Goal: Task Accomplishment & Management: Complete application form

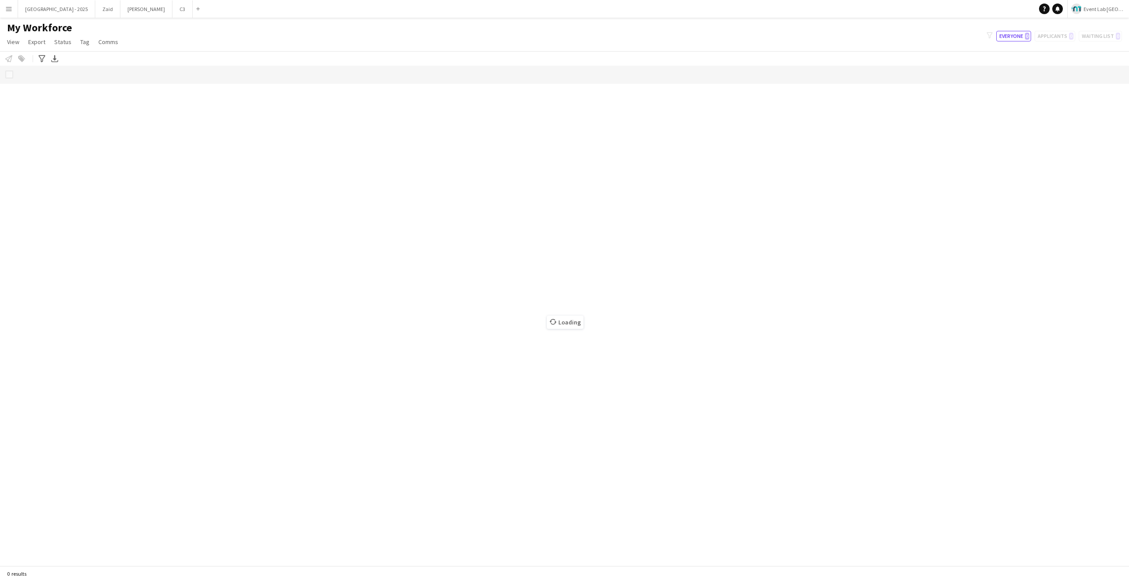
click at [7, 13] on button "Menu" at bounding box center [9, 9] width 18 height 18
click at [133, 37] on link "Boards" at bounding box center [133, 31] width 88 height 18
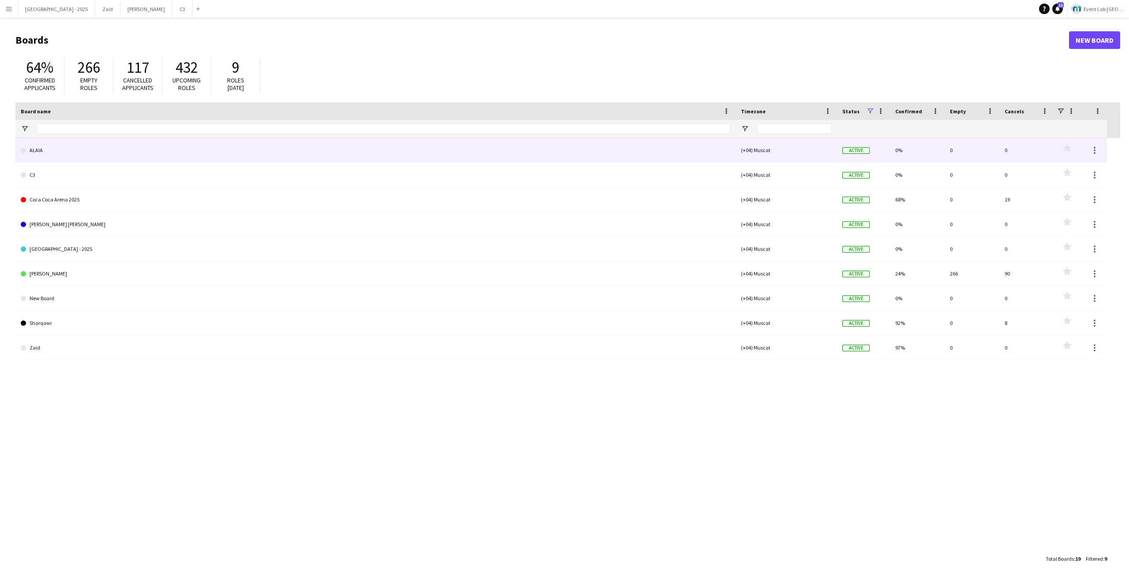
click at [71, 150] on link "ALAIA" at bounding box center [376, 150] width 710 height 25
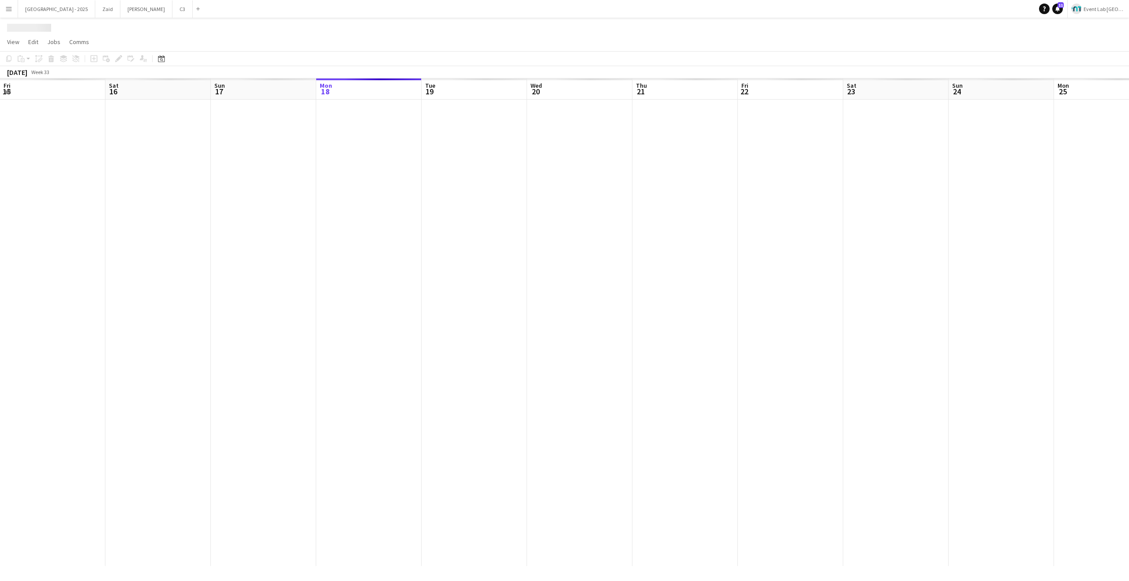
scroll to position [0, 211]
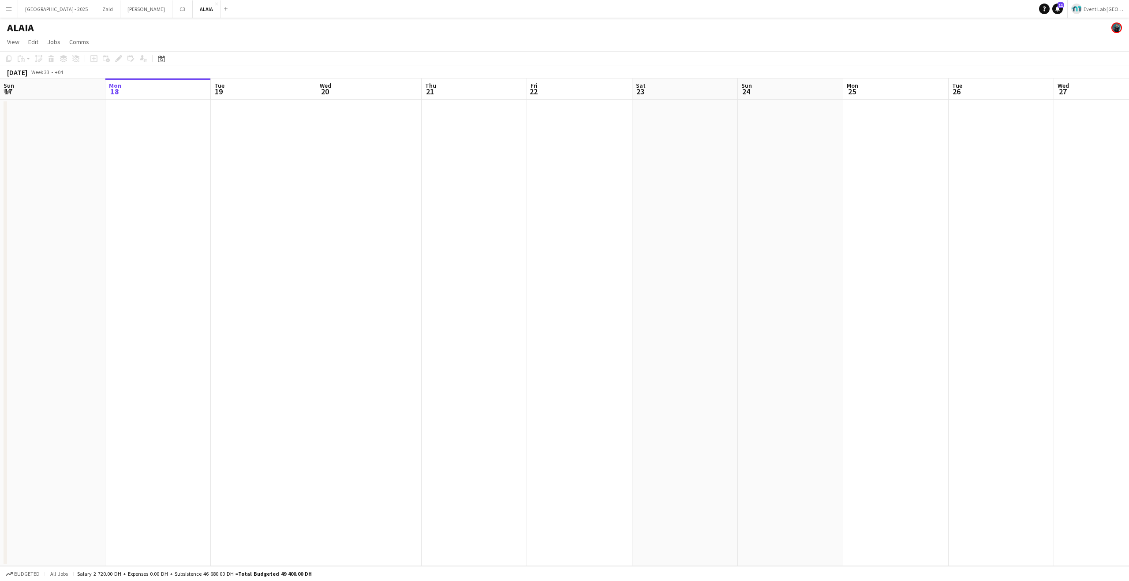
click at [170, 136] on app-date-cell at bounding box center [157, 333] width 105 height 467
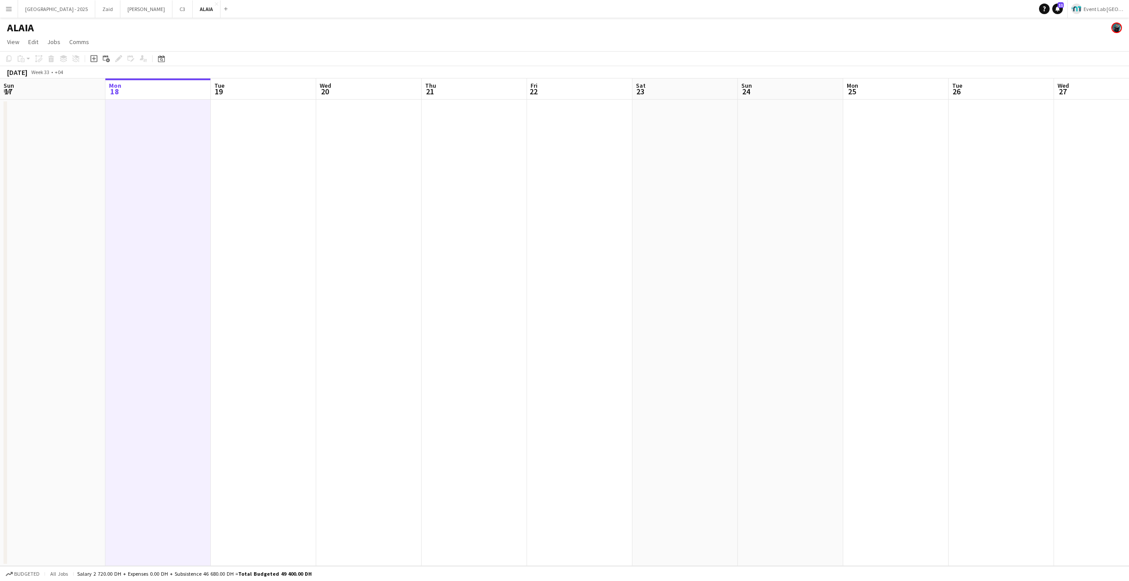
click at [261, 136] on app-date-cell at bounding box center [263, 333] width 105 height 467
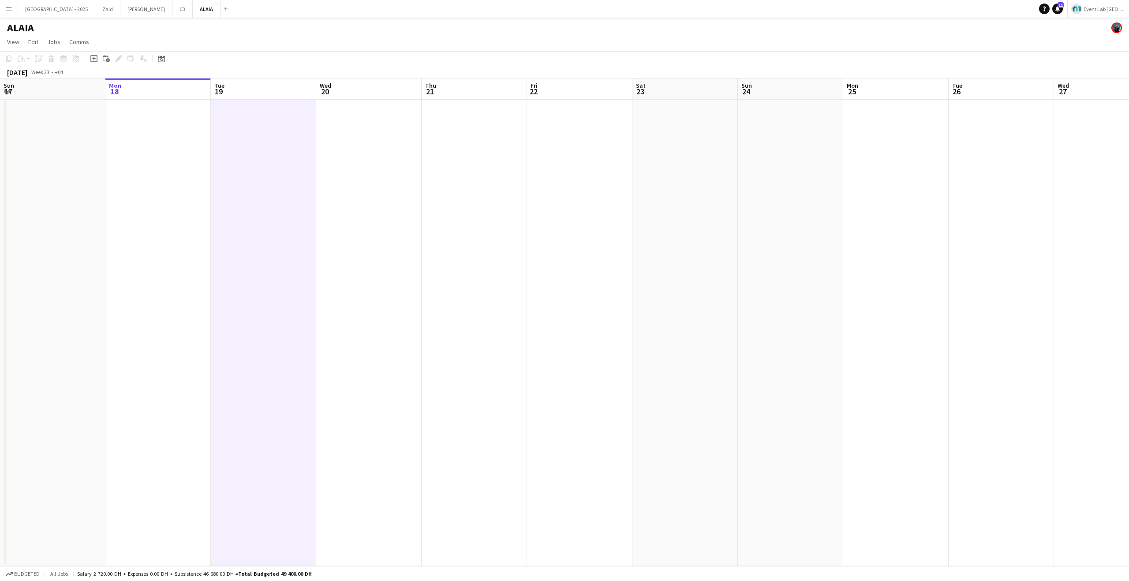
click at [407, 154] on app-date-cell at bounding box center [368, 333] width 105 height 467
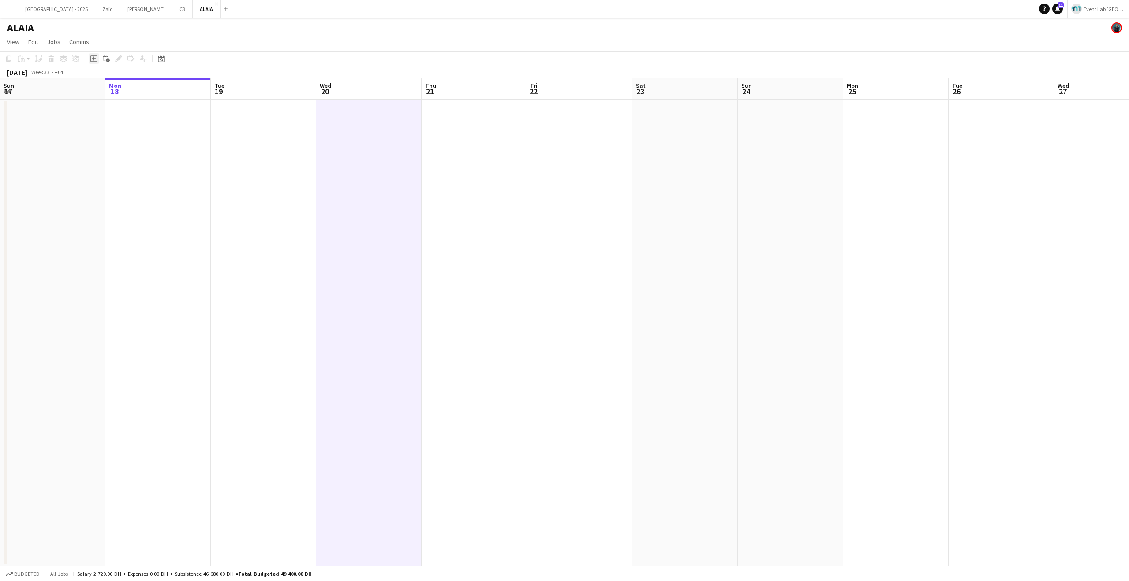
click at [96, 57] on icon "Add job" at bounding box center [93, 58] width 7 height 7
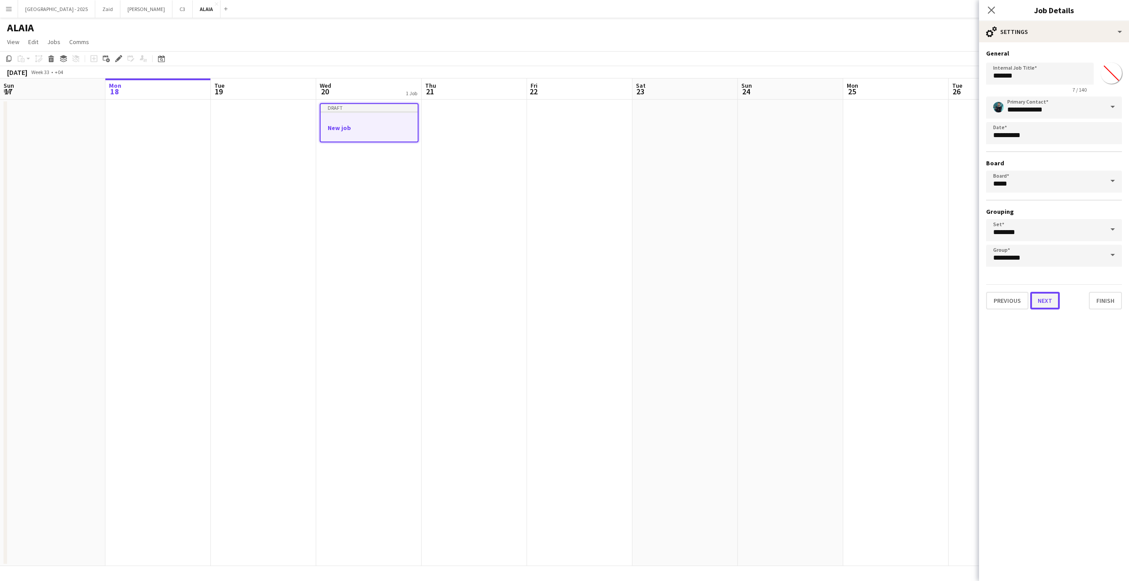
click at [1056, 293] on button "Next" at bounding box center [1046, 301] width 30 height 18
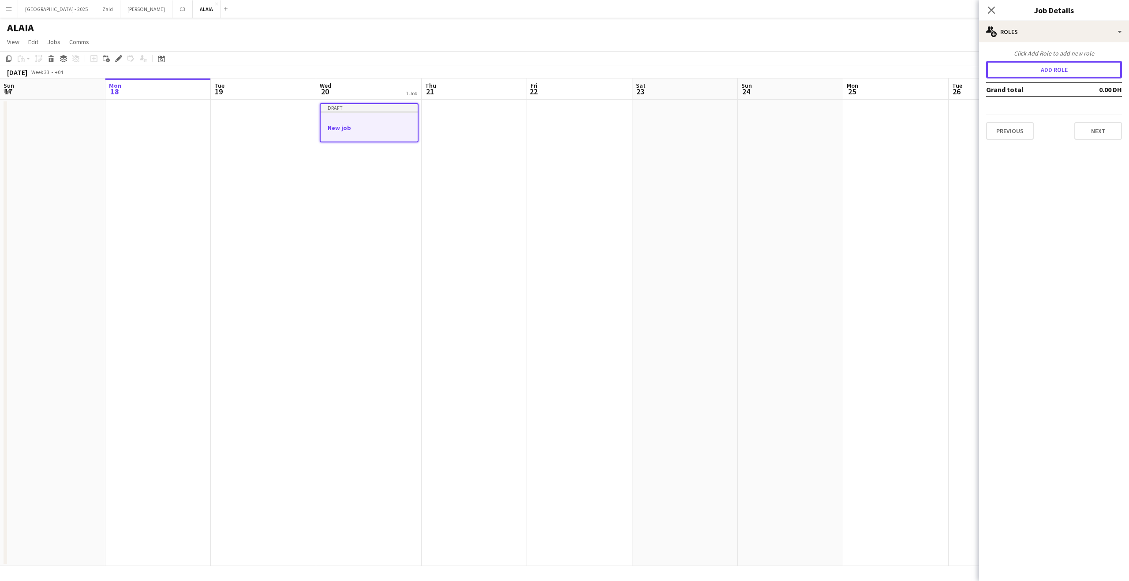
click at [1047, 75] on button "Add role" at bounding box center [1054, 70] width 136 height 18
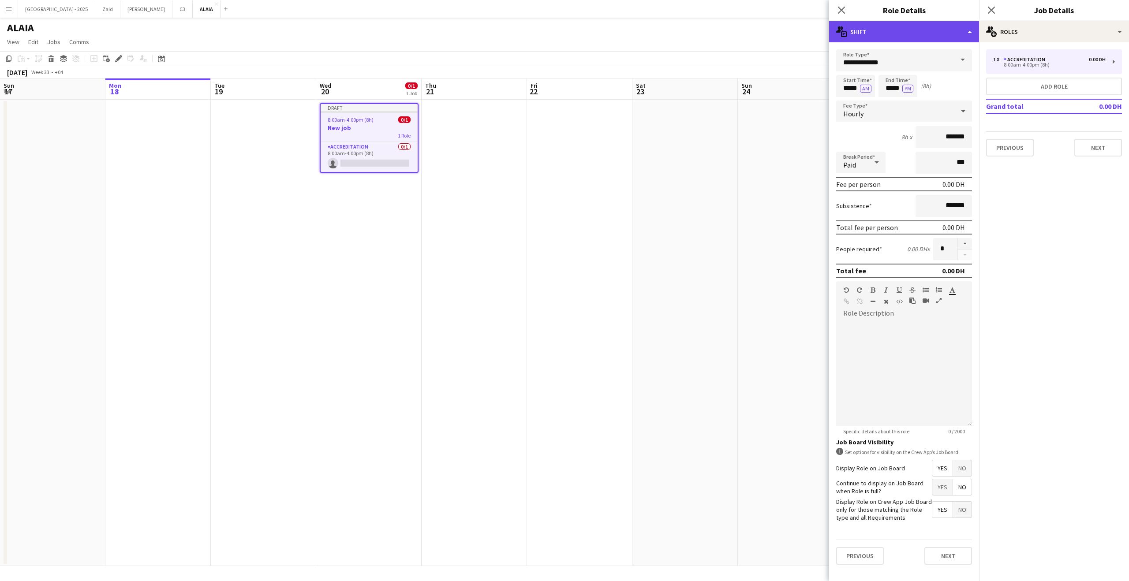
click at [897, 41] on div "multiple-actions-text Shift" at bounding box center [904, 31] width 150 height 21
click at [923, 70] on div "multiple-actions-check-2 Requirements" at bounding box center [933, 69] width 87 height 18
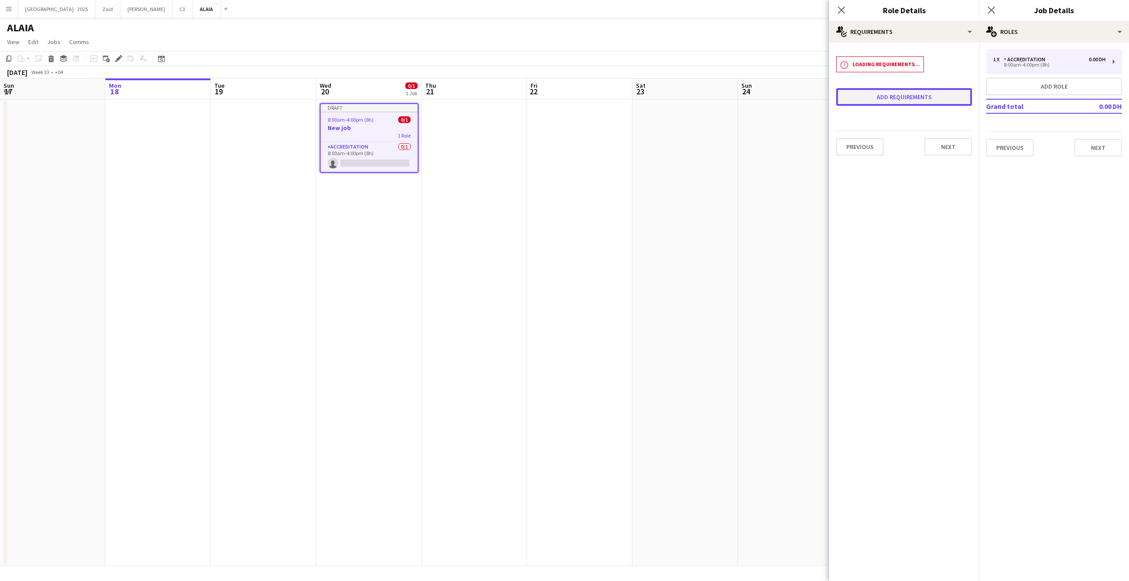
click at [886, 94] on button "Add requirements" at bounding box center [904, 97] width 136 height 18
click at [922, 105] on div "Please select" at bounding box center [896, 105] width 108 height 21
click at [921, 137] on mat-option "Skills" at bounding box center [904, 131] width 125 height 22
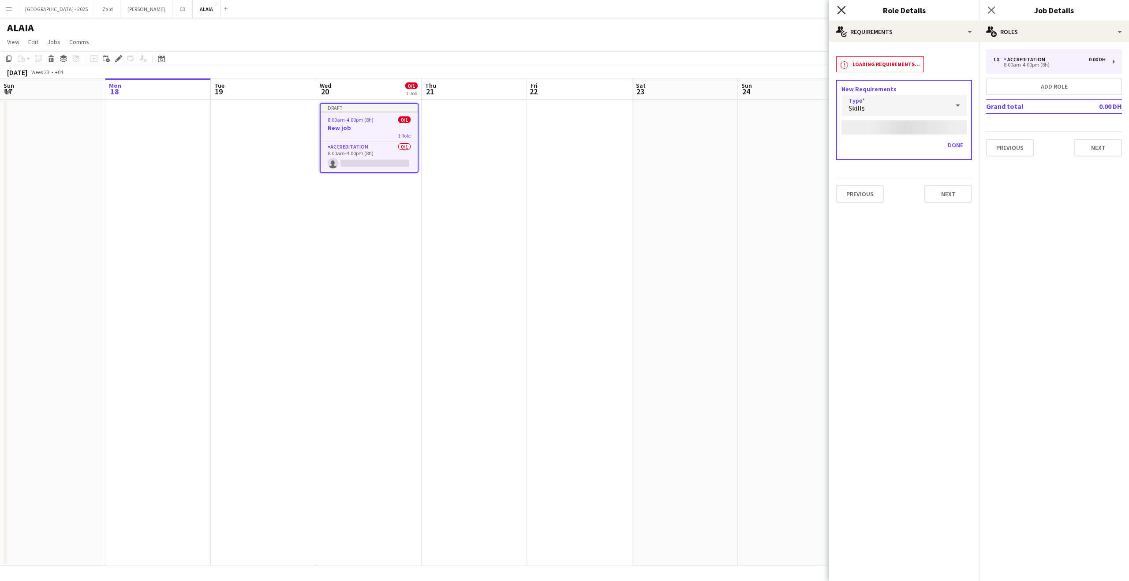
click at [841, 13] on icon "Close pop-in" at bounding box center [841, 10] width 8 height 8
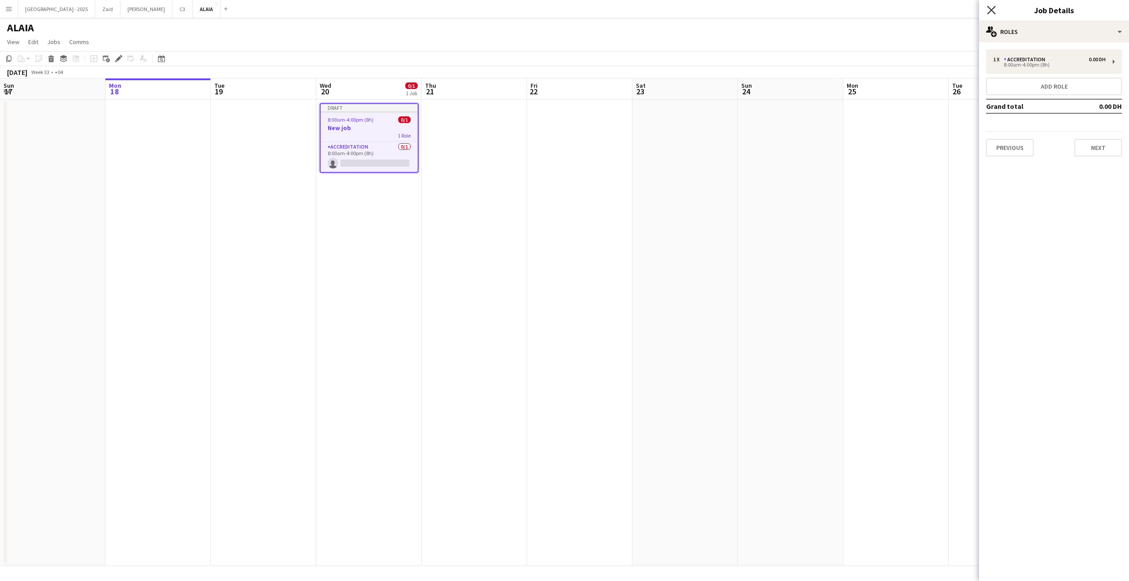
click at [989, 11] on icon "Close pop-in" at bounding box center [991, 10] width 8 height 8
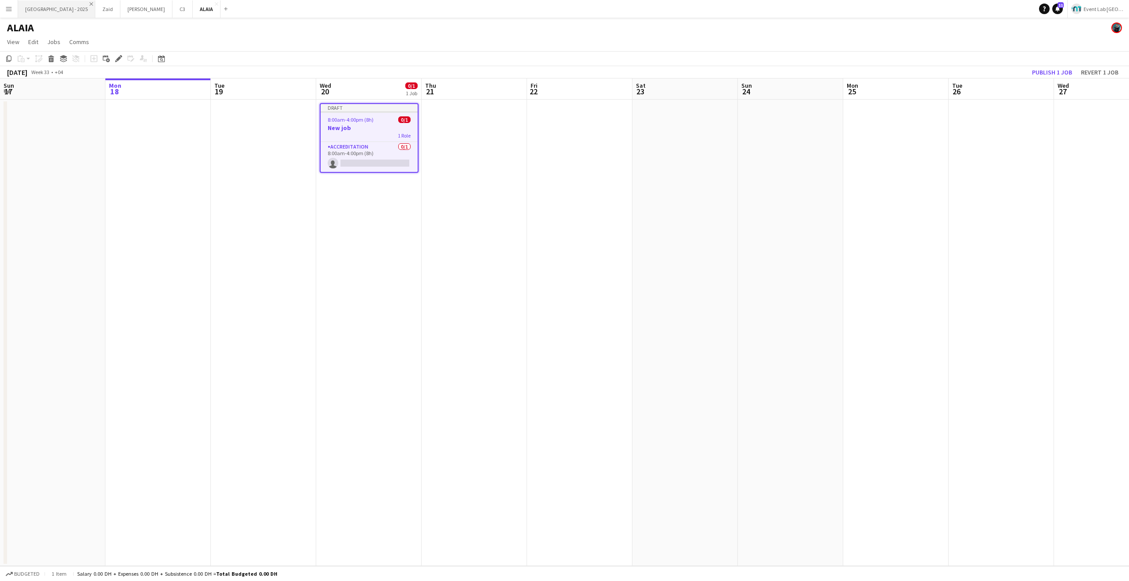
click at [90, 4] on app-icon "Close" at bounding box center [92, 4] width 4 height 4
click at [110, 4] on app-icon "Close" at bounding box center [112, 4] width 4 height 4
click at [90, 4] on app-icon "Close" at bounding box center [92, 4] width 4 height 4
click at [39, 4] on app-icon "Close" at bounding box center [40, 4] width 4 height 4
click at [352, 122] on span "8:00am-4:00pm (8h)" at bounding box center [351, 119] width 46 height 7
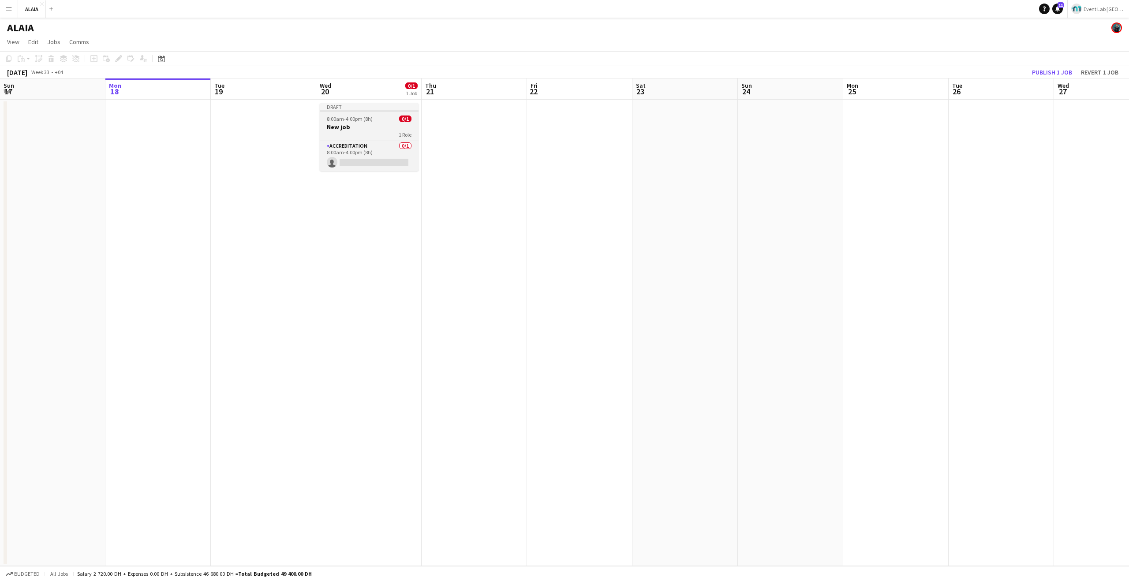
click at [371, 127] on h3 "New job" at bounding box center [369, 127] width 99 height 8
click at [116, 55] on icon "Edit" at bounding box center [118, 58] width 7 height 7
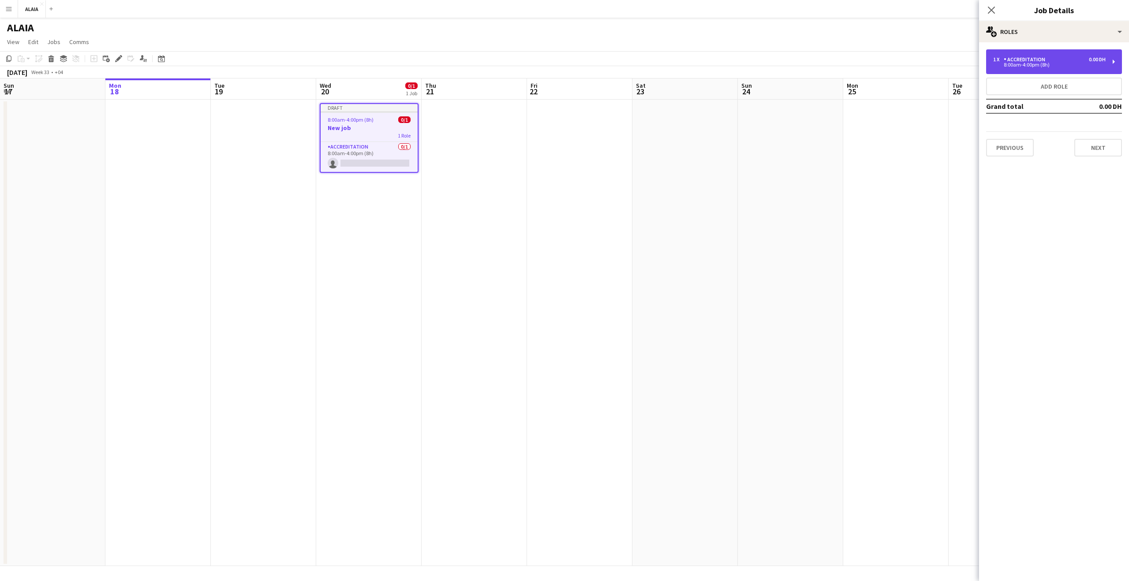
click at [1039, 56] on div "1 x Accreditation 0.00 DH 8:00am-4:00pm (8h)" at bounding box center [1054, 61] width 136 height 25
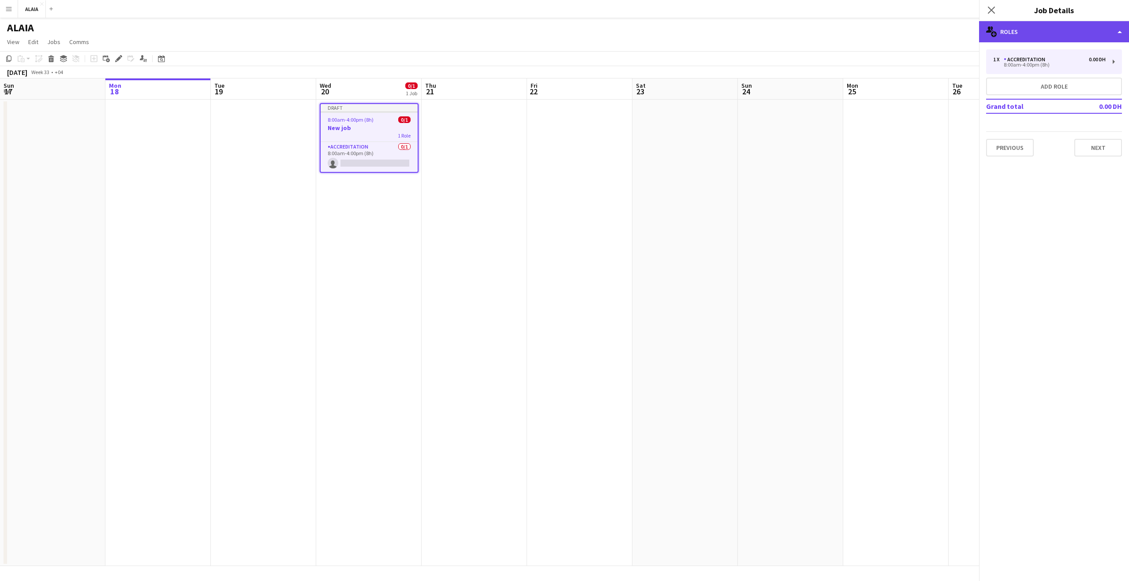
click at [1051, 36] on div "multiple-users-add Roles" at bounding box center [1054, 31] width 150 height 21
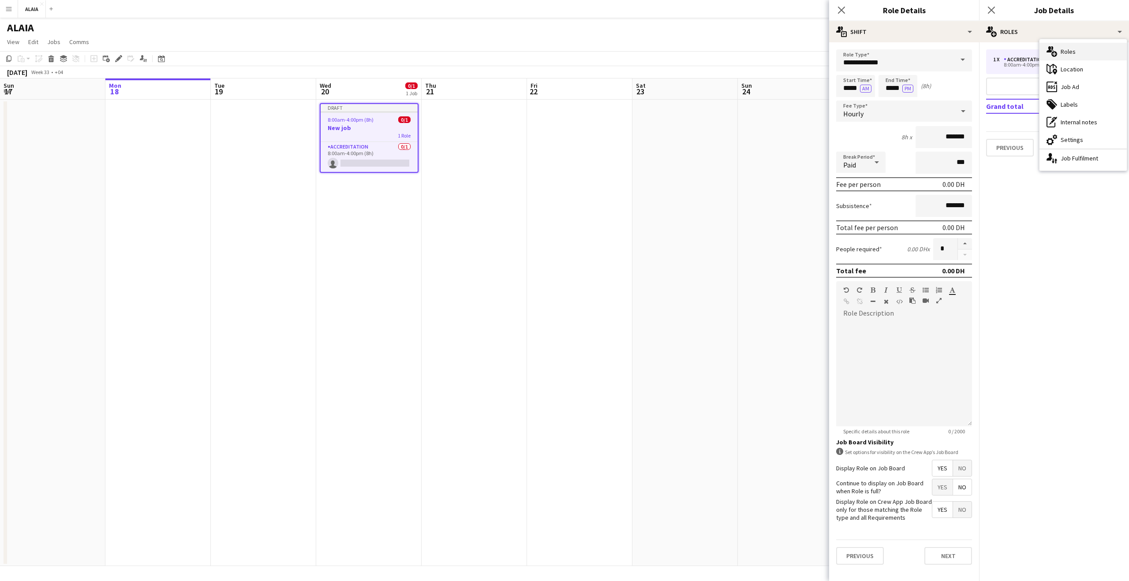
click at [1058, 57] on div "multiple-users-add Roles" at bounding box center [1083, 52] width 87 height 18
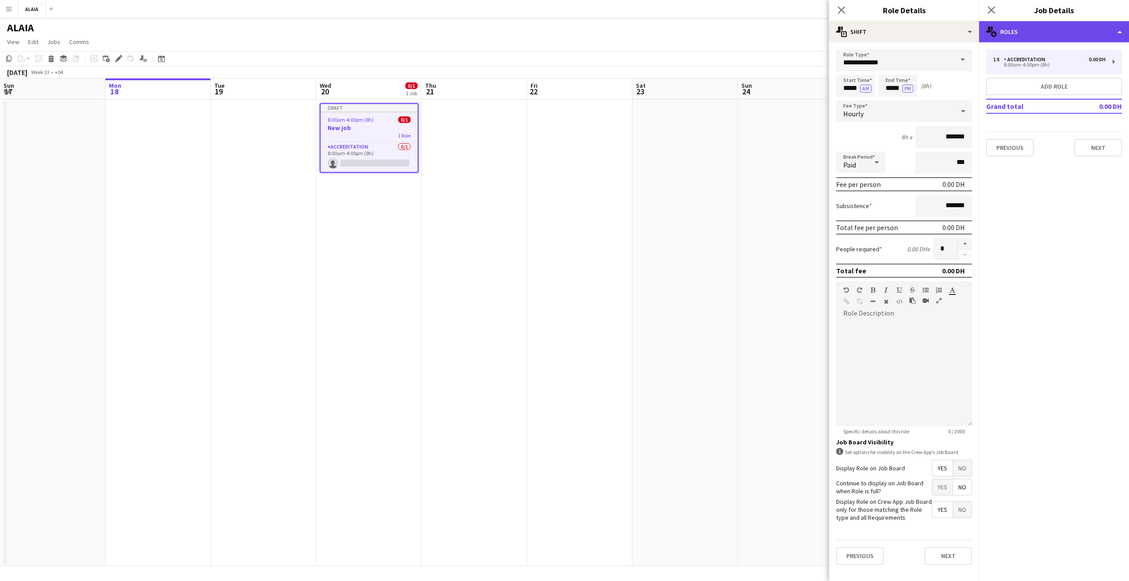
click at [1025, 39] on div "multiple-users-add Roles" at bounding box center [1054, 31] width 150 height 21
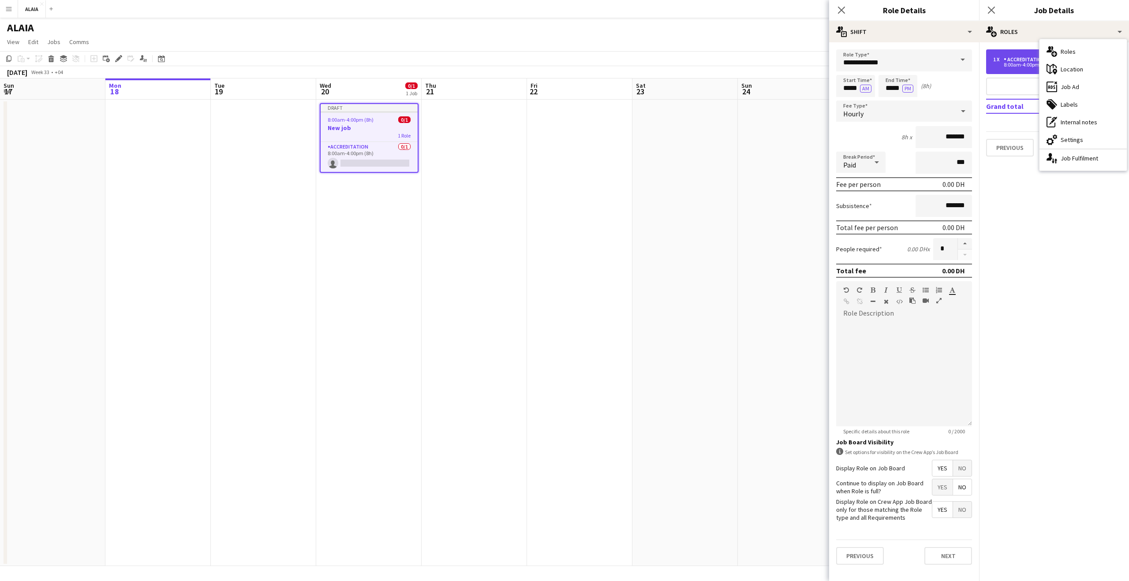
click at [1020, 57] on div "Accreditation" at bounding box center [1026, 59] width 45 height 6
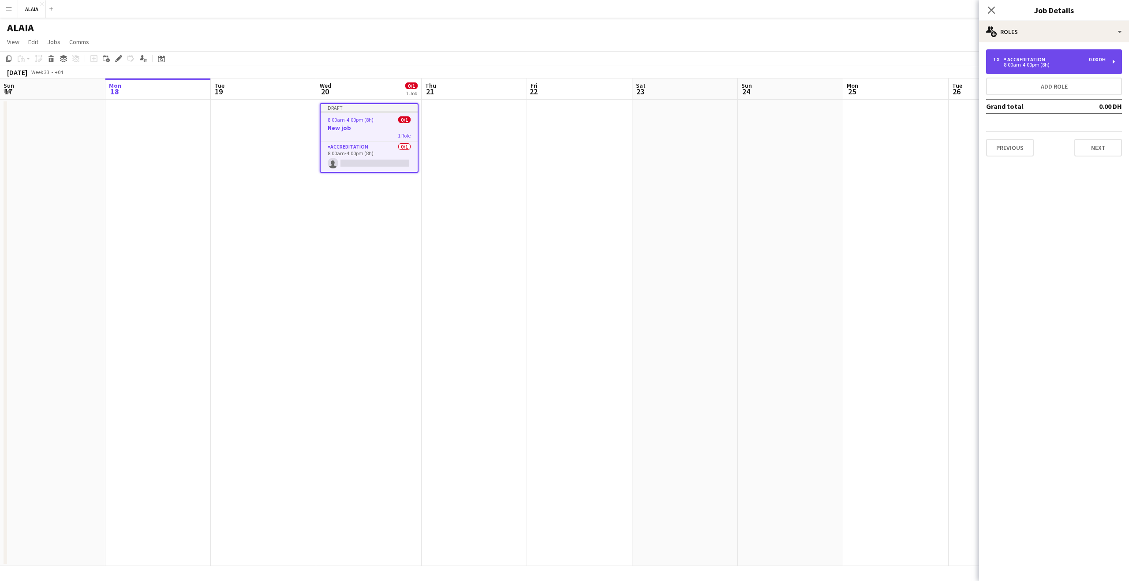
click at [1017, 61] on div "Accreditation" at bounding box center [1026, 59] width 45 height 6
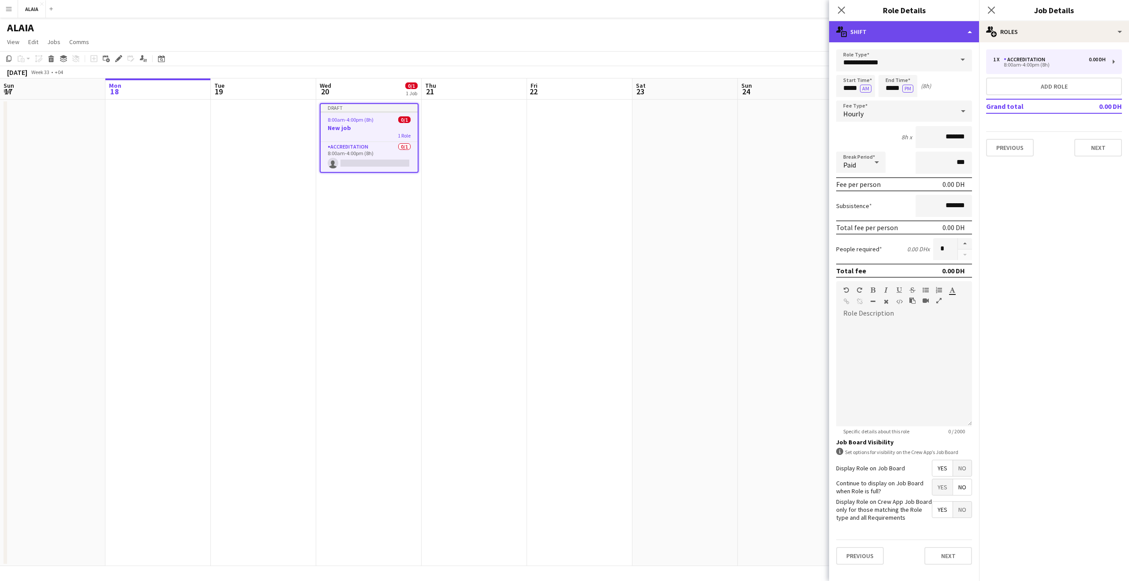
click at [934, 38] on div "multiple-actions-text Shift" at bounding box center [904, 31] width 150 height 21
click at [953, 60] on div "multiple-actions-check-2 Requirements" at bounding box center [933, 69] width 87 height 18
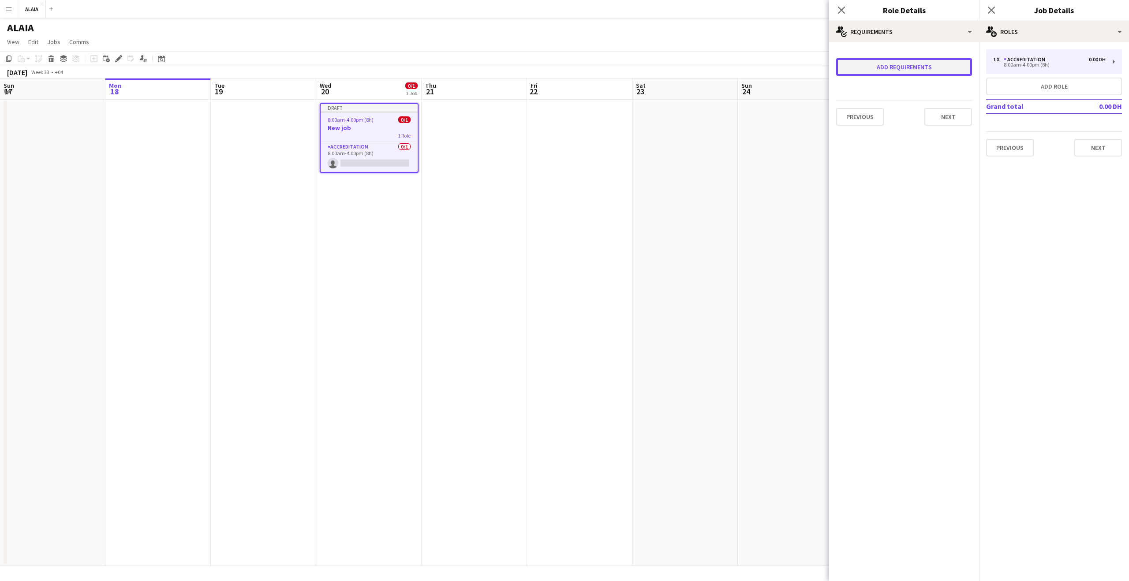
click at [940, 66] on button "Add requirements" at bounding box center [904, 67] width 136 height 18
click at [936, 72] on div "Please select" at bounding box center [896, 75] width 108 height 21
click at [947, 257] on div at bounding box center [564, 290] width 1129 height 581
click at [925, 73] on div "Please select" at bounding box center [896, 75] width 108 height 21
click at [905, 104] on span "Skills" at bounding box center [904, 100] width 111 height 8
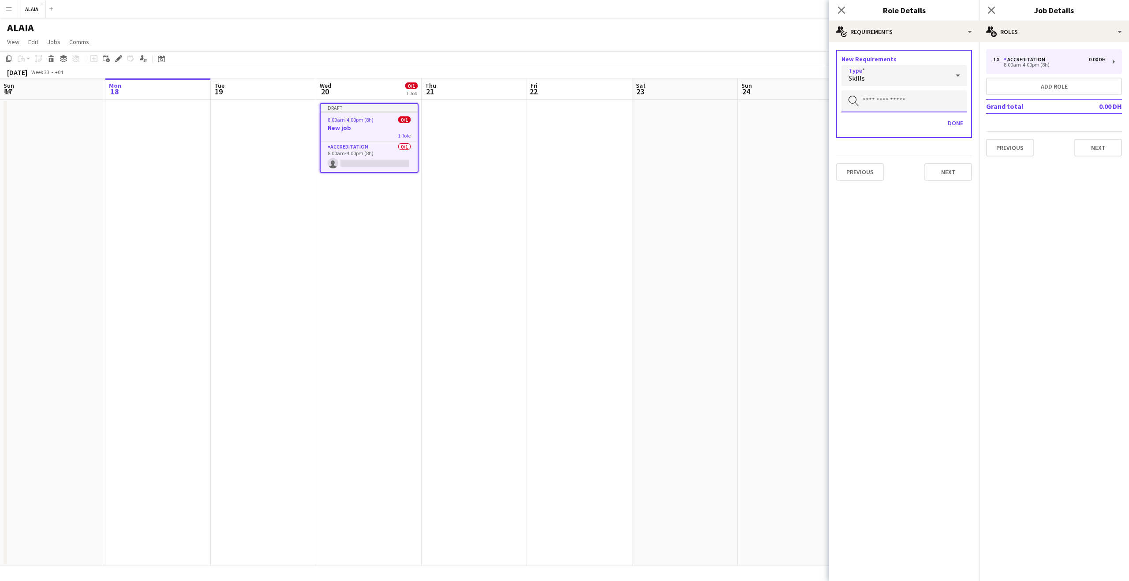
click at [893, 95] on input "text" at bounding box center [904, 101] width 125 height 22
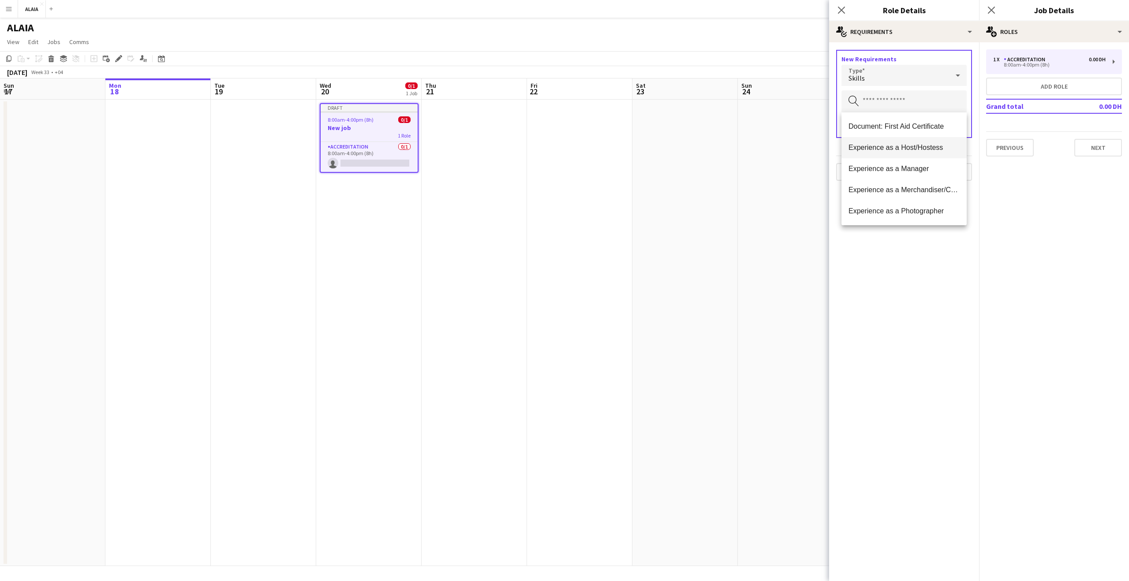
click at [887, 146] on span "Experience as a Host/Hostess" at bounding box center [904, 147] width 111 height 8
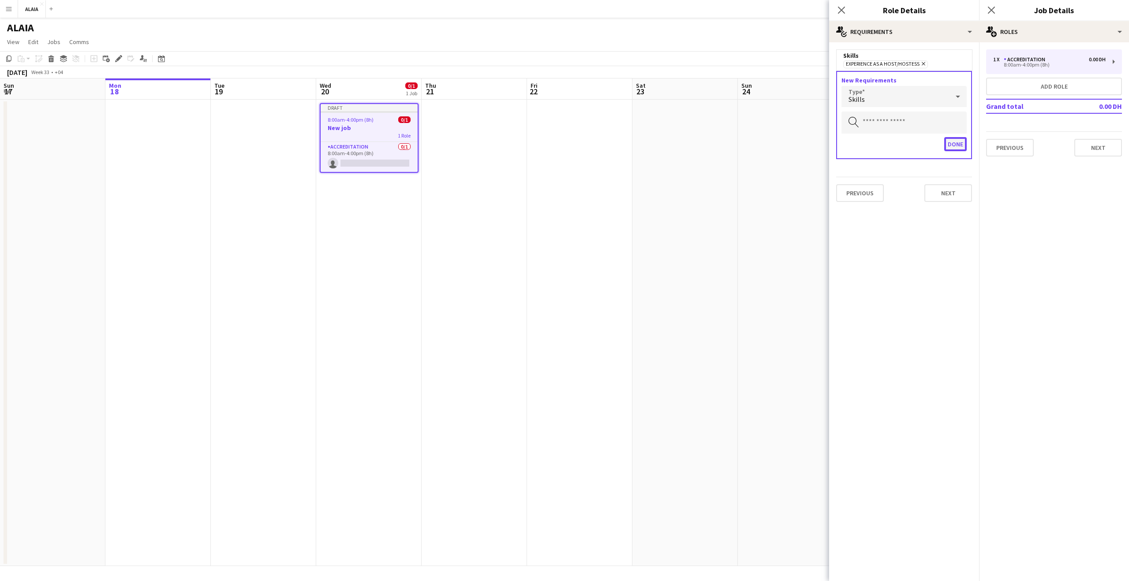
click at [964, 147] on button "Done" at bounding box center [956, 144] width 23 height 14
click at [911, 85] on button "Add requirements" at bounding box center [904, 88] width 136 height 18
click at [915, 186] on mat-expansion-panel "medal-empty Requirements Skills Experience as a Host/Hostess Remove New Require…" at bounding box center [904, 311] width 150 height 539
click at [956, 116] on button "Done" at bounding box center [956, 119] width 23 height 14
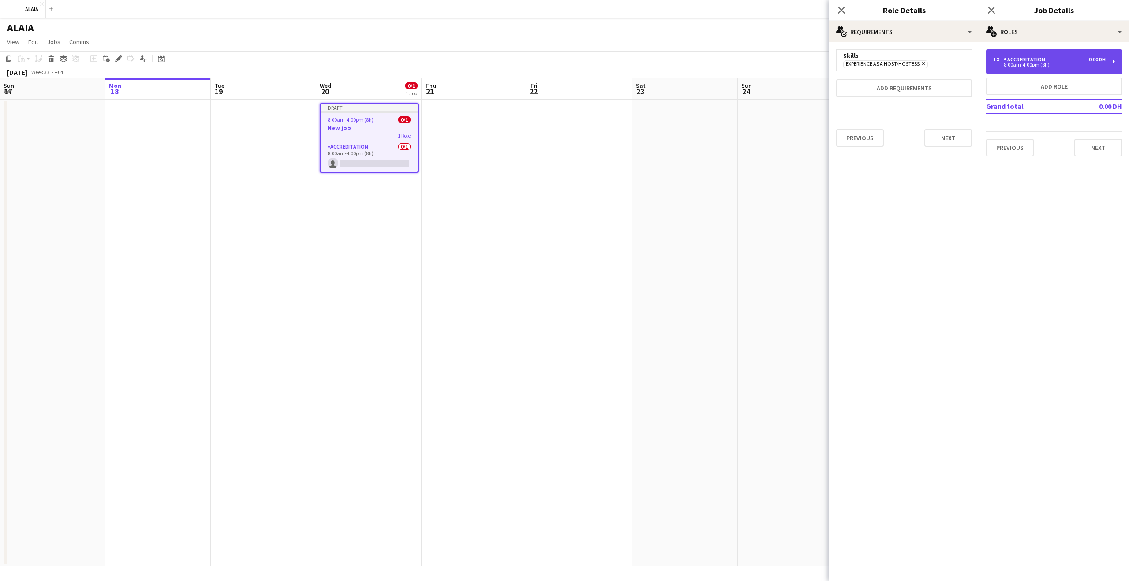
click at [1021, 64] on div "8:00am-4:00pm (8h)" at bounding box center [1050, 65] width 113 height 4
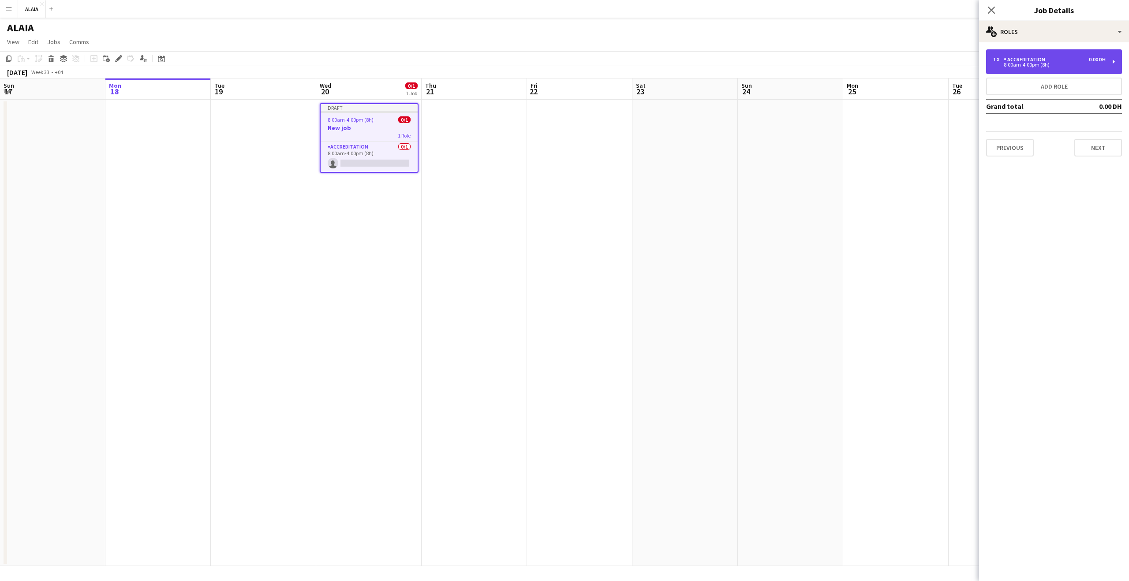
click at [1020, 65] on div "8:00am-4:00pm (8h)" at bounding box center [1050, 65] width 113 height 4
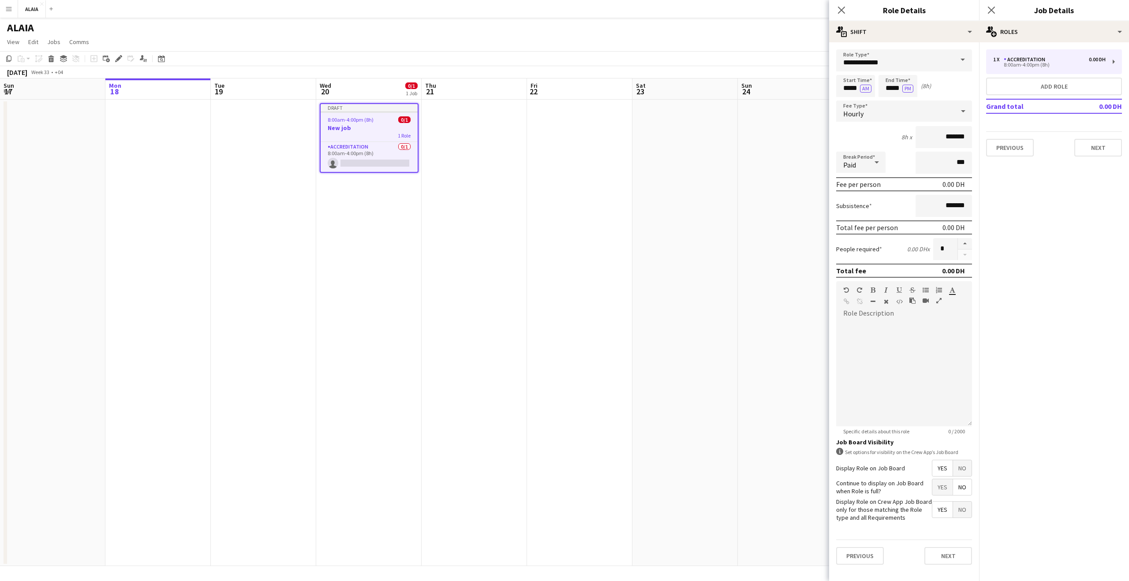
click at [946, 511] on span "Yes" at bounding box center [943, 510] width 20 height 16
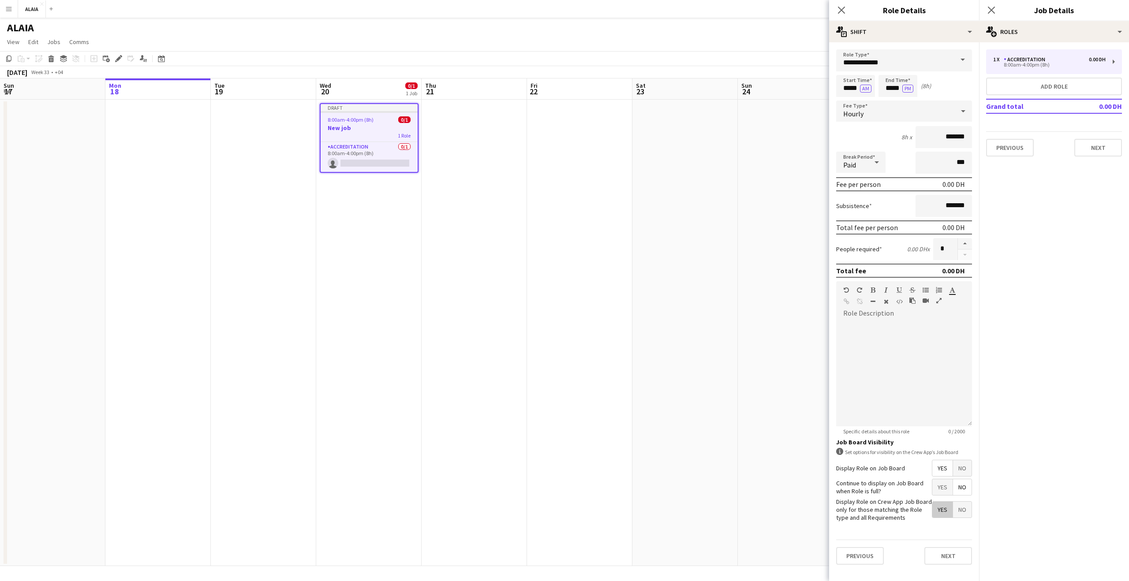
click at [946, 511] on span "Yes" at bounding box center [943, 510] width 20 height 16
click at [950, 45] on div "**********" at bounding box center [904, 307] width 150 height 530
click at [901, 34] on div "multiple-actions-text Shift" at bounding box center [904, 31] width 150 height 21
click at [919, 72] on div "multiple-actions-check-2 Requirements" at bounding box center [933, 69] width 87 height 18
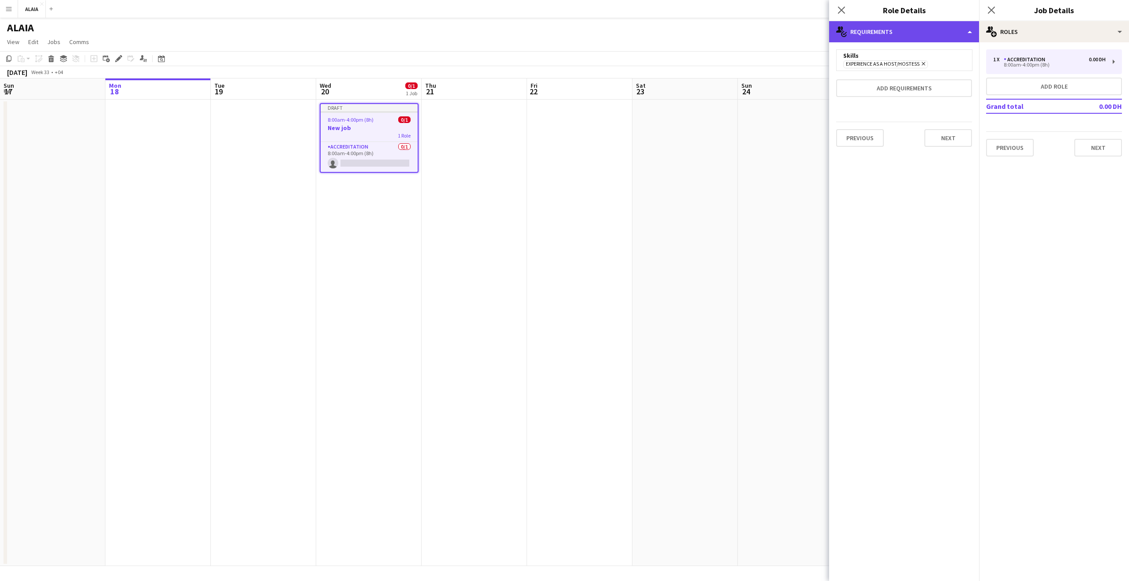
click at [871, 36] on div "multiple-actions-check-2 Requirements" at bounding box center [904, 31] width 150 height 21
click at [908, 56] on div "multiple-actions-text Shift" at bounding box center [933, 52] width 87 height 18
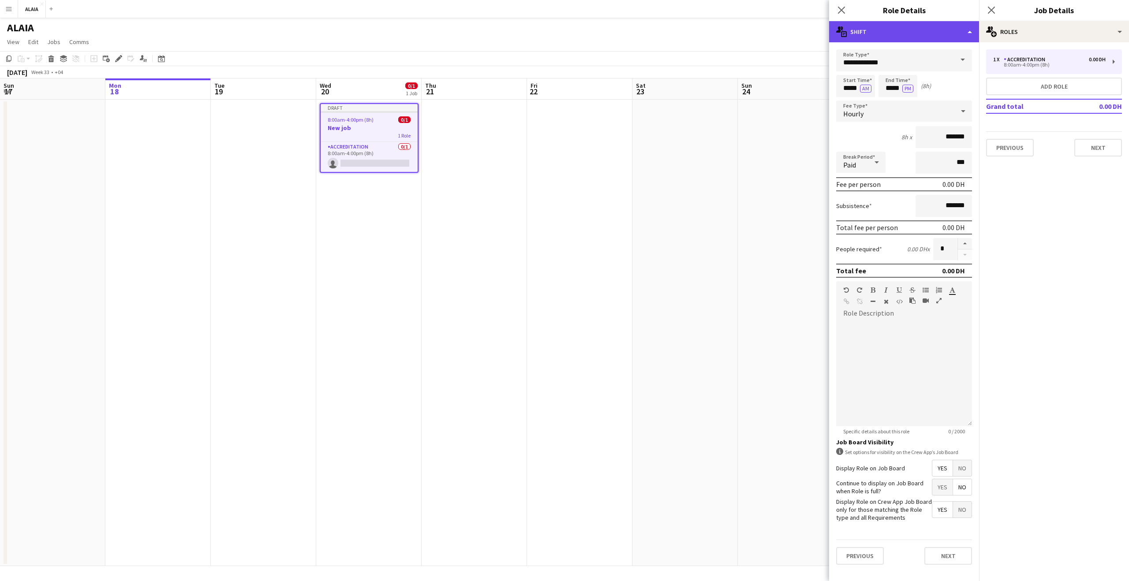
click at [900, 34] on div "multiple-actions-text Shift" at bounding box center [904, 31] width 150 height 21
click at [914, 65] on div "multiple-actions-check-2 Requirements" at bounding box center [933, 69] width 87 height 18
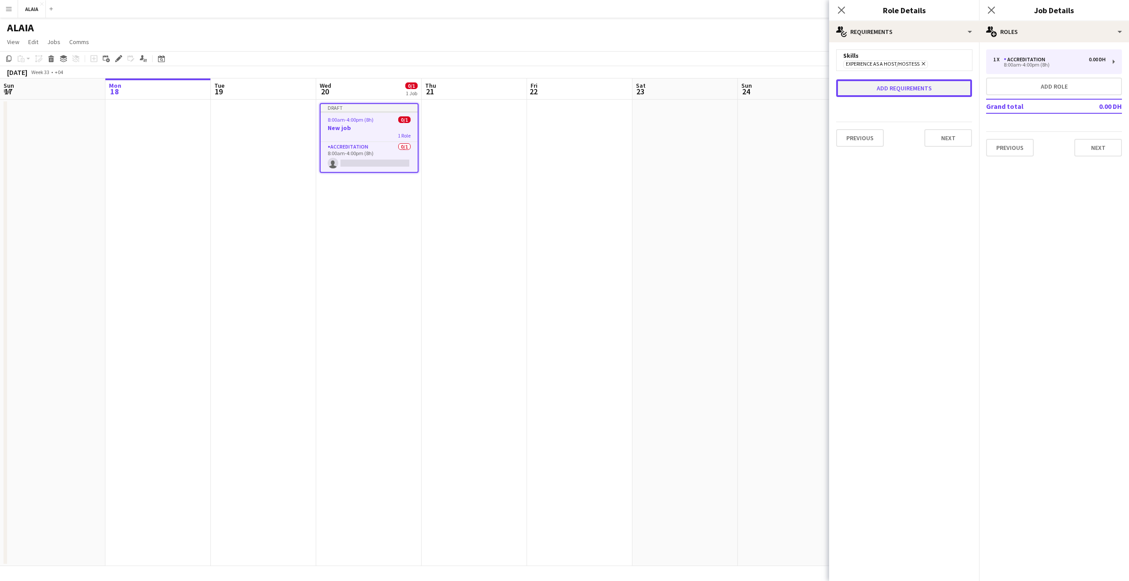
click at [926, 84] on button "Add requirements" at bounding box center [904, 88] width 136 height 18
click at [920, 89] on div "Please select" at bounding box center [896, 96] width 108 height 21
click at [901, 115] on mat-option "Skills" at bounding box center [904, 122] width 125 height 22
click at [881, 116] on input "text" at bounding box center [904, 123] width 125 height 22
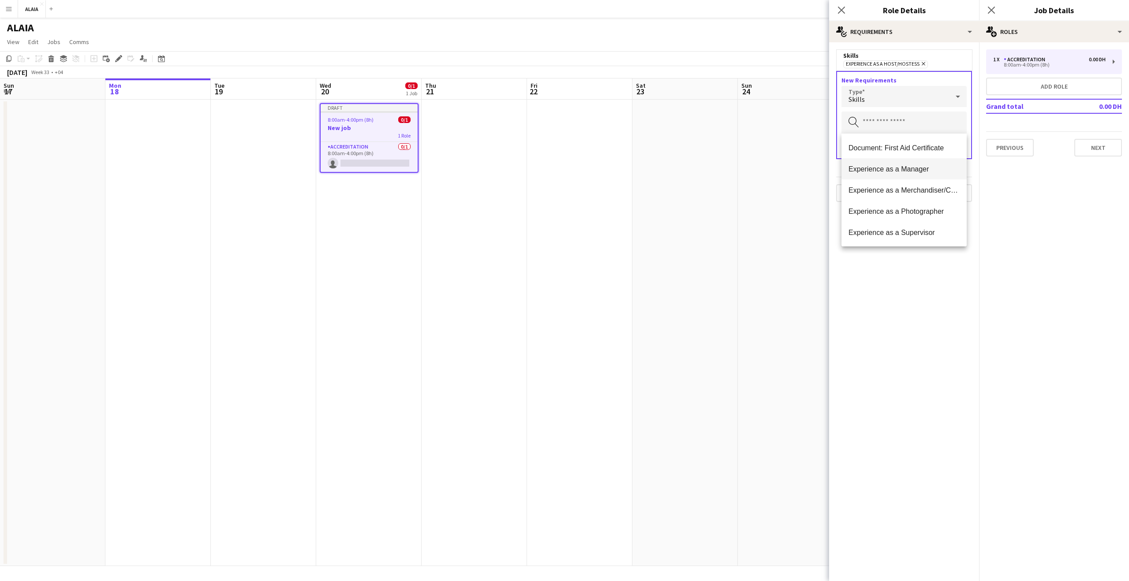
click at [894, 169] on span "Experience as a Manager" at bounding box center [904, 169] width 111 height 8
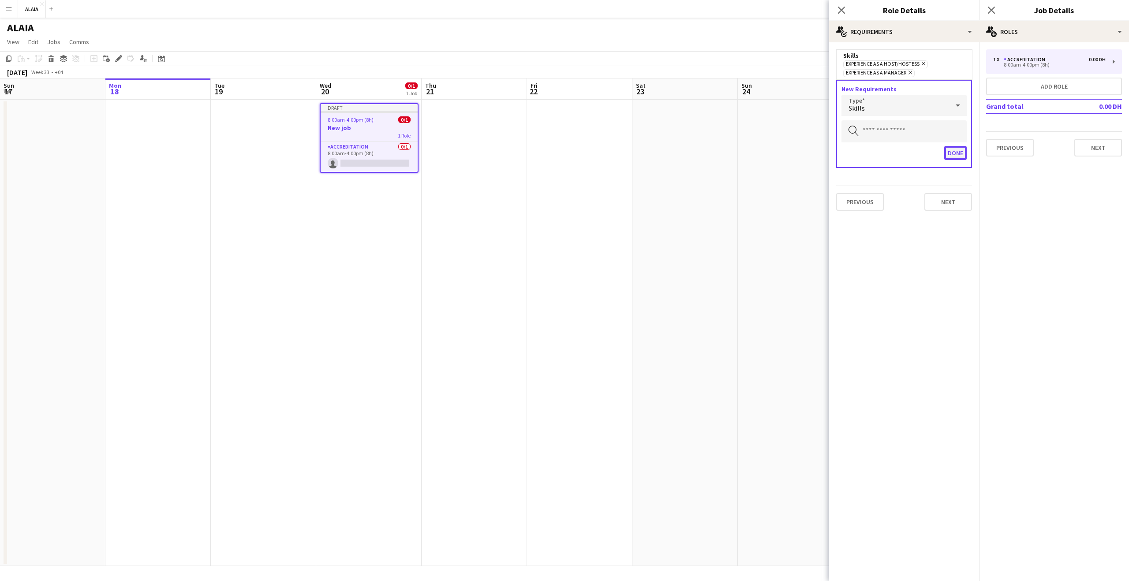
click at [960, 150] on button "Done" at bounding box center [956, 153] width 23 height 14
drag, startPoint x: 896, startPoint y: 69, endPoint x: 865, endPoint y: 71, distance: 30.9
click at [865, 71] on div "Experience as a Host/Hostess Remove Experience as a Manager Remove" at bounding box center [905, 69] width 122 height 18
click at [895, 67] on span "Experience as a Host/Hostess" at bounding box center [883, 64] width 74 height 7
click at [887, 68] on span "Experience as a Host/Hostess" at bounding box center [883, 64] width 74 height 7
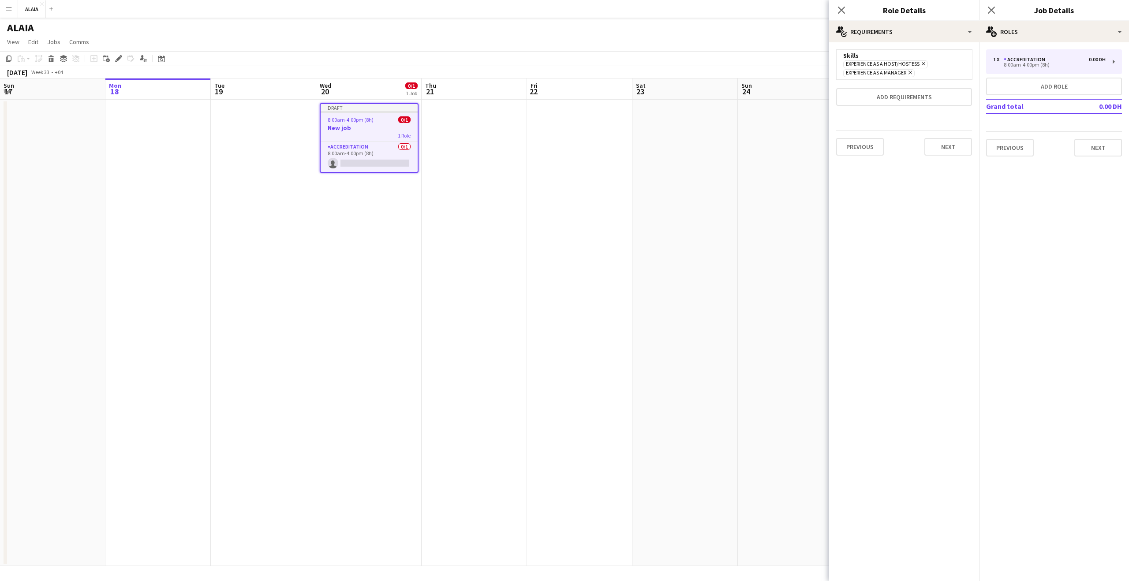
click at [890, 71] on span "Experience as a Manager" at bounding box center [876, 73] width 60 height 7
click at [897, 98] on button "Add requirements" at bounding box center [904, 97] width 136 height 18
click at [900, 109] on div "Please select" at bounding box center [896, 105] width 108 height 21
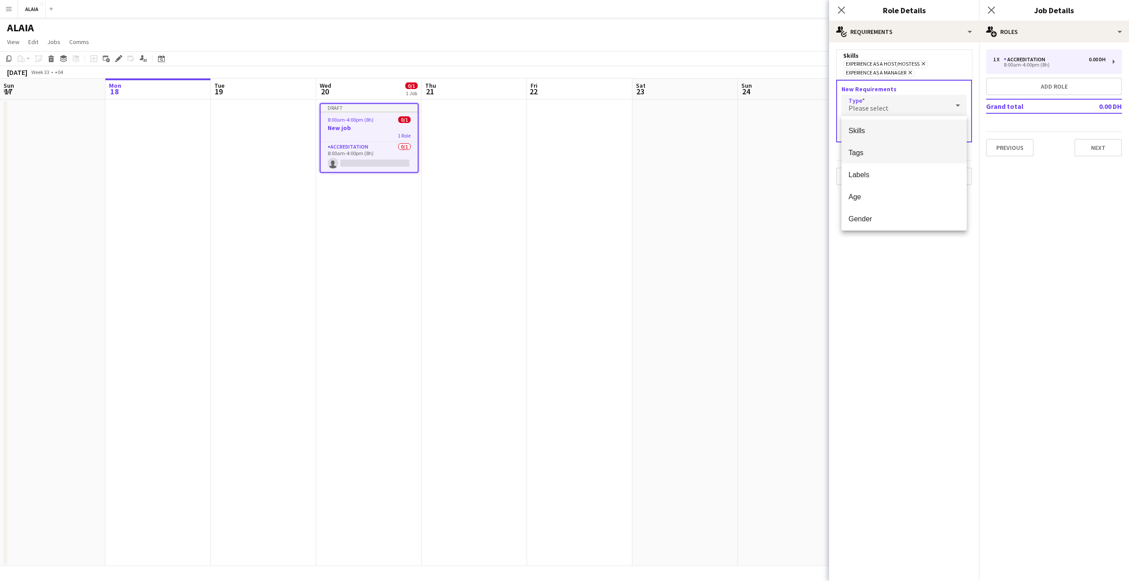
click at [913, 154] on span "Tags" at bounding box center [904, 153] width 111 height 8
click at [883, 131] on input "text" at bounding box center [904, 131] width 125 height 22
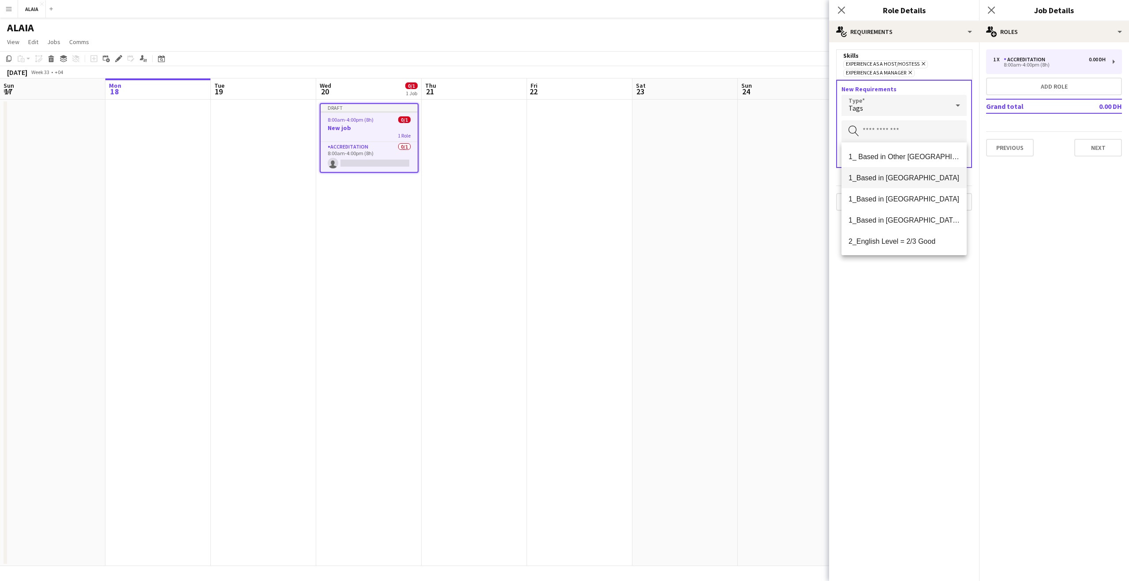
click at [905, 177] on span "1_Based in [GEOGRAPHIC_DATA]" at bounding box center [904, 178] width 111 height 8
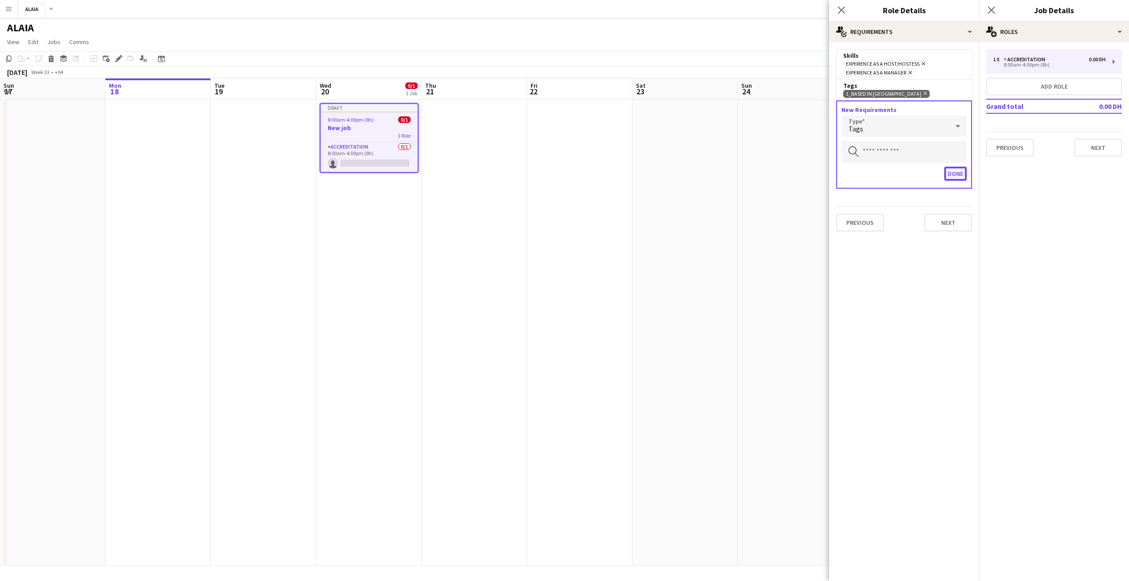
click at [958, 172] on button "Done" at bounding box center [956, 174] width 23 height 14
click at [879, 255] on mat-expansion-panel "medal-empty Requirements Skills Experience as a Host/Hostess Remove Experience …" at bounding box center [904, 311] width 150 height 539
drag, startPoint x: 862, startPoint y: 64, endPoint x: 906, endPoint y: 61, distance: 43.8
click at [906, 61] on span "Experience as a Host/Hostess" at bounding box center [883, 64] width 74 height 7
drag, startPoint x: 895, startPoint y: 72, endPoint x: 863, endPoint y: 74, distance: 32.7
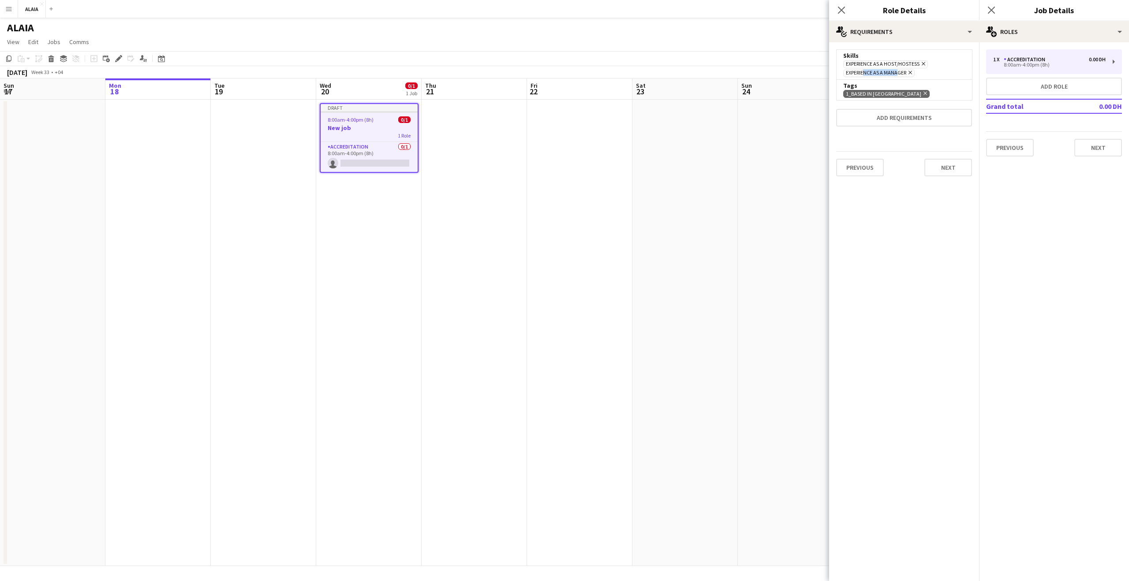
click at [863, 74] on span "Experience as a Manager" at bounding box center [876, 73] width 60 height 7
click at [863, 67] on span "Experience as a Host/Hostess" at bounding box center [883, 64] width 74 height 7
drag, startPoint x: 865, startPoint y: 66, endPoint x: 870, endPoint y: 71, distance: 7.2
click at [870, 71] on div "Experience as a Host/Hostess Remove Experience as a Manager Remove" at bounding box center [905, 69] width 122 height 18
drag, startPoint x: 872, startPoint y: 73, endPoint x: 880, endPoint y: 83, distance: 13.5
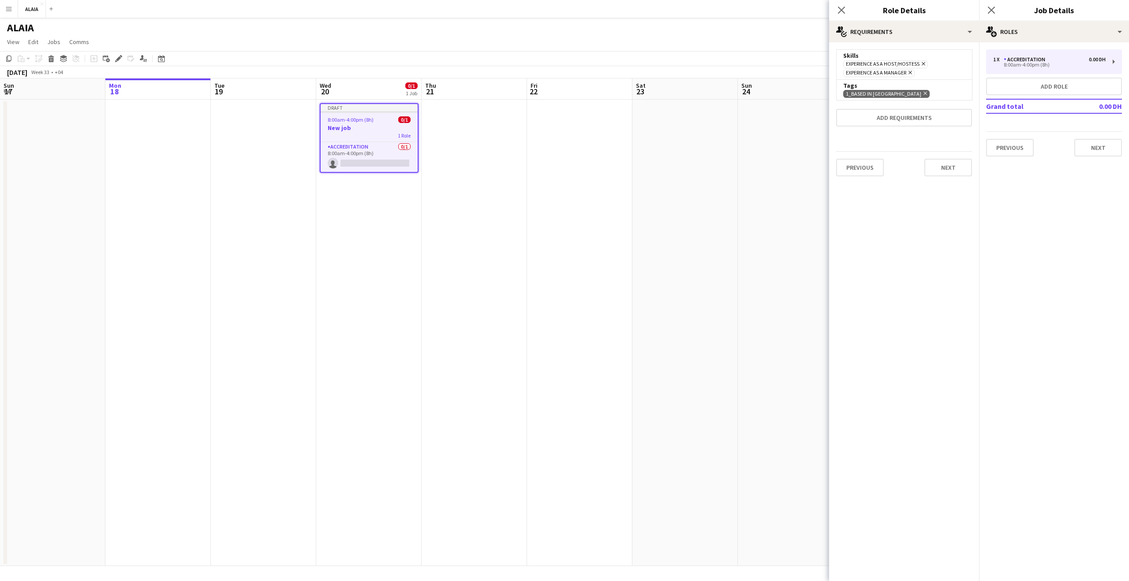
click at [872, 73] on span "Experience as a Manager" at bounding box center [876, 73] width 60 height 7
click at [881, 94] on span "1_Based in [GEOGRAPHIC_DATA]" at bounding box center [883, 93] width 75 height 7
click at [909, 232] on mat-expansion-panel "medal-empty Requirements Skills Experience as a Host/Hostess Remove Experience …" at bounding box center [904, 311] width 150 height 539
click at [1031, 195] on mat-expansion-panel "pencil3 General details 1 x Accreditation 0.00 DH 8:00am-4:00pm (8h) Add role G…" at bounding box center [1054, 311] width 150 height 539
click at [883, 222] on mat-expansion-panel "medal-empty Requirements Skills Experience as a Host/Hostess Remove Experience …" at bounding box center [904, 311] width 150 height 539
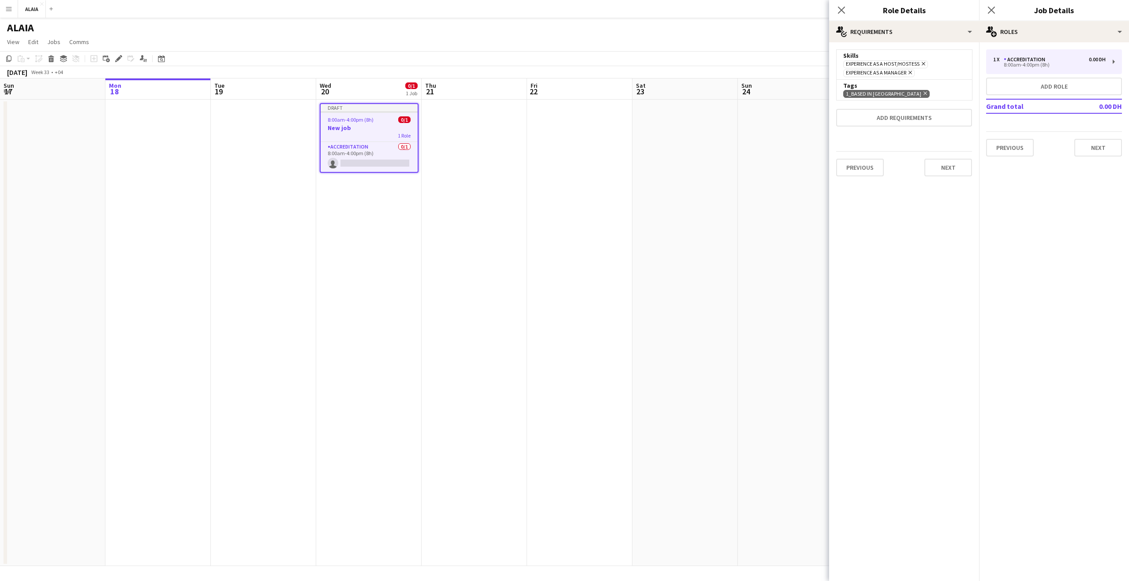
click at [880, 96] on span "1_Based in [GEOGRAPHIC_DATA]" at bounding box center [883, 93] width 75 height 7
click at [950, 167] on button "Next" at bounding box center [949, 168] width 48 height 18
click at [897, 120] on button "Next" at bounding box center [896, 118] width 30 height 18
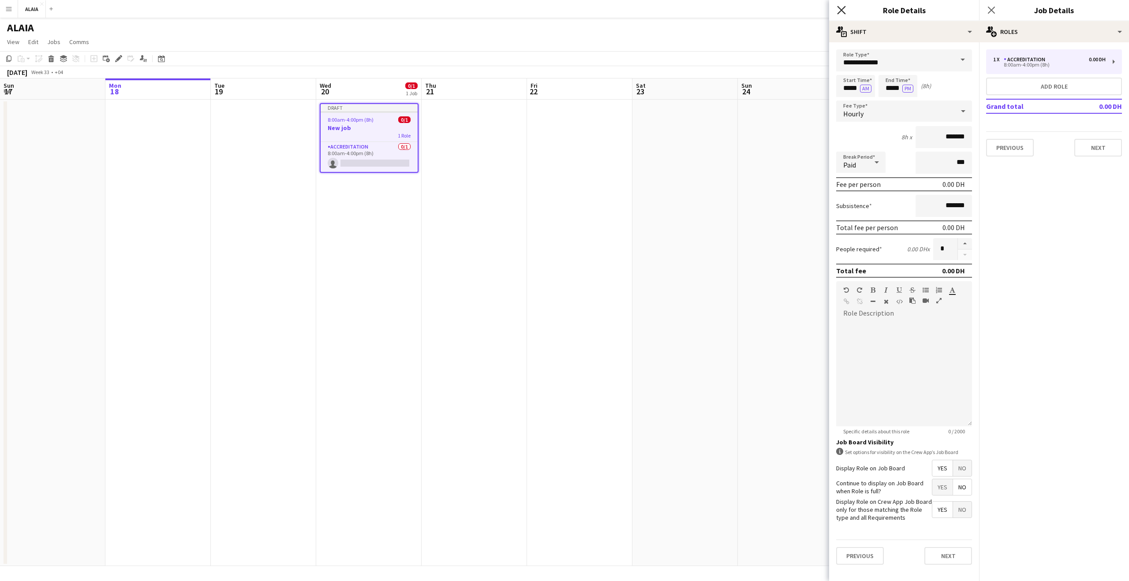
click at [841, 13] on icon "Close pop-in" at bounding box center [841, 10] width 8 height 8
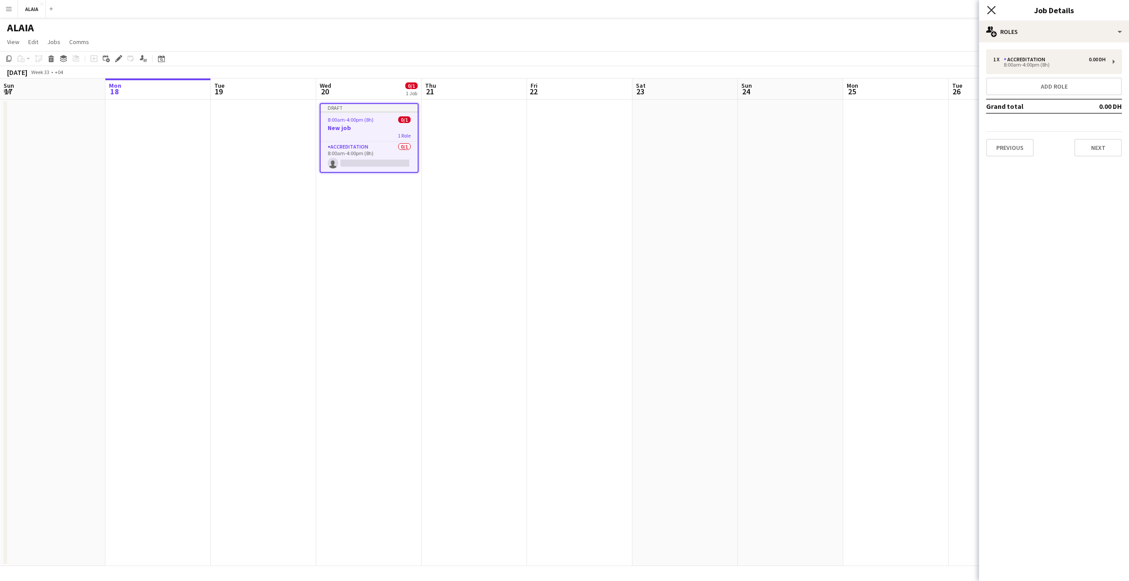
click at [994, 13] on icon at bounding box center [991, 10] width 8 height 8
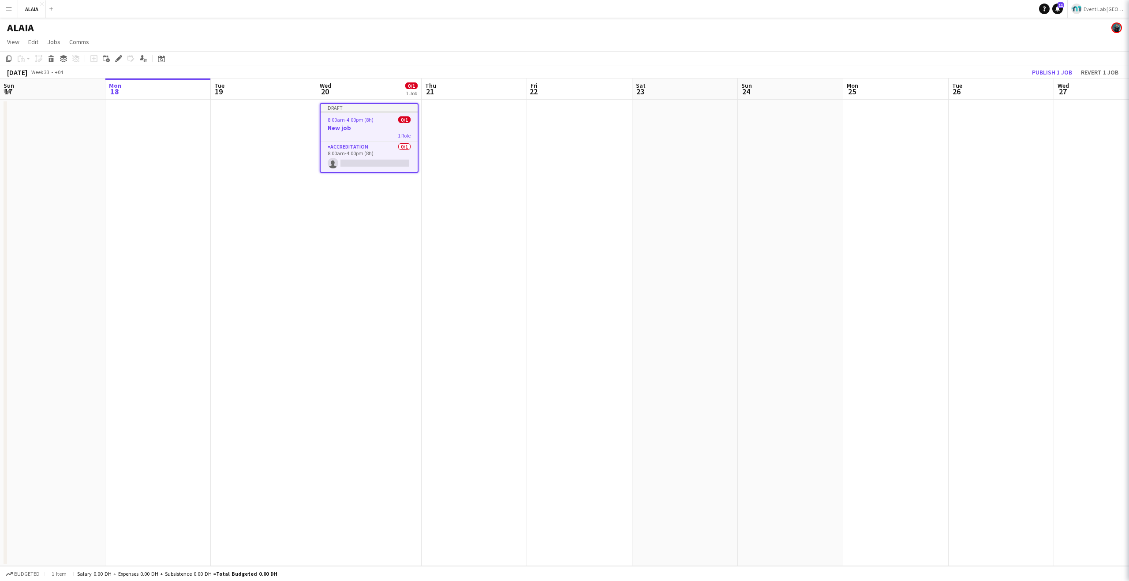
click at [789, 28] on div "ALAIA" at bounding box center [564, 26] width 1129 height 17
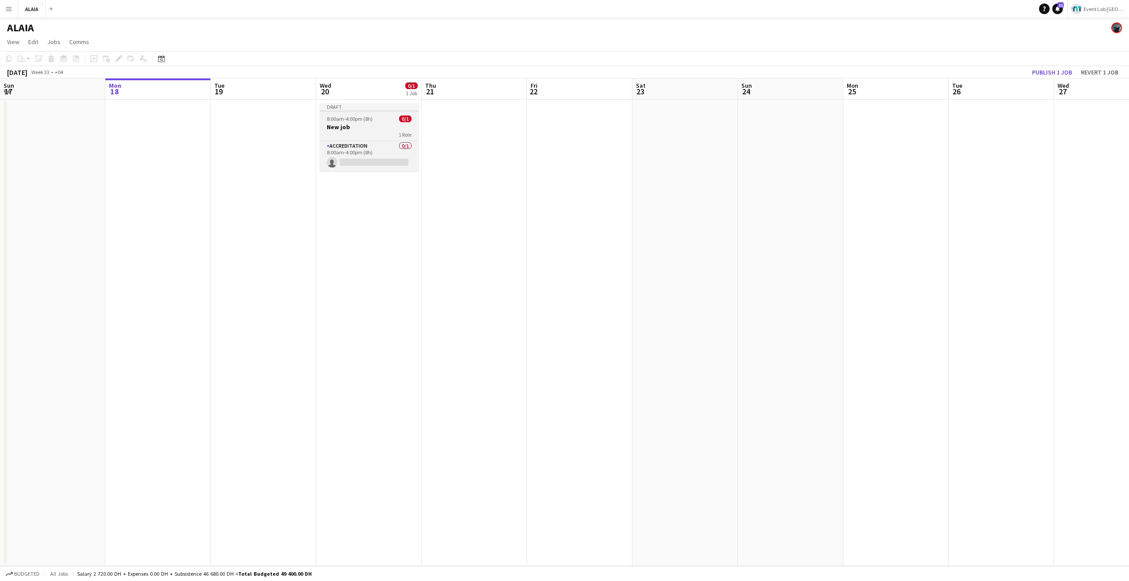
click at [376, 124] on h3 "New job" at bounding box center [369, 127] width 99 height 8
click at [117, 61] on icon at bounding box center [116, 61] width 2 height 2
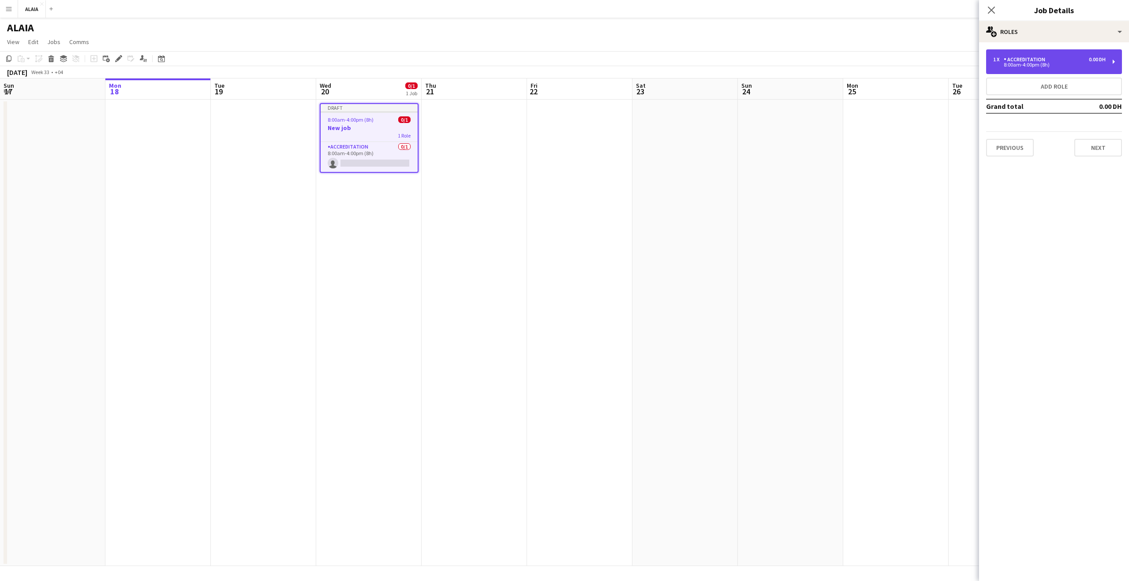
click at [1033, 63] on div "8:00am-4:00pm (8h)" at bounding box center [1050, 65] width 113 height 4
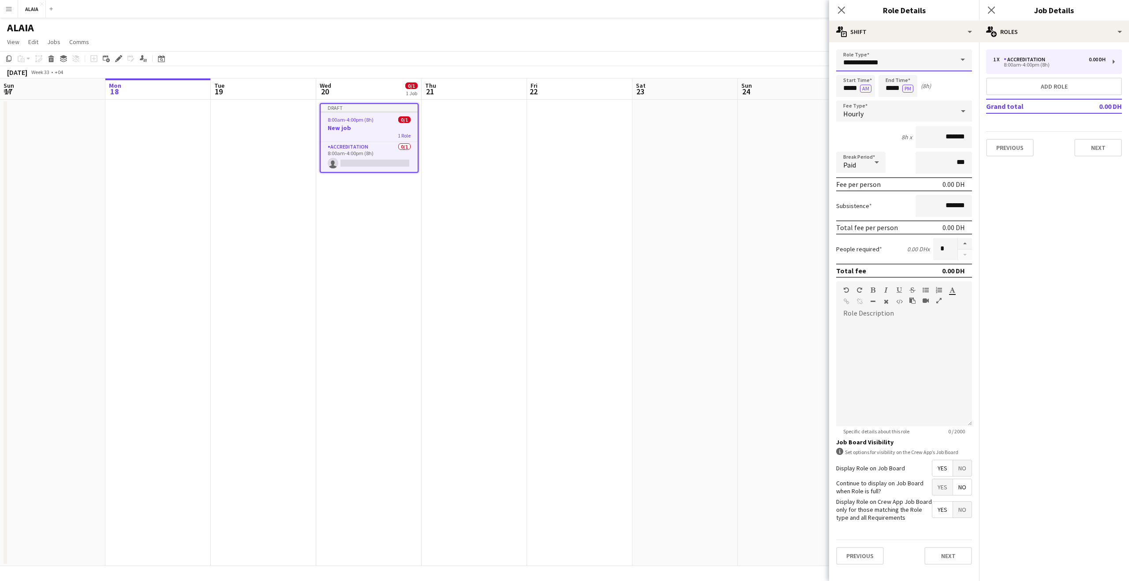
click at [937, 53] on input "**********" at bounding box center [904, 60] width 136 height 22
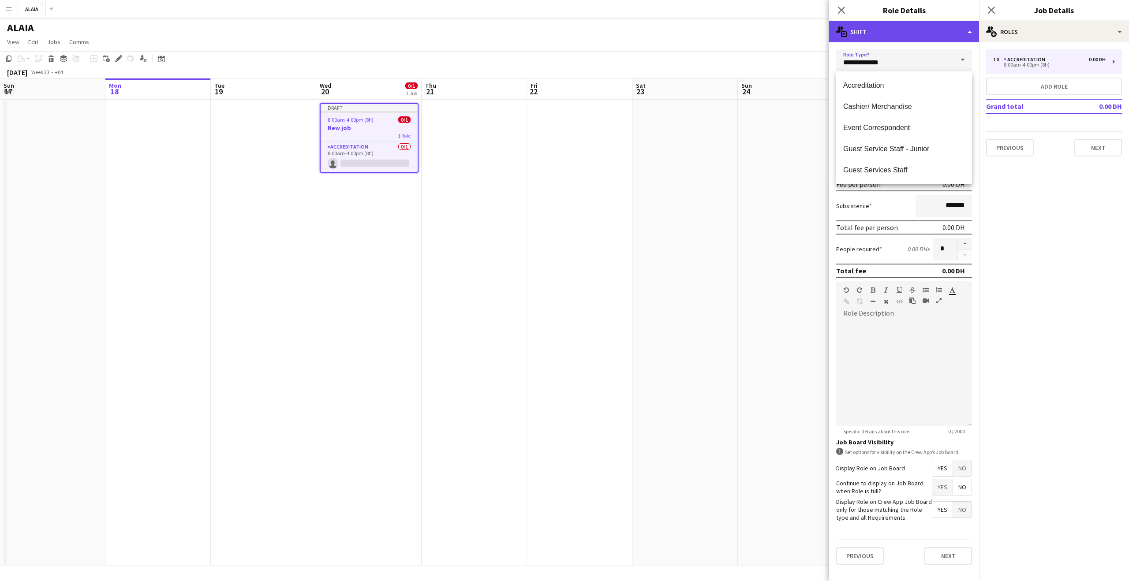
click at [934, 40] on div "multiple-actions-text Shift" at bounding box center [904, 31] width 150 height 21
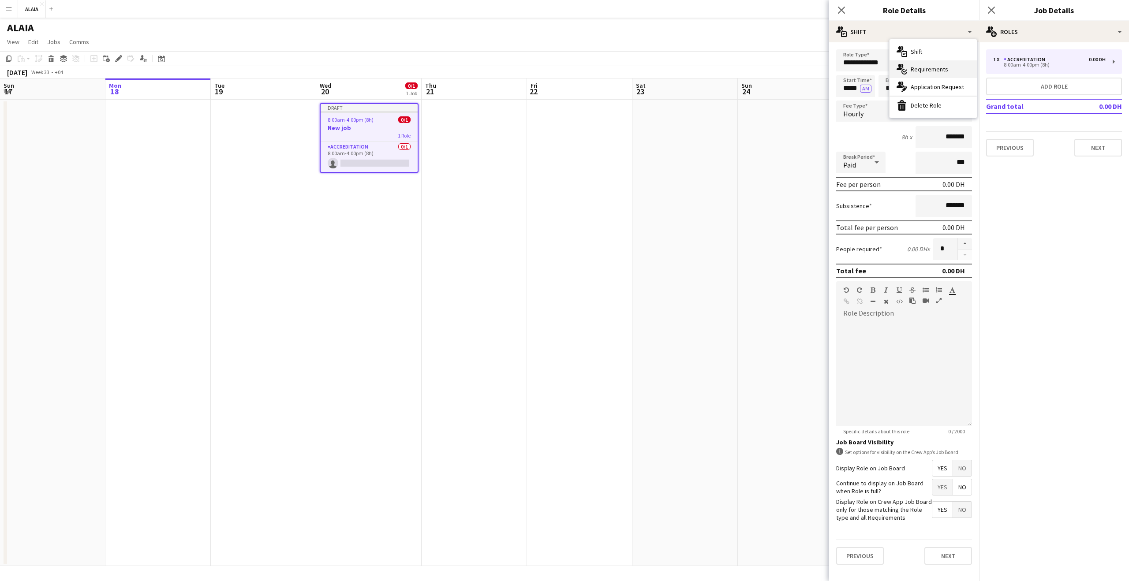
click at [942, 74] on div "multiple-actions-check-2 Requirements" at bounding box center [933, 69] width 87 height 18
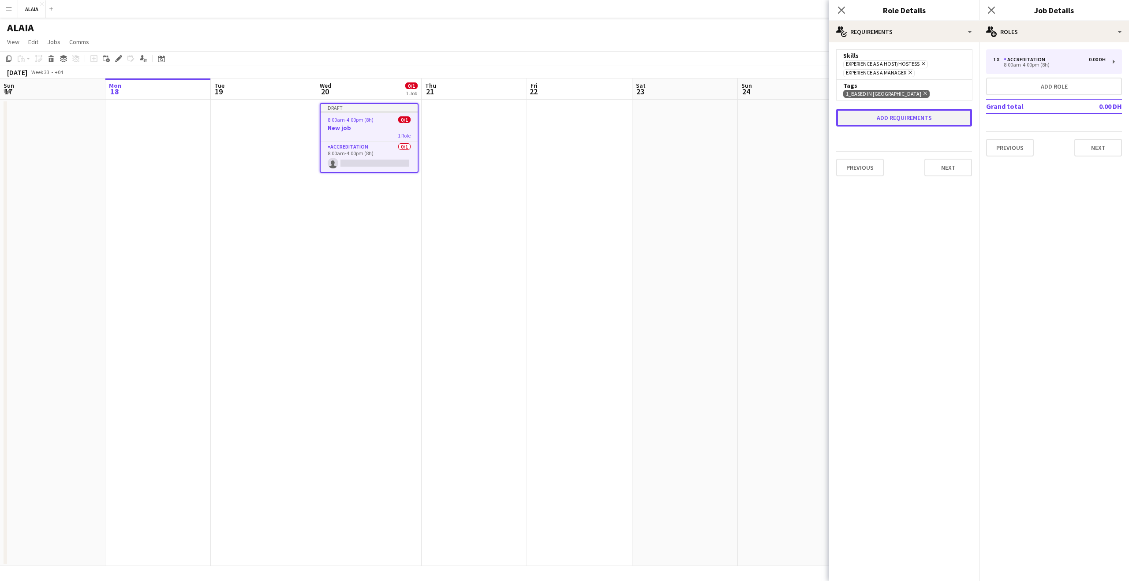
click at [923, 109] on button "Add requirements" at bounding box center [904, 118] width 136 height 18
click at [922, 122] on div "Please select" at bounding box center [896, 126] width 108 height 21
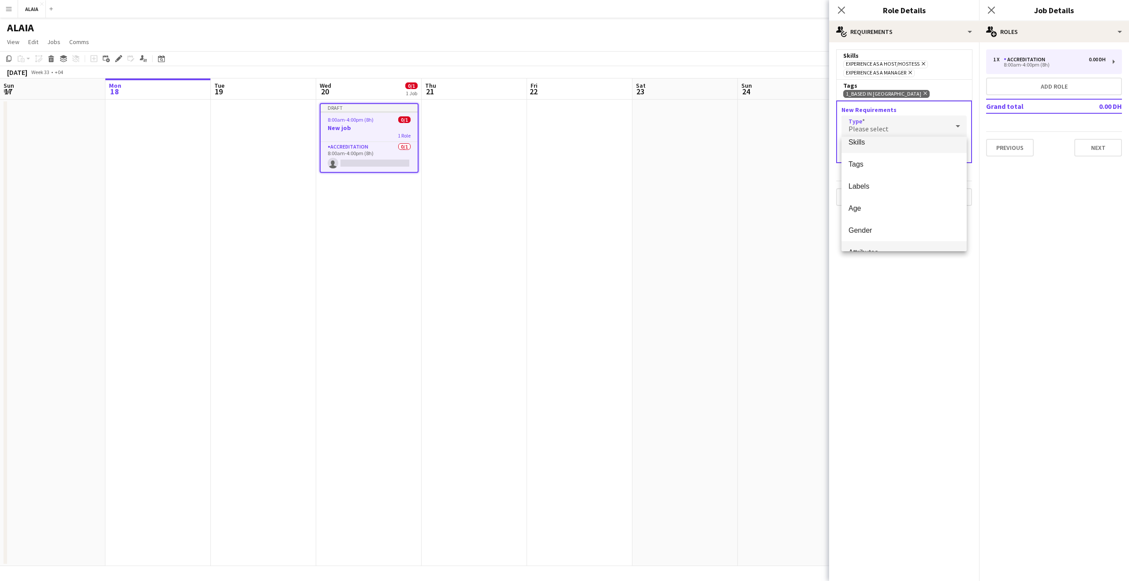
scroll to position [25, 0]
click at [872, 221] on mat-option "Gender" at bounding box center [904, 215] width 125 height 22
click at [880, 150] on span "Please select" at bounding box center [869, 154] width 40 height 9
click at [872, 182] on mat-option "Female" at bounding box center [873, 177] width 63 height 22
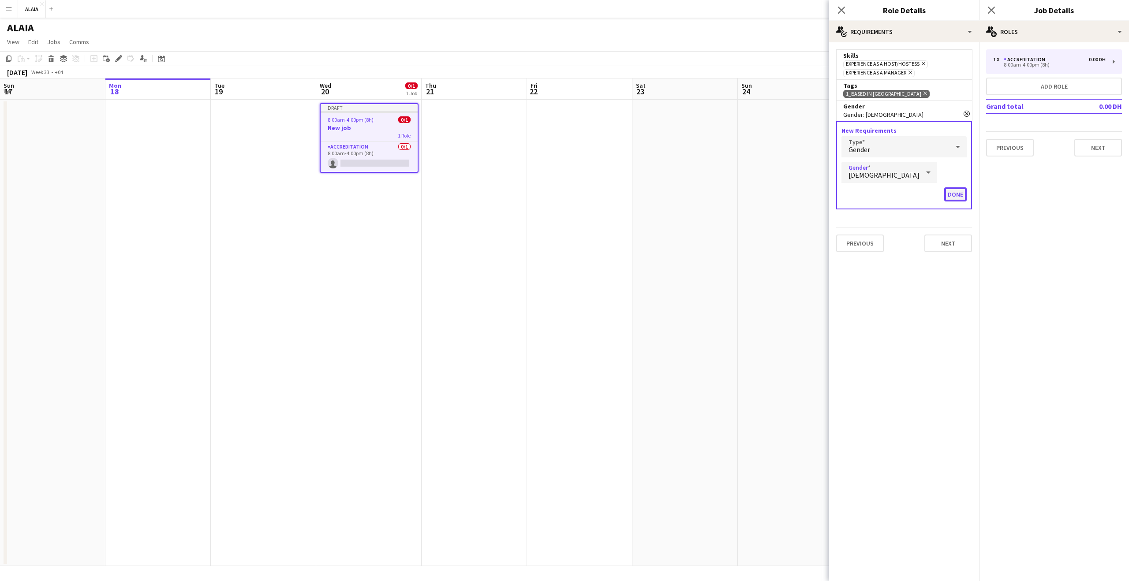
click at [952, 190] on button "Done" at bounding box center [956, 195] width 23 height 14
click at [945, 192] on button "Next" at bounding box center [949, 189] width 48 height 18
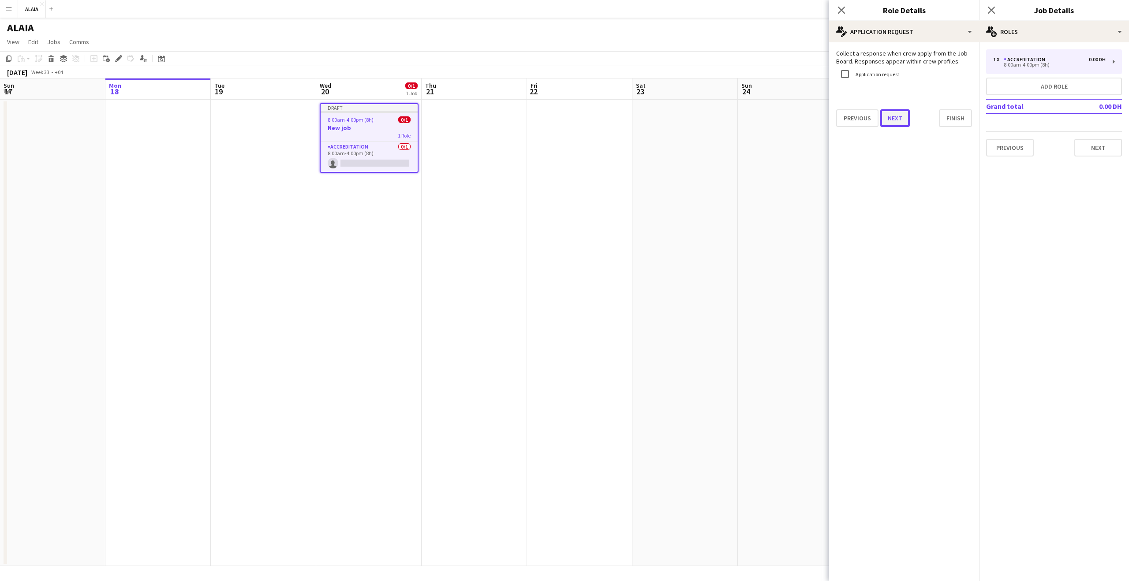
click at [898, 116] on button "Next" at bounding box center [896, 118] width 30 height 18
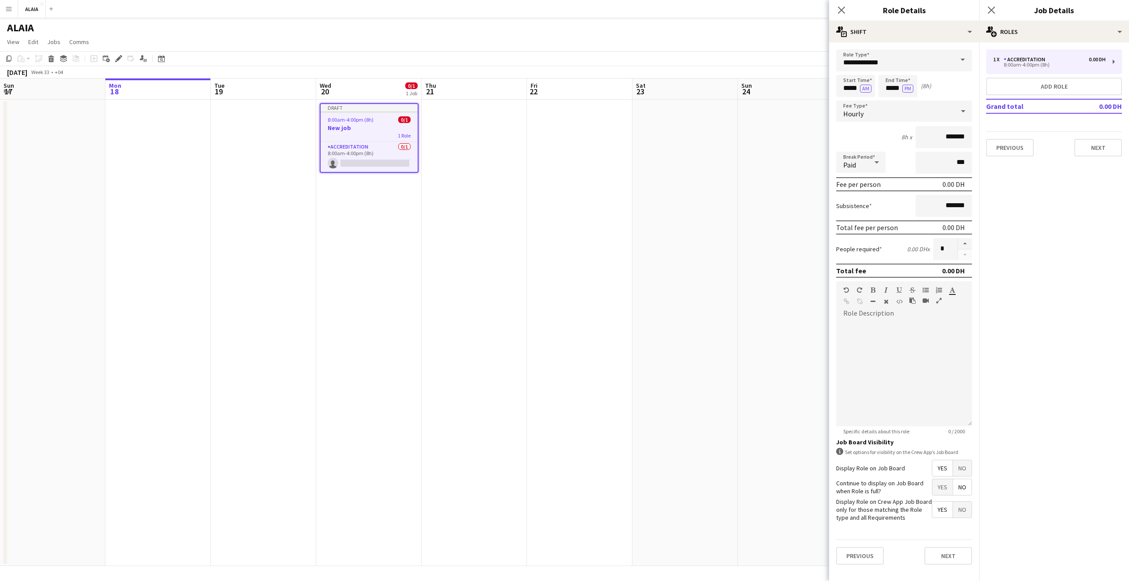
click at [909, 47] on div "**********" at bounding box center [904, 307] width 150 height 530
click at [903, 30] on div "multiple-actions-text Shift" at bounding box center [904, 31] width 150 height 21
click at [930, 71] on div "multiple-actions-check-2 Requirements" at bounding box center [933, 69] width 87 height 18
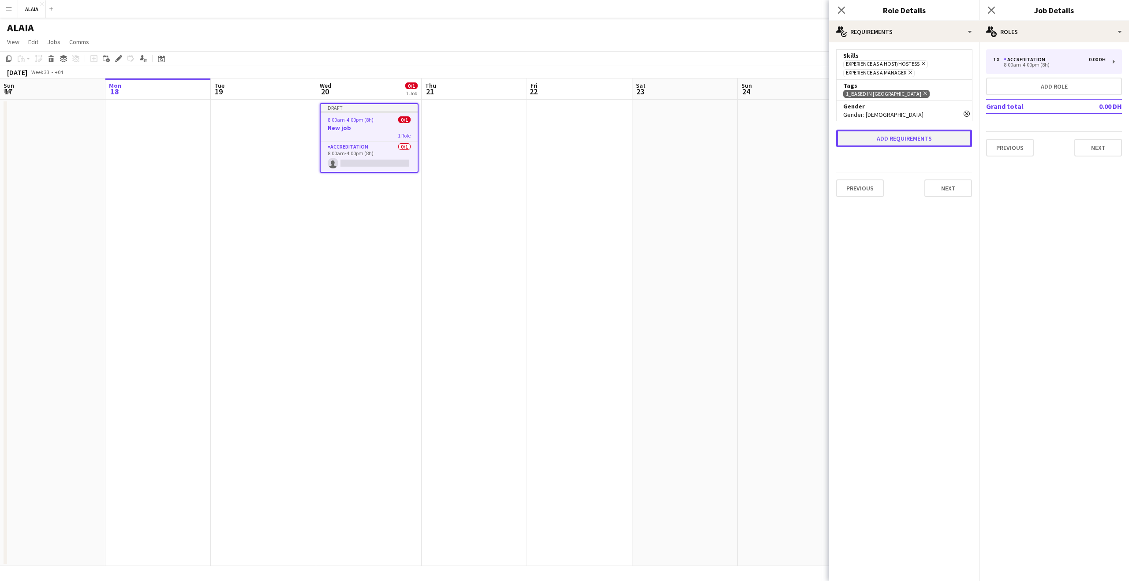
click at [917, 144] on button "Add requirements" at bounding box center [904, 139] width 136 height 18
click at [885, 143] on div "Please select" at bounding box center [896, 146] width 108 height 21
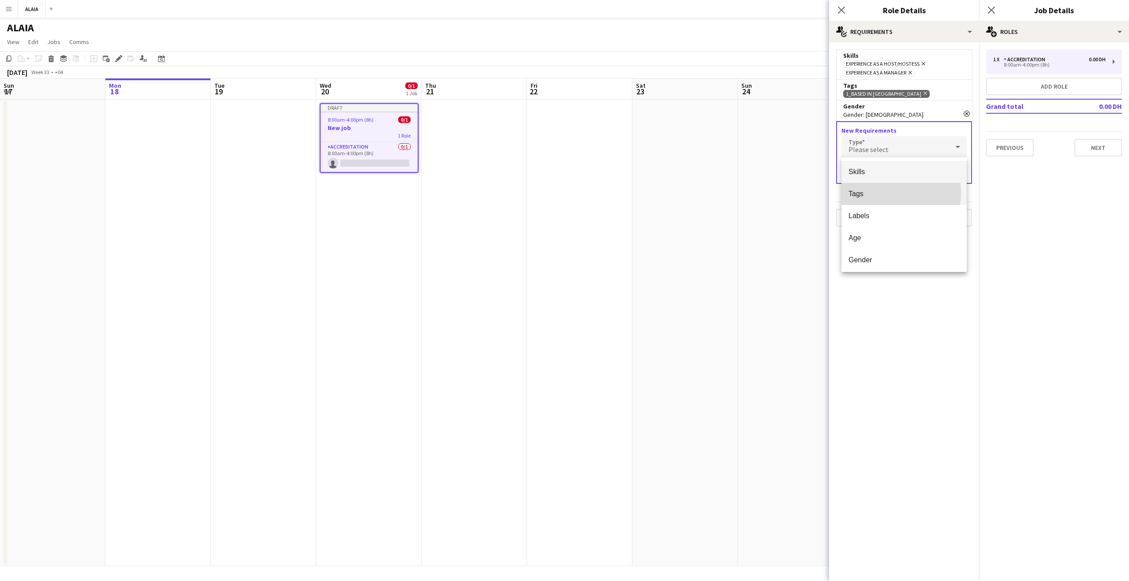
click at [871, 193] on span "Tags" at bounding box center [904, 194] width 111 height 8
click at [884, 169] on input "text" at bounding box center [904, 173] width 125 height 22
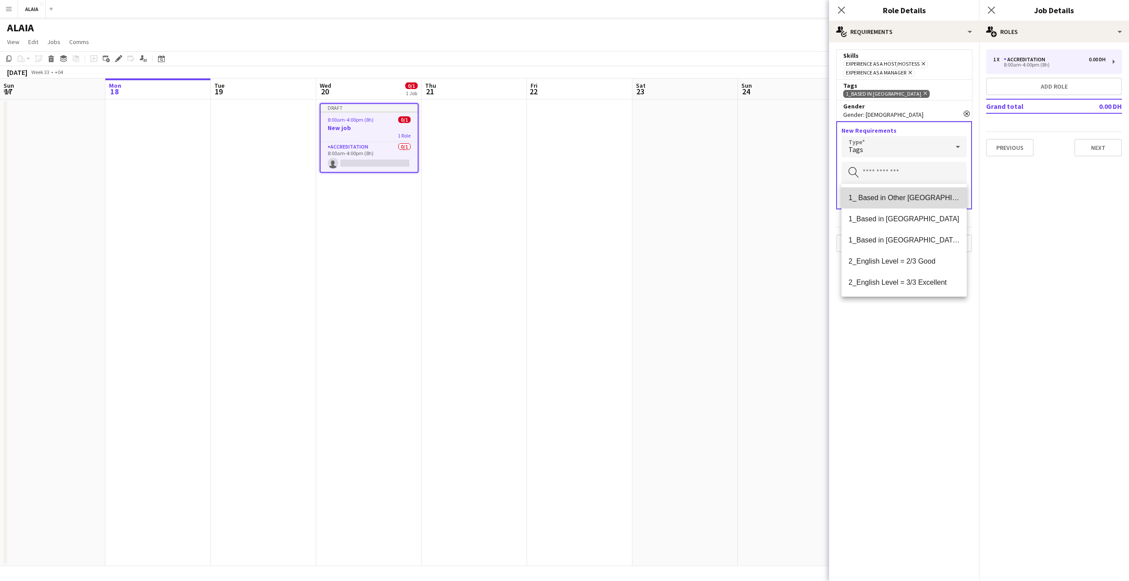
click at [914, 202] on span "1_ Based in Other Emirates" at bounding box center [904, 198] width 111 height 8
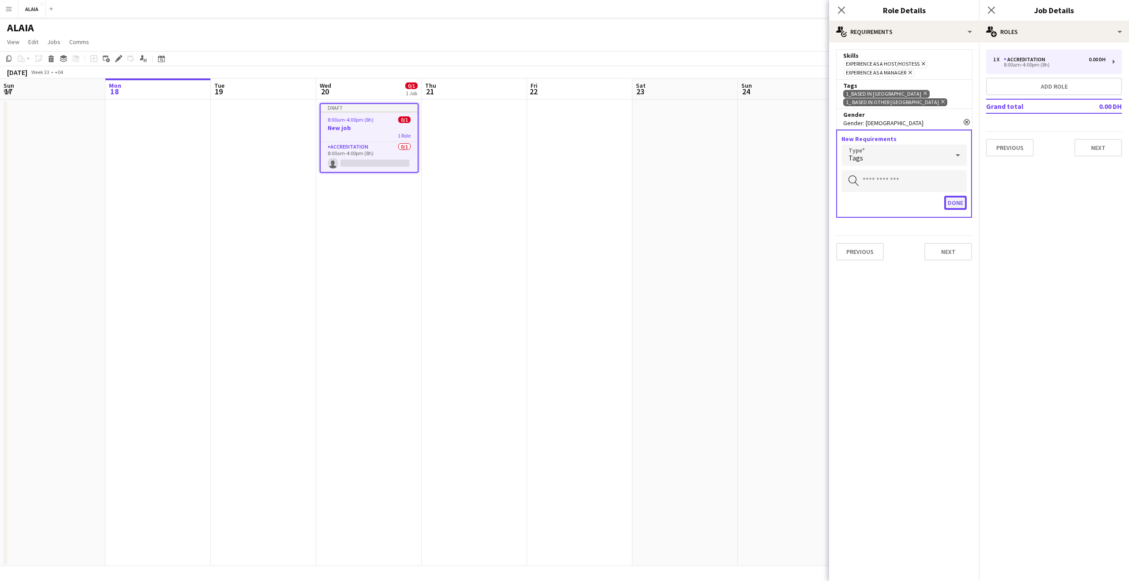
click at [952, 199] on button "Done" at bounding box center [956, 203] width 23 height 14
click at [949, 199] on button "Next" at bounding box center [949, 197] width 48 height 18
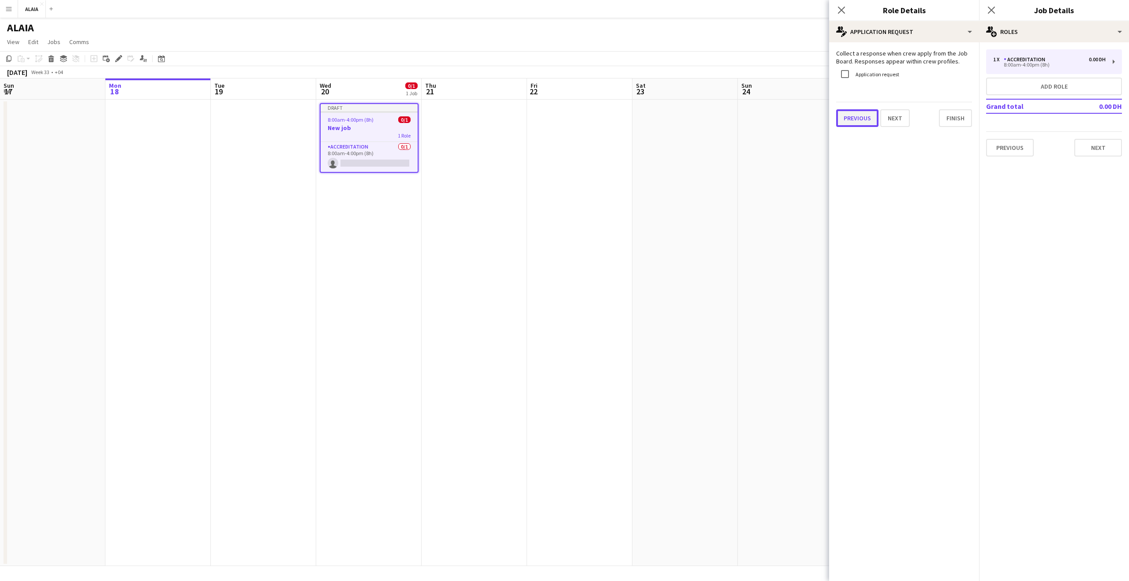
click at [855, 116] on button "Previous" at bounding box center [857, 118] width 42 height 18
click at [942, 209] on div "Previous Next" at bounding box center [904, 196] width 136 height 32
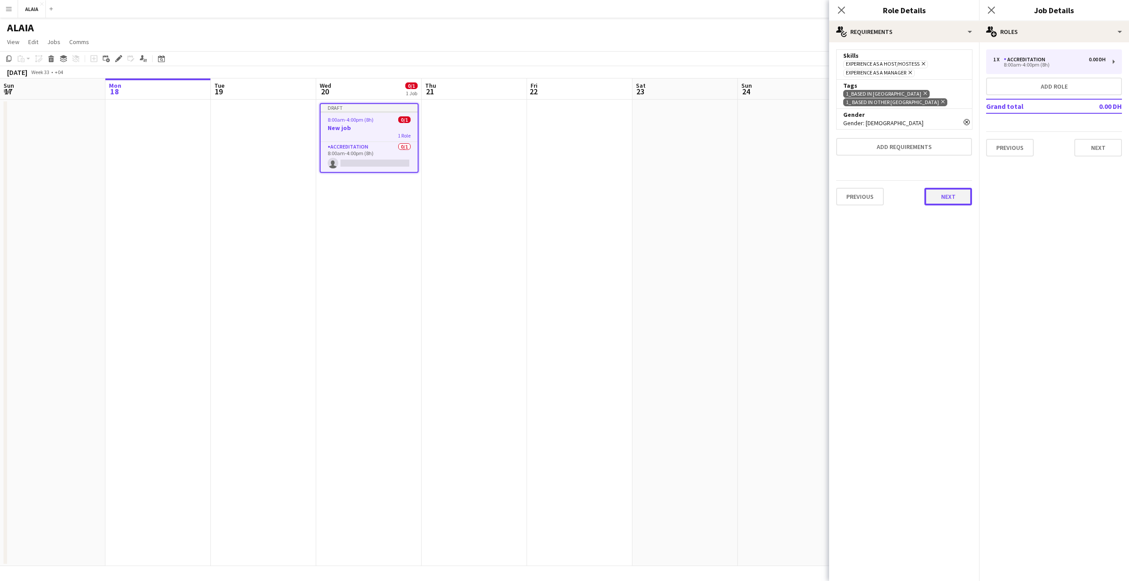
click at [946, 199] on button "Next" at bounding box center [949, 197] width 48 height 18
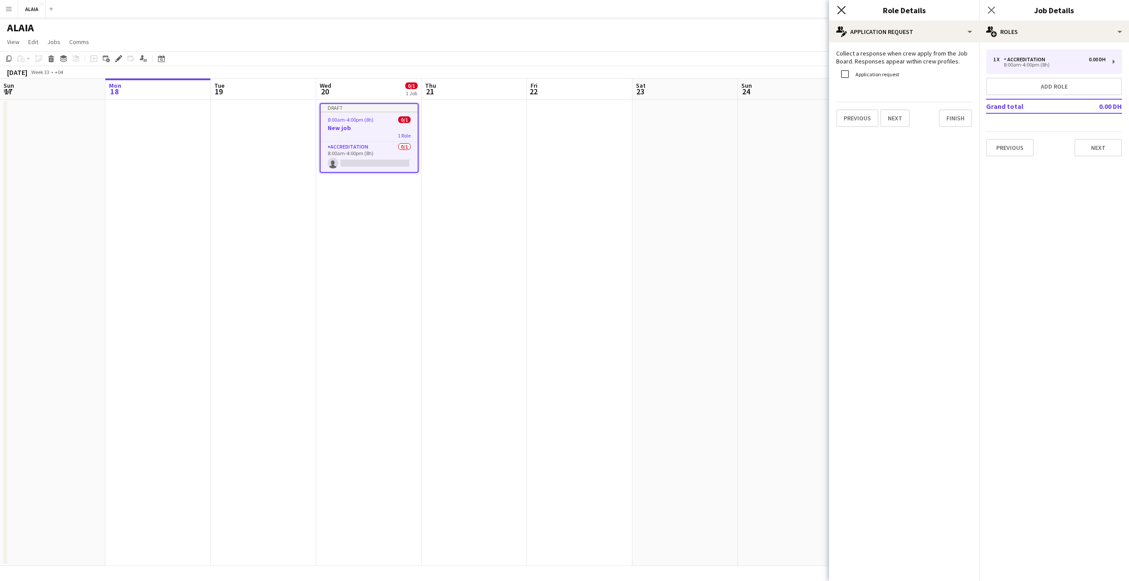
click at [840, 10] on icon "Close pop-in" at bounding box center [841, 10] width 8 height 8
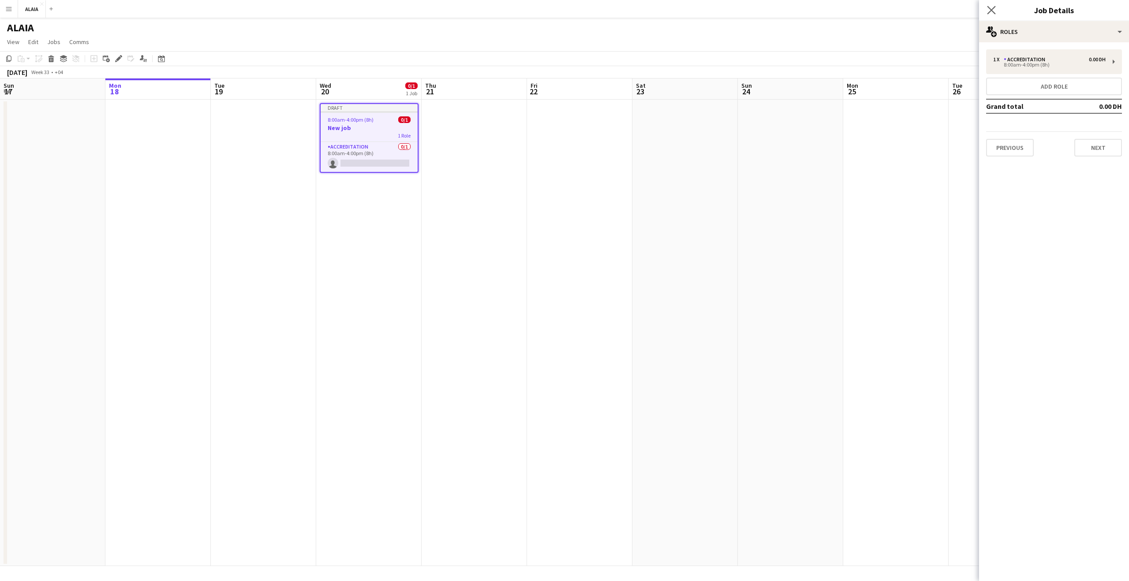
click at [994, 15] on app-icon "Close pop-in" at bounding box center [992, 10] width 13 height 13
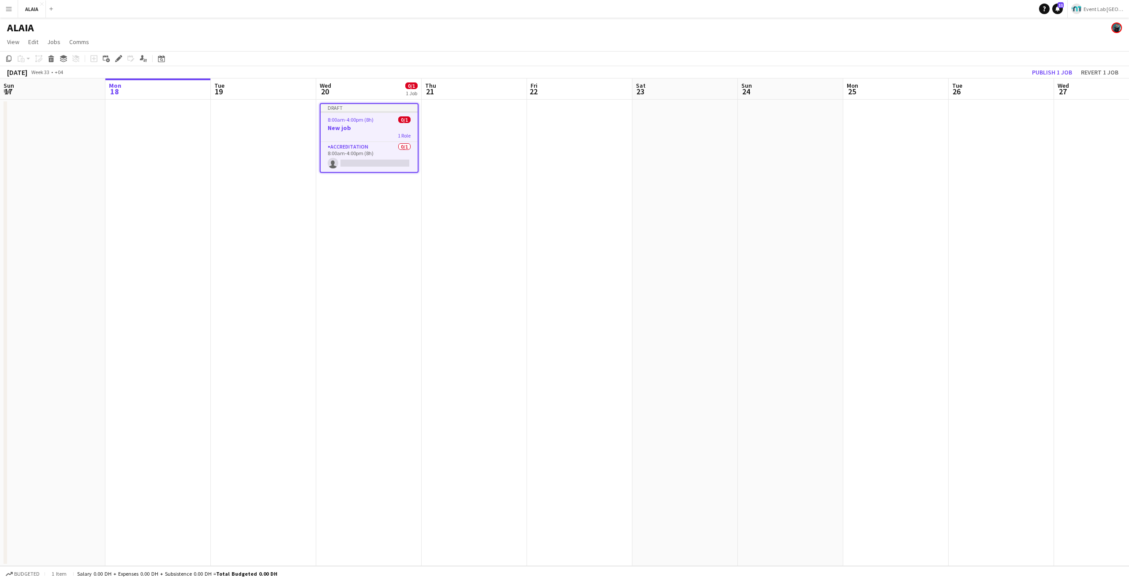
click at [937, 37] on app-page-menu "View Day view expanded Day view collapsed Month view Date picker Jump to today …" at bounding box center [564, 42] width 1129 height 17
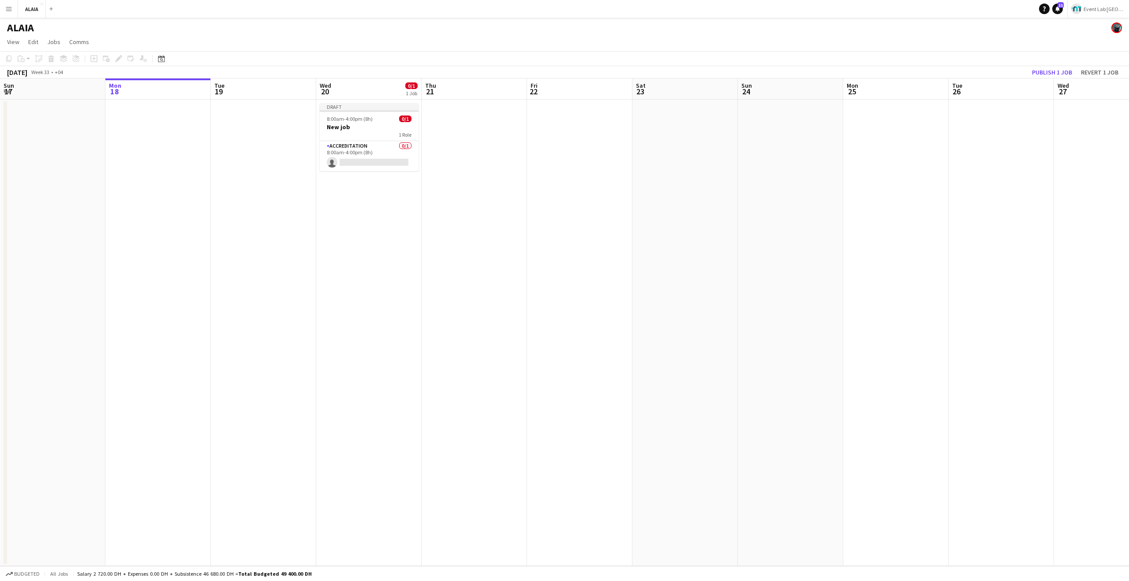
click at [938, 37] on app-page-menu "View Day view expanded Day view collapsed Month view Date picker Jump to today …" at bounding box center [564, 42] width 1129 height 17
drag, startPoint x: 938, startPoint y: 37, endPoint x: 943, endPoint y: 39, distance: 5.7
click at [938, 37] on app-page-menu "View Day view expanded Day view collapsed Month view Date picker Jump to today …" at bounding box center [564, 42] width 1129 height 17
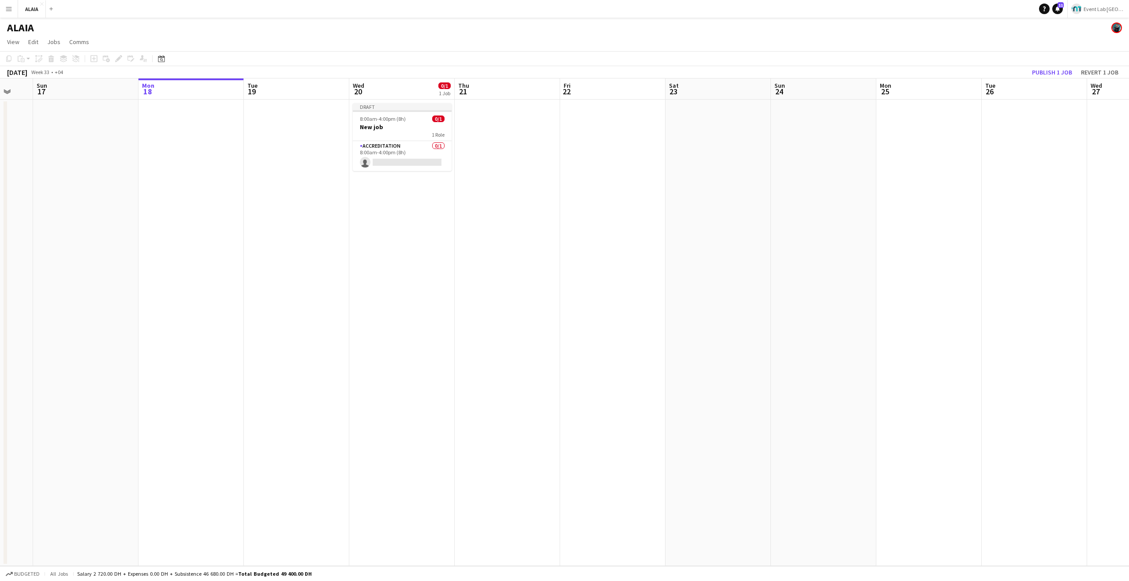
scroll to position [0, 337]
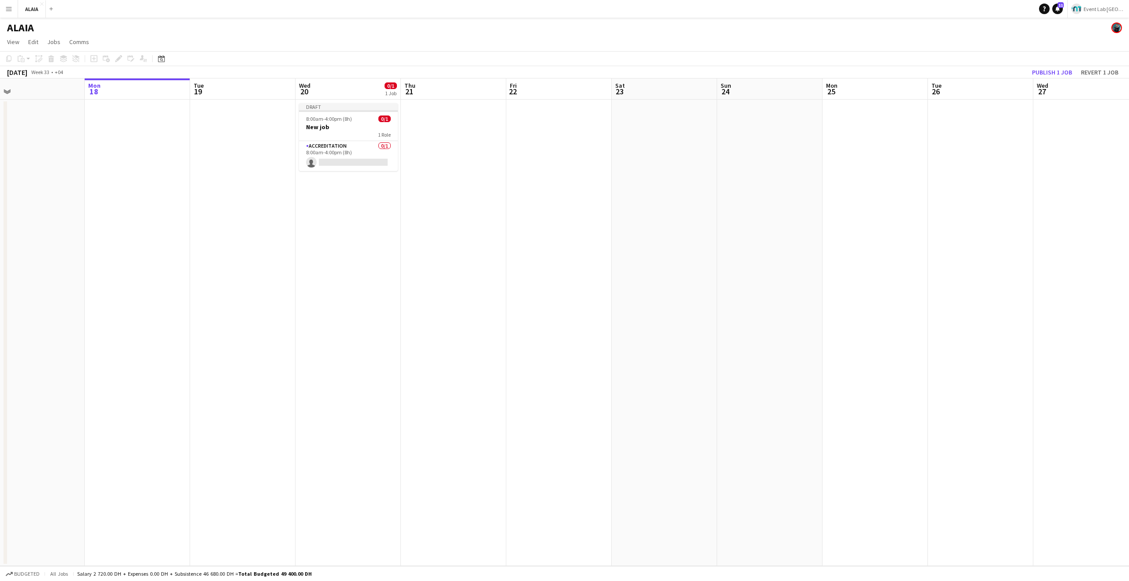
drag, startPoint x: 567, startPoint y: 170, endPoint x: 546, endPoint y: 171, distance: 21.2
click at [546, 171] on app-calendar-viewport "Thu 14 Fri 15 Sat 16 Sun 17 Mon 18 Tue 19 Wed 20 0/1 1 Job Thu 21 Fri 22 Sat 23…" at bounding box center [564, 323] width 1129 height 488
click at [1055, 70] on button "Publish 1 job" at bounding box center [1052, 72] width 47 height 11
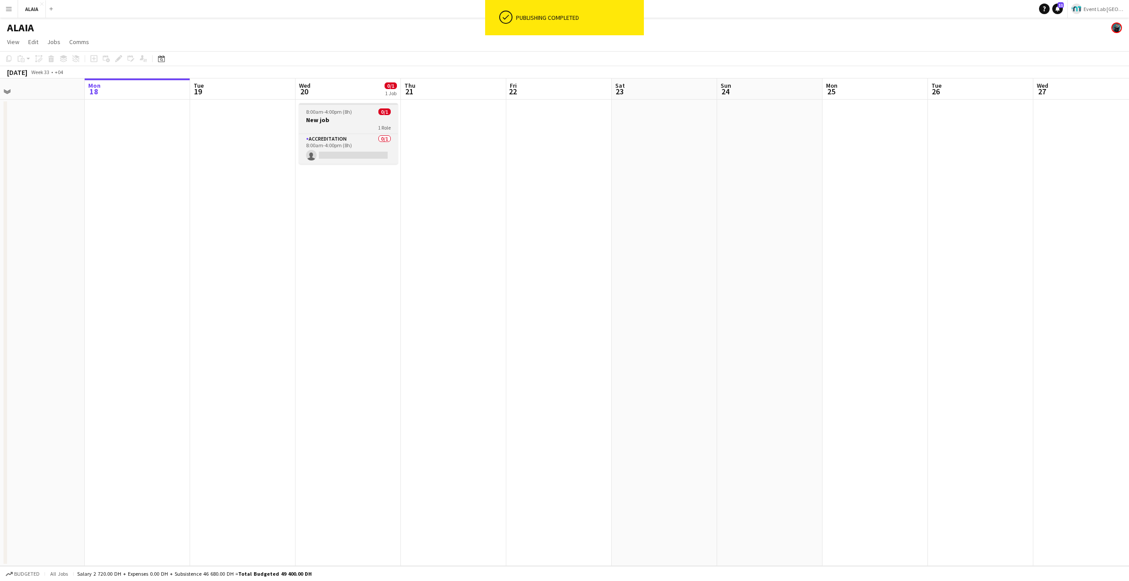
click at [331, 118] on h3 "New job" at bounding box center [348, 120] width 99 height 8
click at [117, 58] on icon "Edit" at bounding box center [118, 58] width 7 height 7
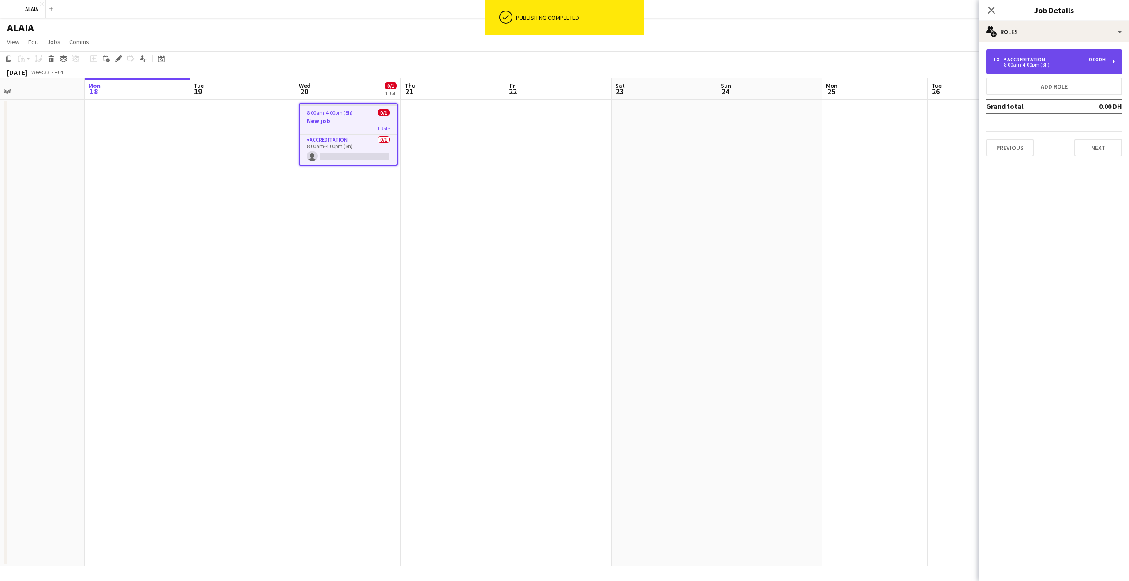
click at [1051, 68] on div "1 x Accreditation 0.00 DH 8:00am-4:00pm (8h)" at bounding box center [1054, 61] width 136 height 25
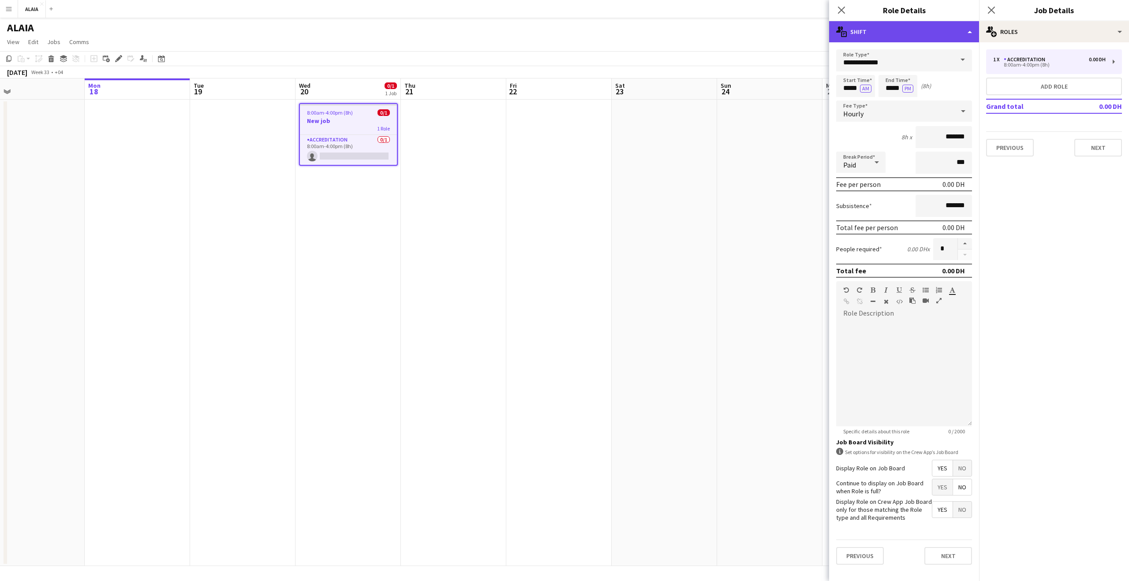
click at [893, 29] on div "multiple-actions-text Shift" at bounding box center [904, 31] width 150 height 21
click at [939, 67] on div "multiple-actions-check-2 Requirements" at bounding box center [933, 69] width 87 height 18
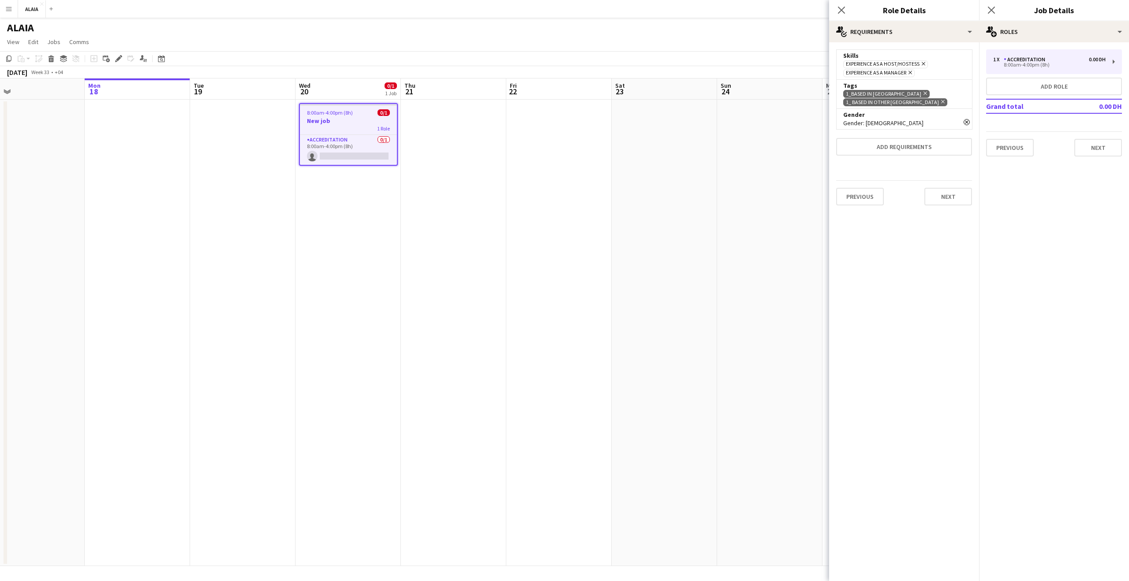
click at [912, 72] on icon at bounding box center [911, 73] width 4 height 4
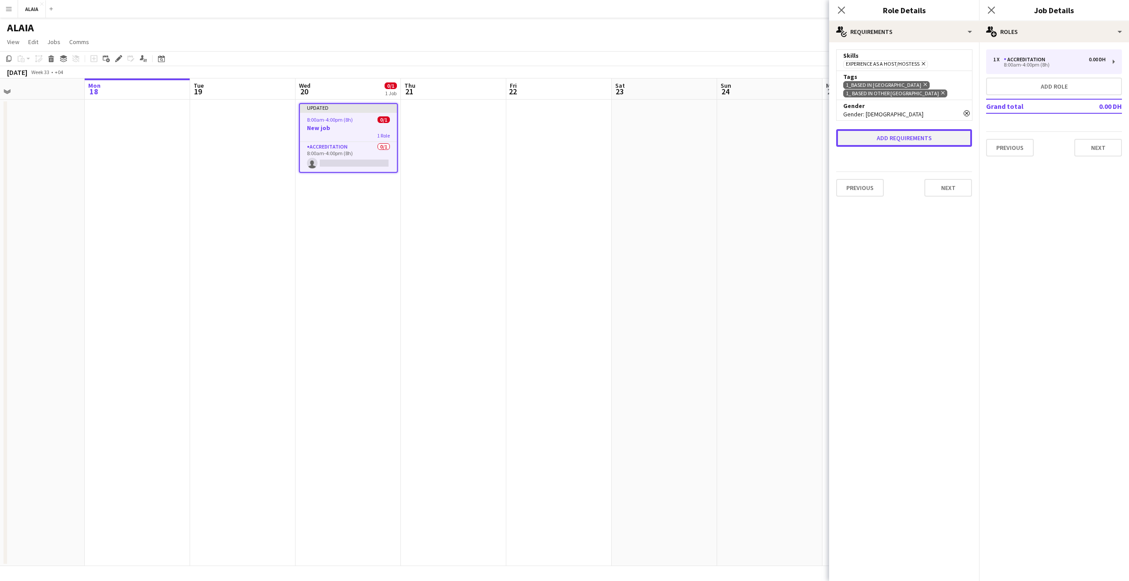
click at [885, 139] on button "Add requirements" at bounding box center [904, 138] width 136 height 18
click at [899, 149] on div "Please select" at bounding box center [896, 146] width 108 height 21
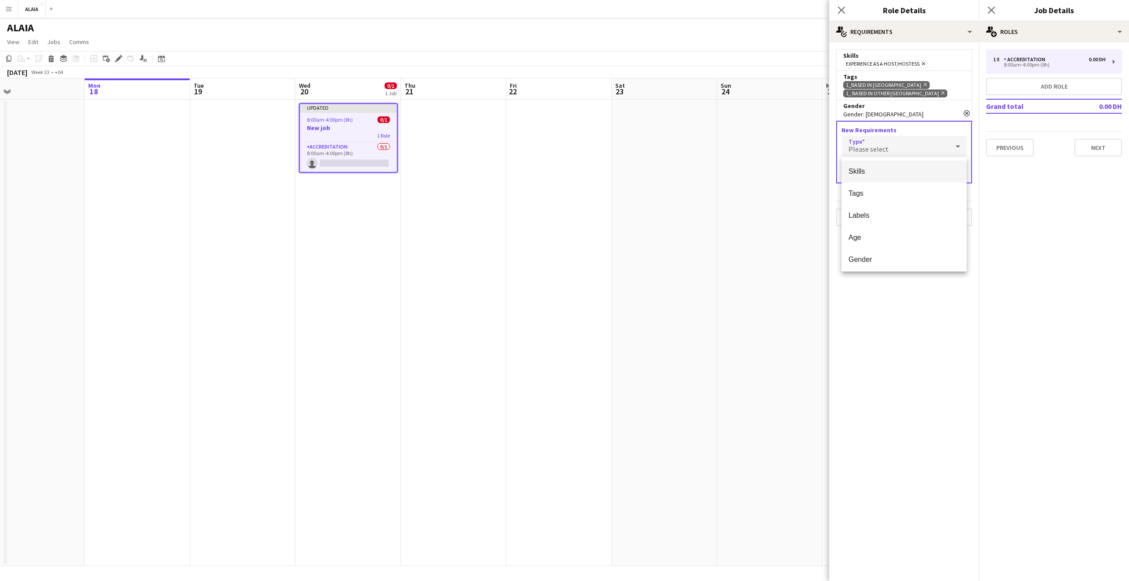
click at [899, 174] on span "Skills" at bounding box center [904, 171] width 111 height 8
click at [898, 169] on input "text" at bounding box center [904, 172] width 125 height 22
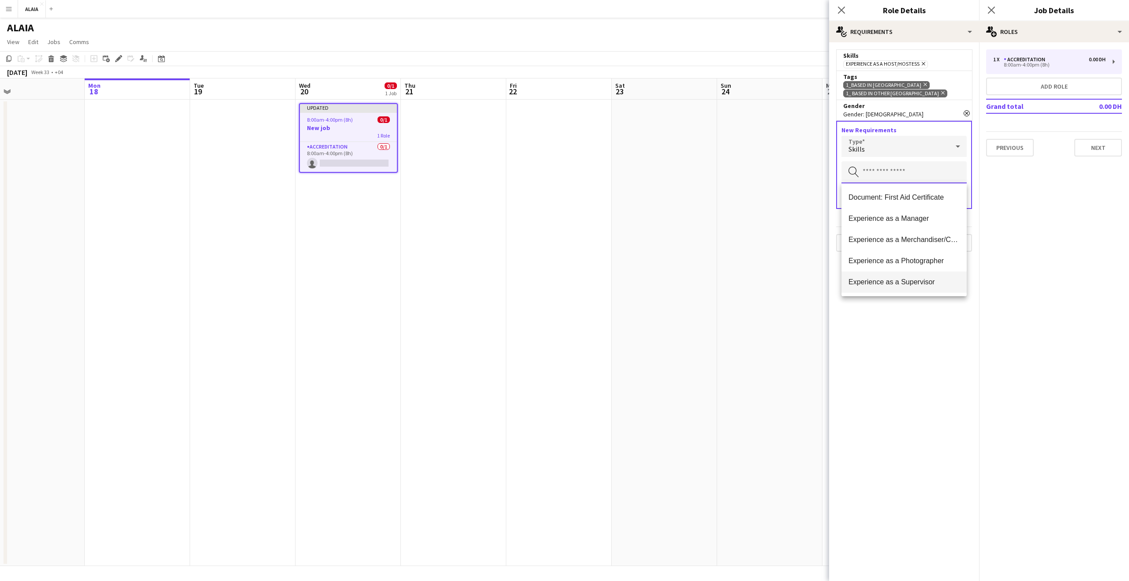
scroll to position [1, 0]
click at [909, 278] on span "Experience as a Supervisor" at bounding box center [904, 281] width 111 height 8
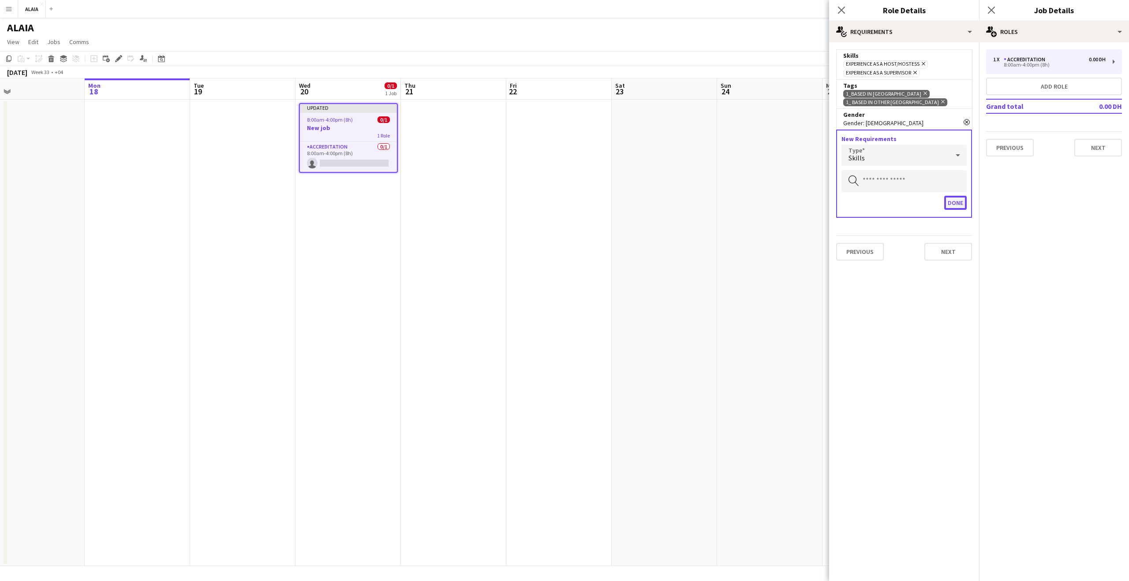
click at [960, 202] on button "Done" at bounding box center [956, 203] width 23 height 14
click at [941, 102] on icon at bounding box center [943, 102] width 4 height 4
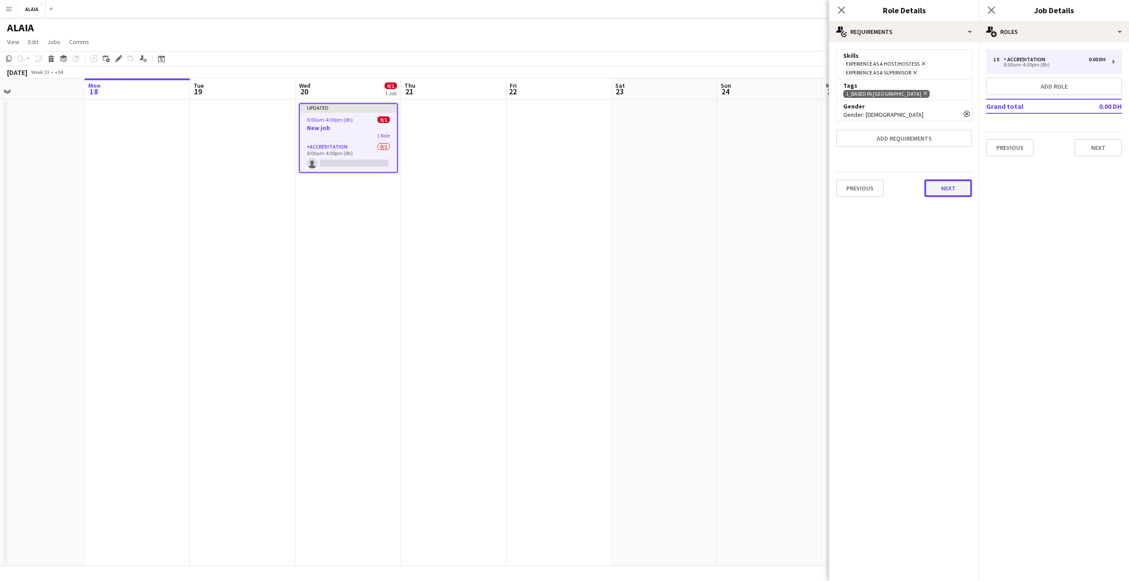
click at [943, 186] on button "Next" at bounding box center [949, 189] width 48 height 18
click at [898, 116] on button "Next" at bounding box center [896, 118] width 30 height 18
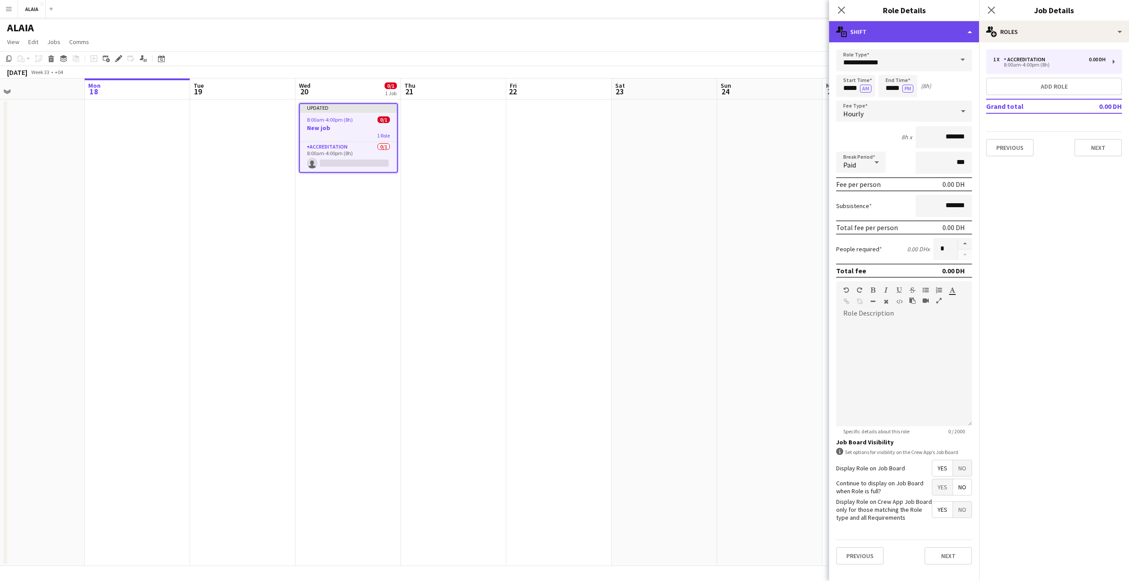
click at [902, 34] on div "multiple-actions-text Shift" at bounding box center [904, 31] width 150 height 21
click at [929, 74] on div "multiple-actions-check-2 Requirements" at bounding box center [933, 69] width 87 height 18
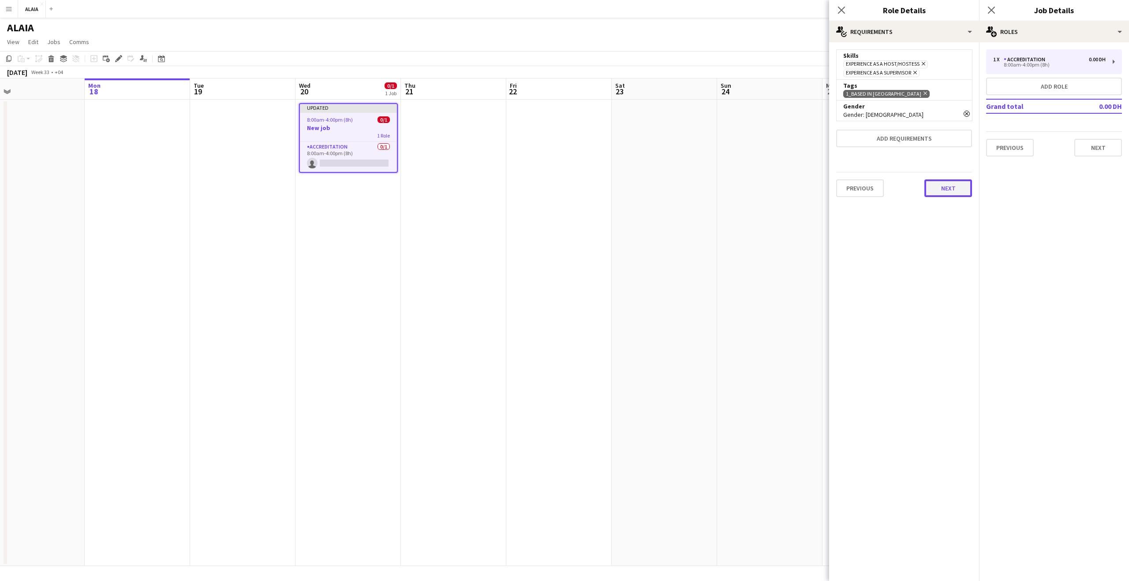
click at [936, 189] on button "Next" at bounding box center [949, 189] width 48 height 18
click at [907, 117] on button "Next" at bounding box center [896, 118] width 30 height 18
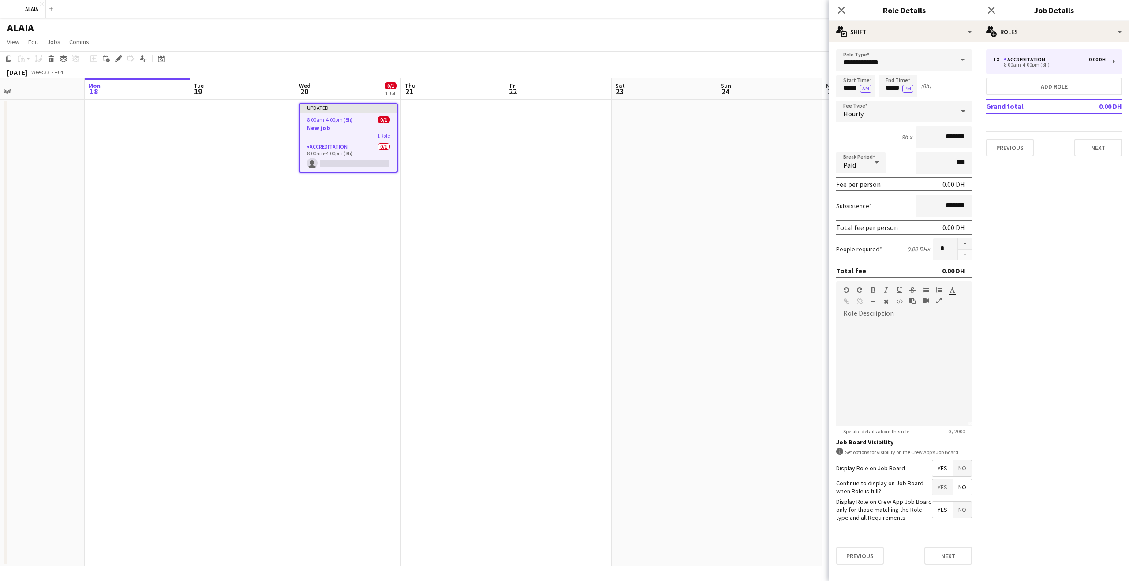
click at [840, 19] on div "Close pop-in" at bounding box center [841, 10] width 25 height 20
click at [846, 15] on app-icon "Close pop-in" at bounding box center [842, 10] width 13 height 13
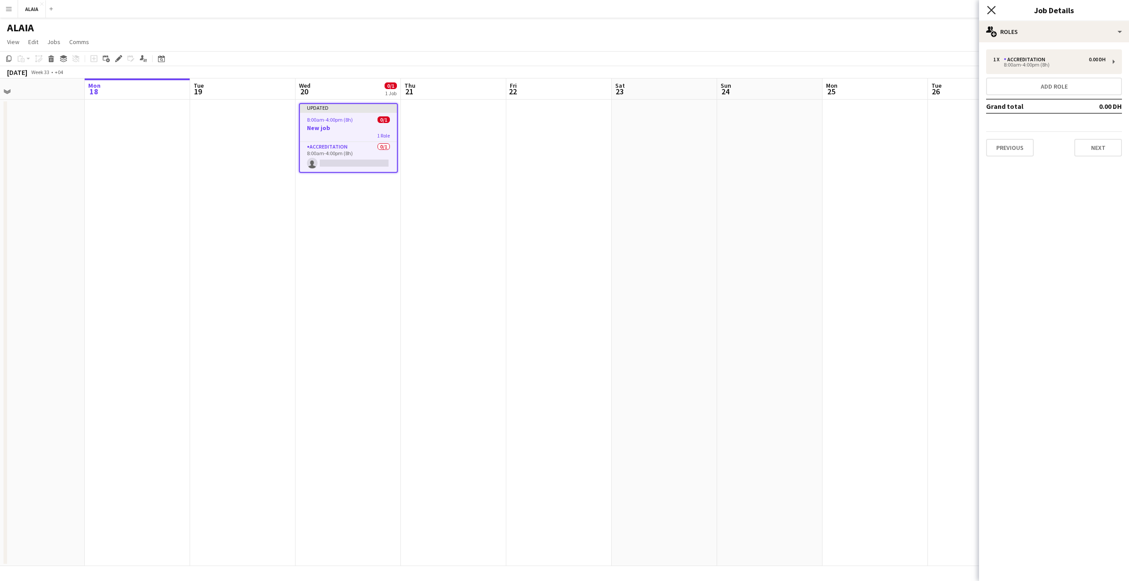
click at [994, 7] on icon at bounding box center [991, 10] width 8 height 8
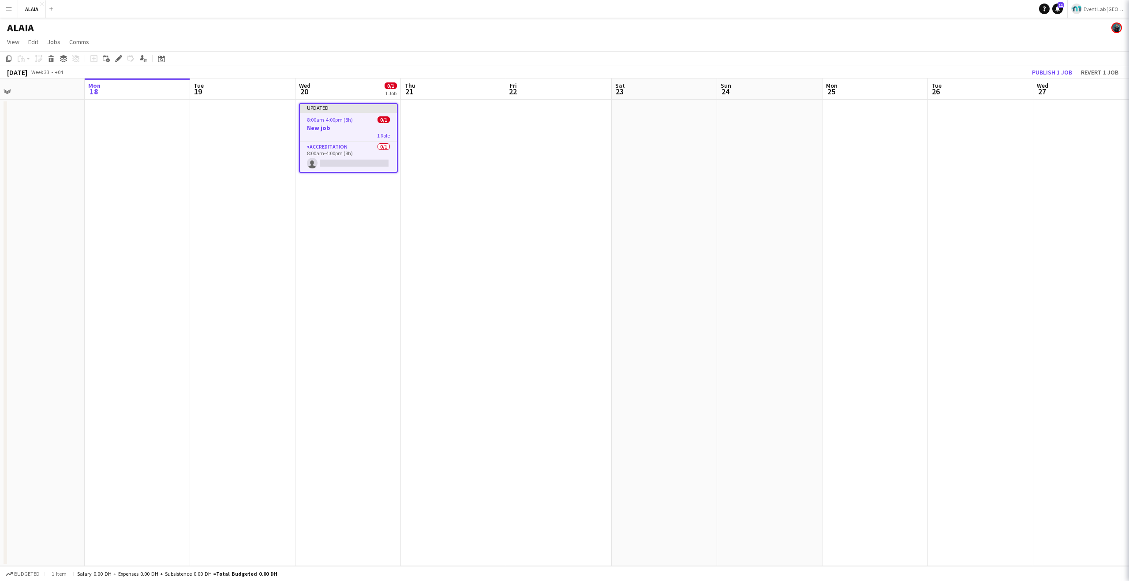
click at [980, 41] on app-page-menu "View Day view expanded Day view collapsed Month view Date picker Jump to today …" at bounding box center [564, 42] width 1129 height 17
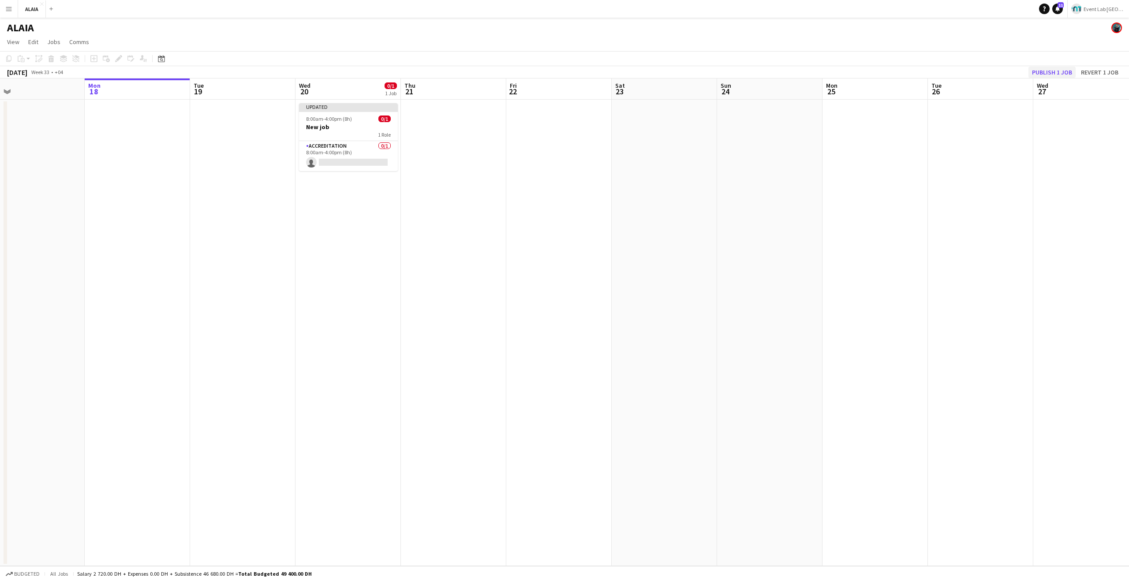
drag, startPoint x: 980, startPoint y: 41, endPoint x: 1035, endPoint y: 70, distance: 63.0
click at [980, 41] on app-page-menu "View Day view expanded Day view collapsed Month view Date picker Jump to today …" at bounding box center [564, 42] width 1129 height 17
click at [1039, 71] on button "Publish 1 job" at bounding box center [1052, 72] width 47 height 11
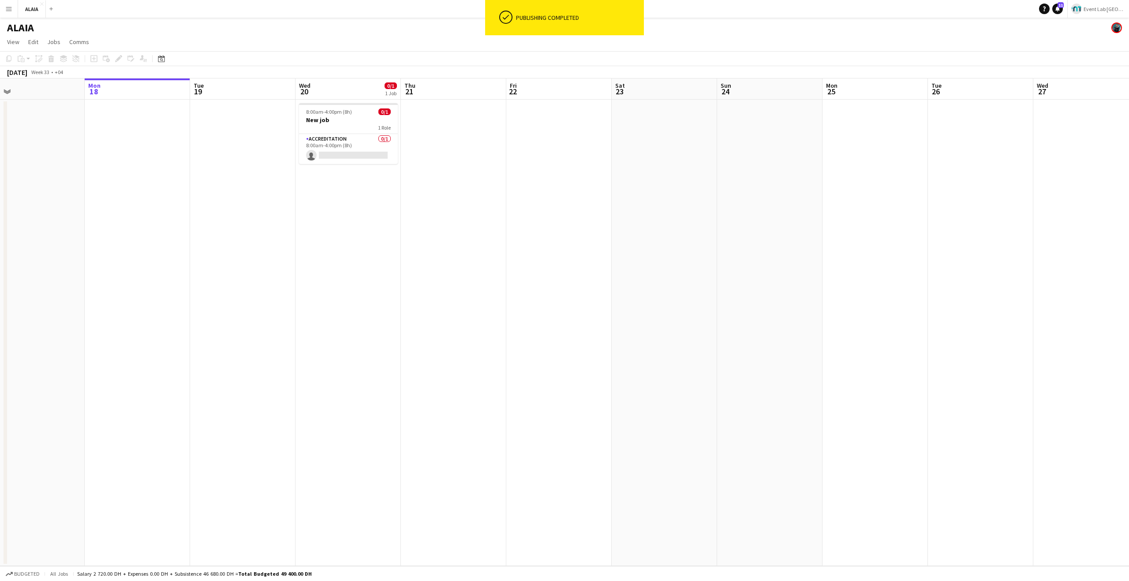
click at [746, 46] on app-page-menu "View Day view expanded Day view collapsed Month view Date picker Jump to today …" at bounding box center [564, 42] width 1129 height 17
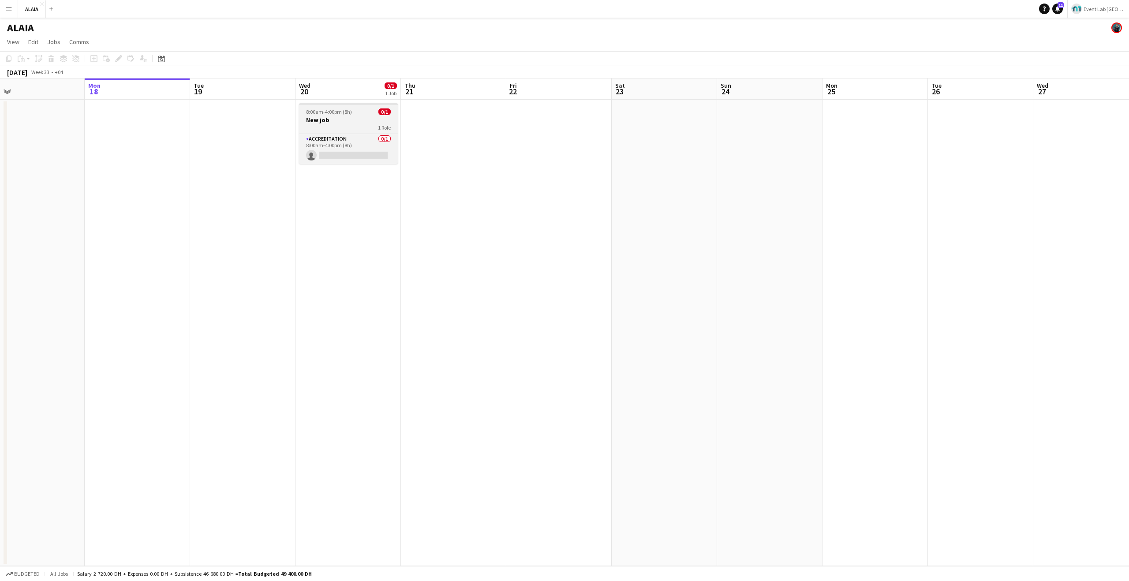
click at [353, 107] on app-job-card "8:00am-4:00pm (8h) 0/1 New job 1 Role Accreditation 0/1 8:00am-4:00pm (8h) sing…" at bounding box center [348, 133] width 99 height 61
click at [120, 58] on icon at bounding box center [118, 58] width 5 height 5
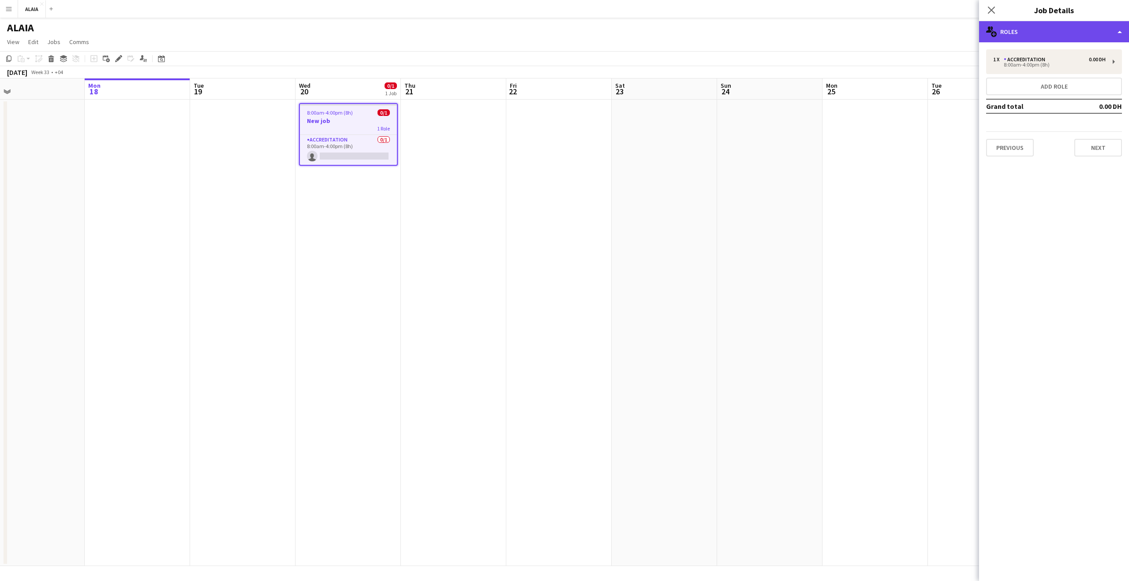
click at [1014, 35] on div "multiple-users-add Roles" at bounding box center [1054, 31] width 150 height 21
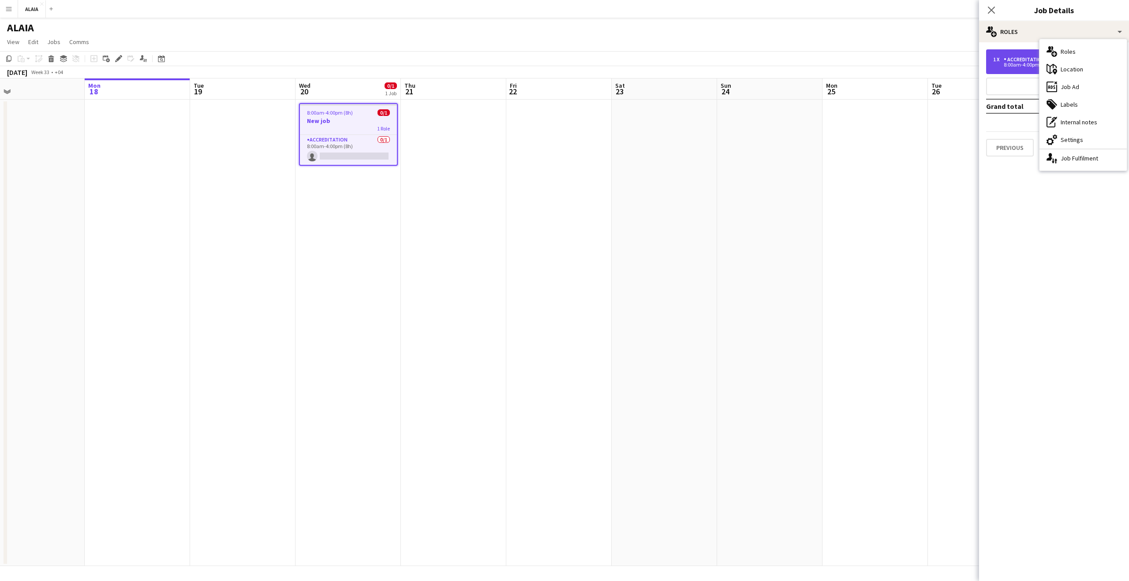
click at [1015, 68] on div "1 x Accreditation 0.00 DH 8:00am-4:00pm (8h)" at bounding box center [1054, 61] width 136 height 25
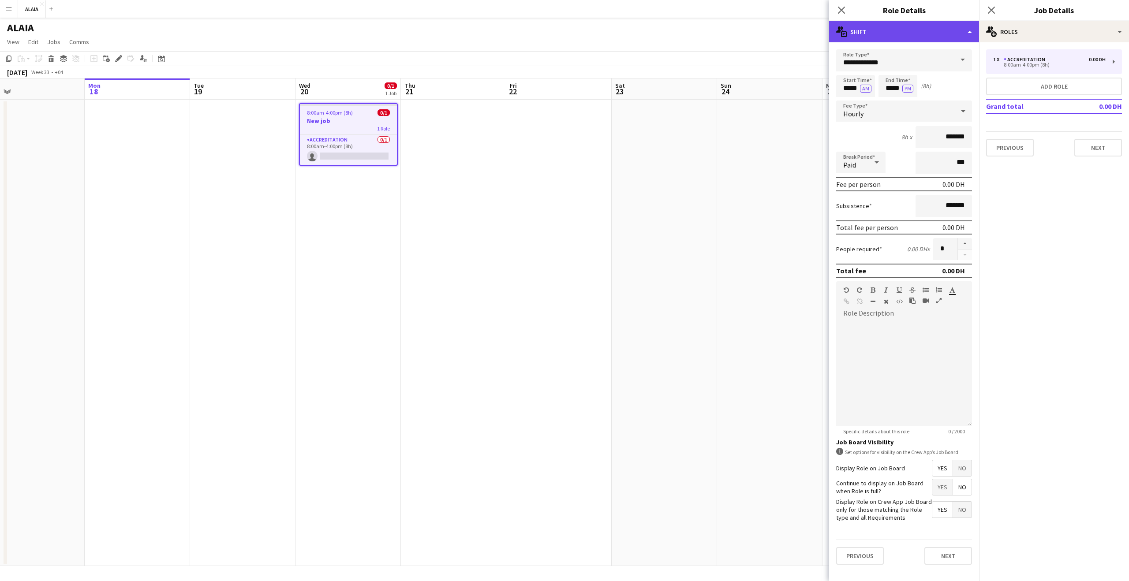
click at [900, 34] on div "multiple-actions-text Shift" at bounding box center [904, 31] width 150 height 21
click at [908, 73] on div "multiple-actions-check-2 Requirements" at bounding box center [933, 69] width 87 height 18
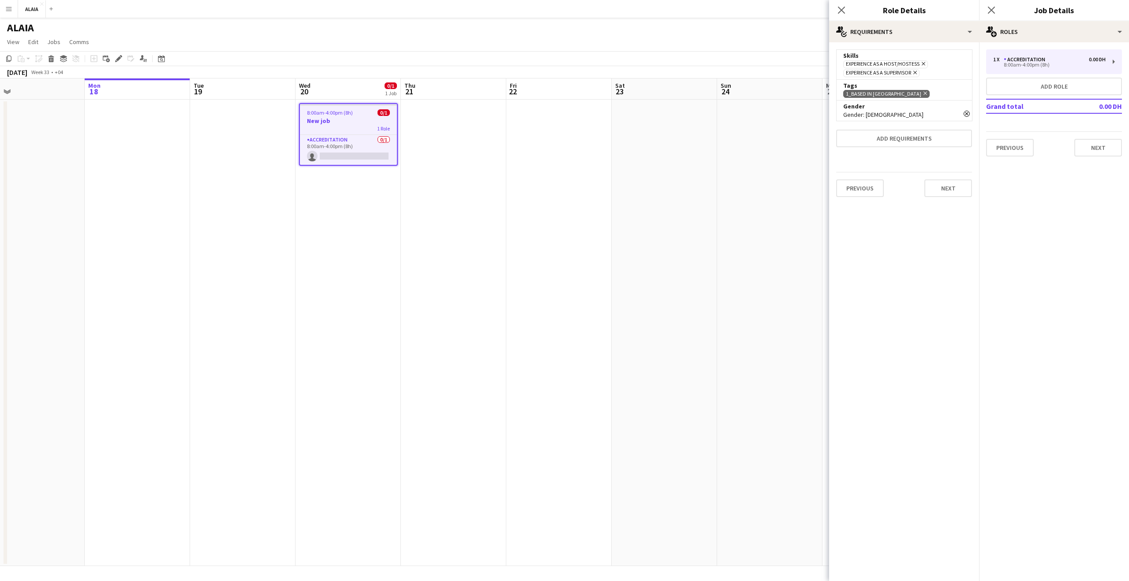
click at [968, 113] on icon at bounding box center [967, 114] width 4 height 4
click at [954, 169] on button "Next" at bounding box center [949, 168] width 48 height 18
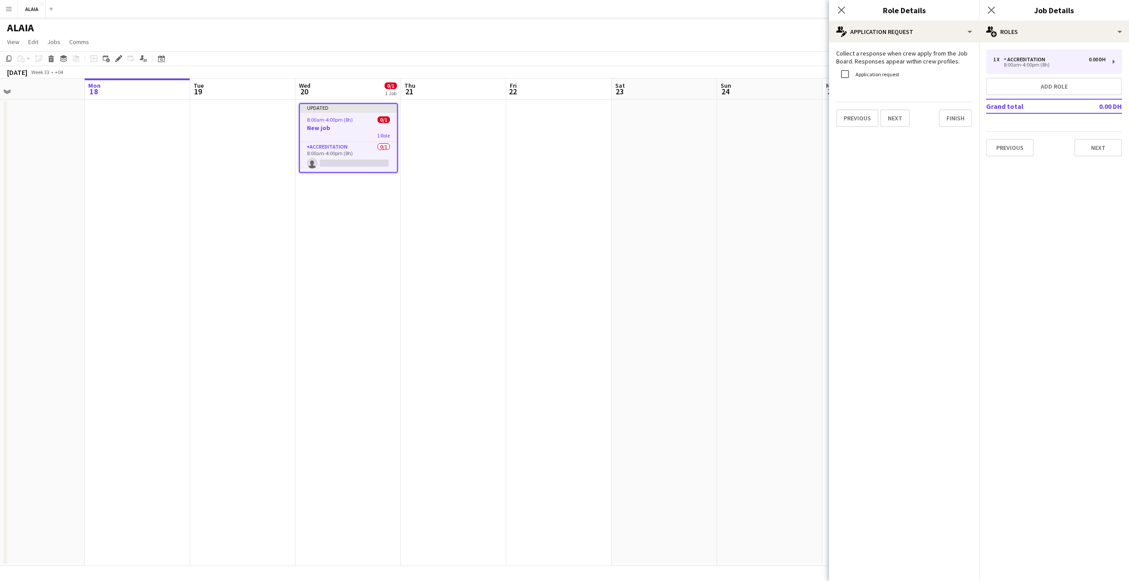
click at [835, 12] on div "Close pop-in" at bounding box center [841, 10] width 25 height 20
click at [849, 10] on div "Close pop-in" at bounding box center [841, 10] width 25 height 20
click at [842, 13] on icon "Close pop-in" at bounding box center [841, 10] width 8 height 8
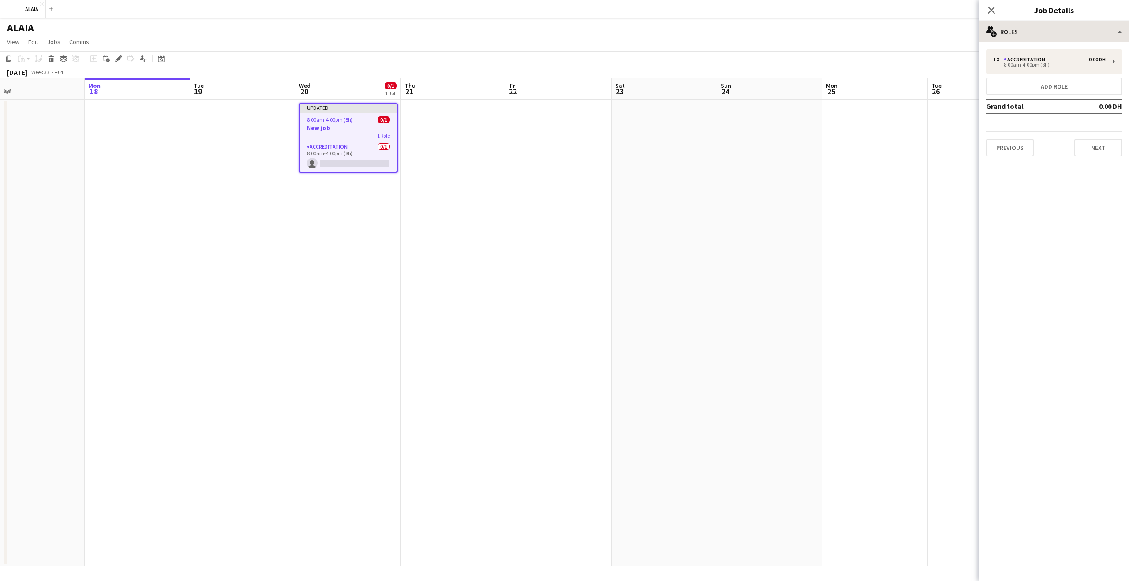
drag, startPoint x: 992, startPoint y: 11, endPoint x: 1029, endPoint y: 30, distance: 41.6
click at [992, 12] on icon "Close pop-in" at bounding box center [991, 10] width 7 height 7
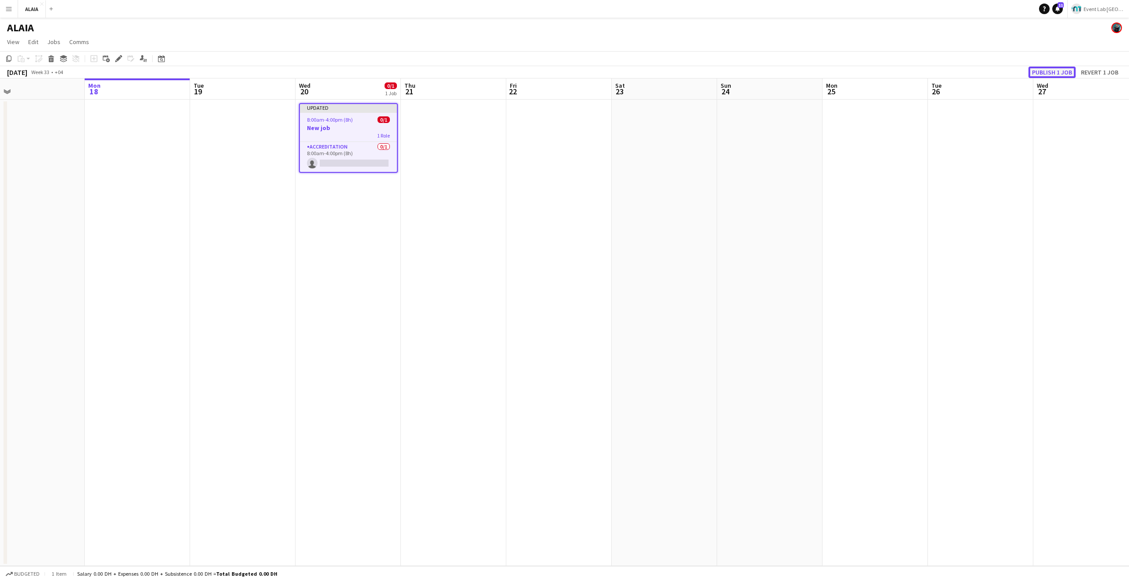
click at [1047, 73] on button "Publish 1 job" at bounding box center [1052, 72] width 47 height 11
click at [122, 59] on div "Edit" at bounding box center [118, 58] width 11 height 11
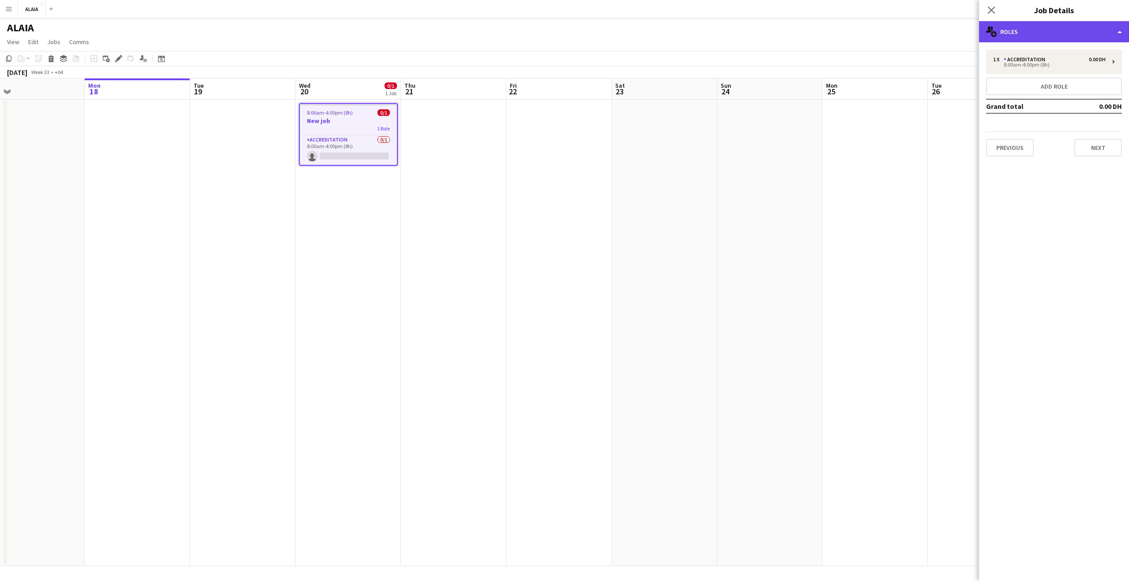
click at [1025, 33] on div "multiple-users-add Roles" at bounding box center [1054, 31] width 150 height 21
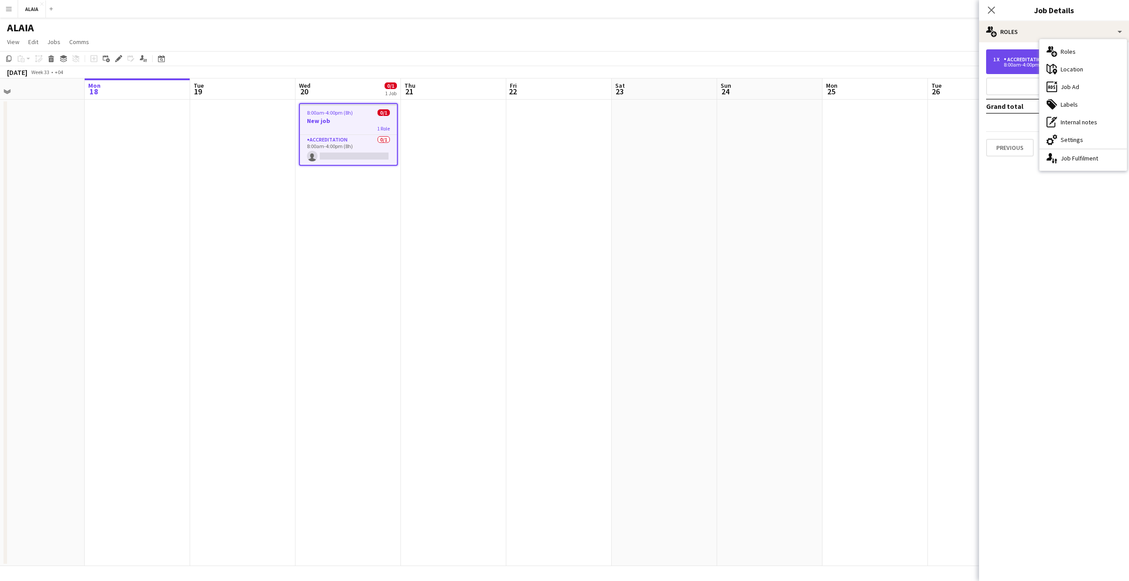
click at [1019, 64] on div "8:00am-4:00pm (8h)" at bounding box center [1050, 65] width 113 height 4
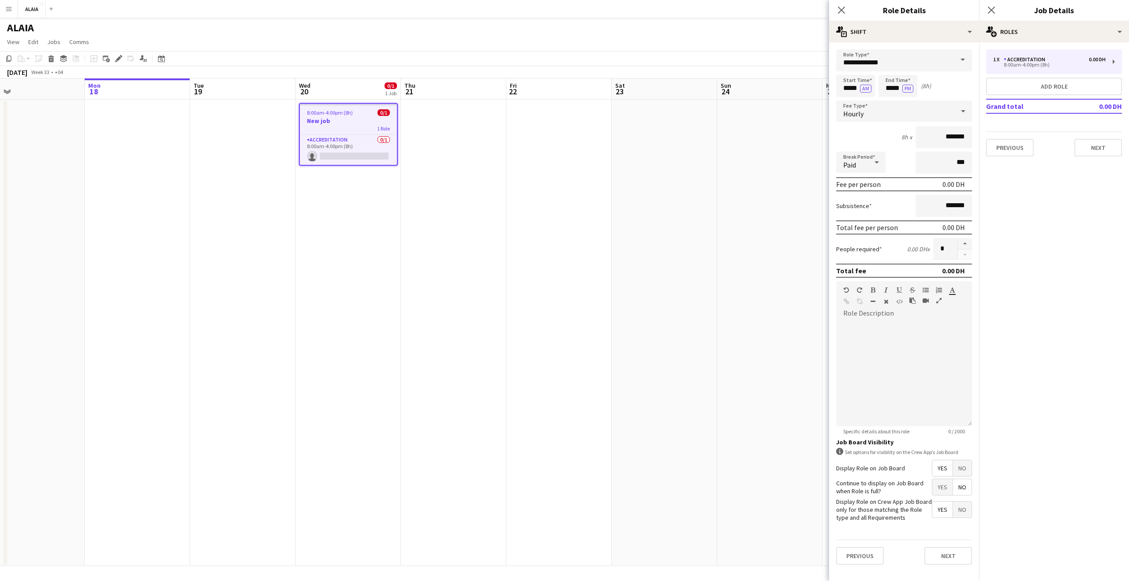
click at [879, 42] on div "**********" at bounding box center [904, 307] width 150 height 530
click at [897, 35] on div "multiple-actions-text Shift" at bounding box center [904, 31] width 150 height 21
click at [924, 70] on div "multiple-actions-check-2 Requirements" at bounding box center [933, 69] width 87 height 18
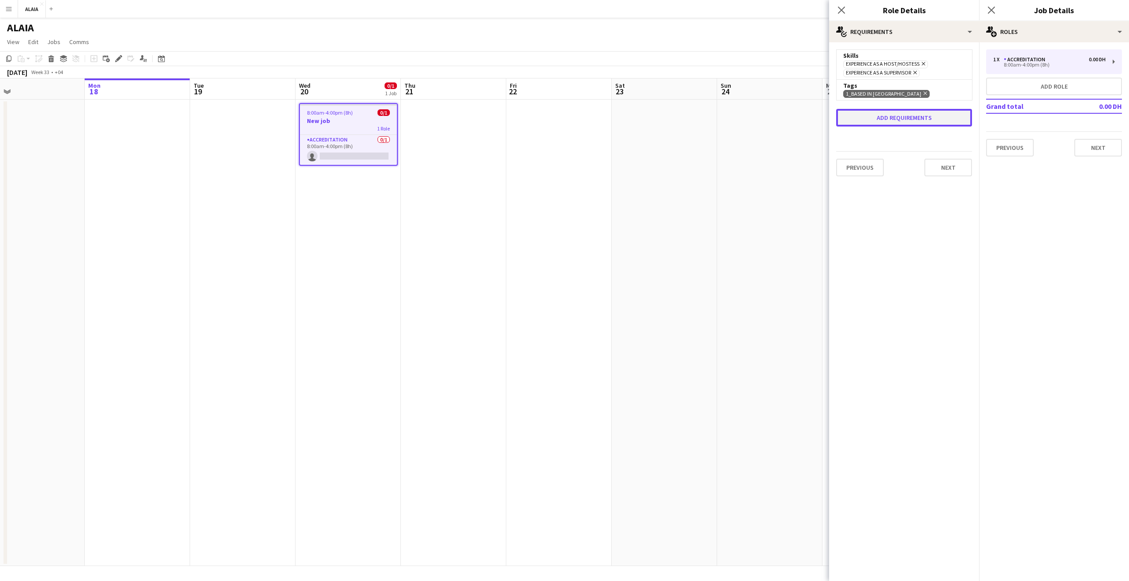
click at [915, 109] on button "Add requirements" at bounding box center [904, 118] width 136 height 18
click at [898, 118] on div "Please select" at bounding box center [896, 126] width 108 height 21
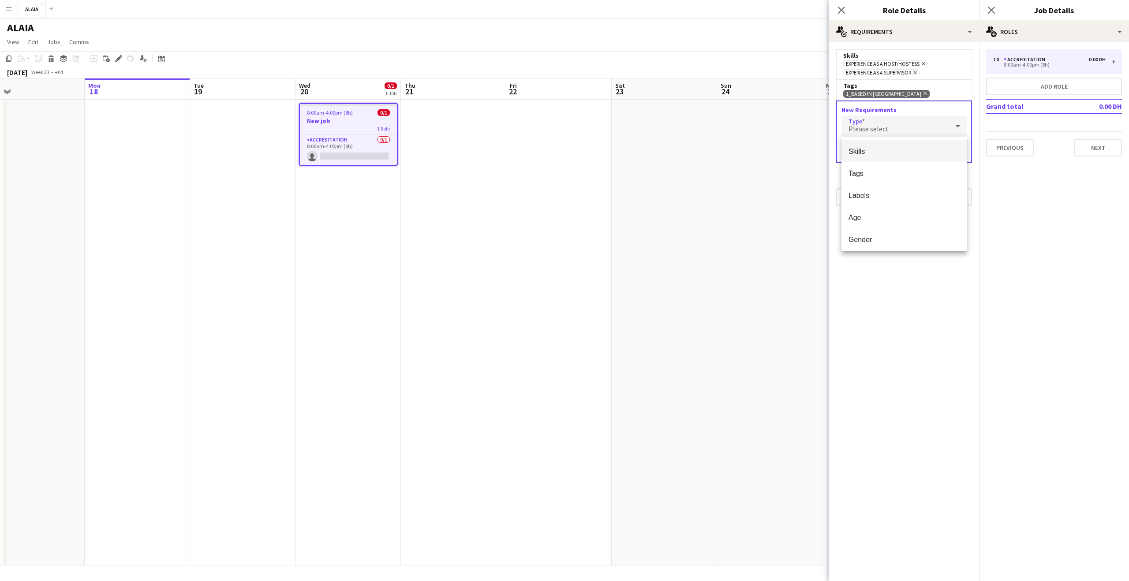
click at [908, 152] on span "Skills" at bounding box center [904, 151] width 111 height 8
click at [897, 153] on input "text" at bounding box center [904, 152] width 125 height 22
click at [927, 204] on mat-option "Experience as a Manager" at bounding box center [904, 198] width 125 height 21
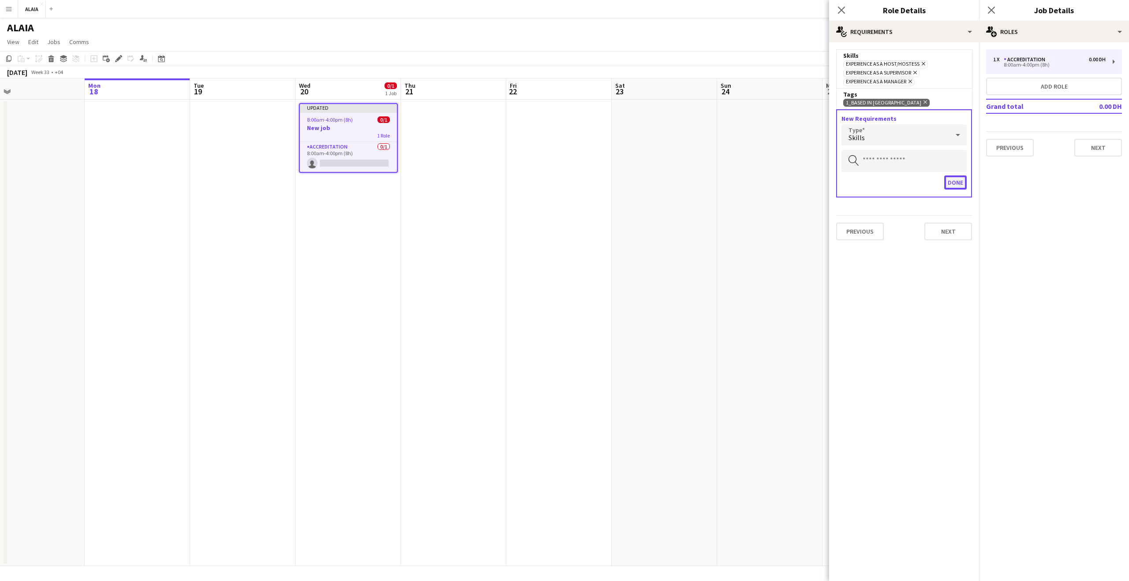
click at [960, 183] on button "Done" at bounding box center [956, 183] width 23 height 14
click at [947, 180] on button "Next" at bounding box center [949, 177] width 48 height 18
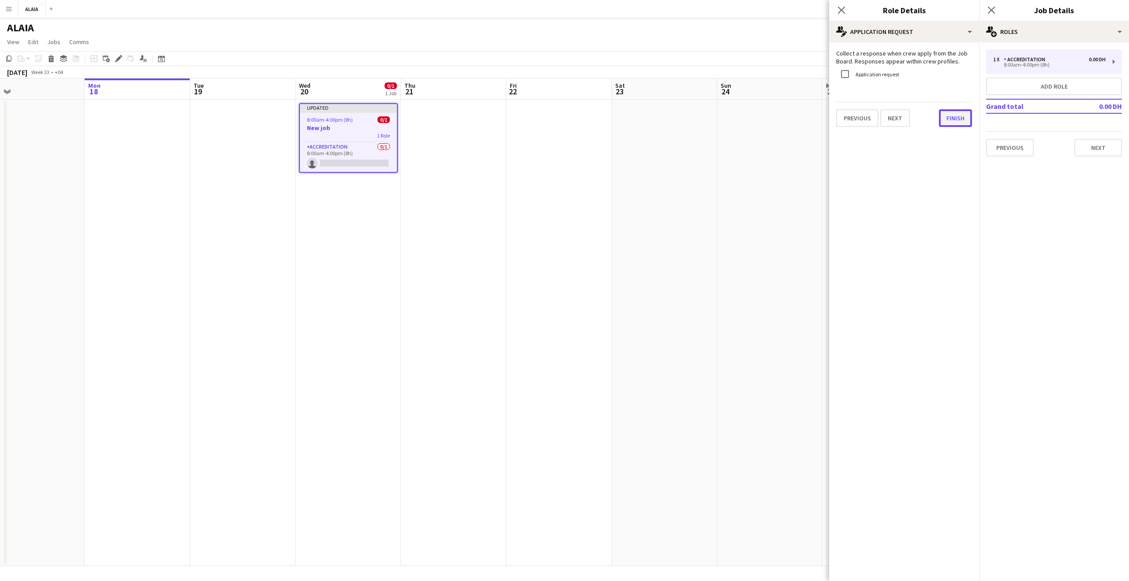
click at [944, 114] on button "Finish" at bounding box center [955, 118] width 33 height 18
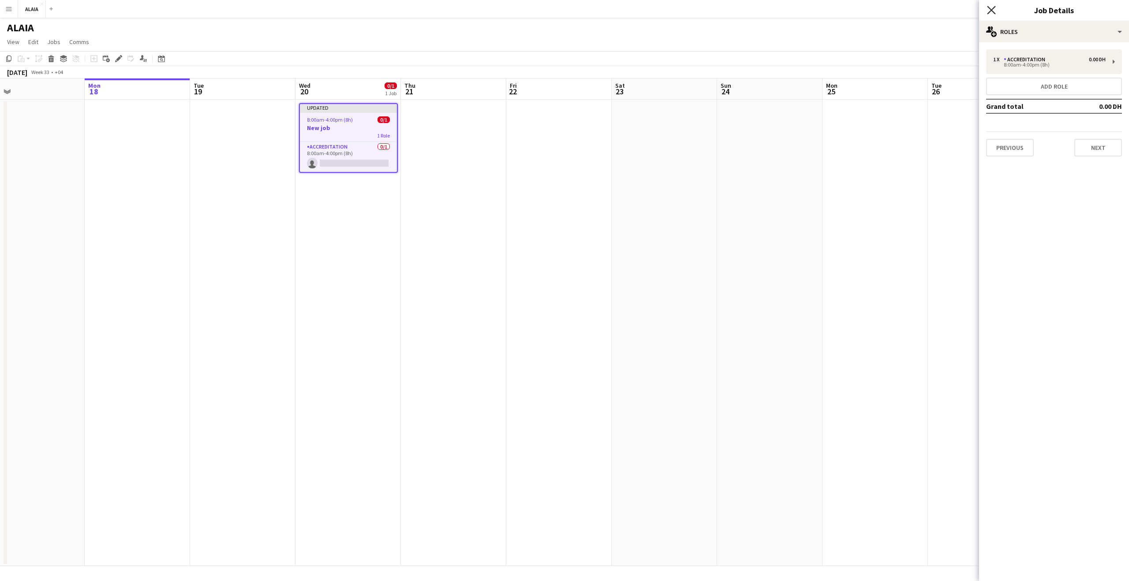
click at [990, 10] on icon "Close pop-in" at bounding box center [991, 10] width 8 height 8
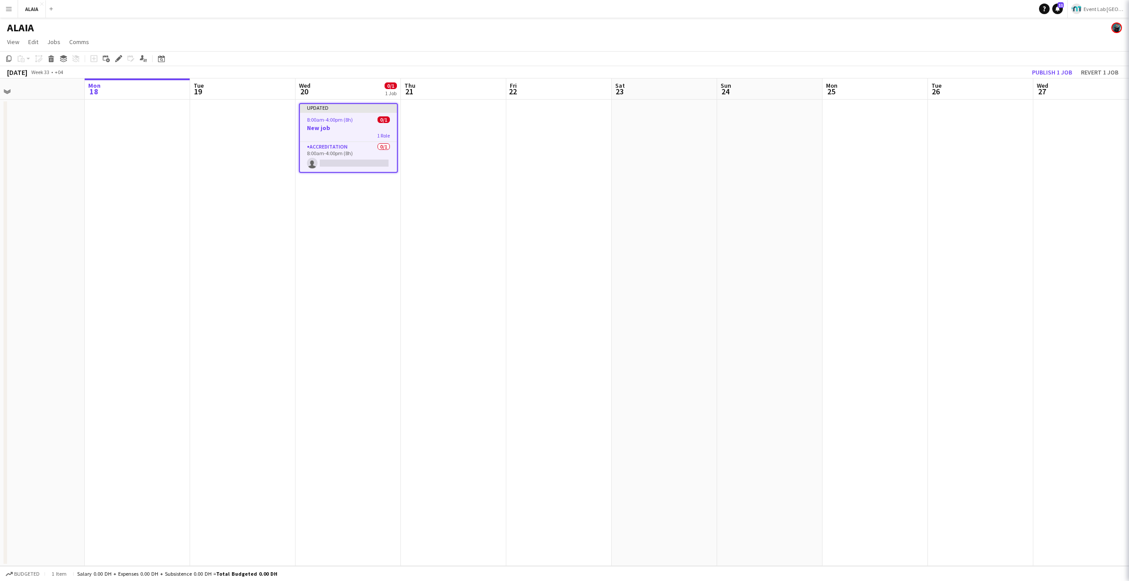
click at [923, 40] on app-page-menu "View Day view expanded Day view collapsed Month view Date picker Jump to today …" at bounding box center [564, 42] width 1129 height 17
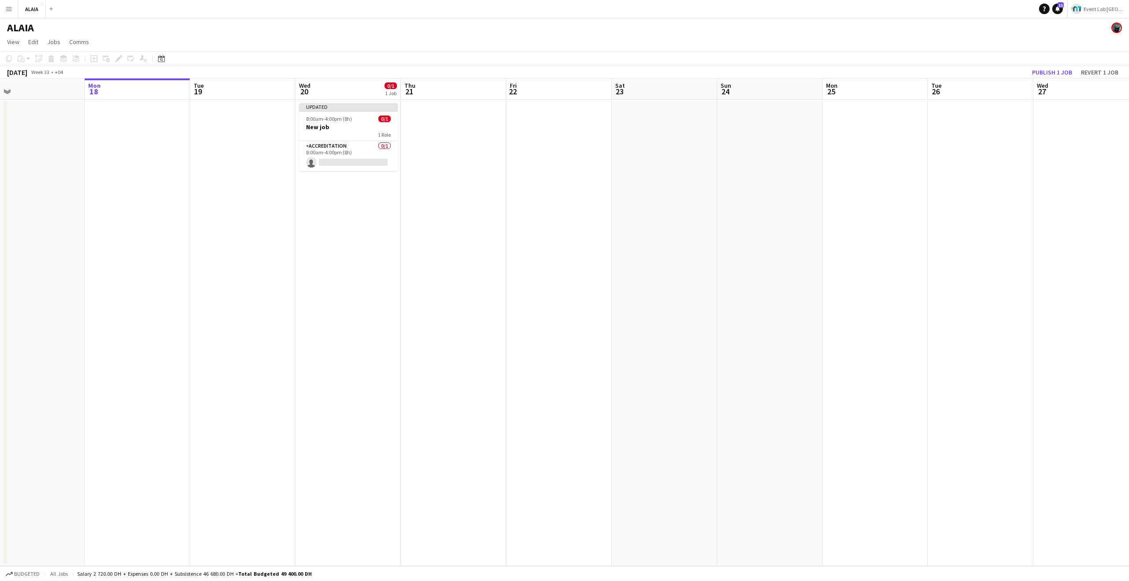
click at [923, 40] on app-page-menu "View Day view expanded Day view collapsed Month view Date picker Jump to today …" at bounding box center [564, 42] width 1129 height 17
click at [1061, 76] on button "Publish 1 job" at bounding box center [1052, 72] width 47 height 11
click at [333, 117] on h3 "New job" at bounding box center [348, 120] width 99 height 8
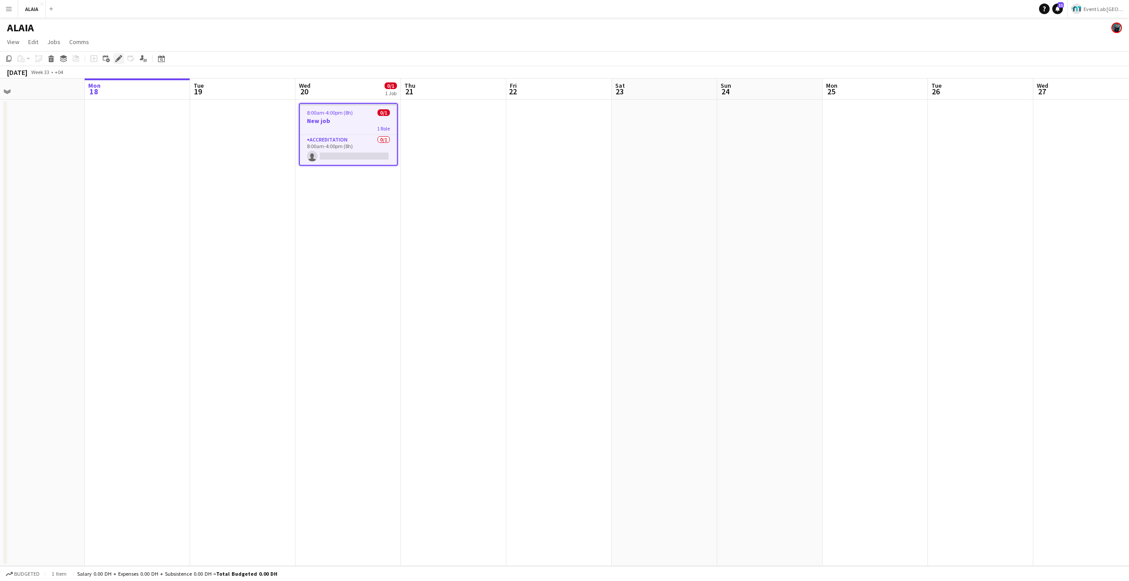
click at [115, 57] on icon "Edit" at bounding box center [118, 58] width 7 height 7
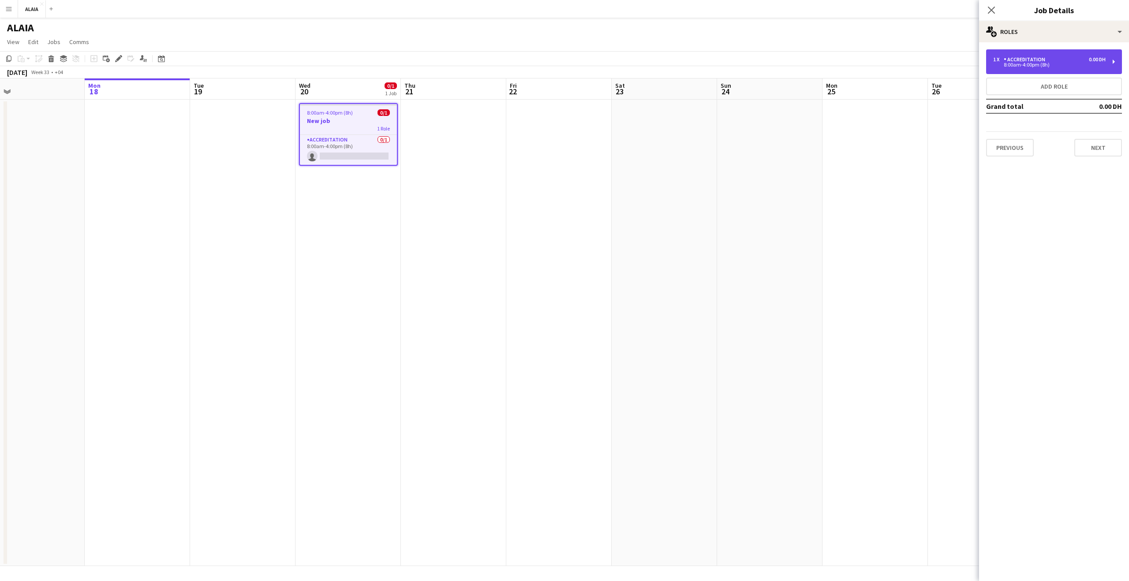
click at [1076, 56] on div "1 x Accreditation 0.00 DH" at bounding box center [1050, 59] width 113 height 6
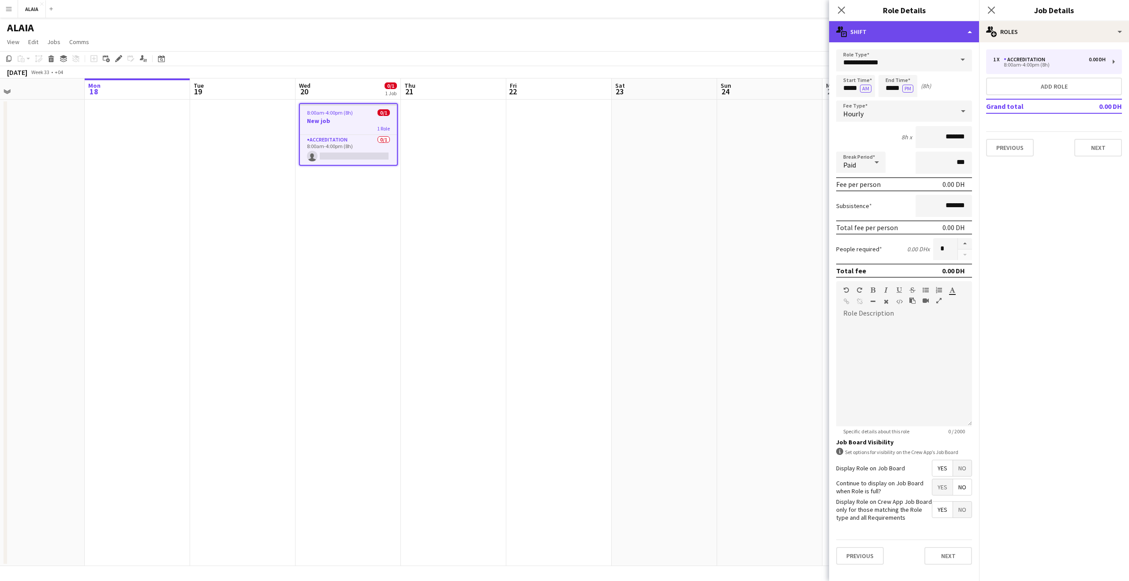
click at [962, 35] on div "multiple-actions-text Shift" at bounding box center [904, 31] width 150 height 21
click at [949, 65] on div "multiple-actions-check-2 Requirements" at bounding box center [933, 69] width 87 height 18
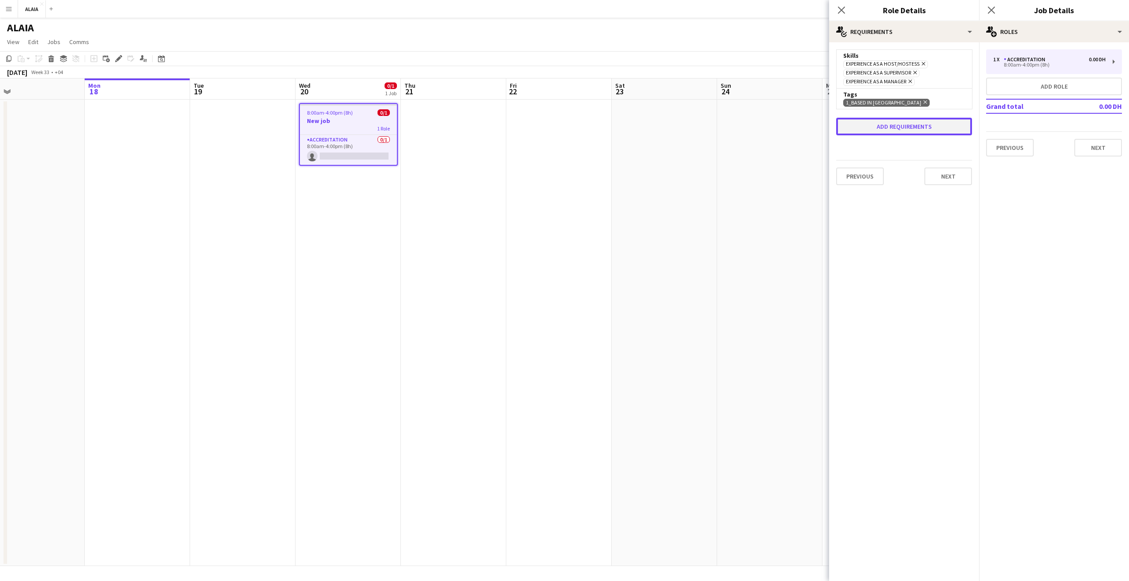
click at [886, 123] on button "Add requirements" at bounding box center [904, 127] width 136 height 18
click at [894, 131] on div "Please select" at bounding box center [896, 134] width 108 height 21
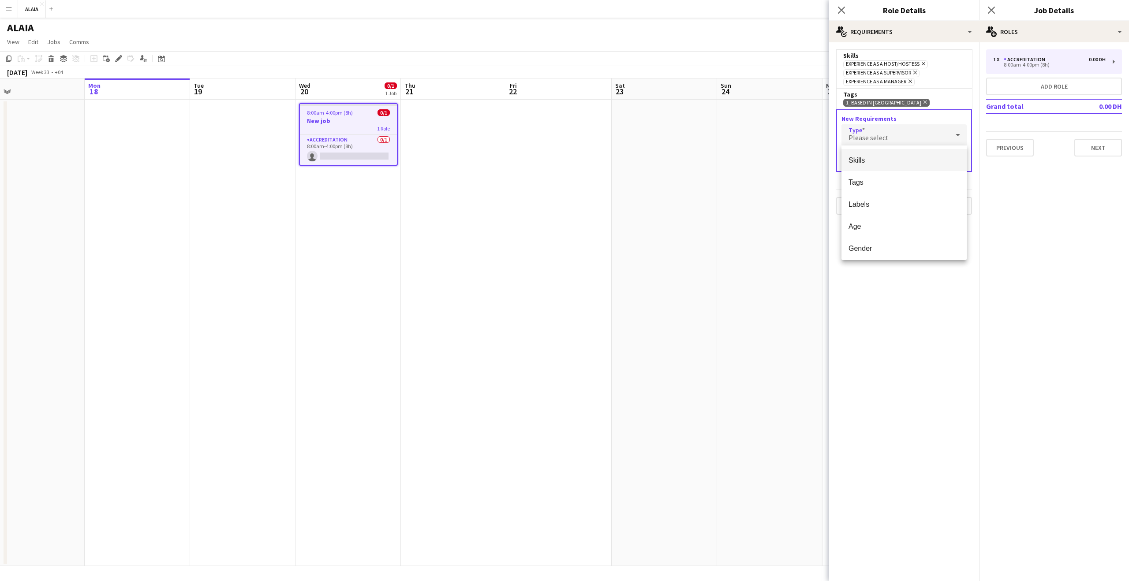
click at [884, 304] on div at bounding box center [564, 290] width 1129 height 581
click at [887, 137] on div "Please select" at bounding box center [896, 134] width 108 height 21
click at [877, 285] on div at bounding box center [564, 290] width 1129 height 581
click at [890, 130] on div "Please select" at bounding box center [896, 134] width 108 height 21
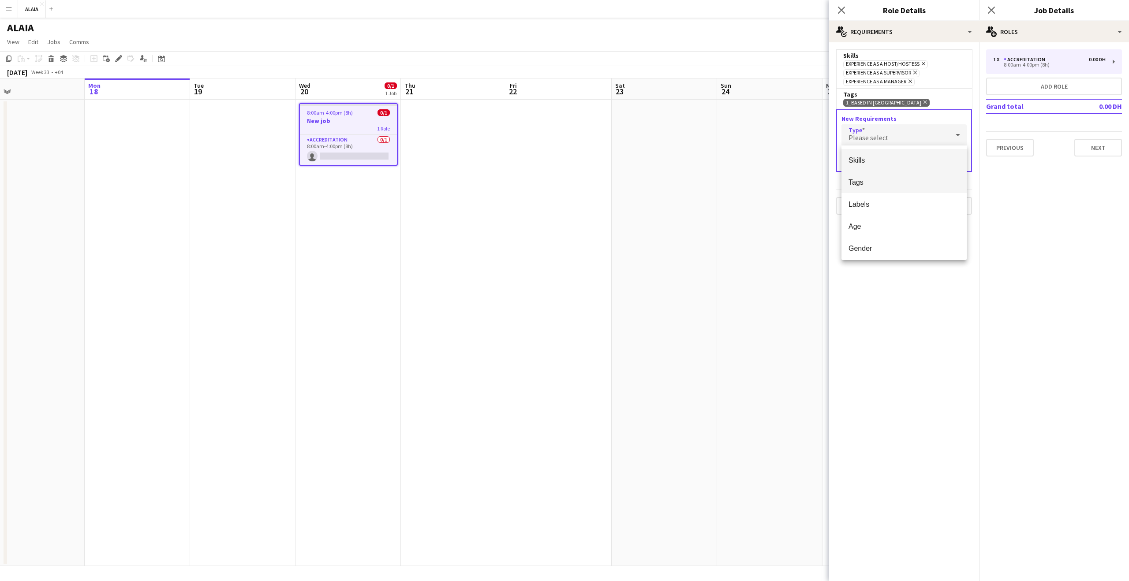
click at [874, 185] on span "Tags" at bounding box center [904, 182] width 111 height 8
click at [878, 158] on input "text" at bounding box center [904, 161] width 125 height 22
click at [898, 224] on mat-option "1_Based in Dubai/Sharjah/Ajman" at bounding box center [904, 228] width 125 height 21
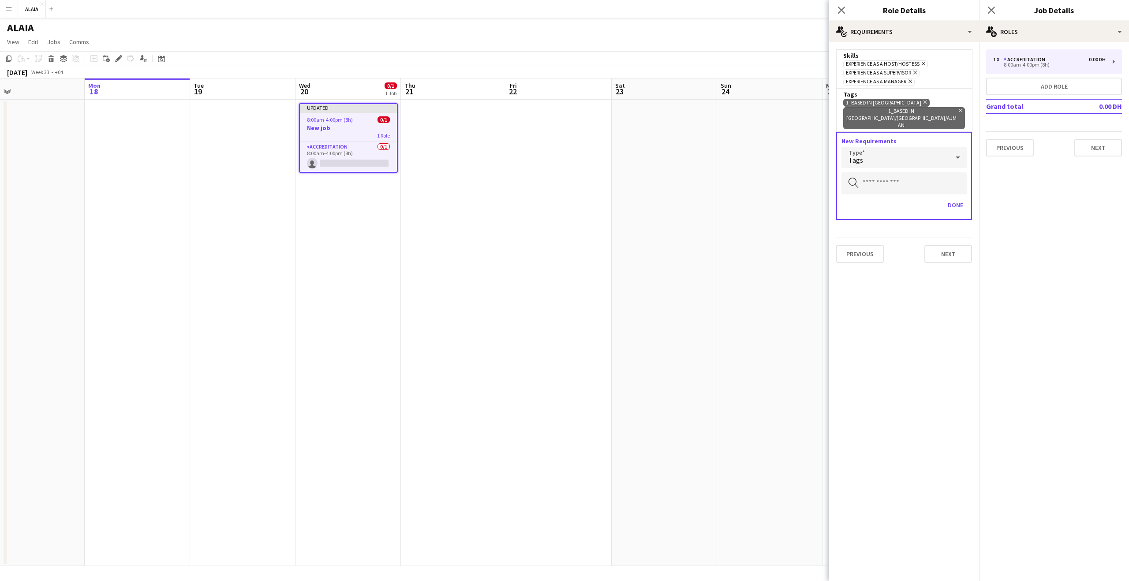
click at [934, 290] on mat-expansion-panel "medal-empty Requirements Skills Experience as a Host/Hostess Remove Experience …" at bounding box center [904, 311] width 150 height 539
click at [950, 245] on button "Next" at bounding box center [949, 254] width 48 height 18
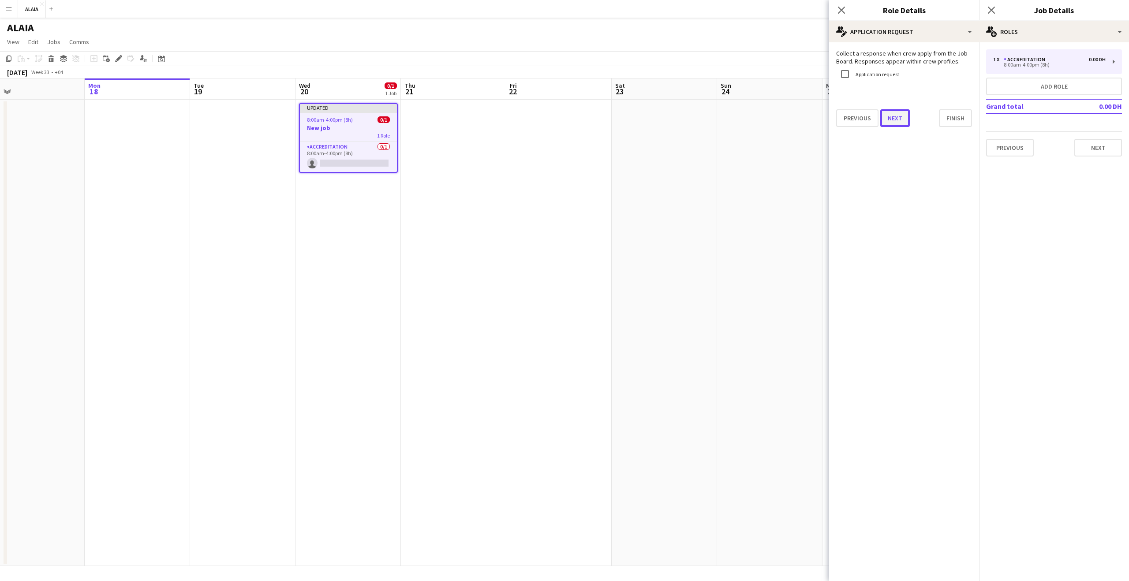
click at [894, 118] on button "Next" at bounding box center [896, 118] width 30 height 18
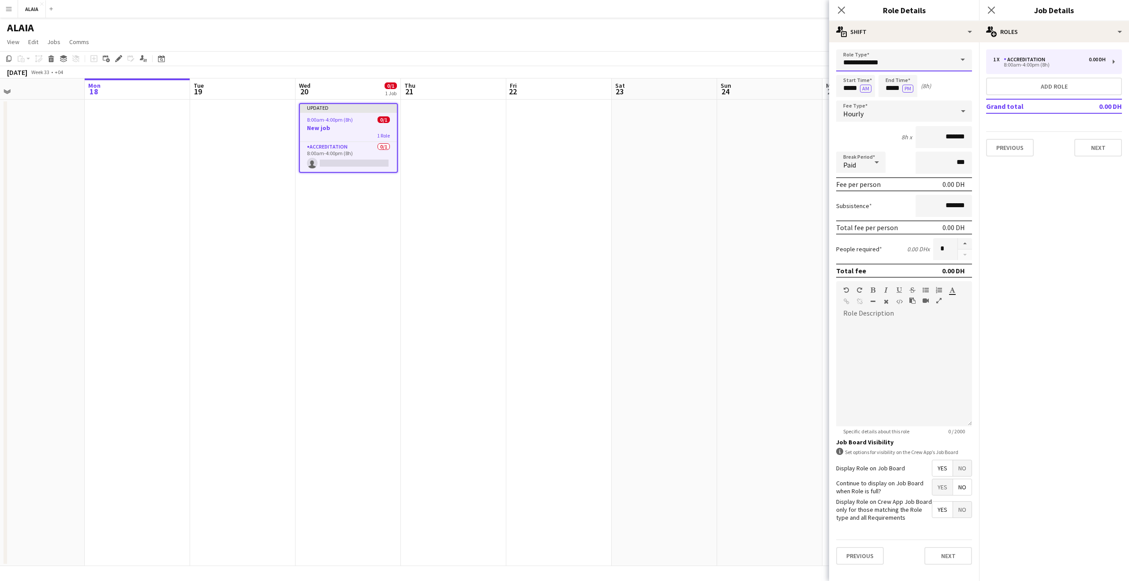
click at [898, 53] on input "**********" at bounding box center [904, 60] width 136 height 22
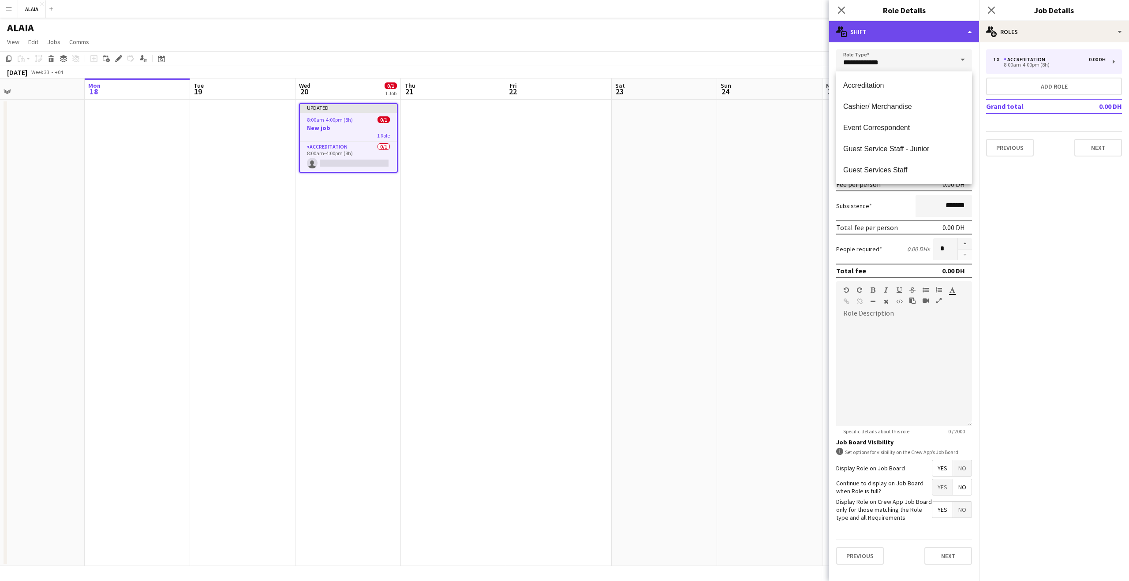
click at [902, 37] on div "multiple-actions-text Shift" at bounding box center [904, 31] width 150 height 21
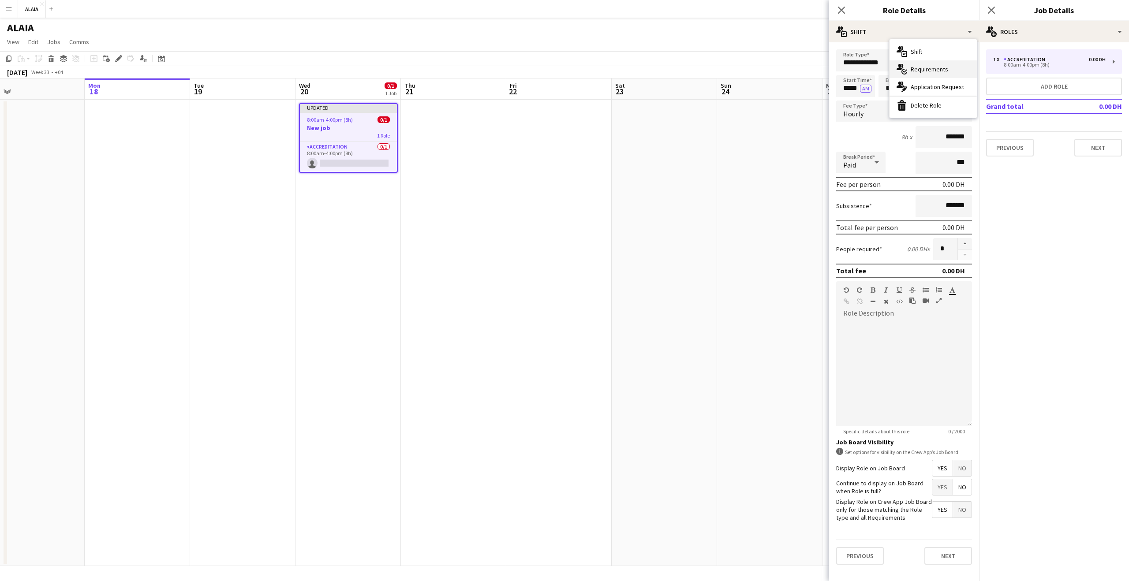
click at [922, 66] on div "multiple-actions-check-2 Requirements" at bounding box center [933, 69] width 87 height 18
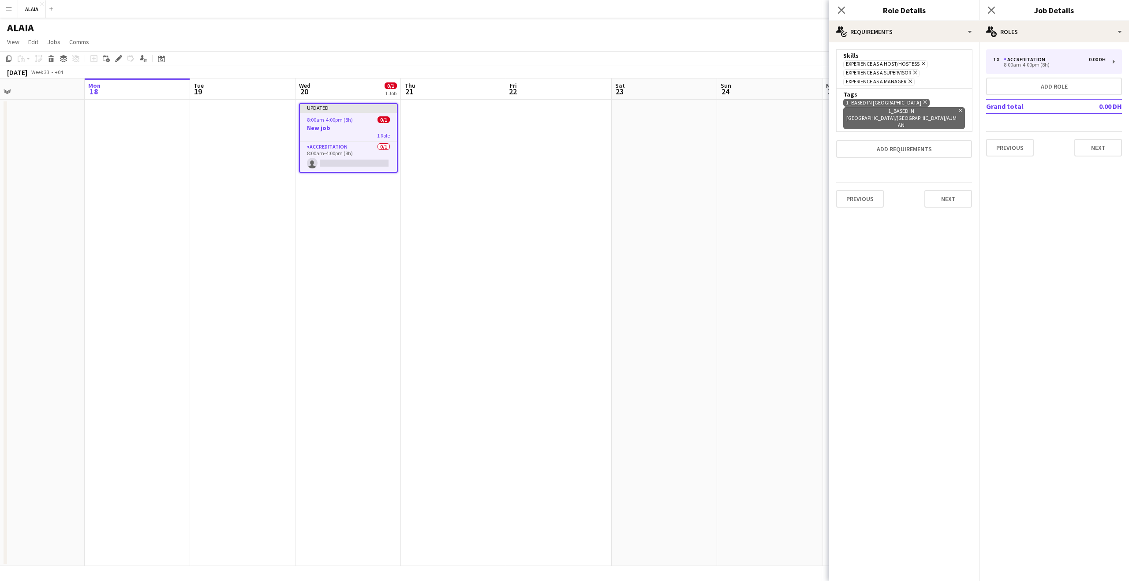
click at [911, 82] on icon "Remove" at bounding box center [910, 82] width 6 height 6
click at [948, 181] on button "Next" at bounding box center [949, 190] width 48 height 18
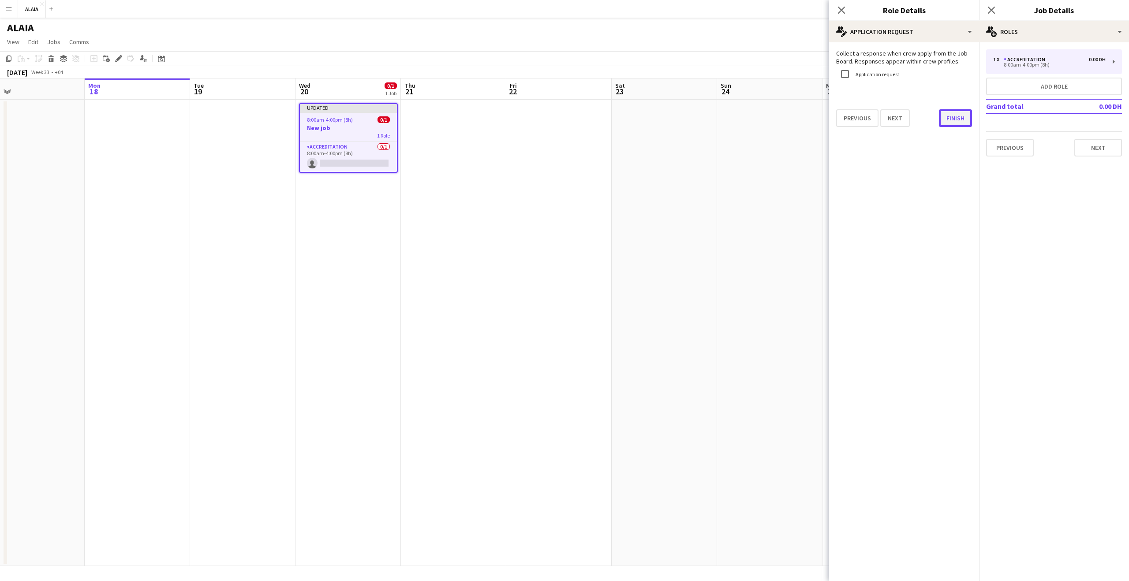
click at [960, 118] on button "Finish" at bounding box center [955, 118] width 33 height 18
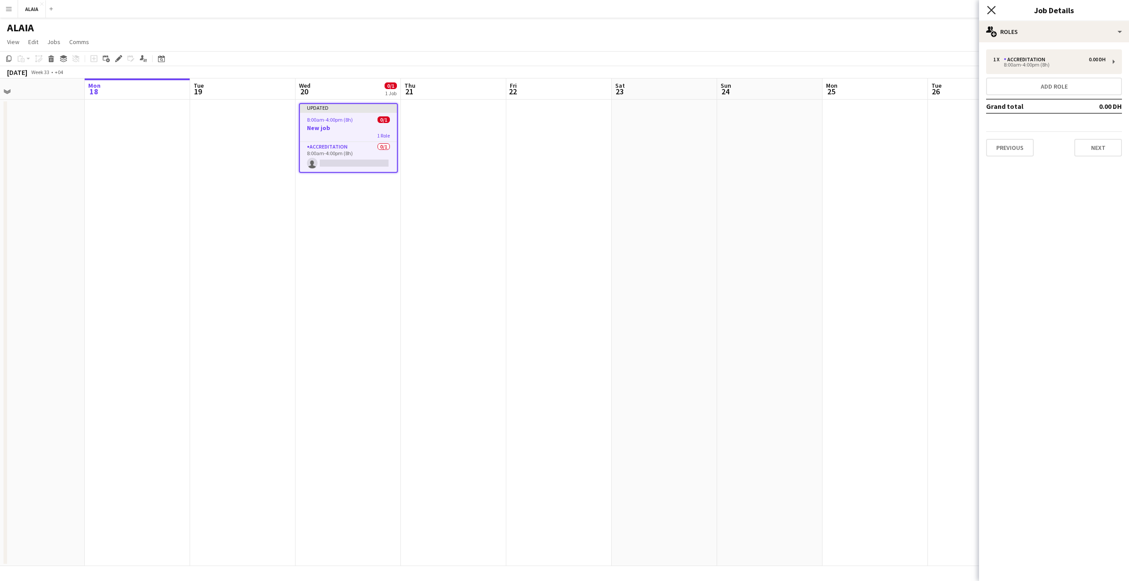
click at [991, 13] on icon "Close pop-in" at bounding box center [991, 10] width 8 height 8
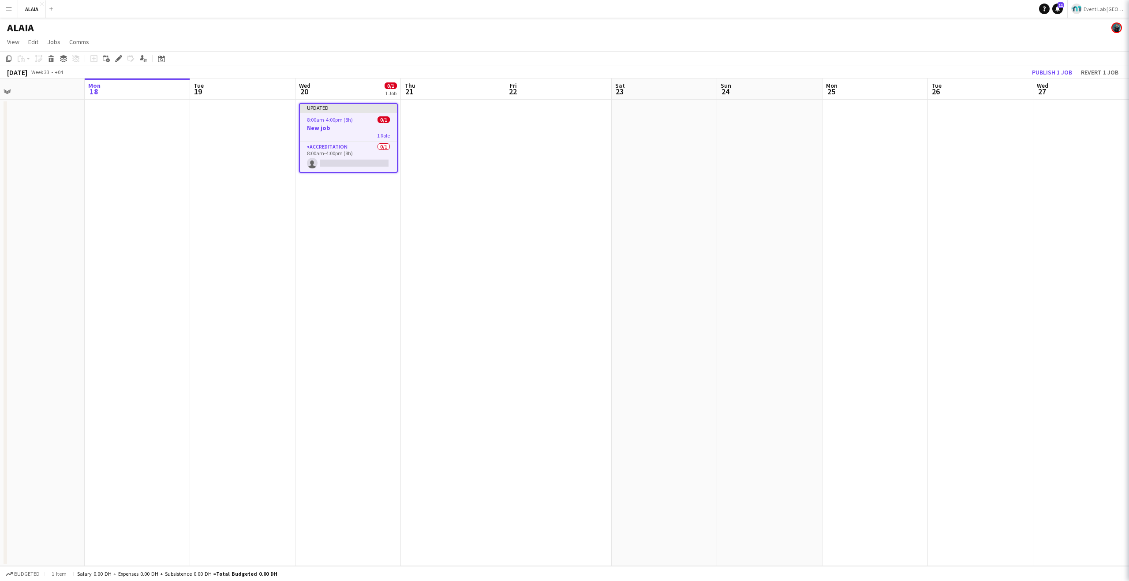
click at [989, 60] on app-toolbar "Copy Paste Paste Command V Paste with crew Command Shift V Paste linked Job Del…" at bounding box center [564, 58] width 1129 height 15
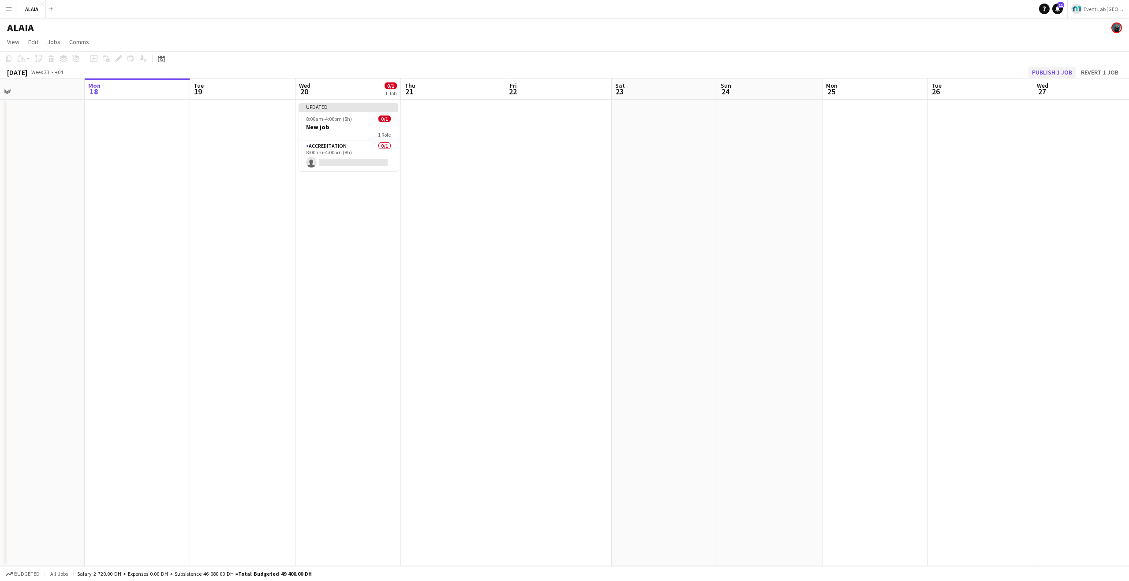
drag, startPoint x: 989, startPoint y: 60, endPoint x: 1050, endPoint y: 73, distance: 62.6
click at [989, 60] on app-toolbar "Copy Paste Paste Command V Paste with crew Command Shift V Paste linked Job Del…" at bounding box center [564, 58] width 1129 height 15
click at [1051, 72] on button "Publish 1 job" at bounding box center [1052, 72] width 47 height 11
click at [917, 46] on app-page-menu "View Day view expanded Day view collapsed Month view Date picker Jump to today …" at bounding box center [564, 42] width 1129 height 17
click at [337, 124] on div "1 Role" at bounding box center [348, 127] width 99 height 7
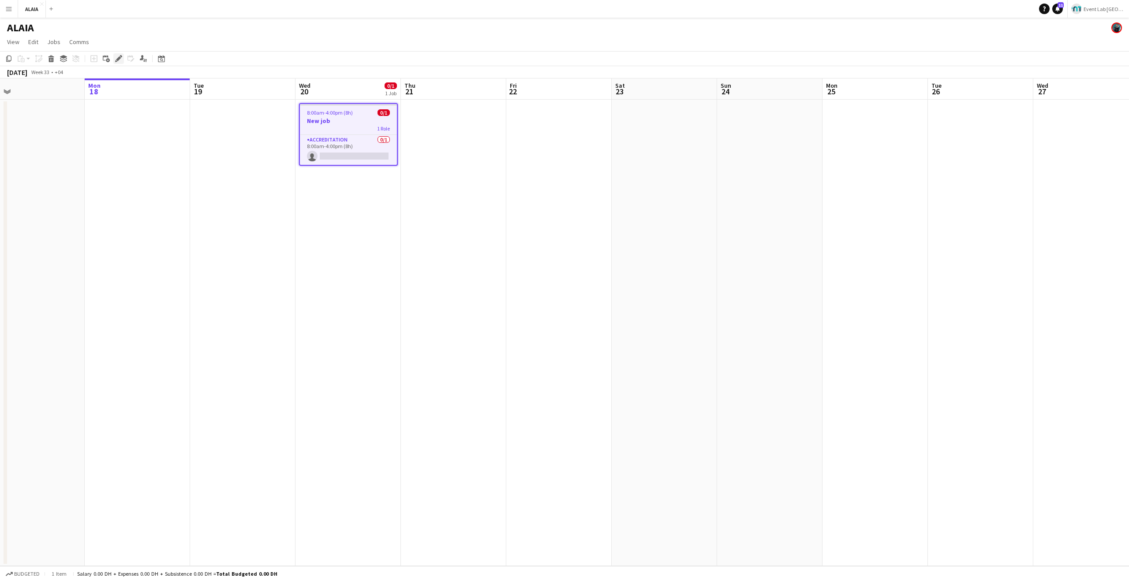
click at [114, 60] on div "Edit" at bounding box center [118, 58] width 11 height 11
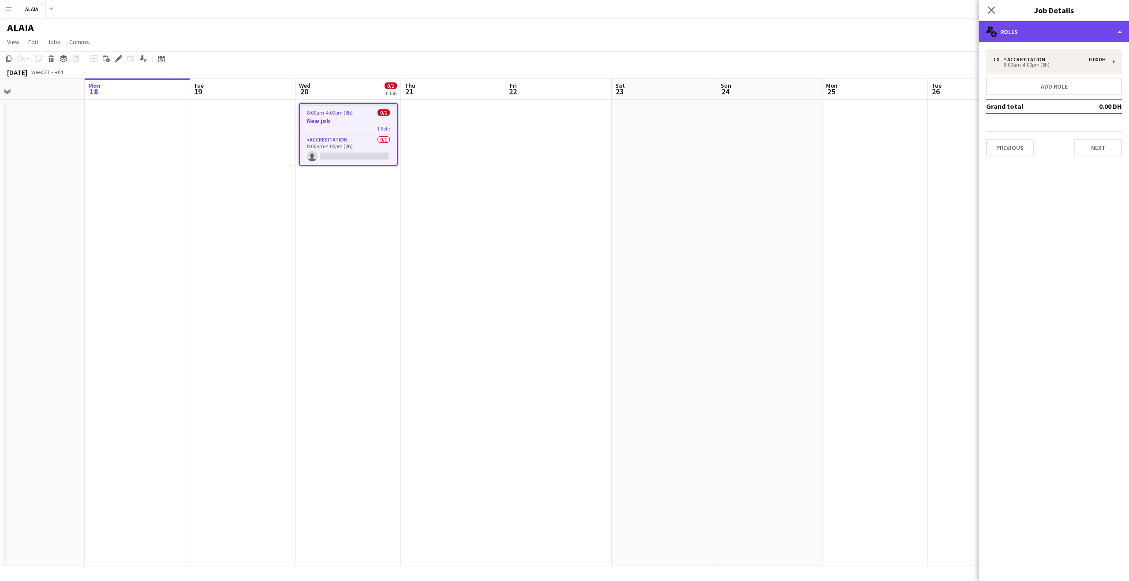
click at [1028, 37] on div "multiple-users-add Roles" at bounding box center [1054, 31] width 150 height 21
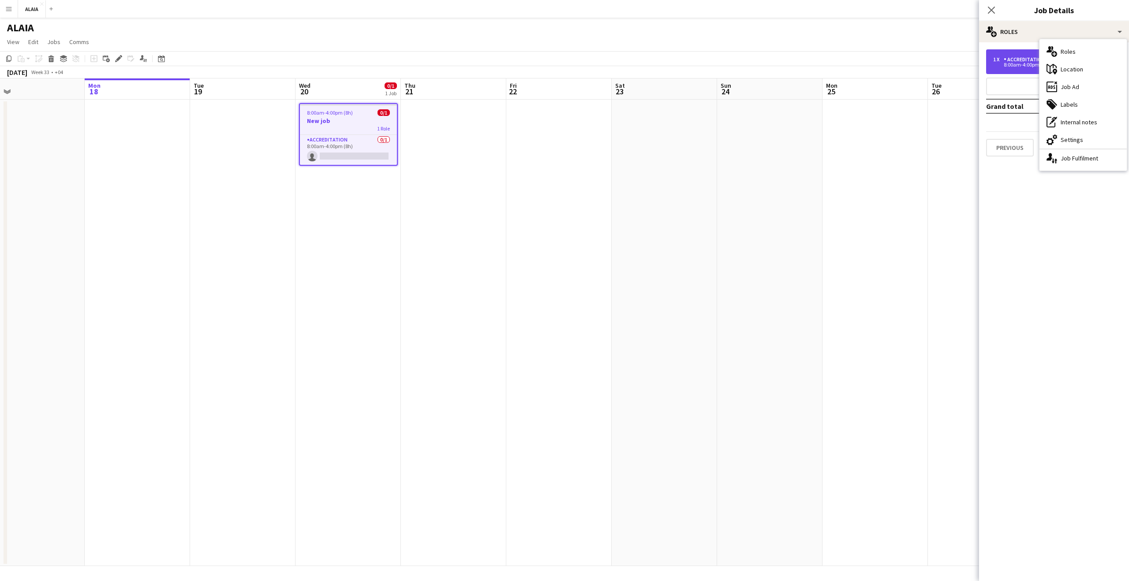
click at [1024, 64] on div "8:00am-4:00pm (8h)" at bounding box center [1050, 65] width 113 height 4
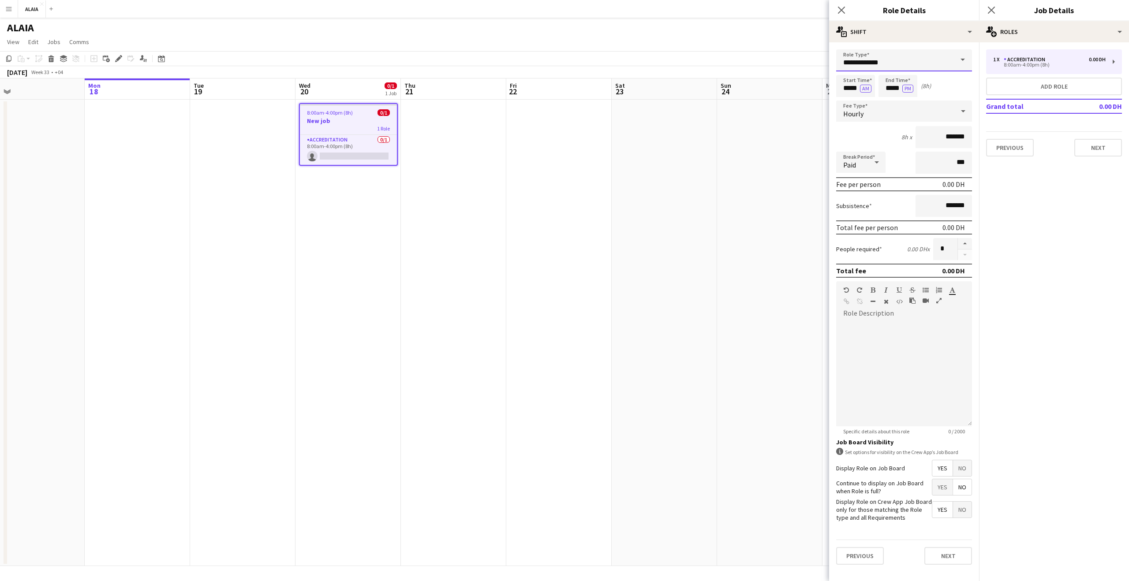
click at [877, 55] on input "**********" at bounding box center [904, 60] width 136 height 22
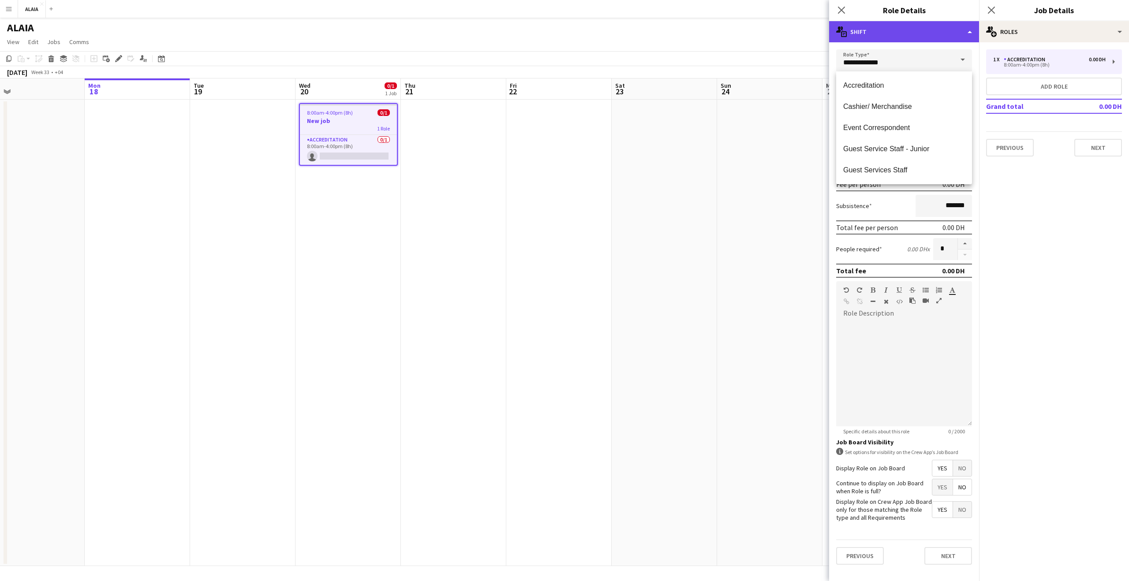
click at [880, 40] on div "multiple-actions-text Shift" at bounding box center [904, 31] width 150 height 21
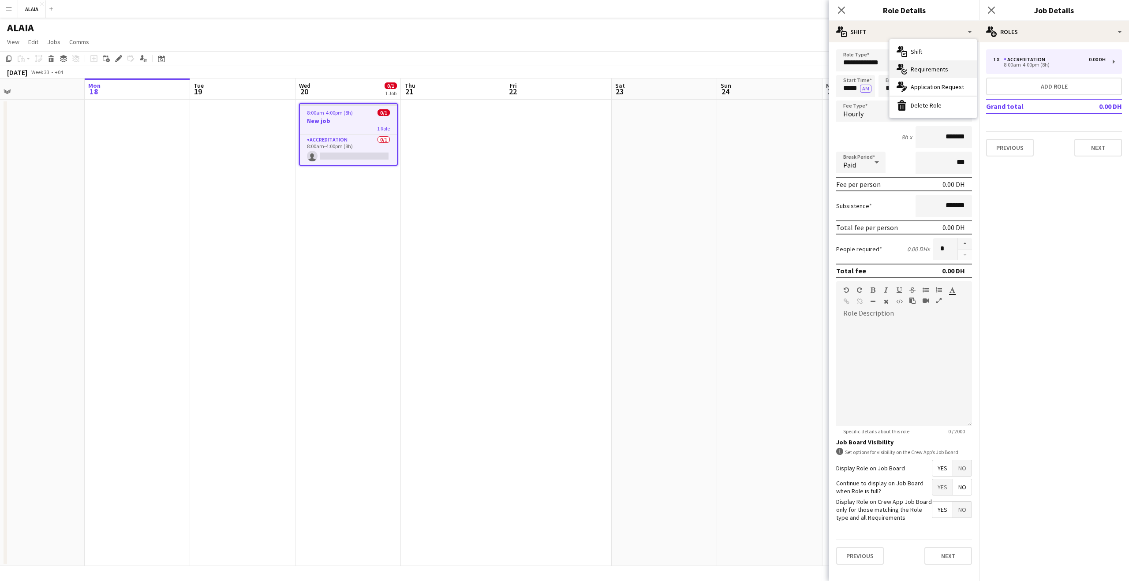
click at [913, 73] on div "multiple-actions-check-2 Requirements" at bounding box center [933, 69] width 87 height 18
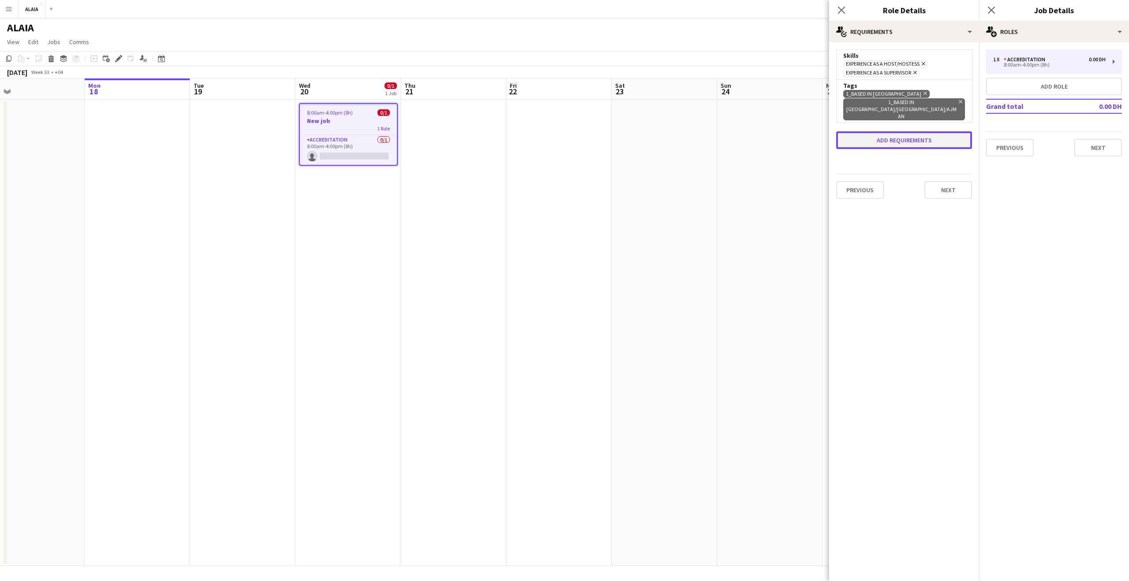
click at [916, 133] on button "Add requirements" at bounding box center [904, 140] width 136 height 18
click at [919, 138] on div "Please select" at bounding box center [896, 148] width 108 height 21
click at [933, 102] on div at bounding box center [564, 290] width 1129 height 581
click at [957, 102] on icon "Remove" at bounding box center [960, 102] width 6 height 6
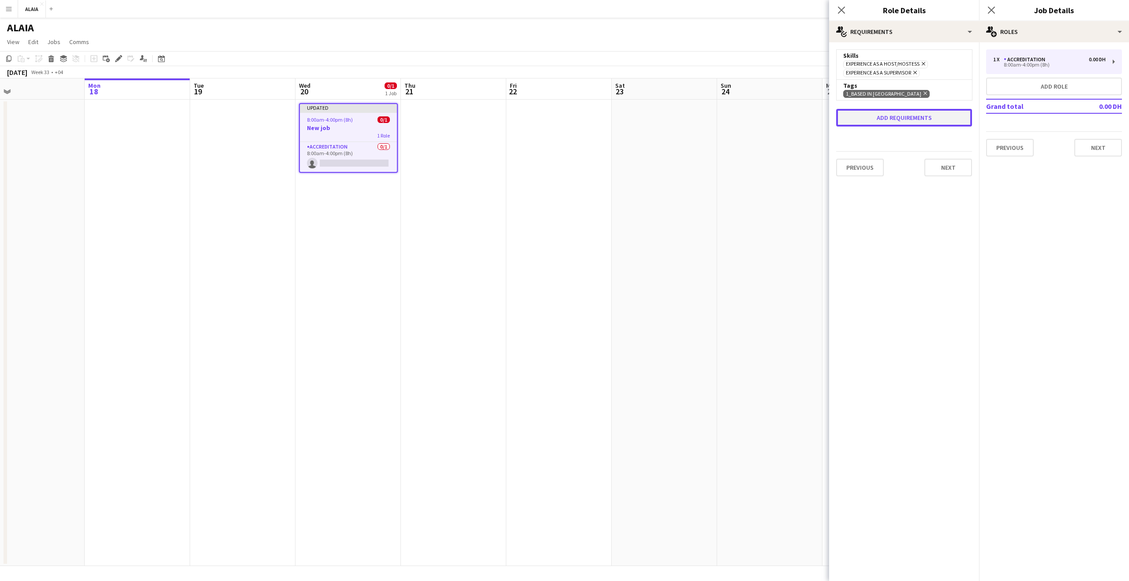
click at [890, 125] on button "Add requirements" at bounding box center [904, 118] width 136 height 18
click at [891, 128] on div "Please select" at bounding box center [896, 126] width 108 height 21
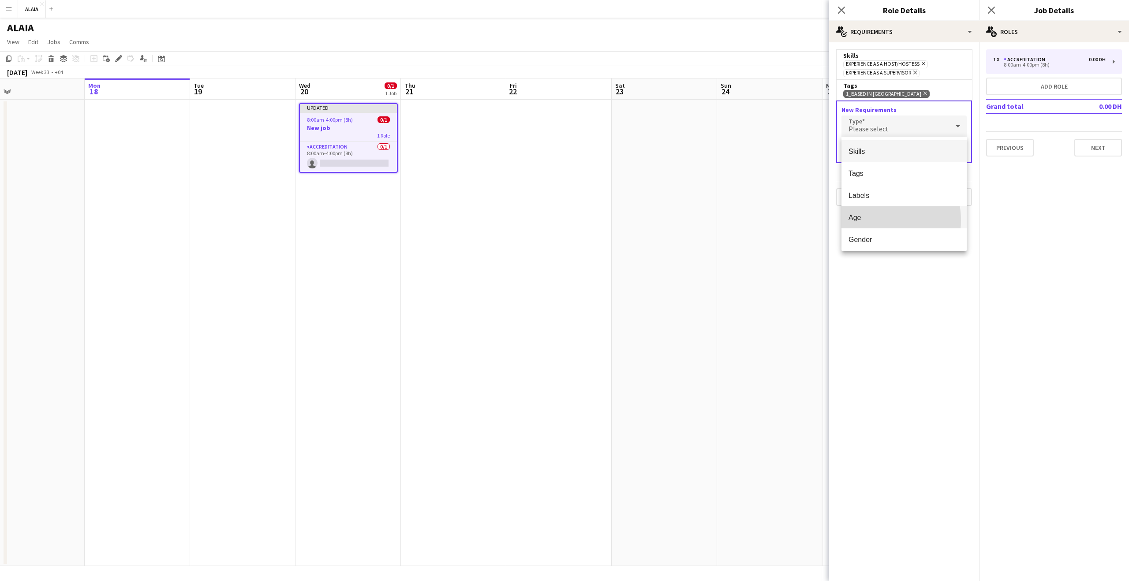
click at [870, 221] on span "Age" at bounding box center [904, 218] width 111 height 8
click at [925, 119] on div "Age" at bounding box center [896, 126] width 108 height 21
click at [877, 235] on span "Attributes" at bounding box center [904, 237] width 111 height 8
click at [887, 150] on div "Please select" at bounding box center [896, 151] width 108 height 21
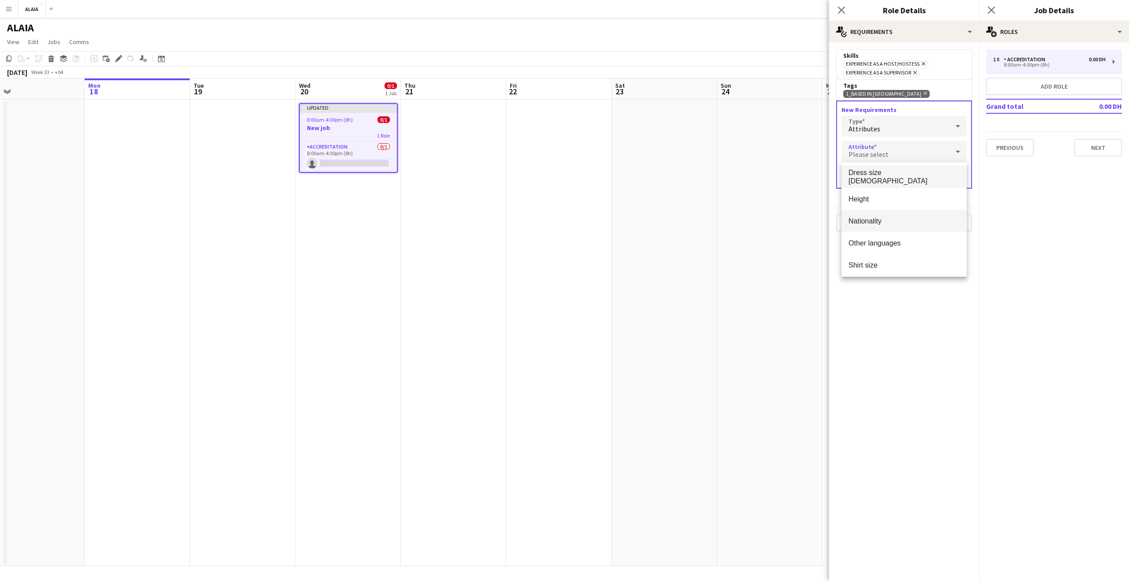
click at [896, 212] on mat-option "Nationality" at bounding box center [904, 221] width 125 height 22
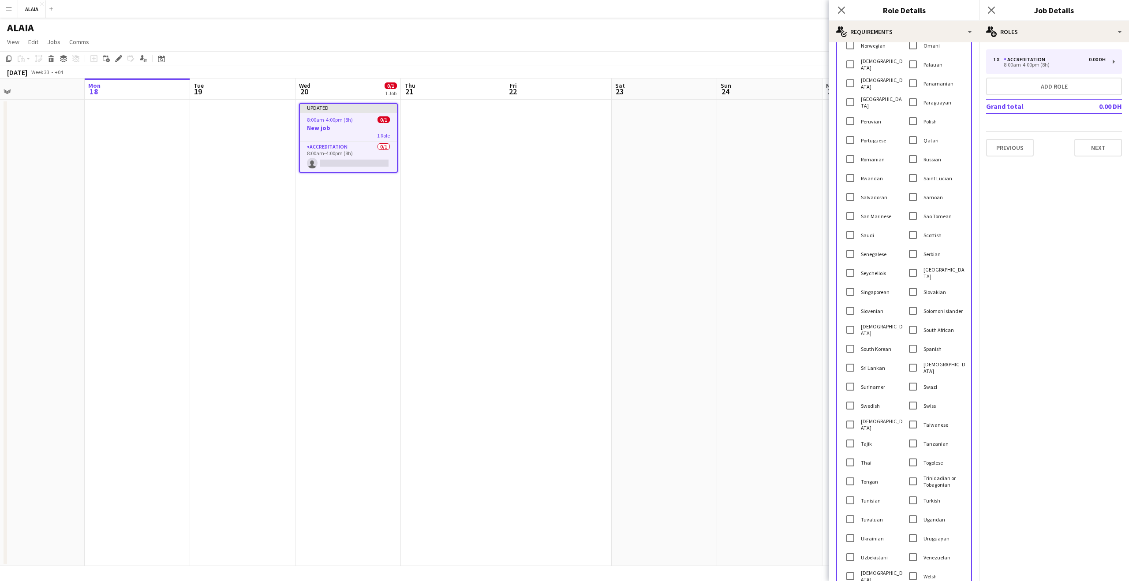
scroll to position [1550, 0]
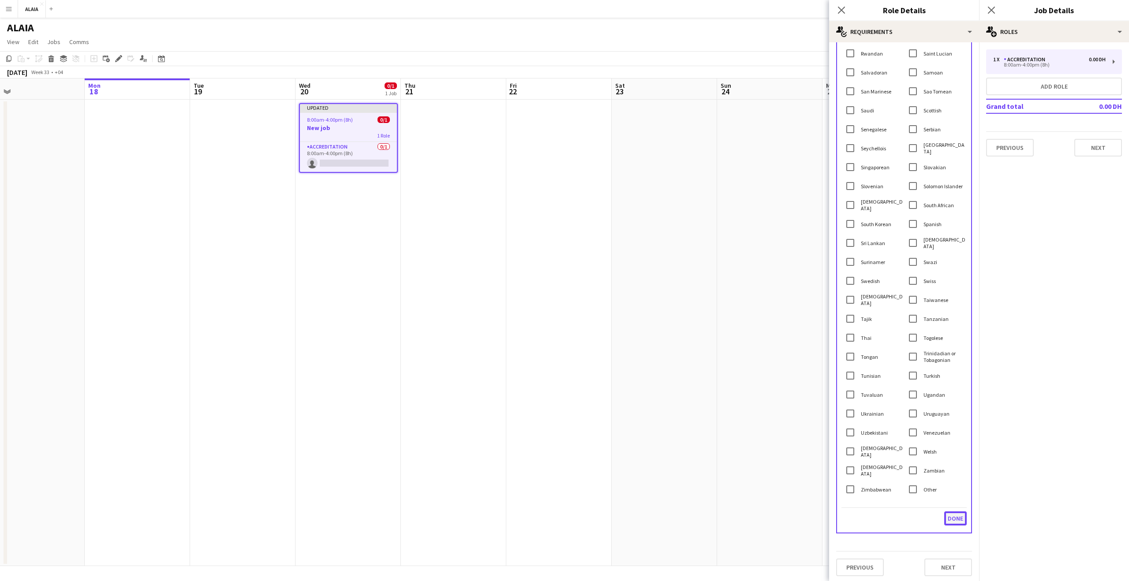
click at [948, 515] on button "Done" at bounding box center [956, 519] width 23 height 14
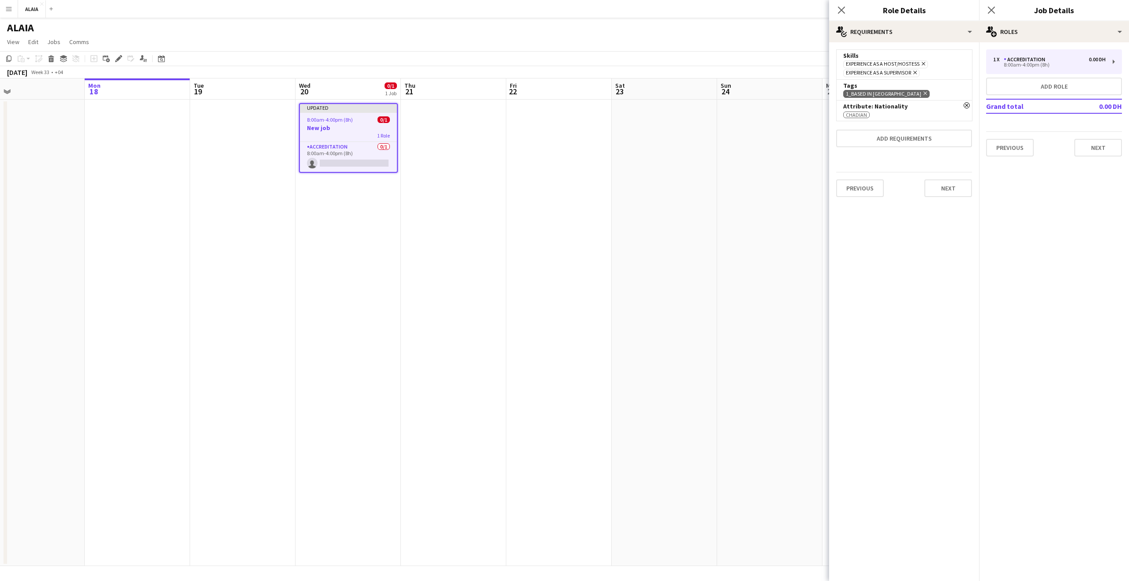
click at [966, 107] on icon "Remove" at bounding box center [967, 105] width 6 height 6
click at [916, 116] on button "Add requirements" at bounding box center [904, 118] width 136 height 18
click at [914, 129] on div "Please select" at bounding box center [896, 126] width 108 height 21
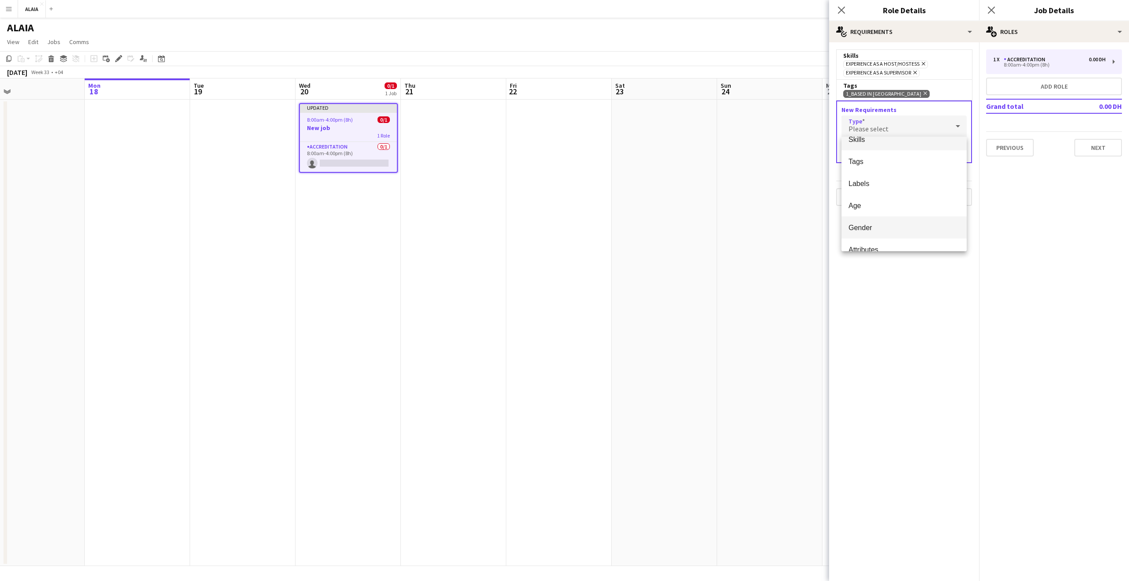
scroll to position [25, 0]
click at [878, 243] on mat-option "Attributes" at bounding box center [904, 237] width 125 height 22
click at [879, 156] on span "Please select" at bounding box center [869, 154] width 40 height 9
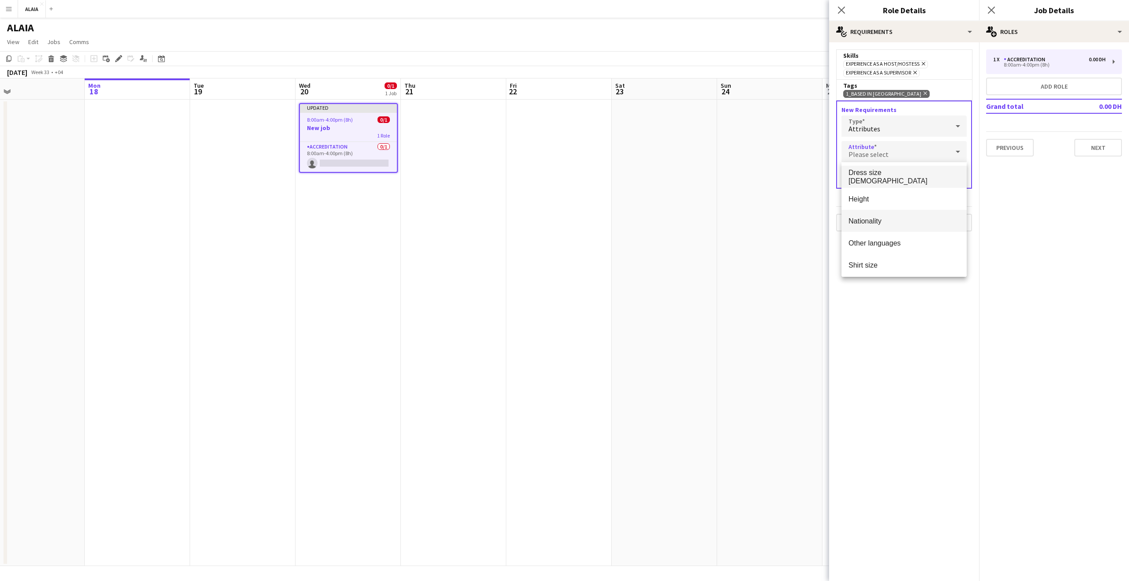
click at [869, 219] on span "Nationality" at bounding box center [904, 221] width 111 height 8
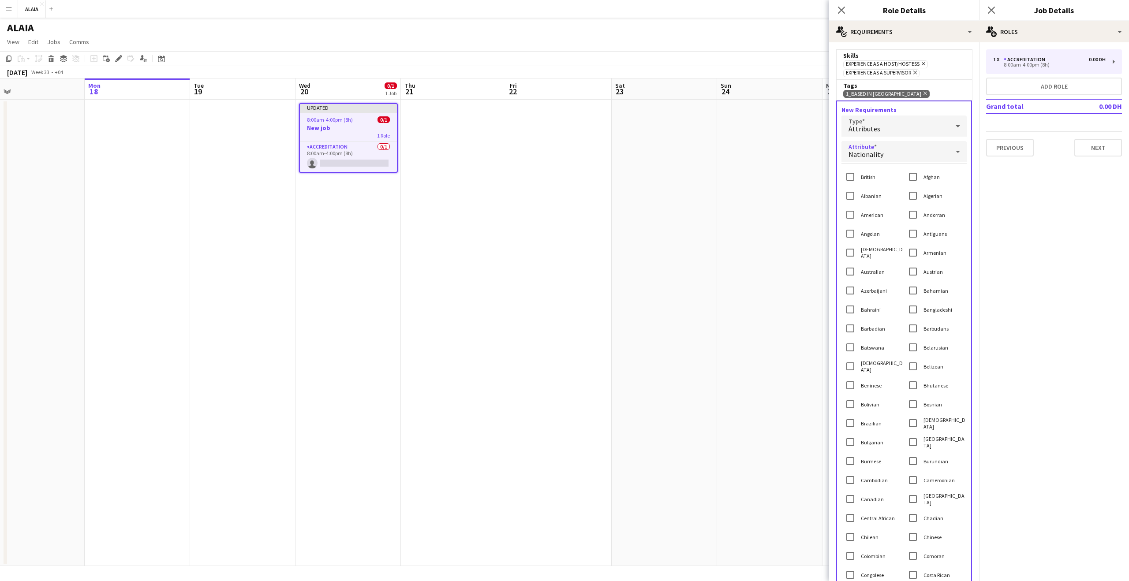
click at [869, 182] on div "British" at bounding box center [859, 177] width 34 height 18
click at [867, 179] on label "British" at bounding box center [867, 177] width 16 height 7
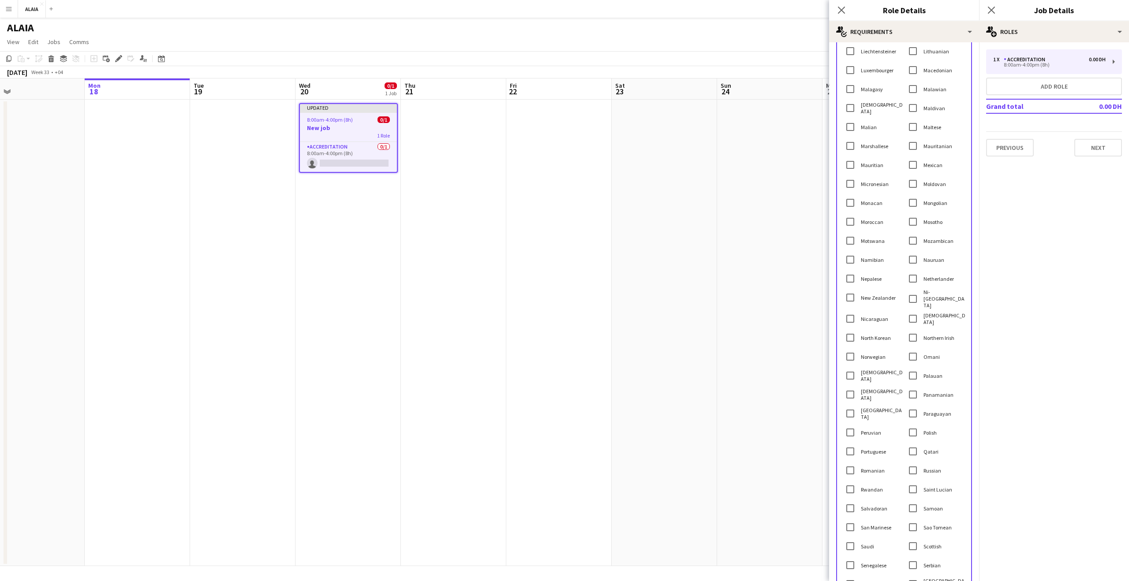
scroll to position [1550, 0]
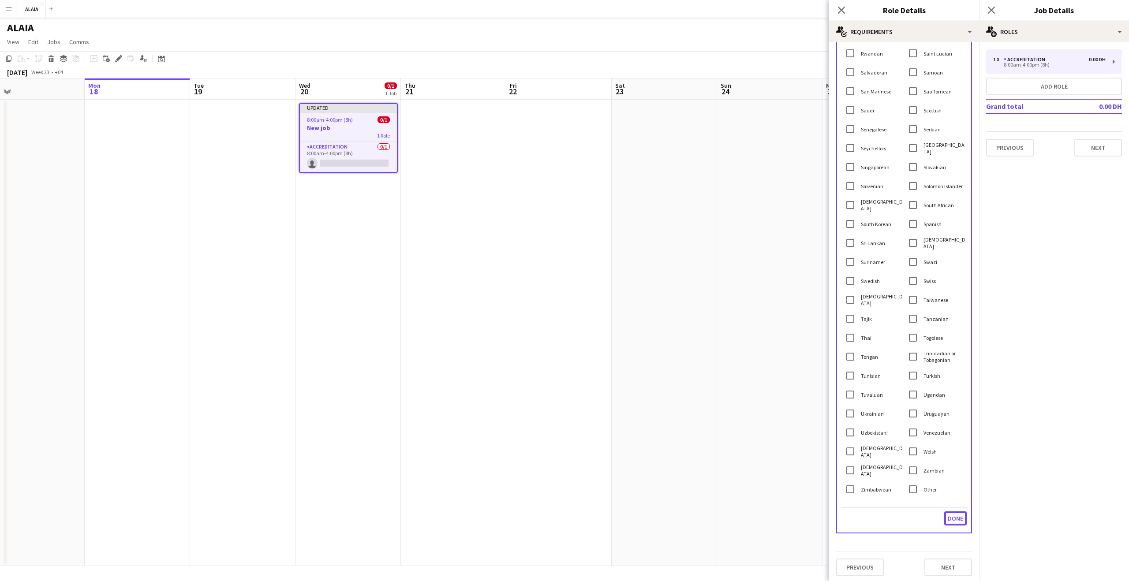
click at [945, 518] on button "Done" at bounding box center [956, 519] width 23 height 14
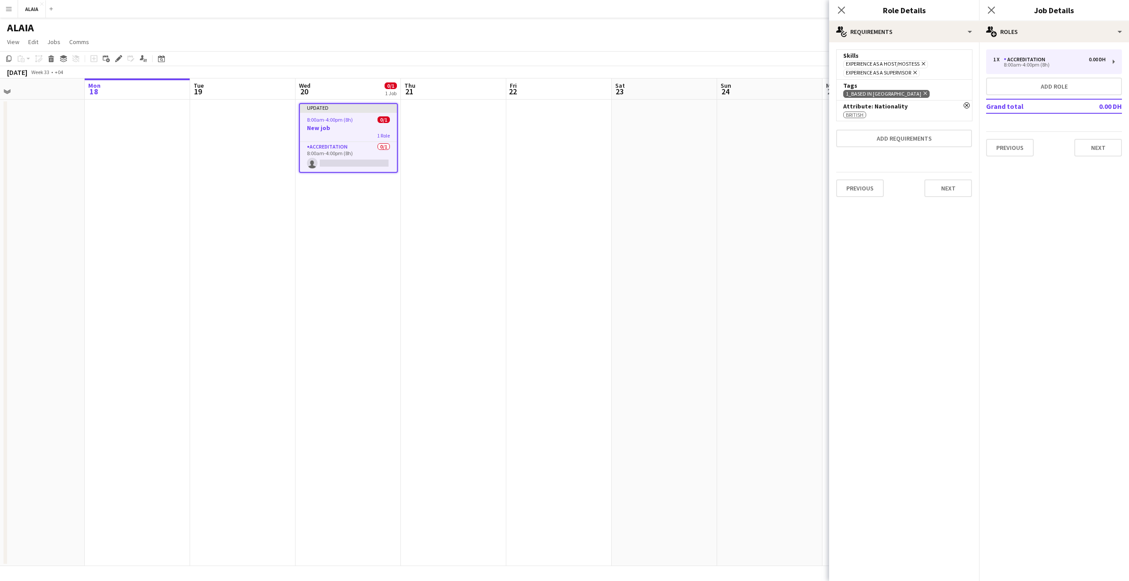
click at [741, 48] on app-page-menu "View Day view expanded Day view collapsed Month view Date picker Jump to today …" at bounding box center [564, 42] width 1129 height 17
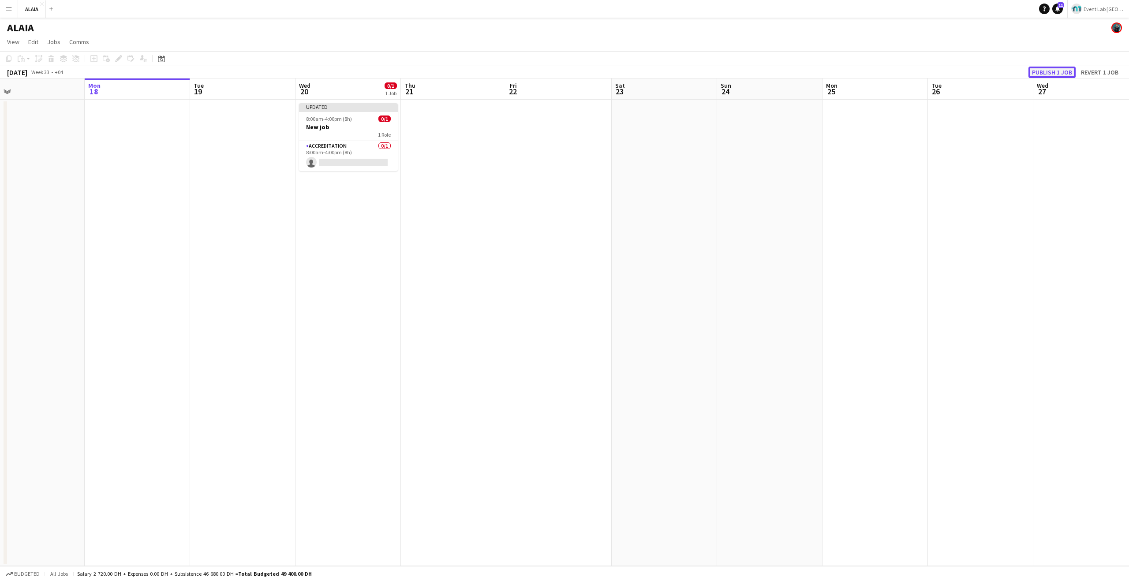
click at [1048, 73] on button "Publish 1 job" at bounding box center [1052, 72] width 47 height 11
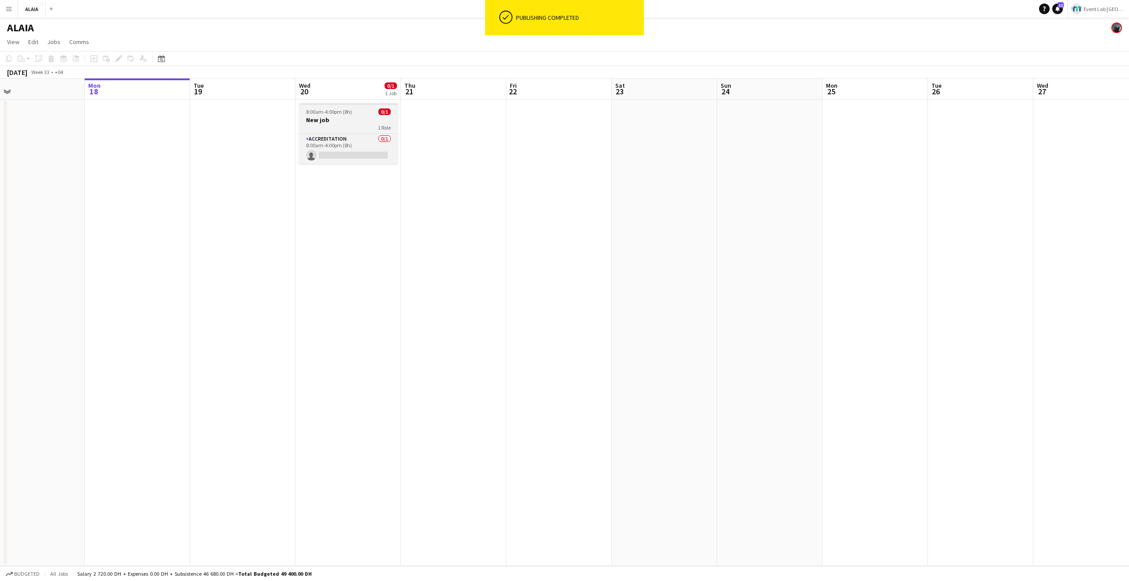
click at [370, 109] on div "8:00am-4:00pm (8h) 0/1" at bounding box center [348, 112] width 99 height 7
click at [118, 58] on icon at bounding box center [118, 58] width 5 height 5
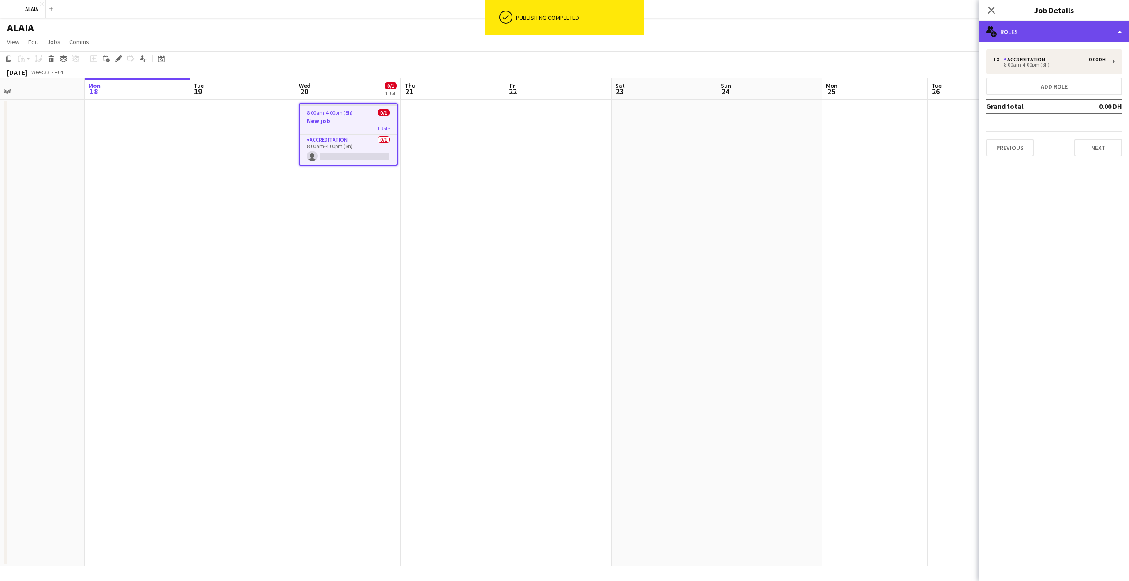
click at [1023, 37] on div "multiple-users-add Roles" at bounding box center [1054, 31] width 150 height 21
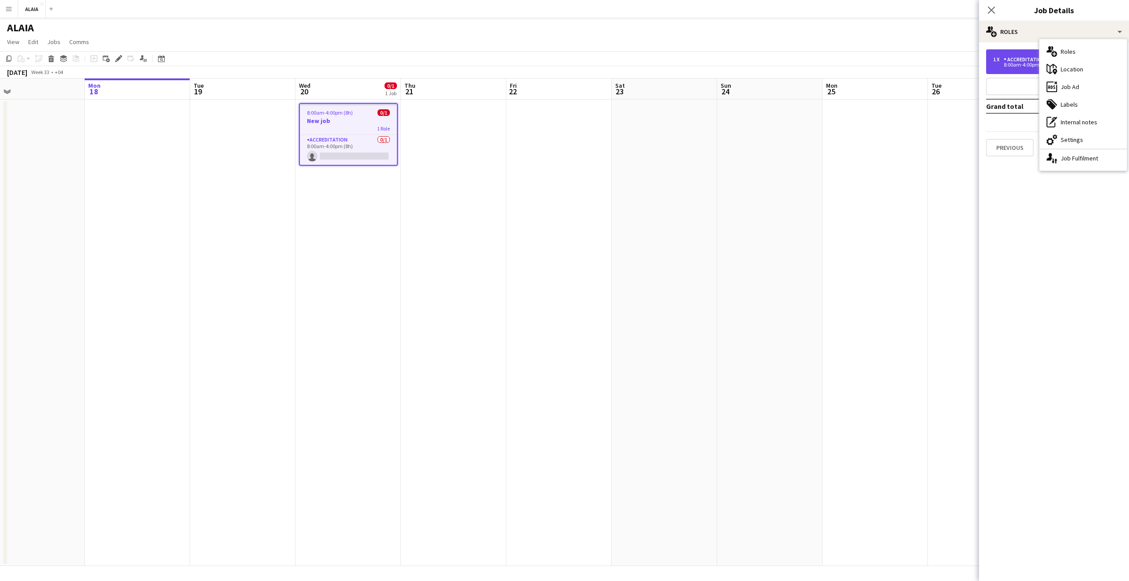
click at [1021, 58] on div "Accreditation" at bounding box center [1026, 59] width 45 height 6
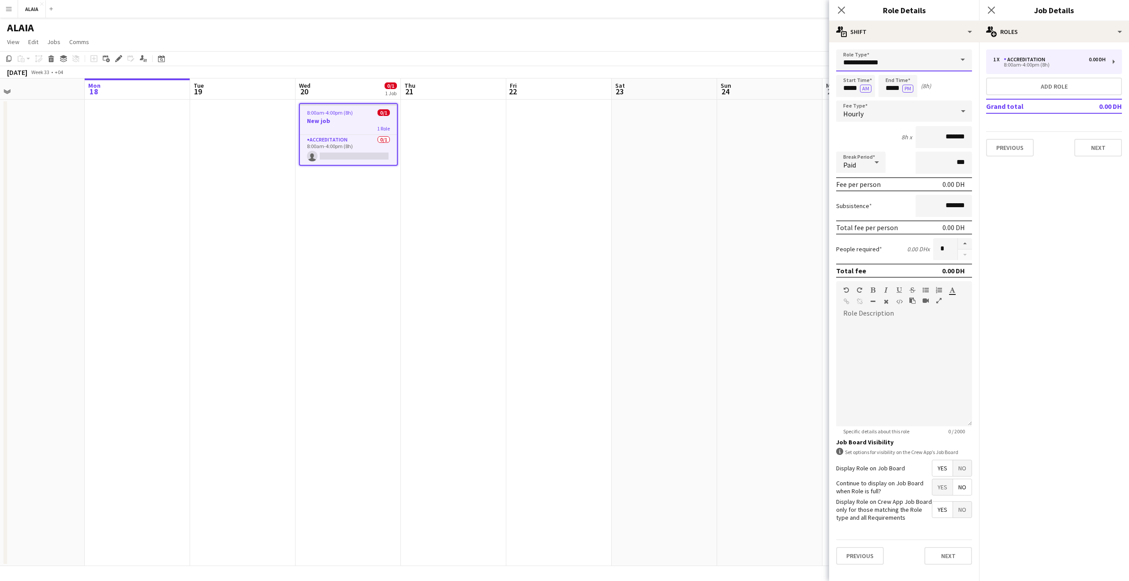
click at [887, 57] on input "**********" at bounding box center [904, 60] width 136 height 22
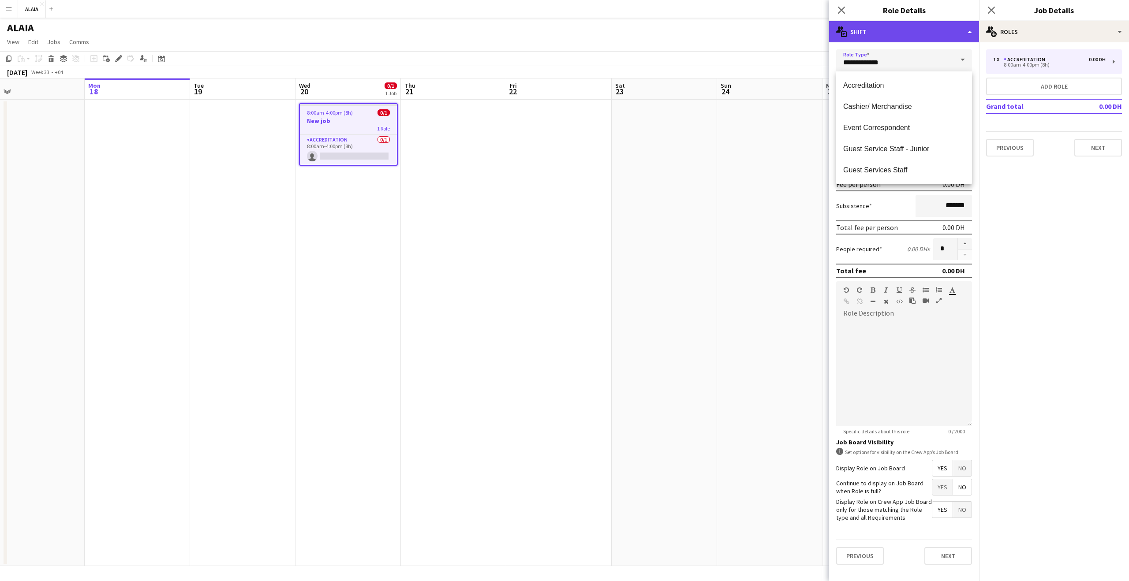
click at [893, 39] on div "multiple-actions-text Shift" at bounding box center [904, 31] width 150 height 21
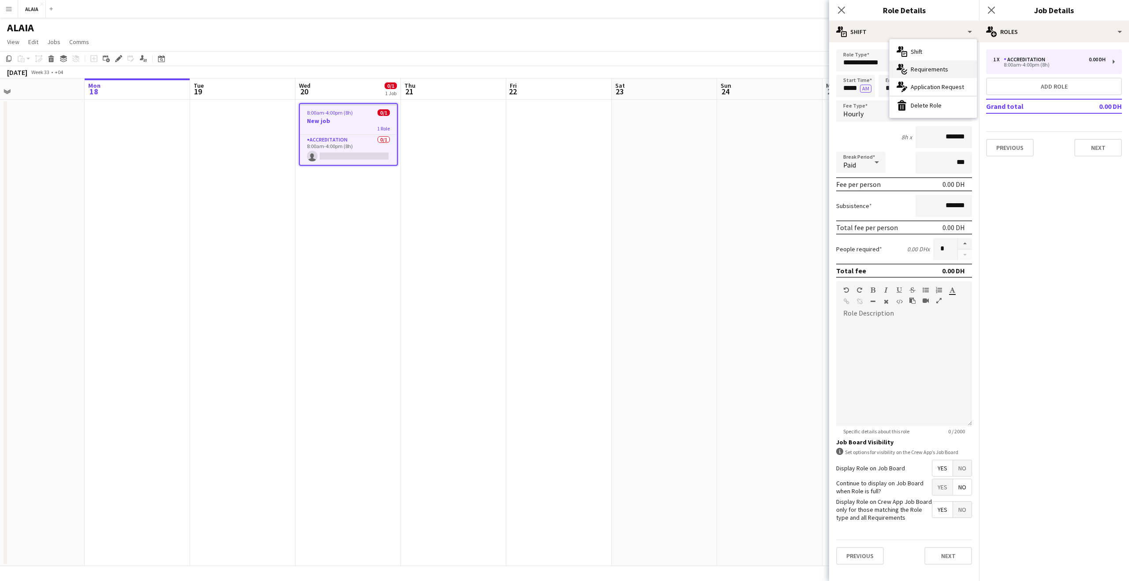
click at [911, 74] on div "multiple-actions-check-2 Requirements" at bounding box center [933, 69] width 87 height 18
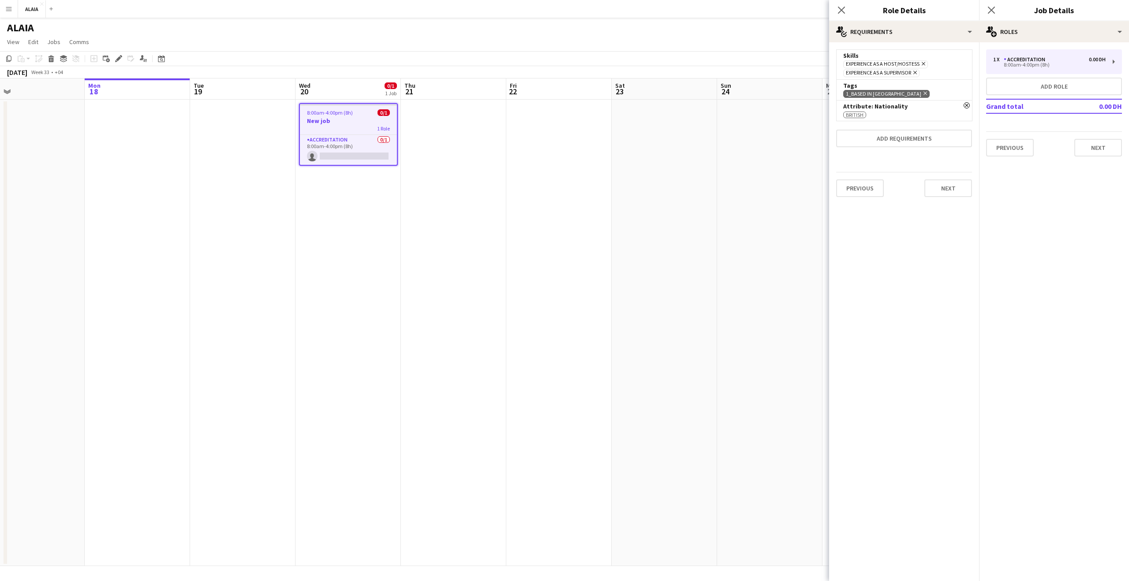
click at [967, 104] on icon "Remove" at bounding box center [967, 105] width 6 height 6
click at [746, 38] on app-page-menu "View Day view expanded Day view collapsed Month view Date picker Jump to today …" at bounding box center [564, 42] width 1129 height 17
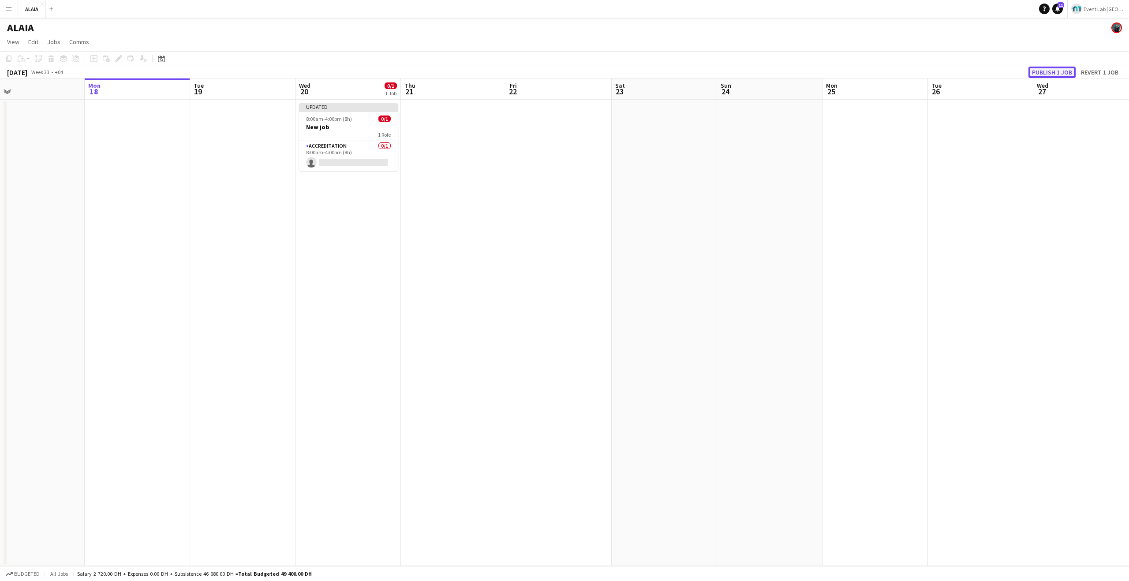
click at [1062, 70] on button "Publish 1 job" at bounding box center [1052, 72] width 47 height 11
click at [911, 49] on app-page-menu "View Day view expanded Day view collapsed Month view Date picker Jump to today …" at bounding box center [564, 42] width 1129 height 17
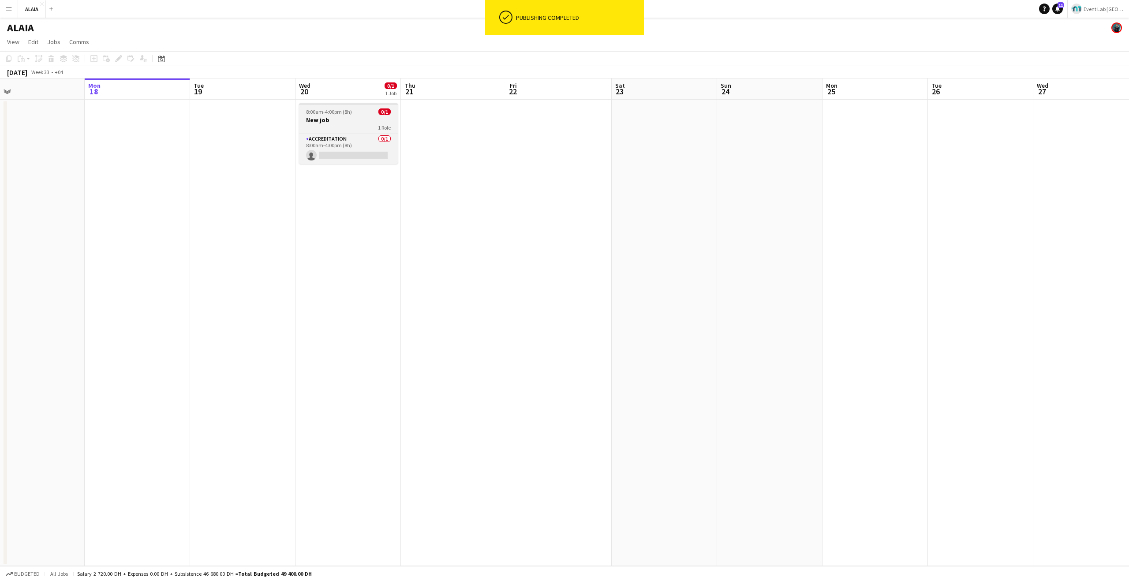
click at [347, 118] on h3 "New job" at bounding box center [348, 120] width 99 height 8
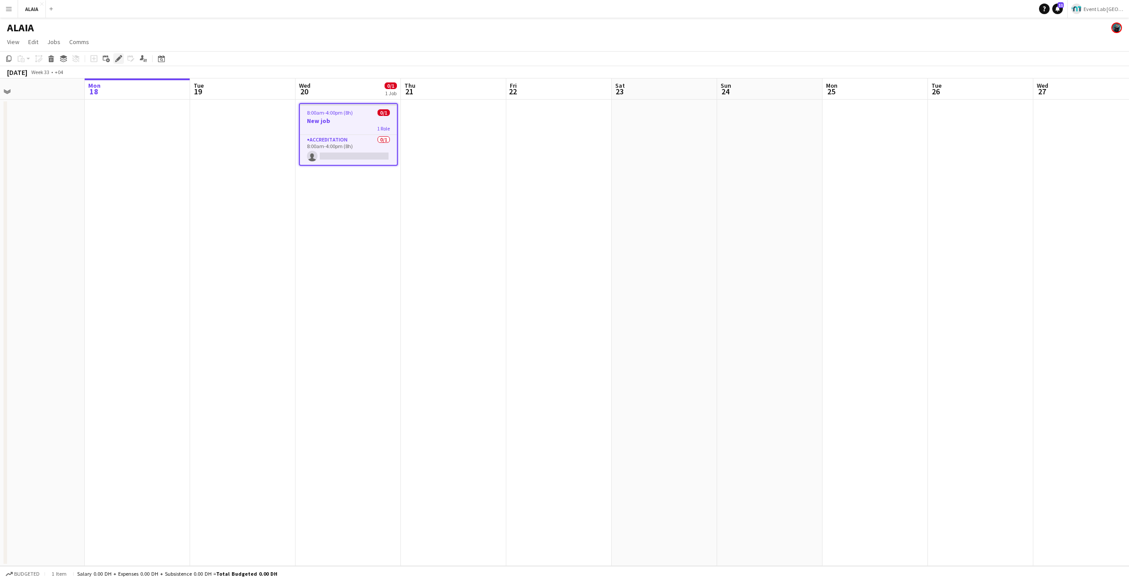
click at [119, 57] on icon at bounding box center [118, 58] width 5 height 5
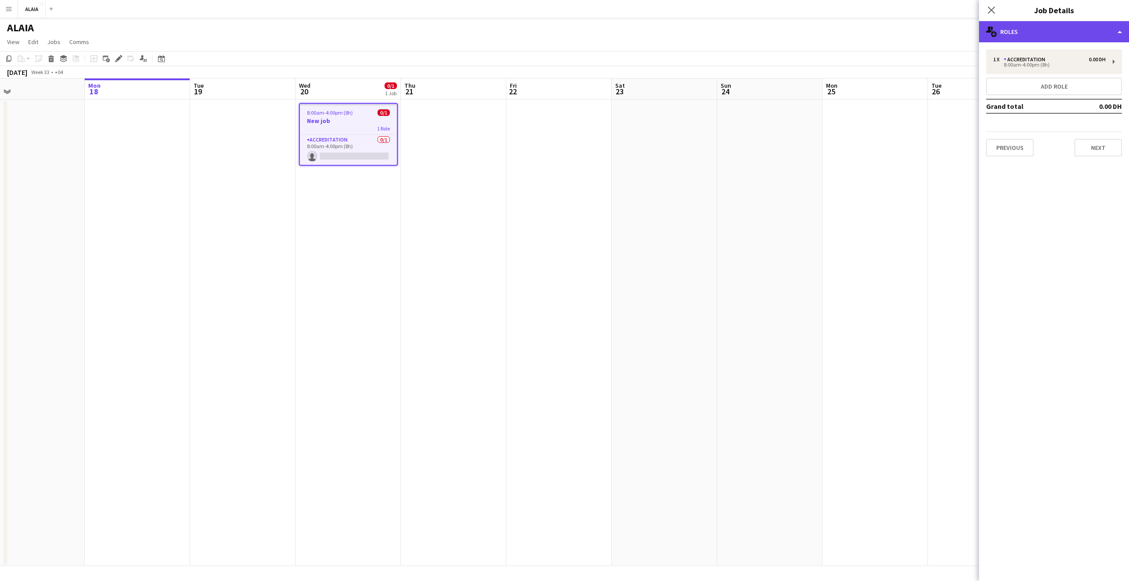
click at [1002, 36] on div "multiple-users-add Roles" at bounding box center [1054, 31] width 150 height 21
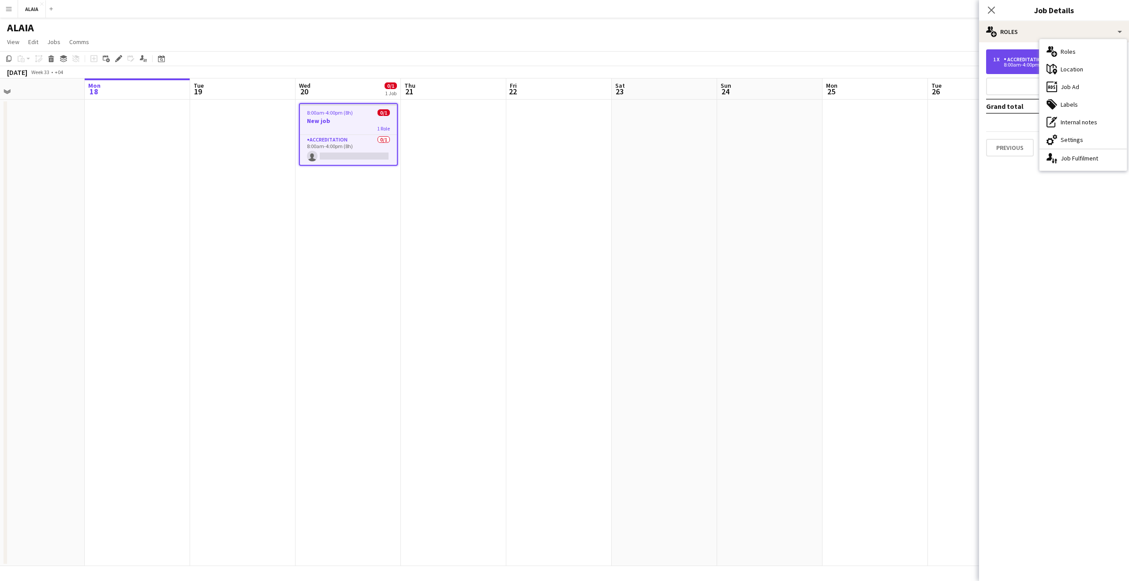
click at [1019, 65] on div "8:00am-4:00pm (8h)" at bounding box center [1050, 65] width 113 height 4
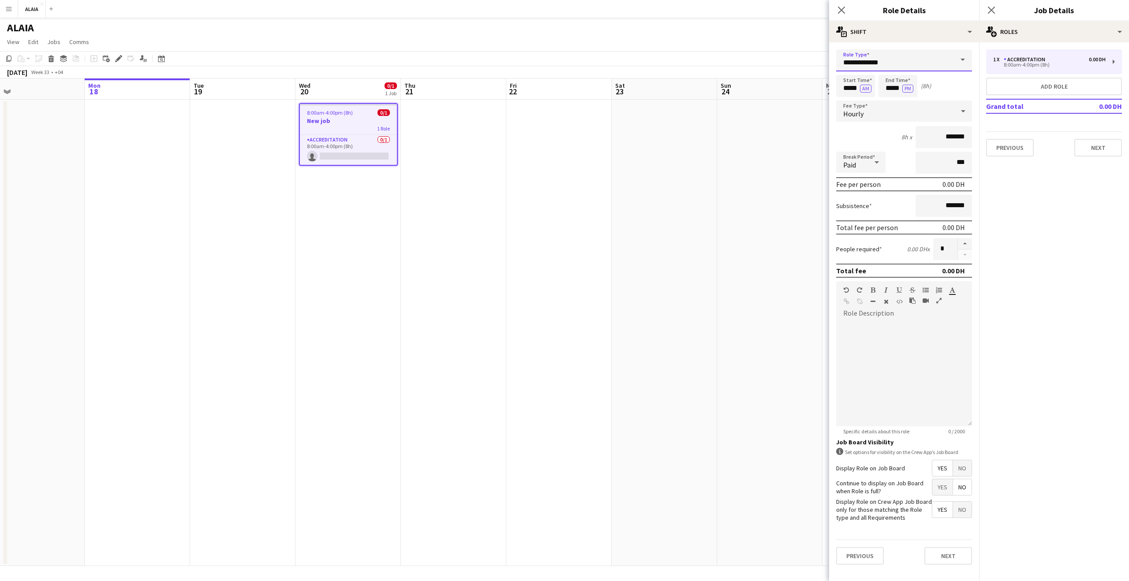
click at [905, 60] on input "**********" at bounding box center [904, 60] width 136 height 22
click at [922, 44] on div "**********" at bounding box center [904, 307] width 150 height 530
click at [924, 34] on div "multiple-actions-text Shift" at bounding box center [904, 31] width 150 height 21
click at [938, 73] on div "multiple-actions-check-2 Requirements" at bounding box center [933, 69] width 87 height 18
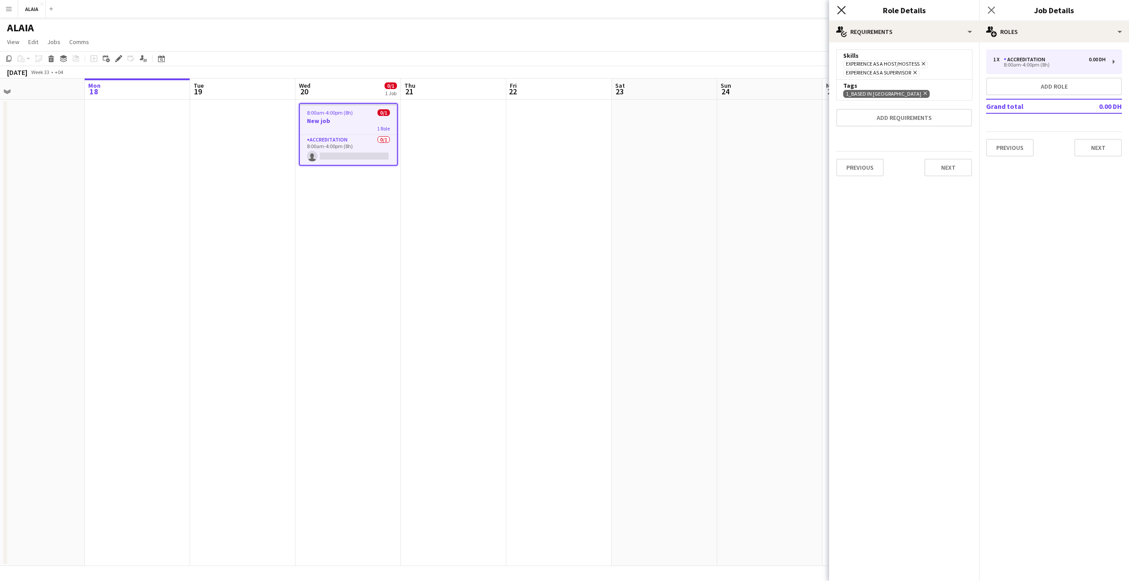
click at [844, 9] on icon "Close pop-in" at bounding box center [841, 10] width 8 height 8
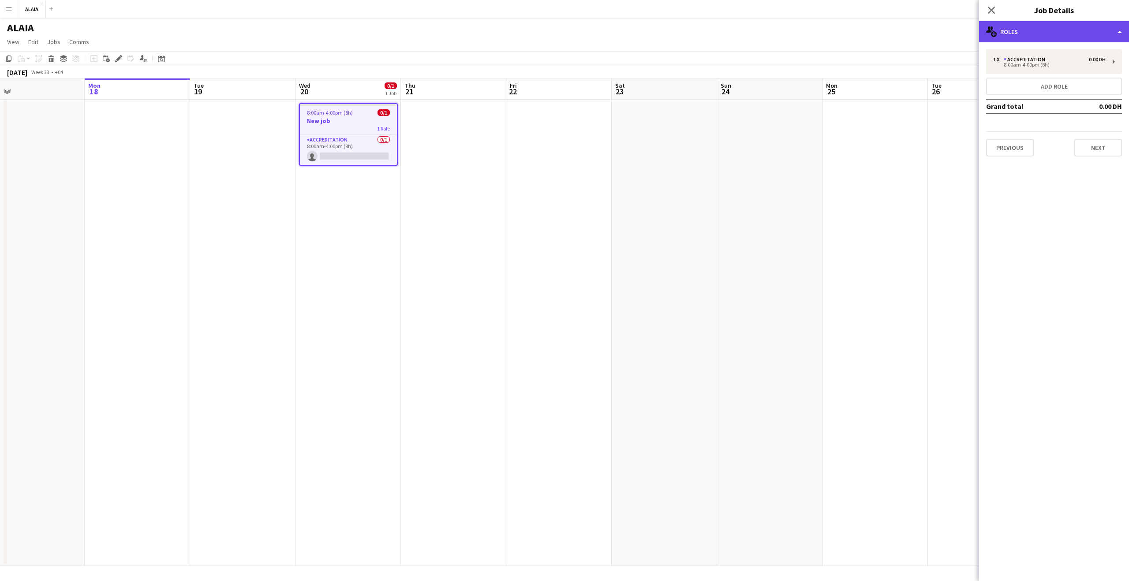
click at [1025, 33] on div "multiple-users-add Roles" at bounding box center [1054, 31] width 150 height 21
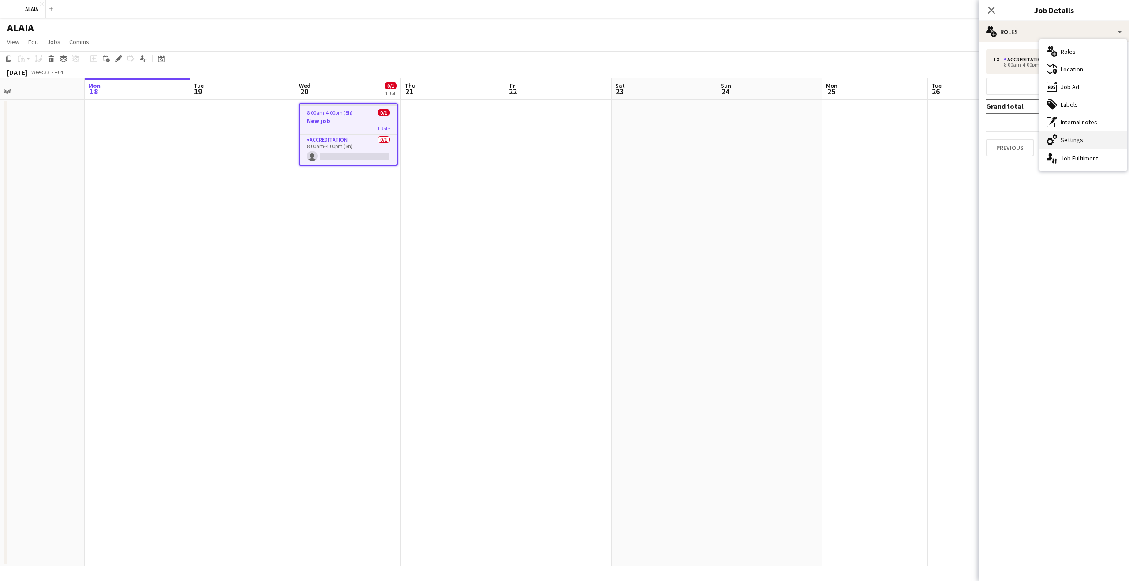
click at [1071, 144] on div "cog-double-3 Settings" at bounding box center [1083, 140] width 87 height 18
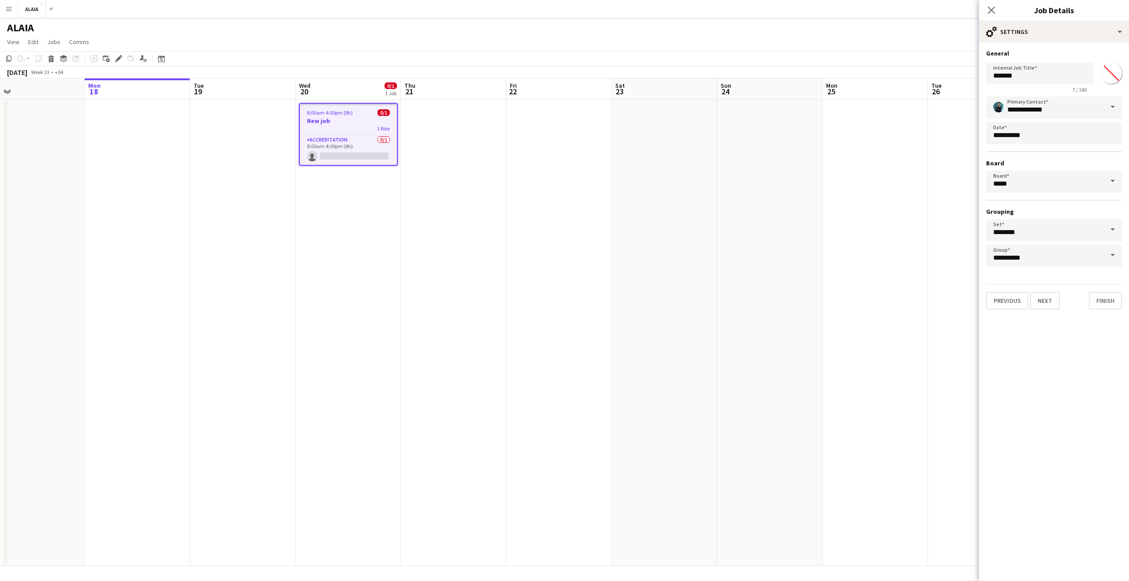
click at [1057, 49] on div "**********" at bounding box center [1054, 179] width 150 height 274
click at [1053, 32] on div "cog-double-3 Settings" at bounding box center [1054, 31] width 150 height 21
click at [1057, 303] on button "Next" at bounding box center [1046, 301] width 30 height 18
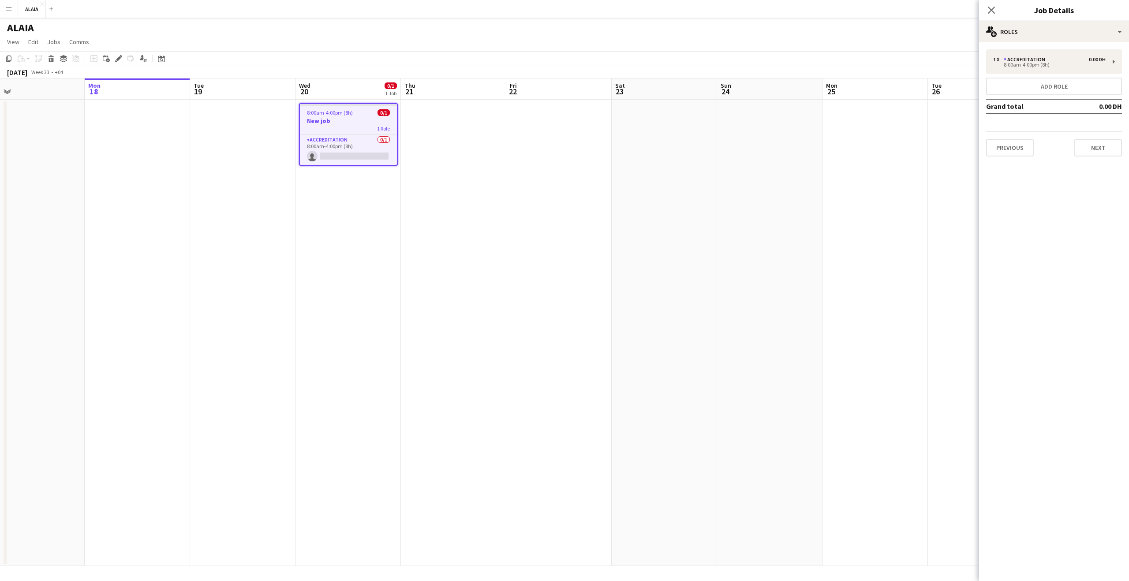
click at [1056, 303] on mat-expansion-panel "pencil3 General details 1 x Accreditation 0.00 DH 8:00am-4:00pm (8h) Add role G…" at bounding box center [1054, 311] width 150 height 539
click at [1015, 64] on div "8:00am-4:00pm (8h)" at bounding box center [1050, 65] width 113 height 4
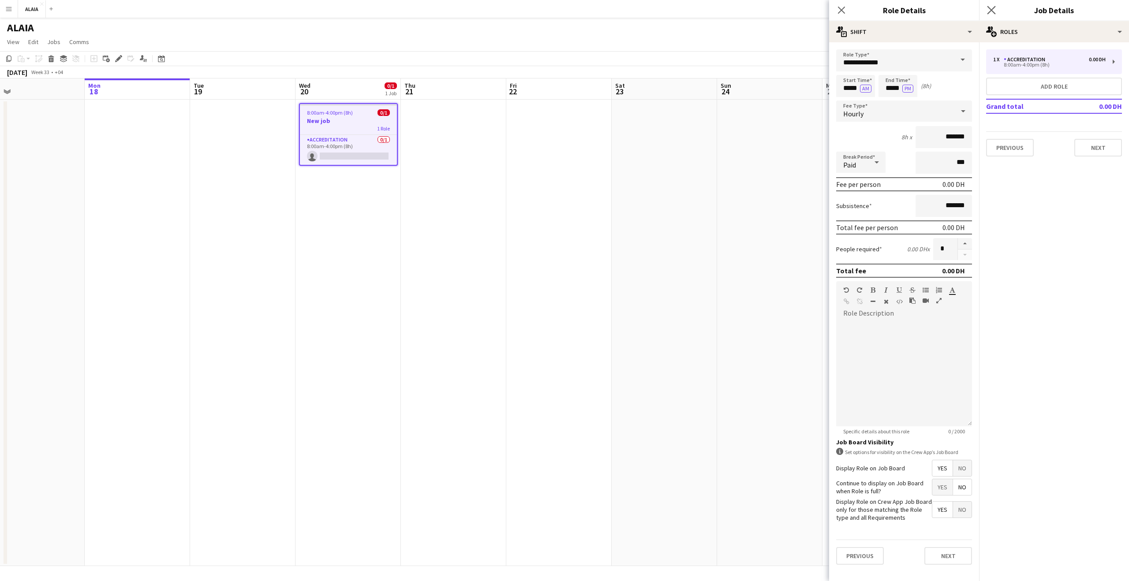
click at [996, 5] on app-icon "Close pop-in" at bounding box center [992, 10] width 13 height 13
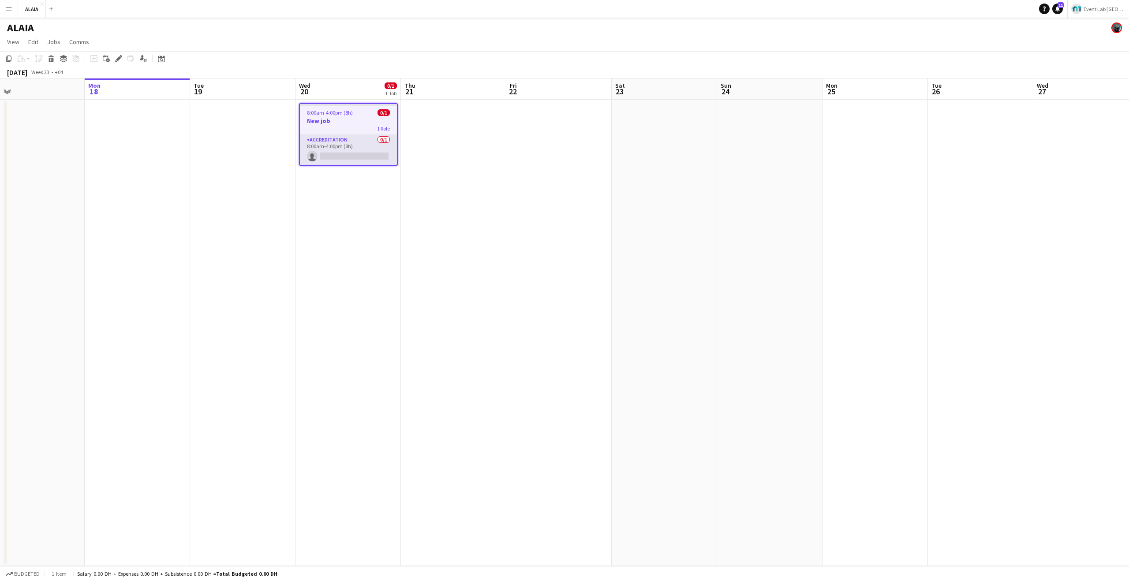
click at [379, 135] on app-card-role "Accreditation 0/1 8:00am-4:00pm (8h) single-neutral-actions" at bounding box center [348, 150] width 97 height 30
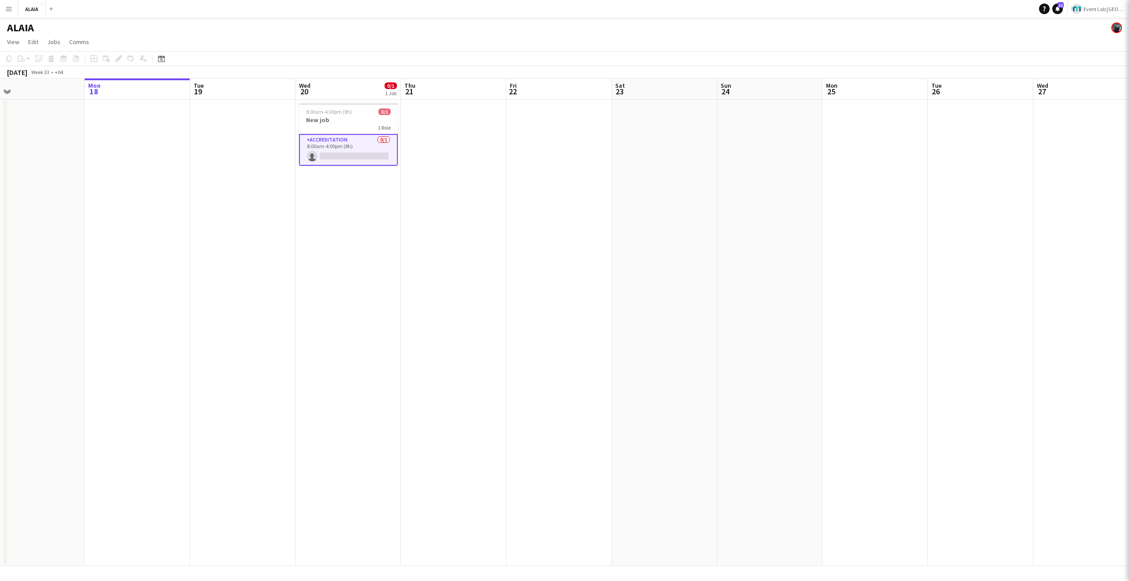
click at [371, 146] on app-card-role "Accreditation 0/1 8:00am-4:00pm (8h) single-neutral-actions" at bounding box center [348, 150] width 99 height 32
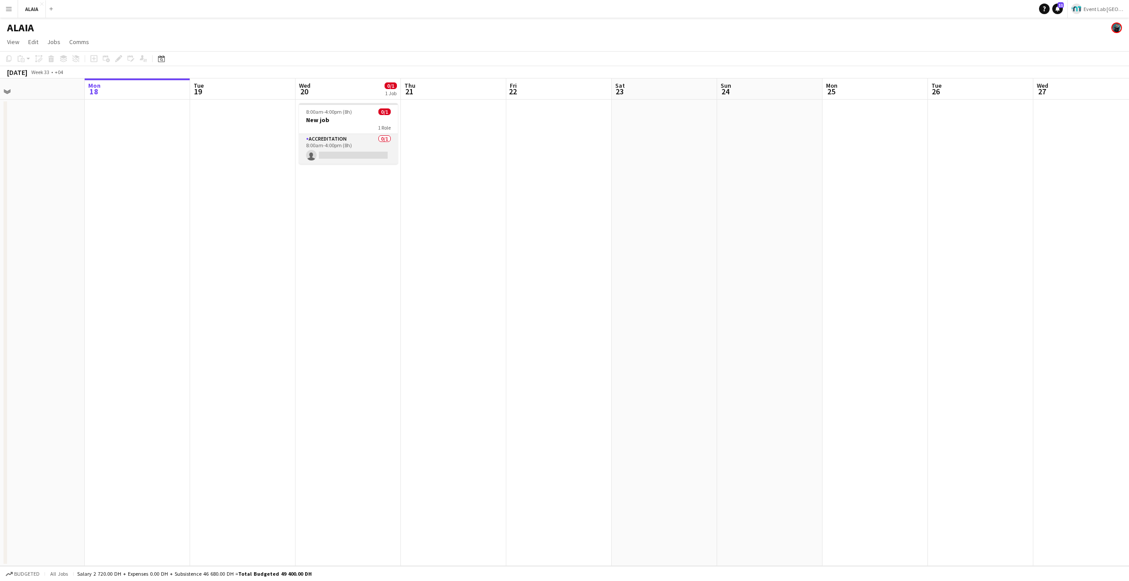
click at [371, 146] on app-card-role "Accreditation 0/1 8:00am-4:00pm (8h) single-neutral-actions" at bounding box center [348, 149] width 99 height 30
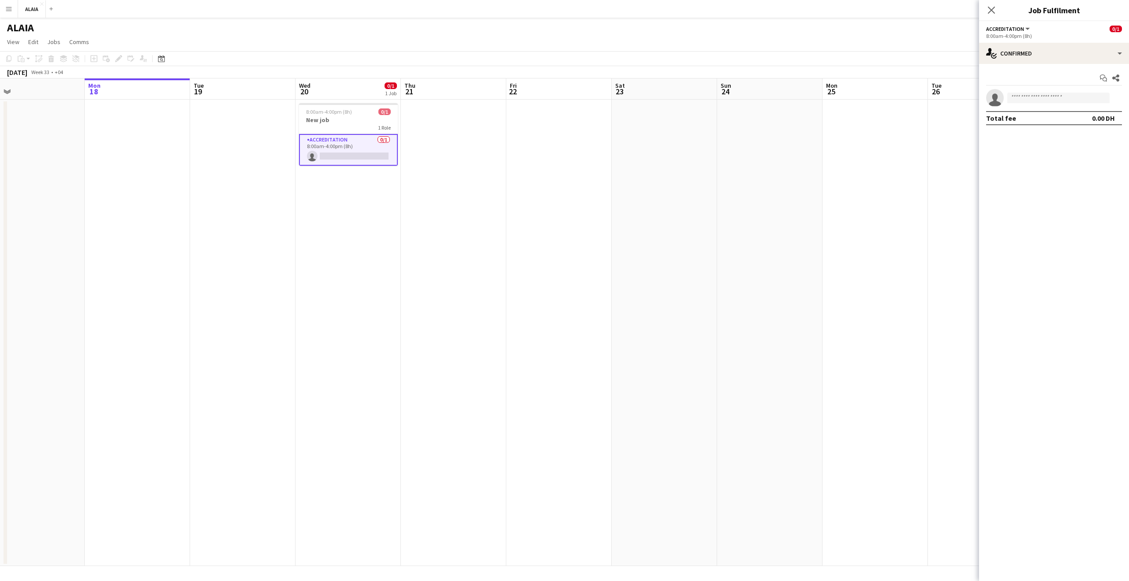
click at [1038, 42] on app-options-switcher "Accreditation All roles Accreditation 0/1 8:00am-4:00pm (8h)" at bounding box center [1054, 32] width 150 height 22
click at [1038, 51] on div "single-neutral-actions-check-2 Confirmed" at bounding box center [1054, 53] width 150 height 21
click at [1073, 181] on div "advertising-megaphone Promote" at bounding box center [1083, 179] width 87 height 18
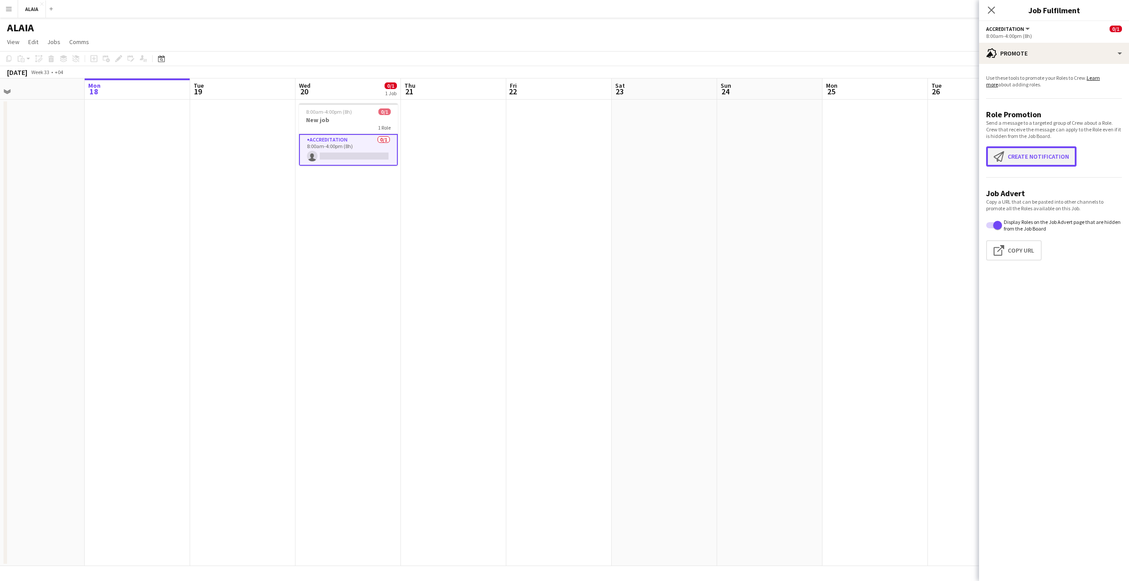
click at [1031, 154] on button "Create notification Create notification" at bounding box center [1031, 156] width 90 height 20
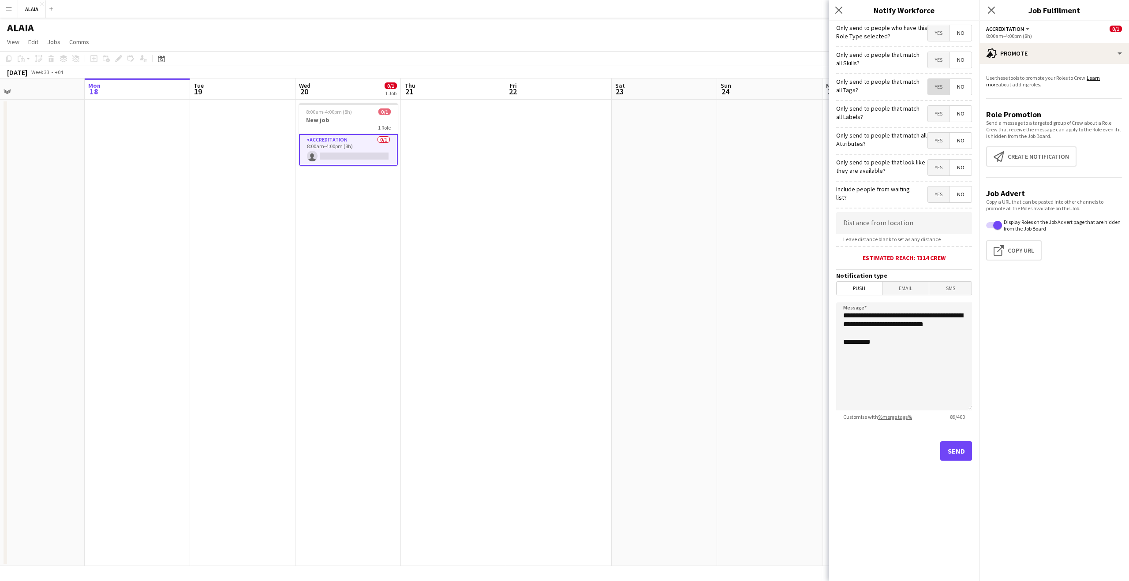
click at [930, 88] on span "Yes" at bounding box center [939, 87] width 22 height 16
click at [938, 62] on span "Yes" at bounding box center [939, 60] width 22 height 16
click at [938, 40] on span "Yes" at bounding box center [939, 33] width 22 height 16
click at [937, 110] on span "Yes" at bounding box center [939, 114] width 22 height 16
click at [937, 141] on span "Yes" at bounding box center [939, 141] width 22 height 16
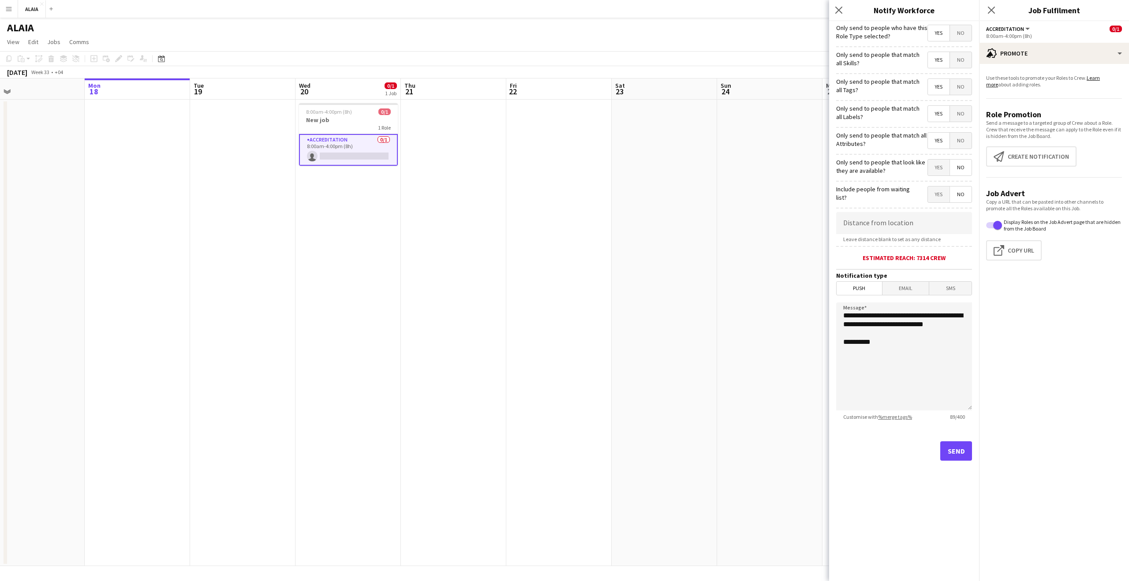
click at [942, 164] on span "Yes" at bounding box center [939, 168] width 22 height 16
click at [941, 187] on span "Yes" at bounding box center [939, 195] width 22 height 16
click at [940, 193] on span "Yes" at bounding box center [939, 195] width 22 height 16
click at [368, 113] on div "8:00am-4:00pm (8h) 0/1" at bounding box center [348, 112] width 99 height 7
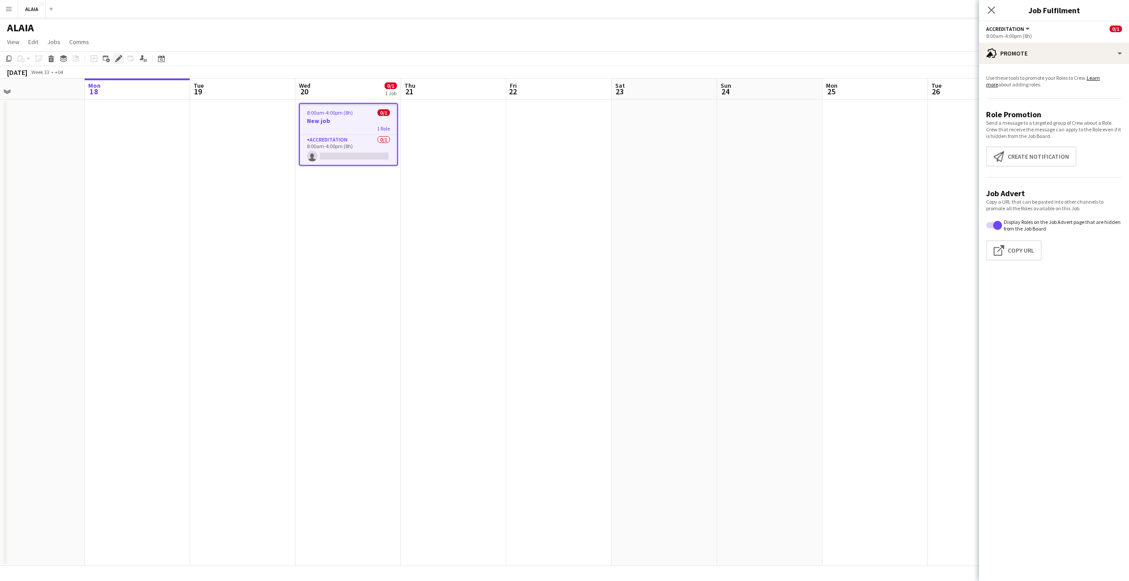
click at [118, 60] on icon at bounding box center [118, 58] width 5 height 5
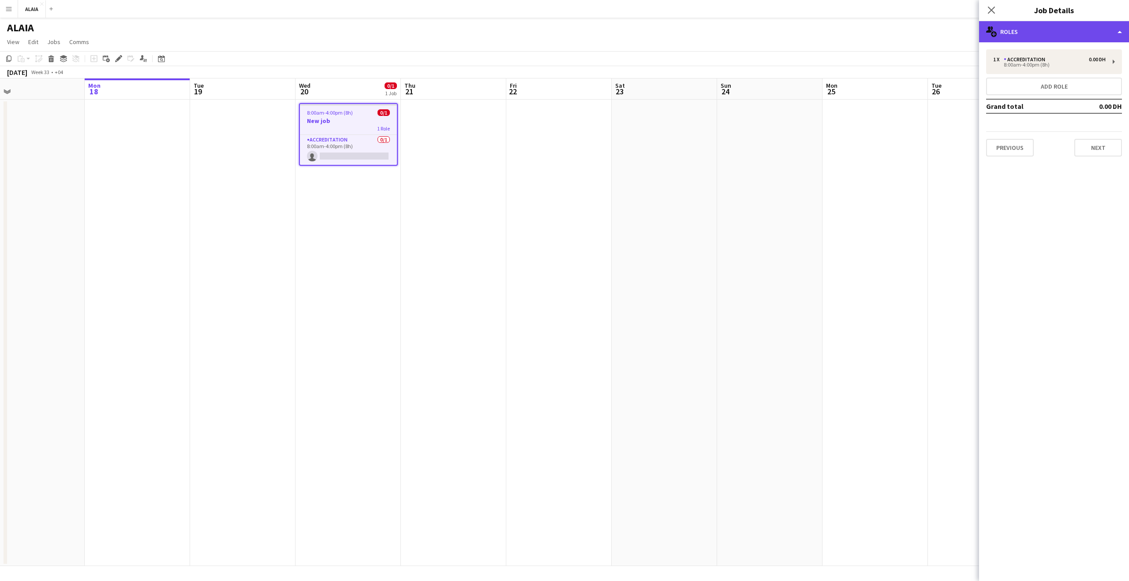
click at [1039, 27] on div "multiple-users-add Roles" at bounding box center [1054, 31] width 150 height 21
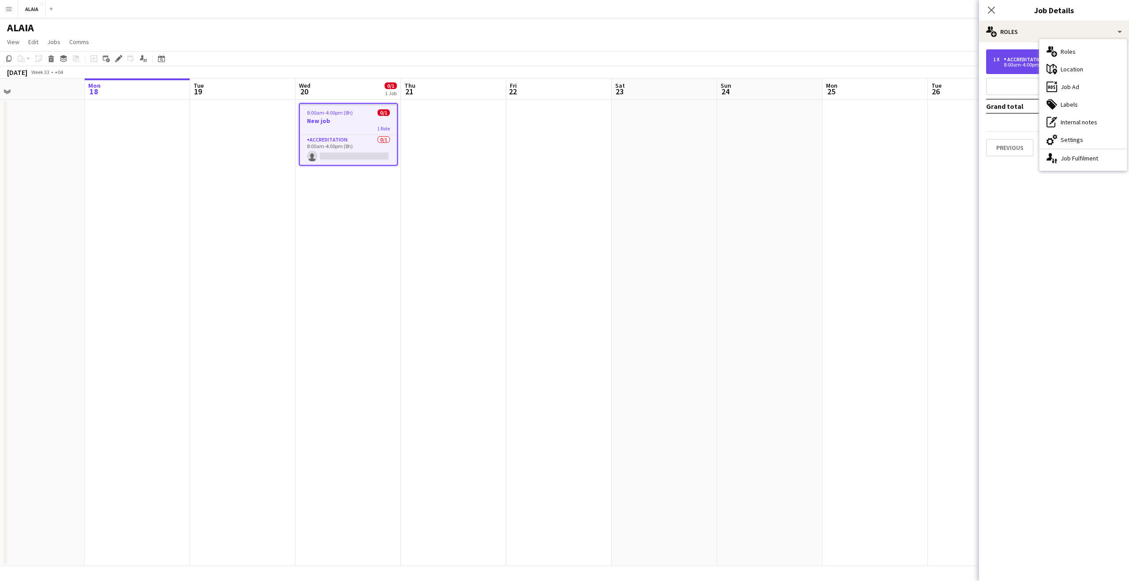
click at [1014, 62] on div "Accreditation" at bounding box center [1026, 59] width 45 height 6
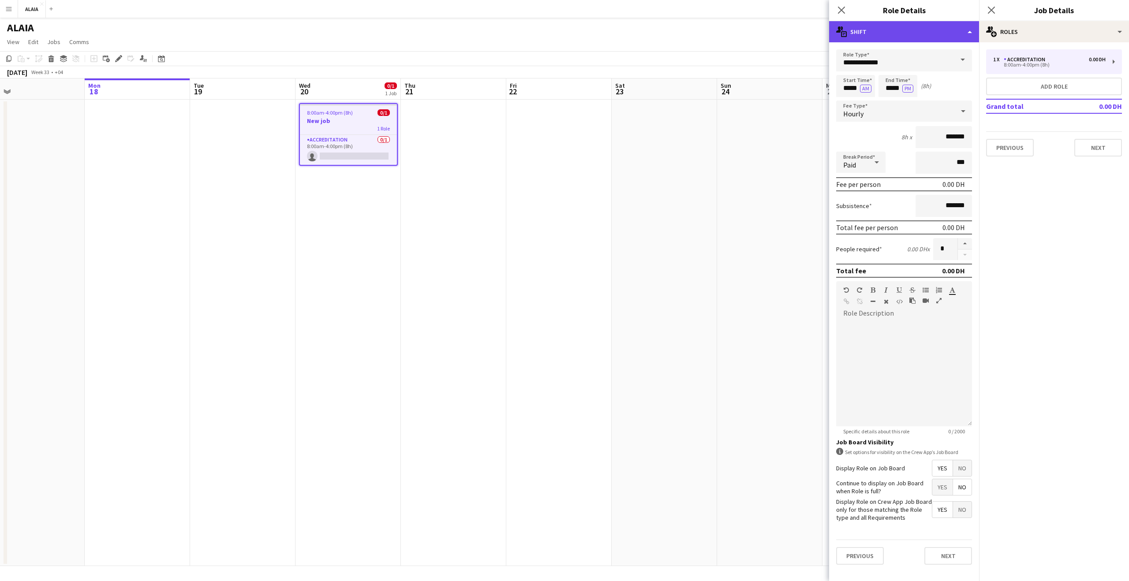
click at [908, 34] on div "multiple-actions-text Shift" at bounding box center [904, 31] width 150 height 21
click at [919, 69] on div "multiple-actions-check-2 Requirements" at bounding box center [933, 69] width 87 height 18
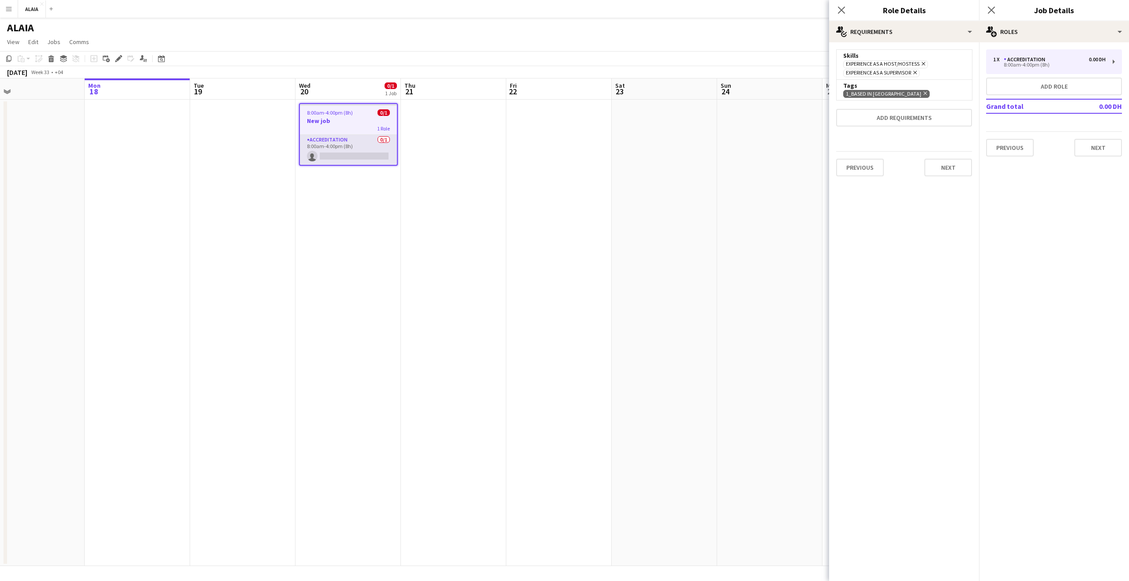
click at [354, 144] on app-card-role "Accreditation 0/1 8:00am-4:00pm (8h) single-neutral-actions" at bounding box center [348, 150] width 97 height 30
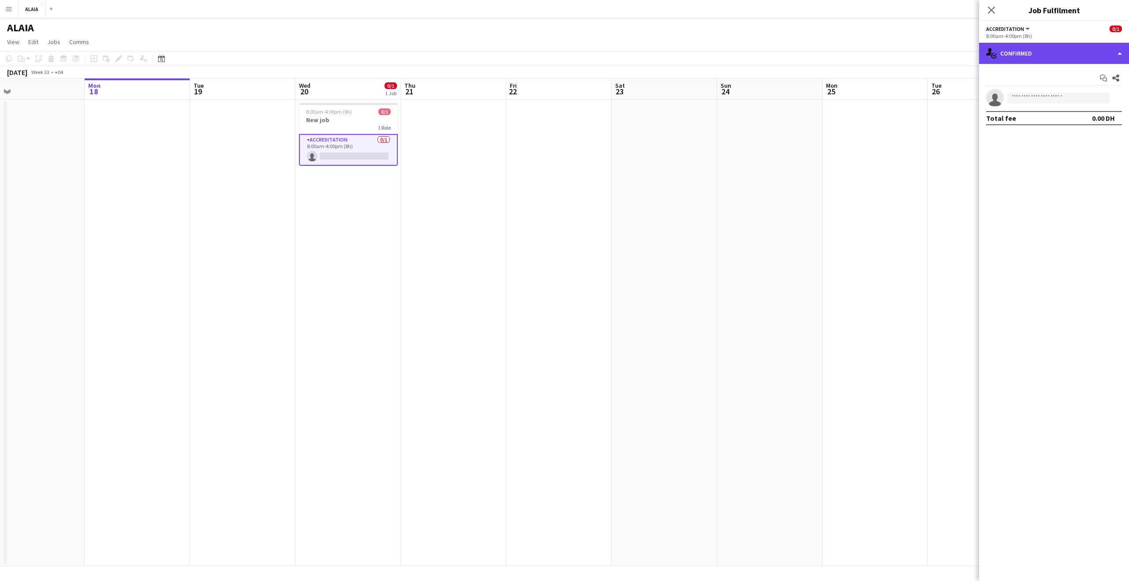
click at [1034, 56] on div "single-neutral-actions-check-2 Confirmed" at bounding box center [1054, 53] width 150 height 21
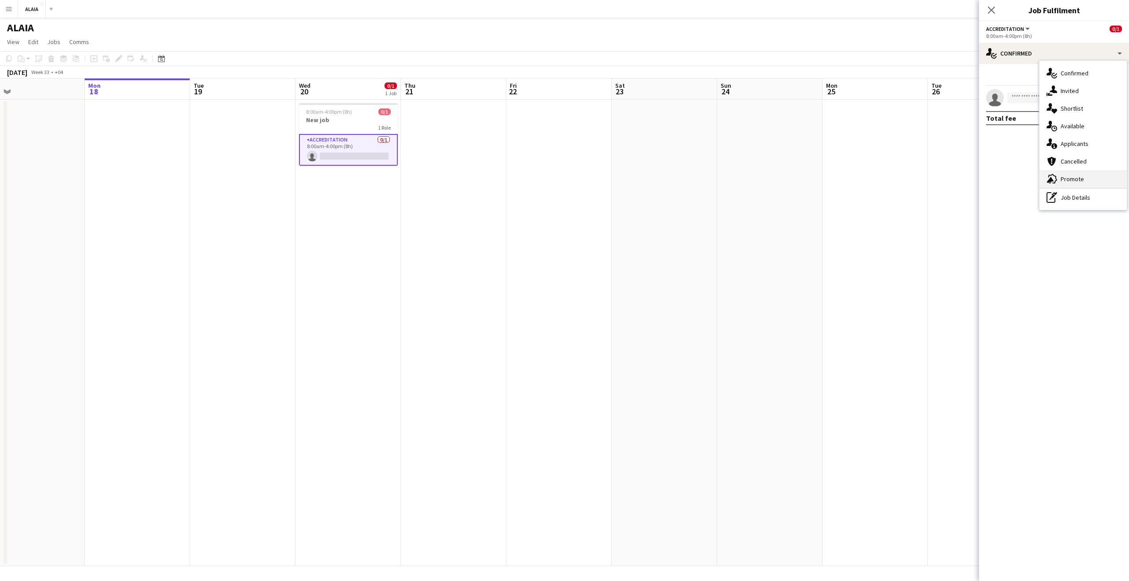
click at [1071, 176] on div "advertising-megaphone Promote" at bounding box center [1083, 179] width 87 height 18
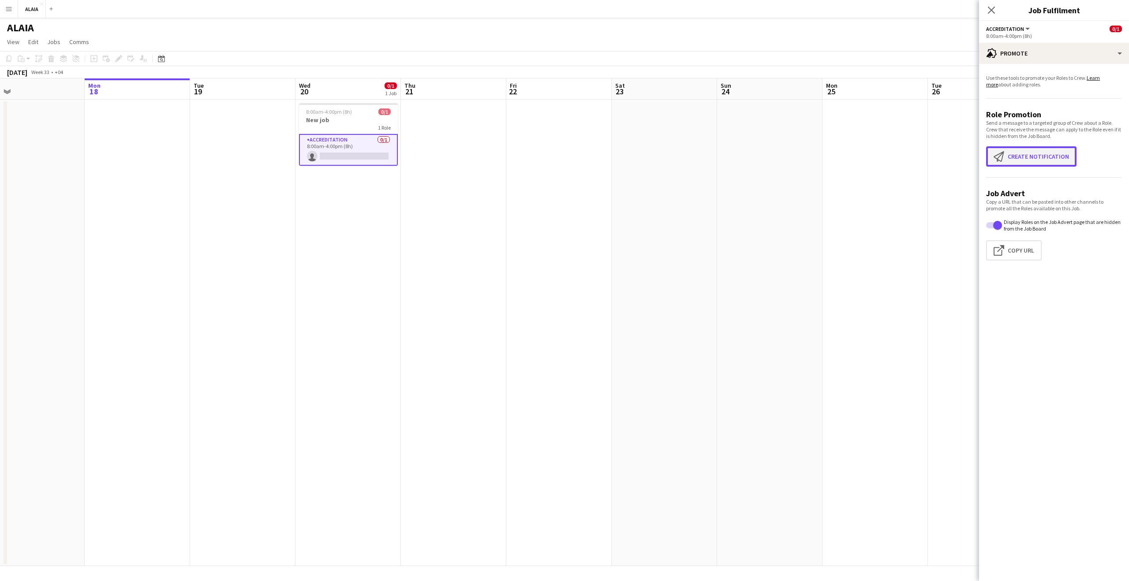
click at [1030, 153] on button "Create notification Create notification" at bounding box center [1031, 156] width 90 height 20
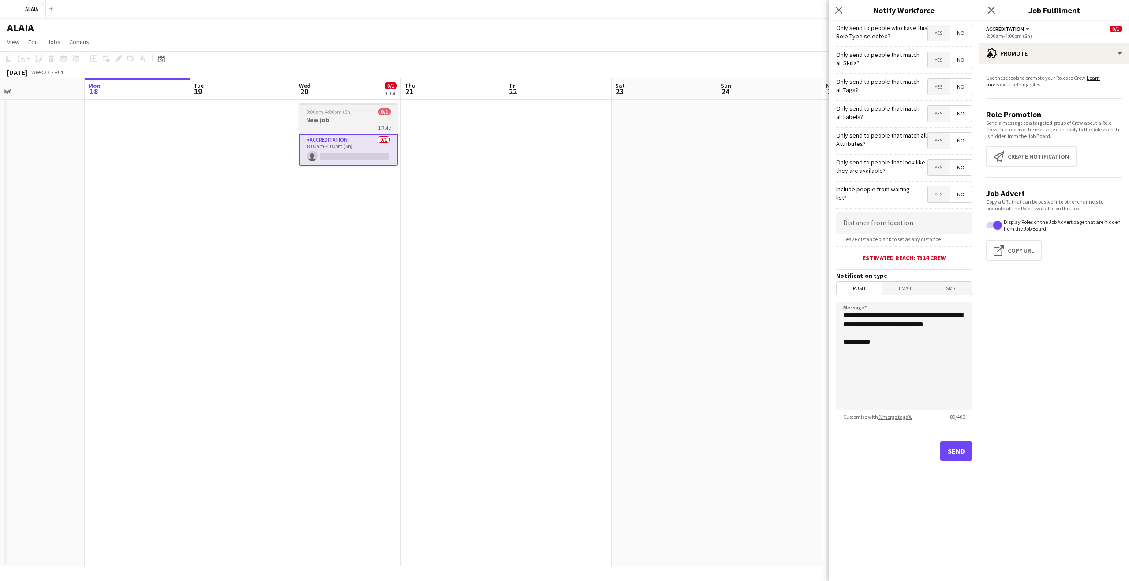
click at [334, 125] on div "1 Role" at bounding box center [348, 127] width 99 height 7
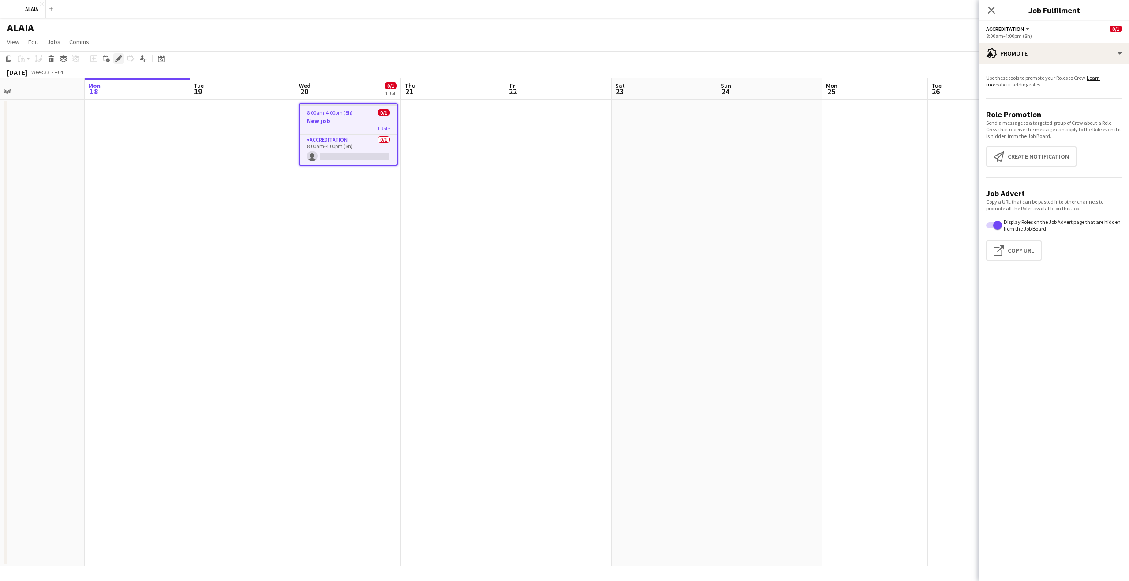
click at [114, 61] on div "Edit" at bounding box center [118, 58] width 11 height 11
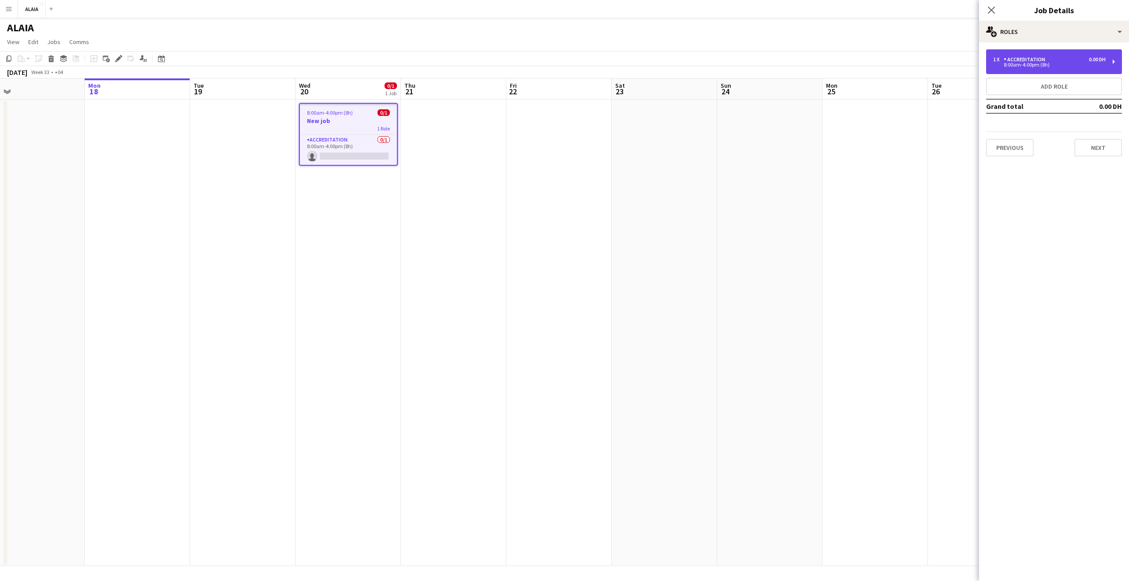
click at [1038, 63] on div "8:00am-4:00pm (8h)" at bounding box center [1050, 65] width 113 height 4
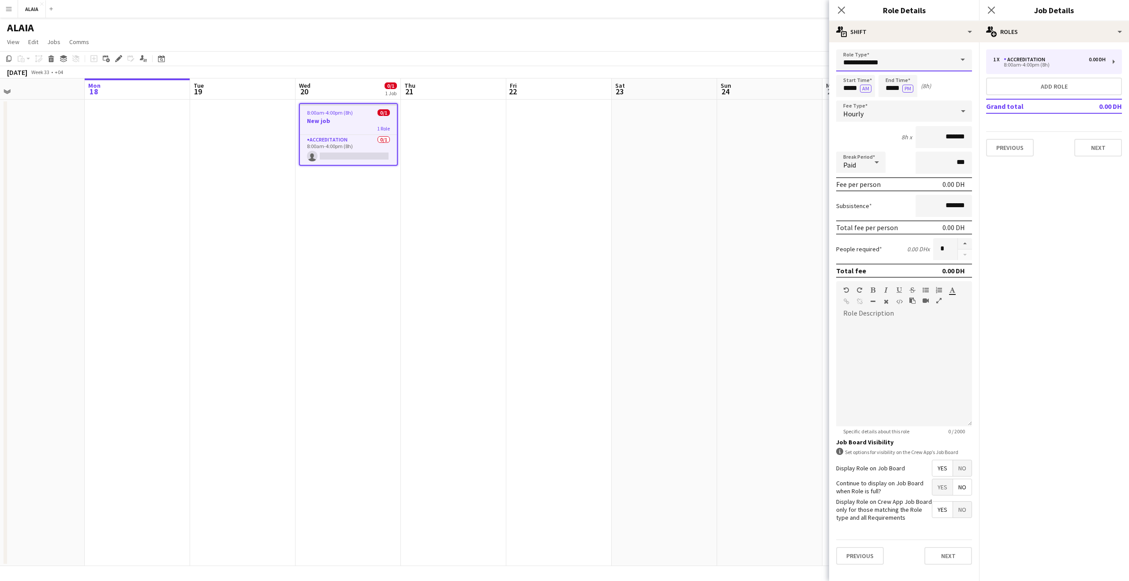
click at [879, 68] on input "**********" at bounding box center [904, 60] width 136 height 22
click at [889, 88] on span "Host/Hostess - Senior" at bounding box center [905, 84] width 122 height 8
type input "**********"
click at [954, 550] on button "Next" at bounding box center [949, 557] width 48 height 18
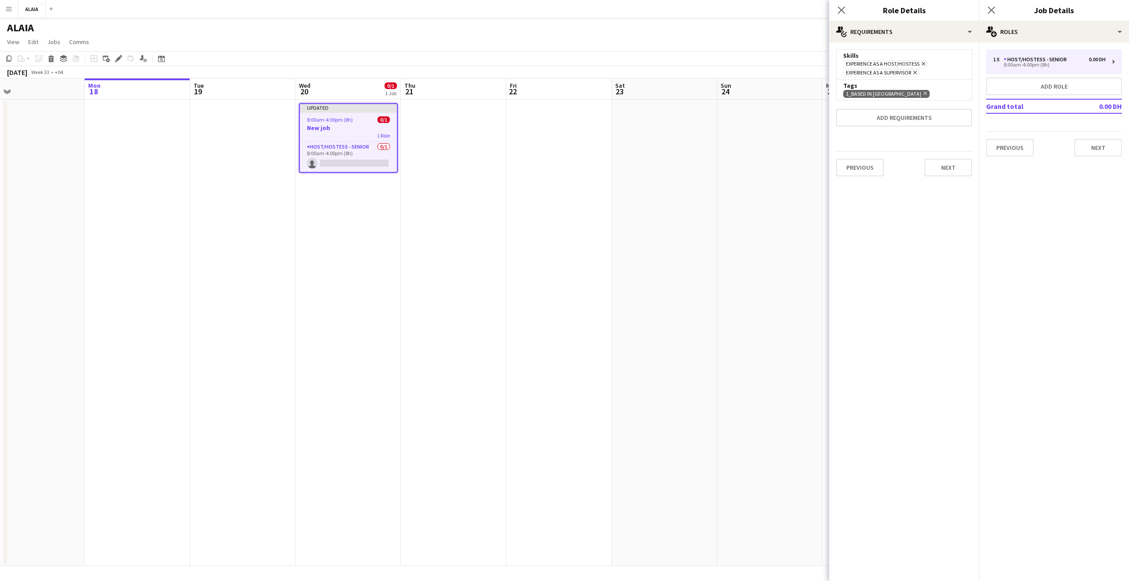
click at [923, 63] on icon at bounding box center [924, 64] width 4 height 4
click at [920, 63] on span "Experience as a Supervisor Remove" at bounding box center [882, 64] width 76 height 8
click at [917, 64] on icon at bounding box center [916, 64] width 4 height 4
click at [916, 93] on button "Add requirements" at bounding box center [904, 88] width 136 height 18
click at [950, 118] on button "Done" at bounding box center [956, 118] width 23 height 14
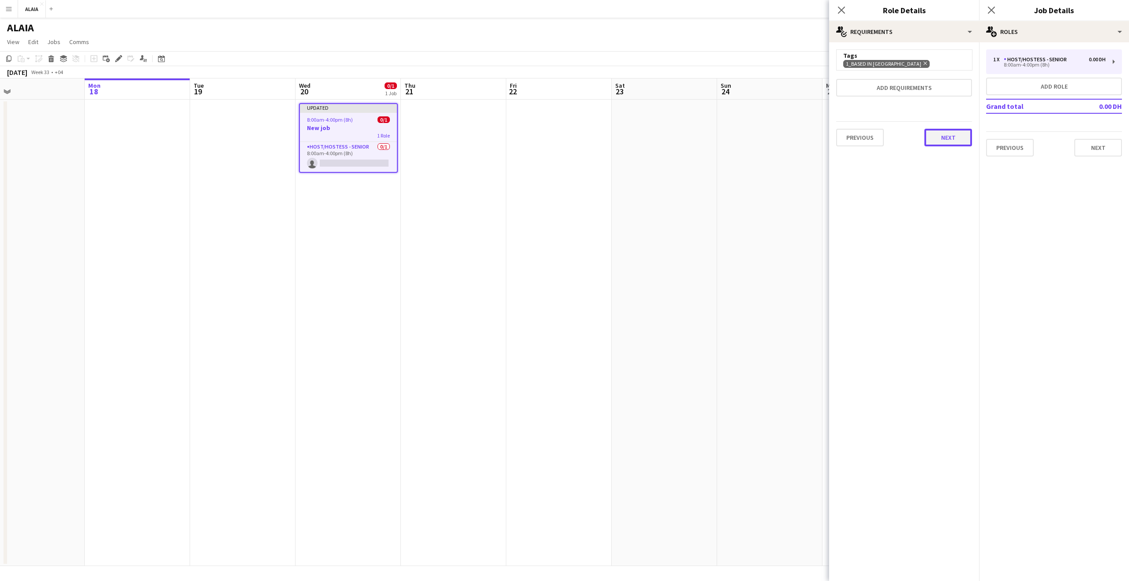
click at [952, 144] on button "Next" at bounding box center [949, 138] width 48 height 18
click at [968, 119] on button "Finish" at bounding box center [955, 118] width 33 height 18
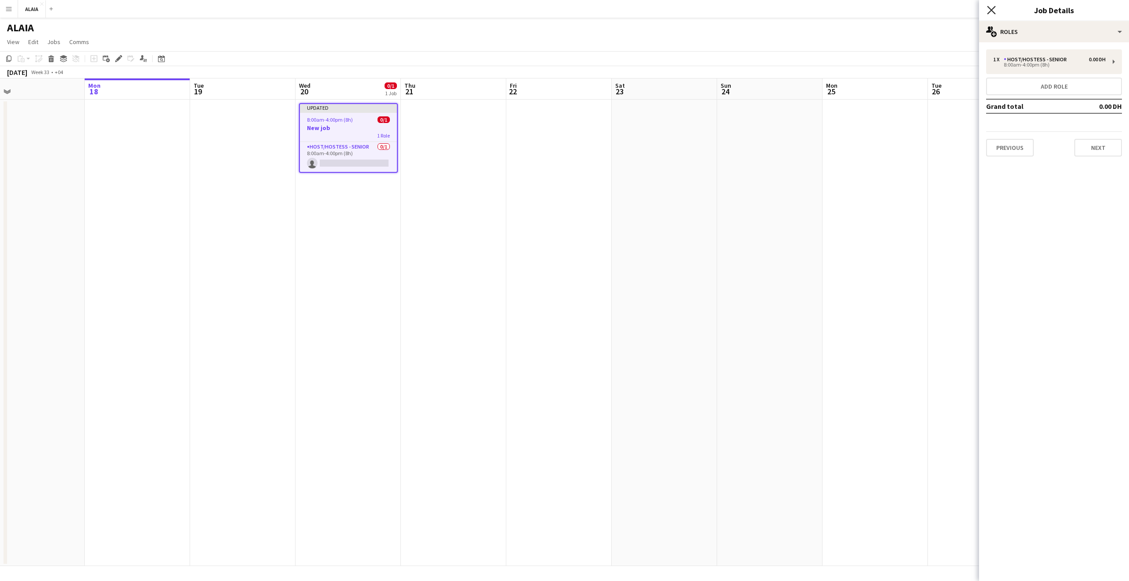
click at [994, 13] on icon at bounding box center [991, 10] width 8 height 8
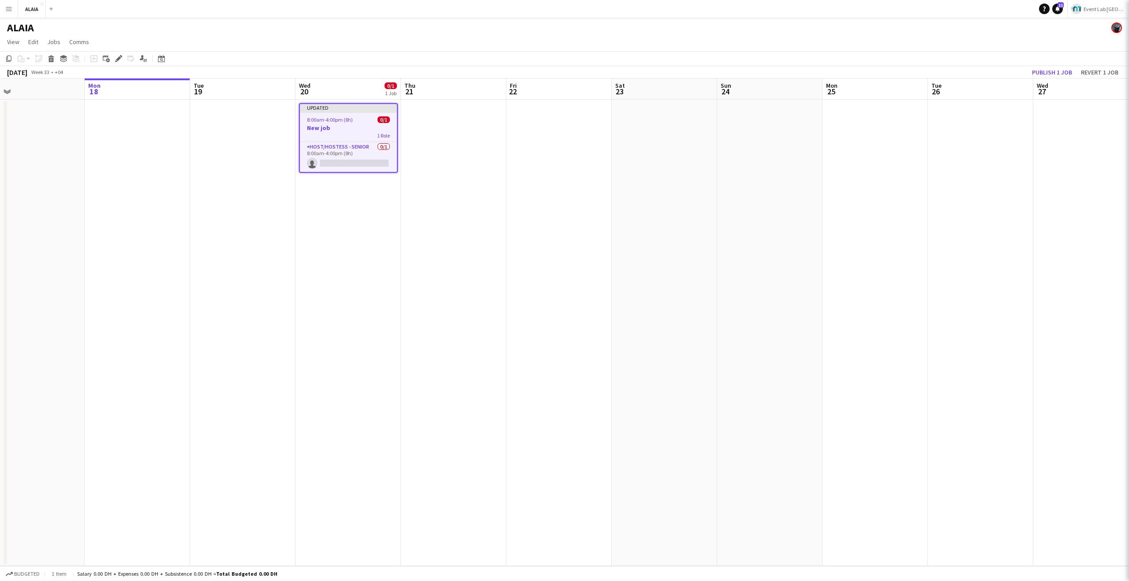
click at [958, 40] on app-page-menu "View Day view expanded Day view collapsed Month view Date picker Jump to today …" at bounding box center [564, 42] width 1129 height 17
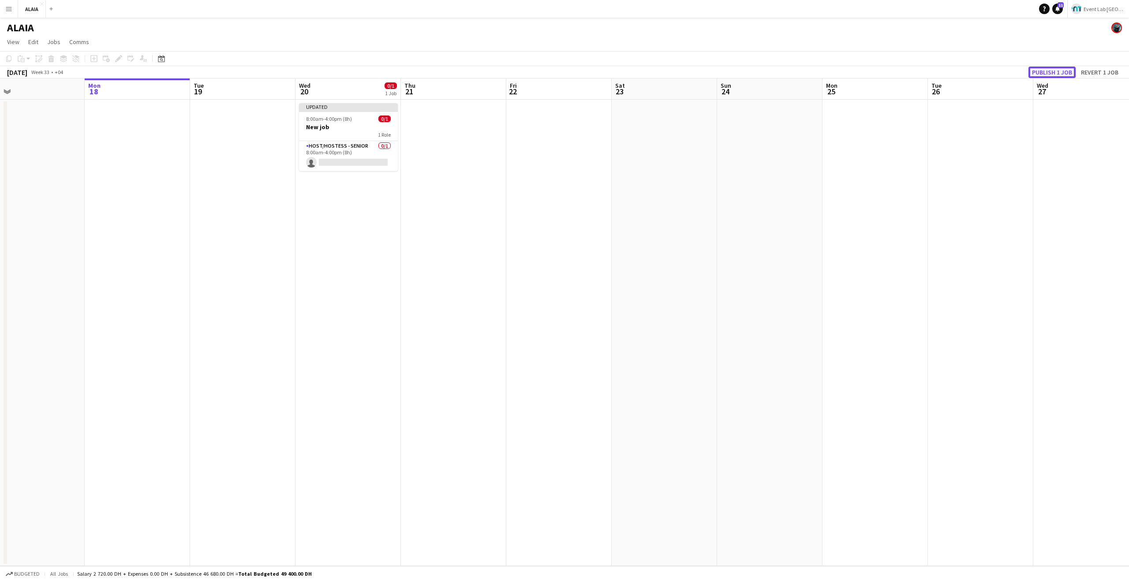
click at [1057, 75] on button "Publish 1 job" at bounding box center [1052, 72] width 47 height 11
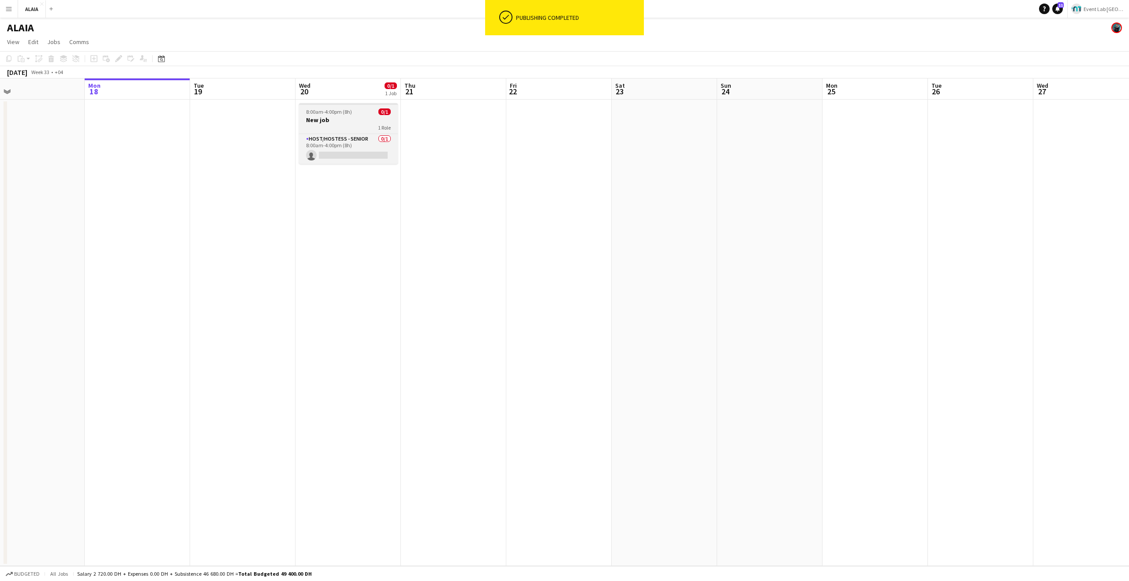
click at [338, 126] on div "1 Role" at bounding box center [348, 127] width 99 height 7
click at [122, 58] on div "Edit" at bounding box center [118, 58] width 11 height 11
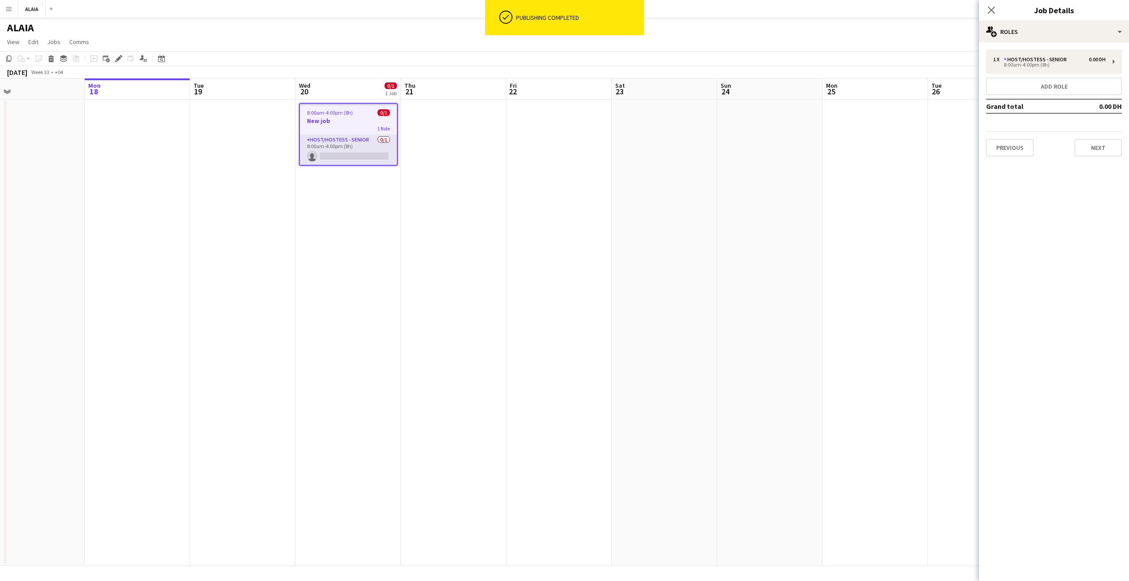
click at [370, 149] on app-card-role "Host/Hostess - Senior 0/1 8:00am-4:00pm (8h) single-neutral-actions" at bounding box center [348, 150] width 97 height 30
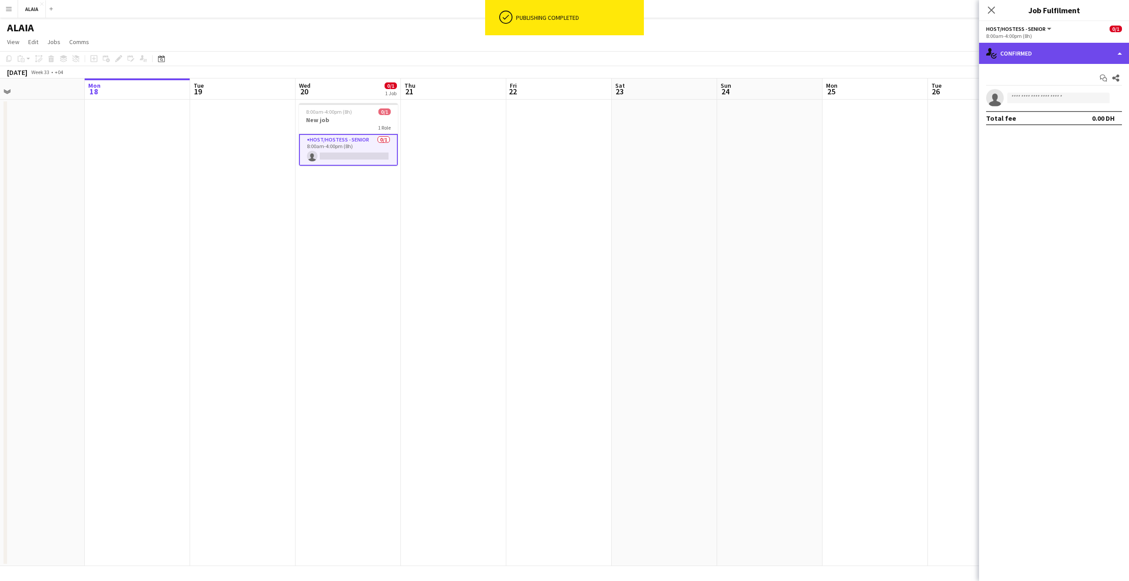
click at [1029, 56] on div "single-neutral-actions-check-2 Confirmed" at bounding box center [1054, 53] width 150 height 21
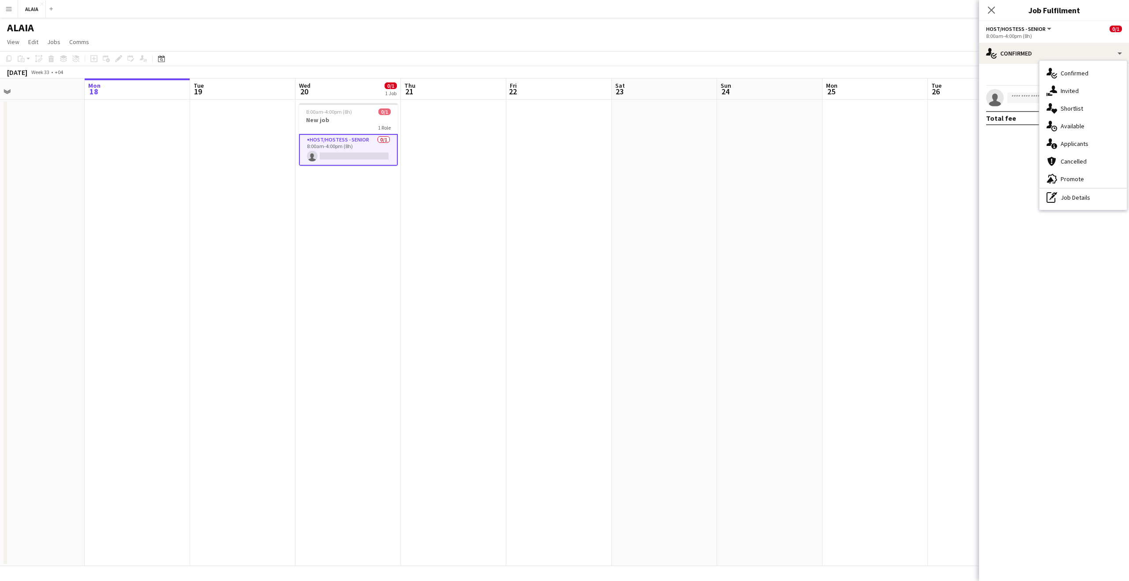
click at [1074, 175] on div "advertising-megaphone Promote" at bounding box center [1083, 179] width 87 height 18
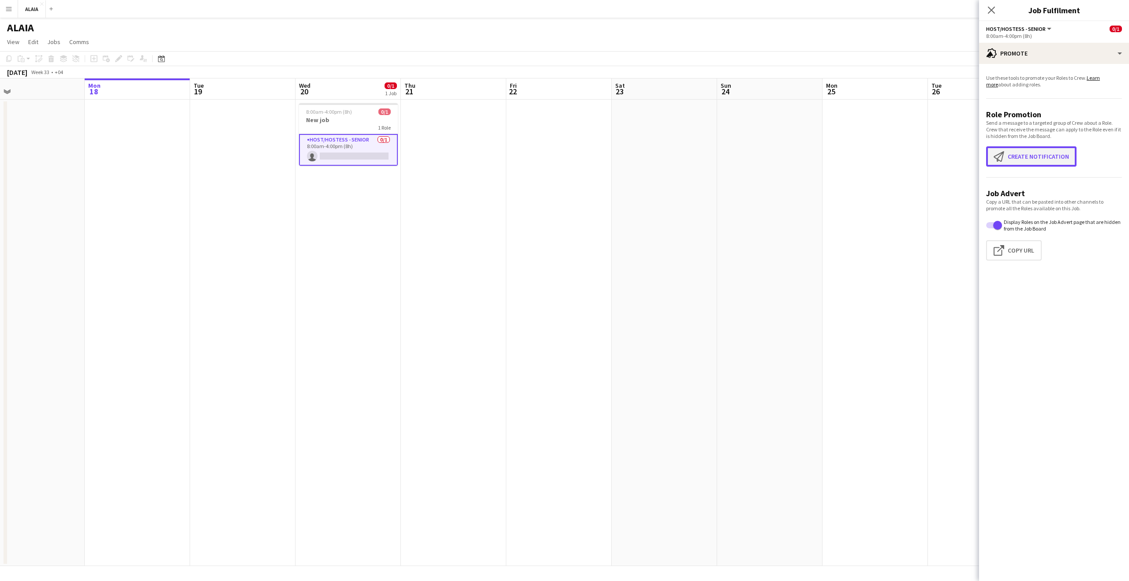
click at [1026, 150] on button "Create notification Create notification" at bounding box center [1031, 156] width 90 height 20
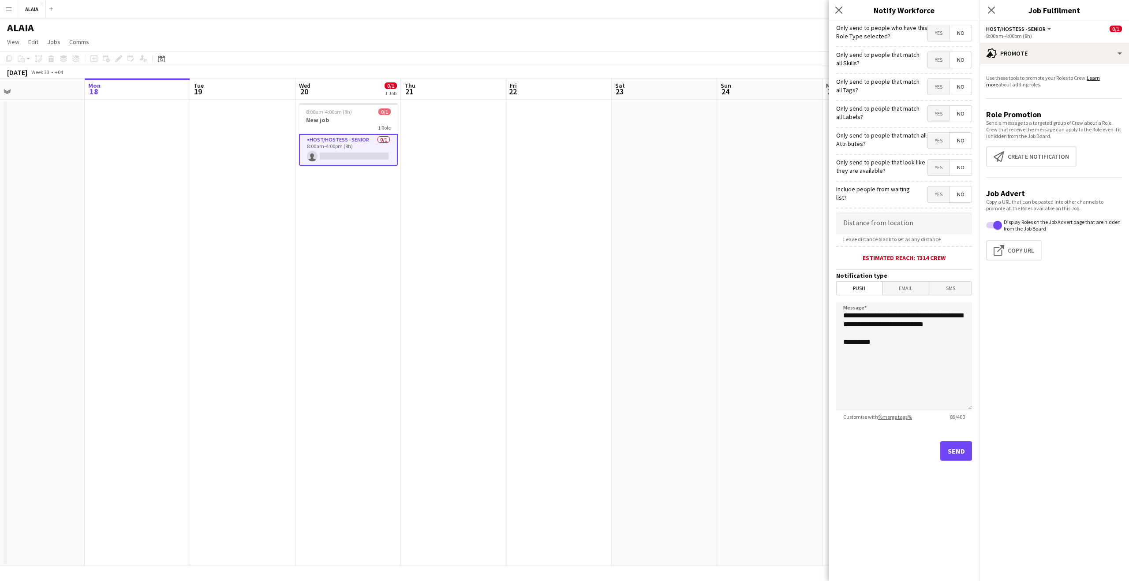
click at [938, 34] on span "Yes" at bounding box center [939, 33] width 22 height 16
click at [929, 55] on span "Yes" at bounding box center [939, 60] width 22 height 16
click at [941, 86] on span "Yes" at bounding box center [939, 87] width 22 height 16
click at [936, 113] on span "Yes" at bounding box center [939, 114] width 22 height 16
click at [938, 136] on span "Yes" at bounding box center [939, 141] width 22 height 16
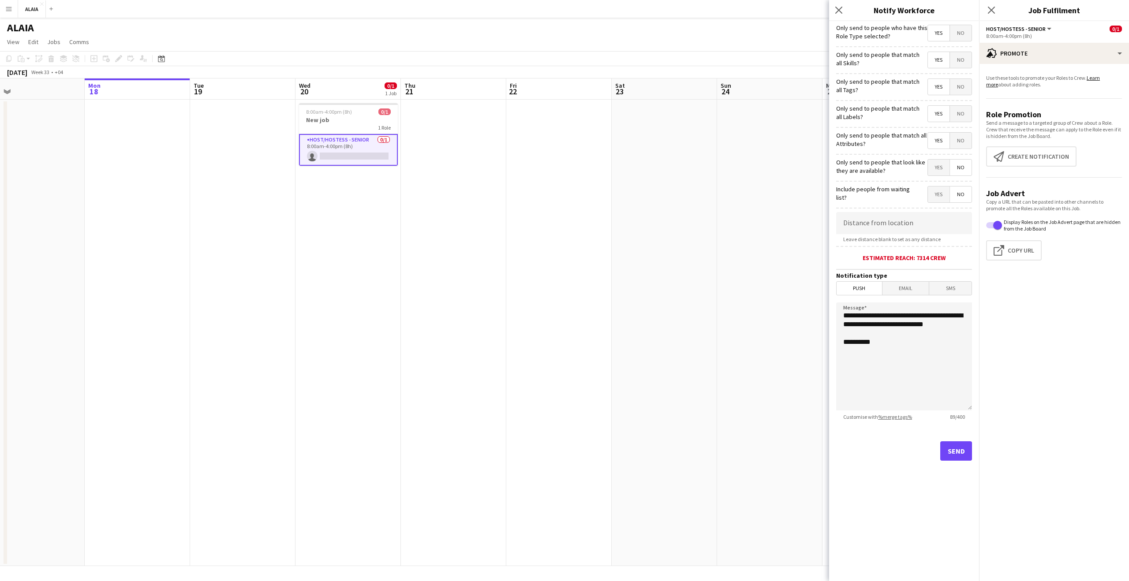
click at [937, 164] on span "Yes" at bounding box center [939, 168] width 22 height 16
click at [936, 192] on span "Yes" at bounding box center [939, 195] width 22 height 16
click at [919, 198] on app-form-group "Yes No" at bounding box center [946, 195] width 54 height 18
click at [337, 121] on h3 "New job" at bounding box center [348, 120] width 99 height 8
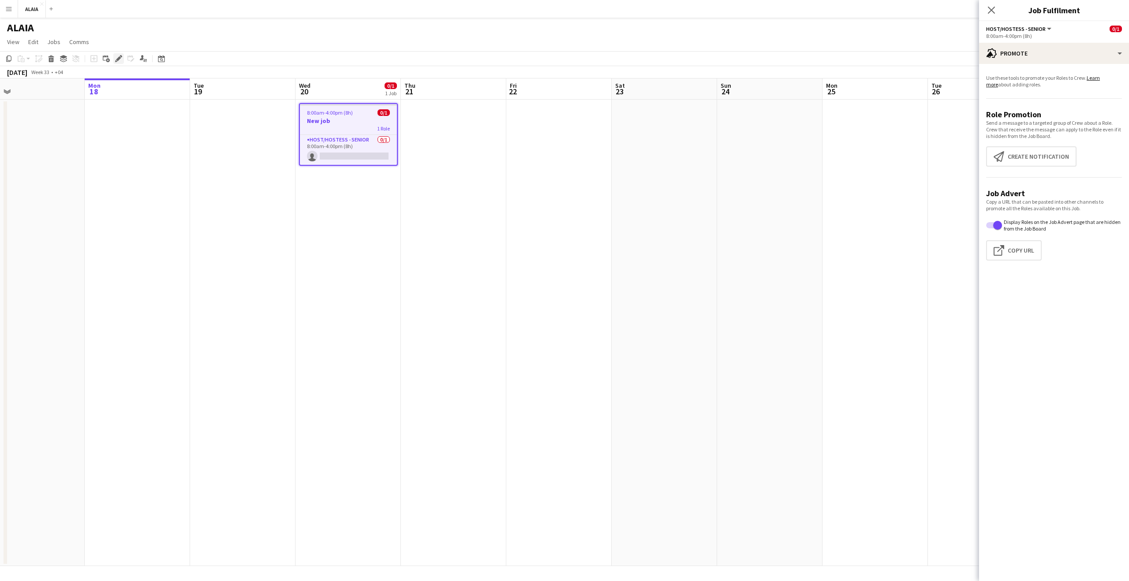
click at [123, 58] on div "Edit" at bounding box center [118, 58] width 11 height 11
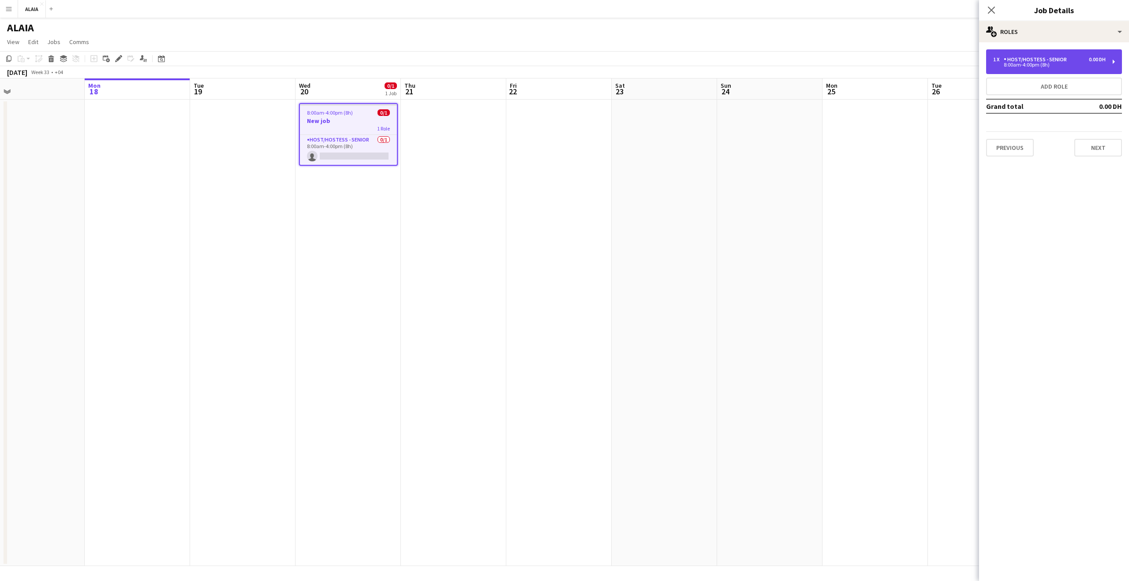
click at [1058, 66] on div "8:00am-4:00pm (8h)" at bounding box center [1050, 65] width 113 height 4
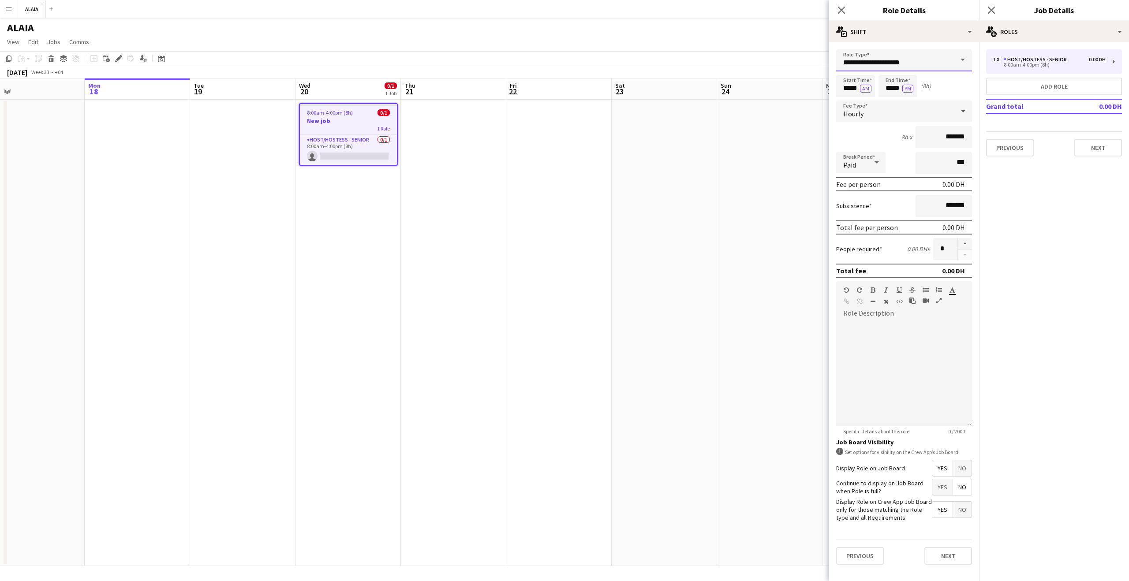
click at [907, 57] on input "**********" at bounding box center [904, 60] width 136 height 22
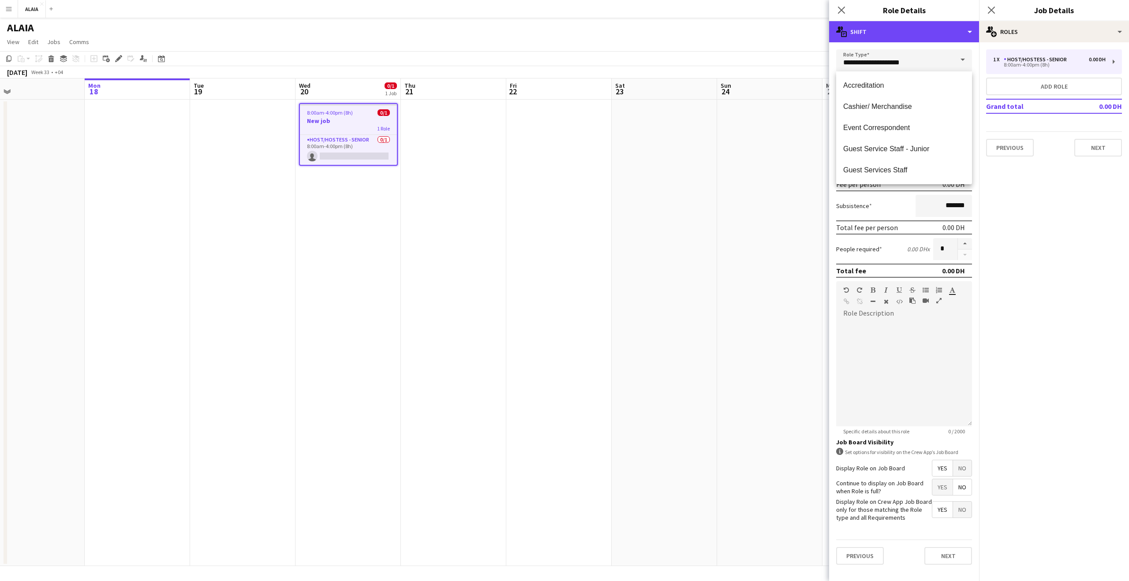
drag, startPoint x: 900, startPoint y: 32, endPoint x: 908, endPoint y: 41, distance: 12.5
click at [900, 32] on div "multiple-actions-text Shift" at bounding box center [904, 31] width 150 height 21
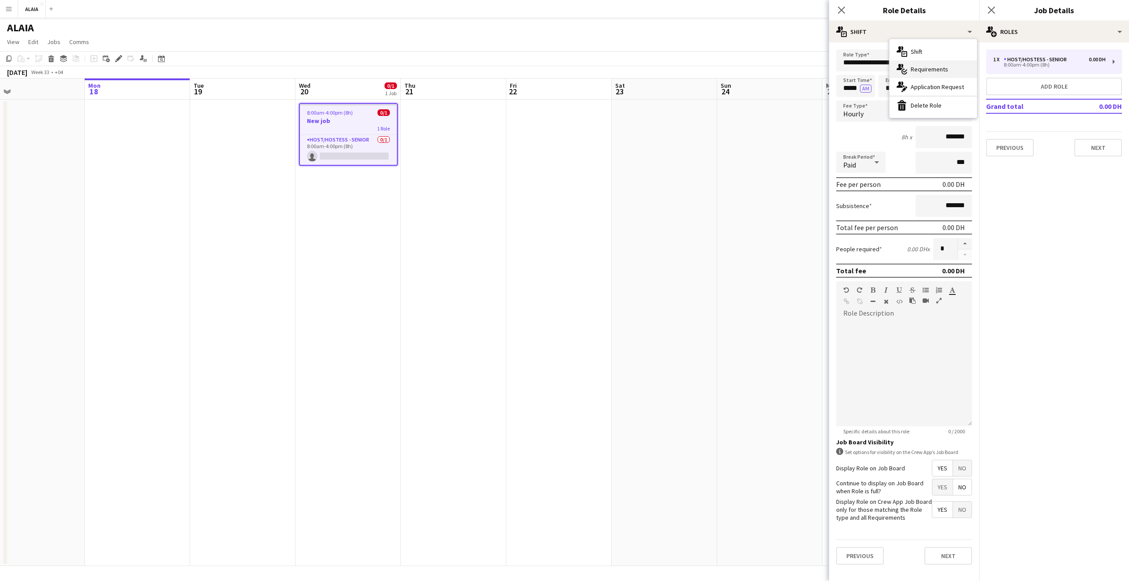
click at [928, 64] on div "multiple-actions-check-2 Requirements" at bounding box center [933, 69] width 87 height 18
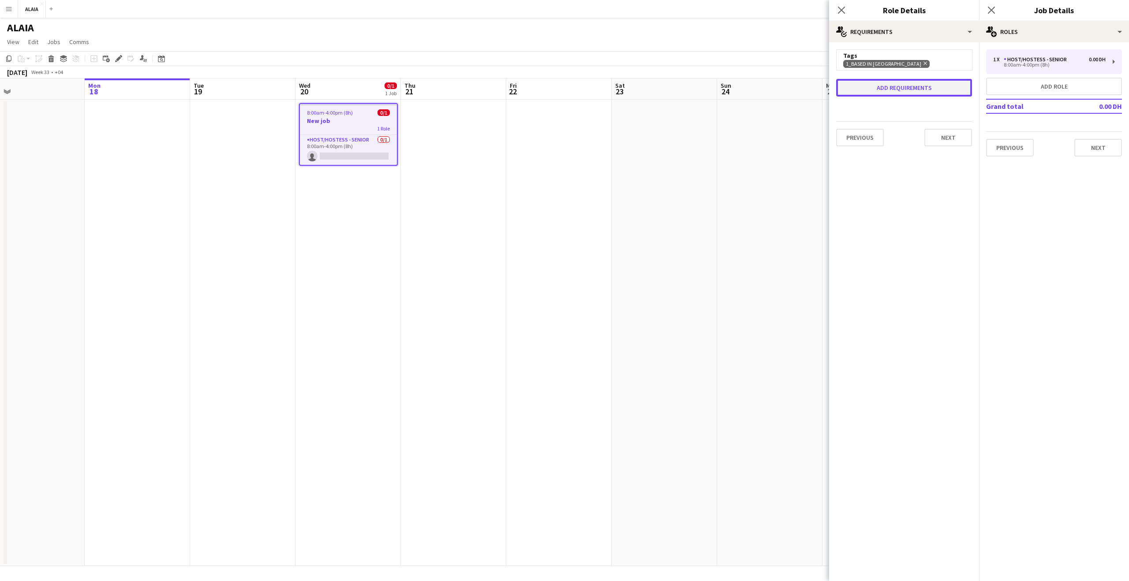
click at [909, 81] on button "Add requirements" at bounding box center [904, 88] width 136 height 18
click at [885, 100] on span "Please select" at bounding box center [869, 98] width 40 height 9
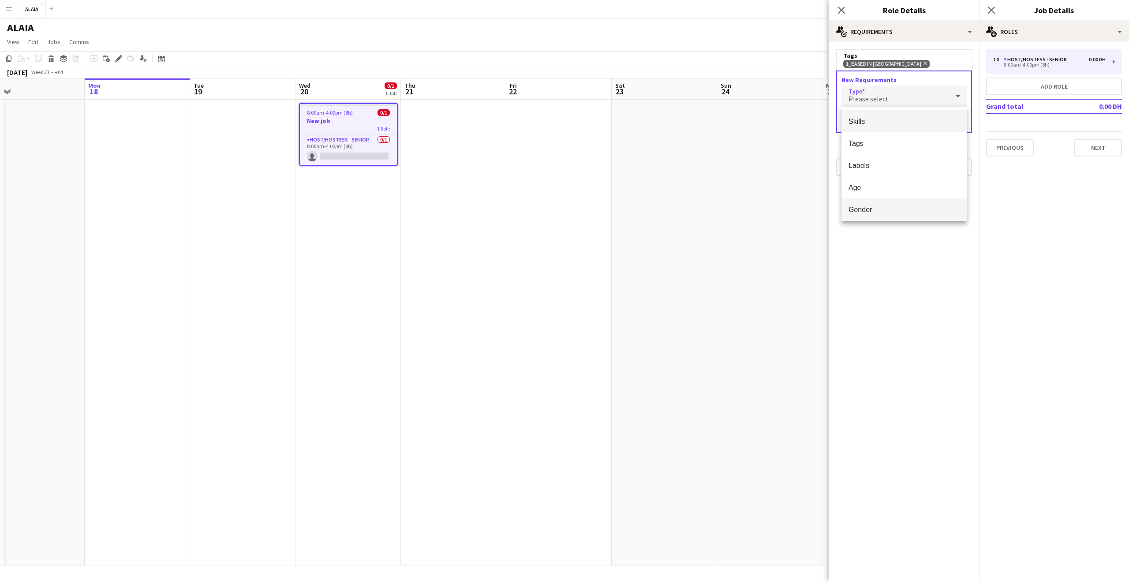
click at [873, 206] on span "Gender" at bounding box center [904, 210] width 111 height 8
click at [884, 135] on div "New Requirements Type Gender Gender Please select Done" at bounding box center [904, 115] width 136 height 88
click at [886, 129] on div "Please select" at bounding box center [865, 121] width 47 height 21
click at [868, 163] on mat-option "[DEMOGRAPHIC_DATA]" at bounding box center [873, 169] width 63 height 22
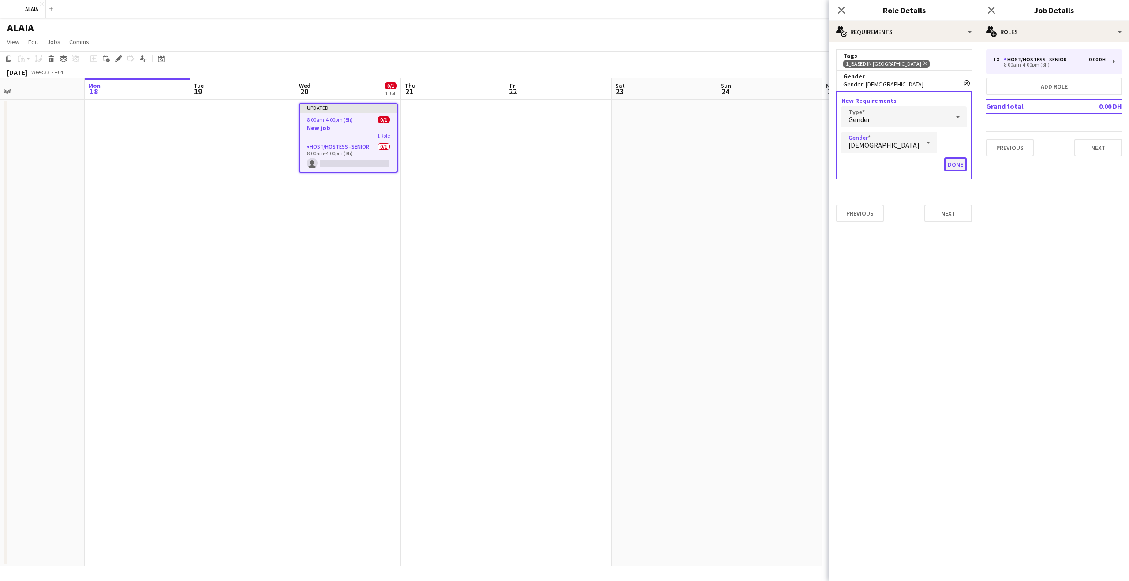
click at [955, 166] on button "Done" at bounding box center [956, 165] width 23 height 14
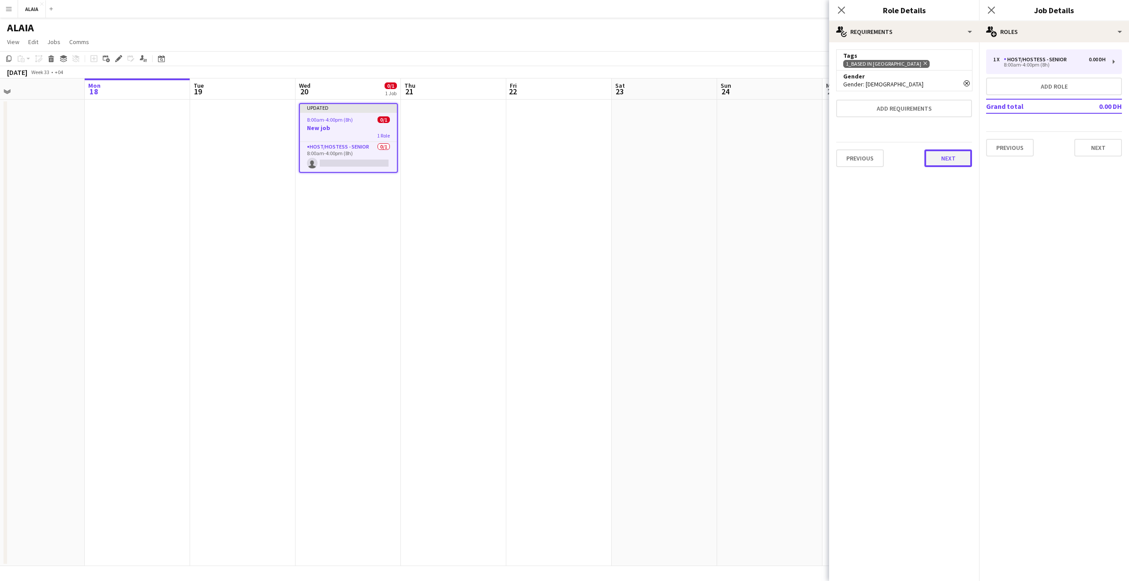
click at [945, 157] on button "Next" at bounding box center [949, 159] width 48 height 18
click at [903, 121] on button "Next" at bounding box center [896, 118] width 30 height 18
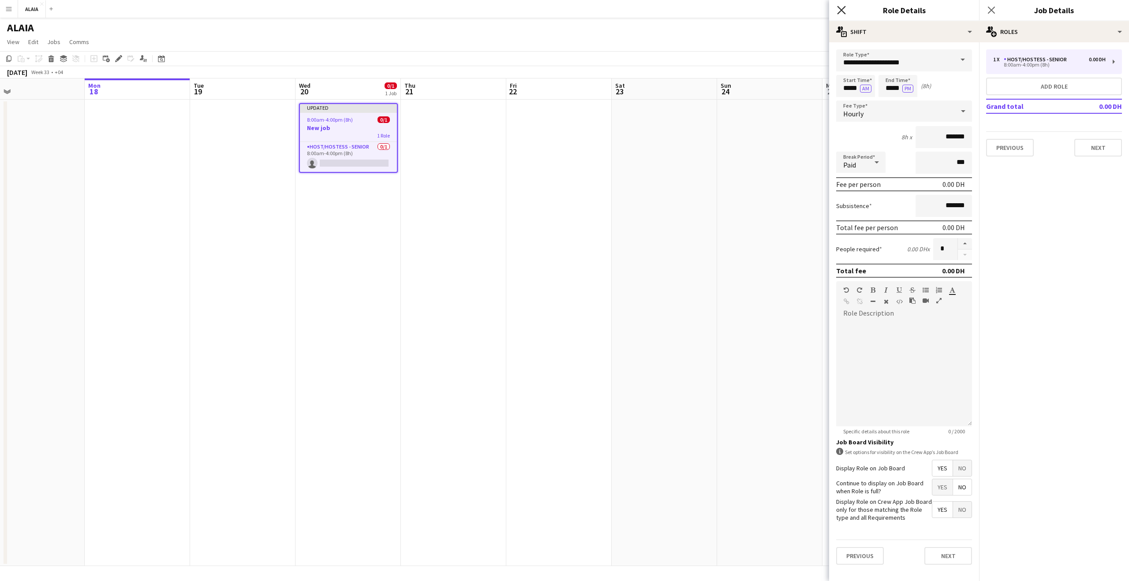
click at [843, 13] on icon "Close pop-in" at bounding box center [841, 10] width 8 height 8
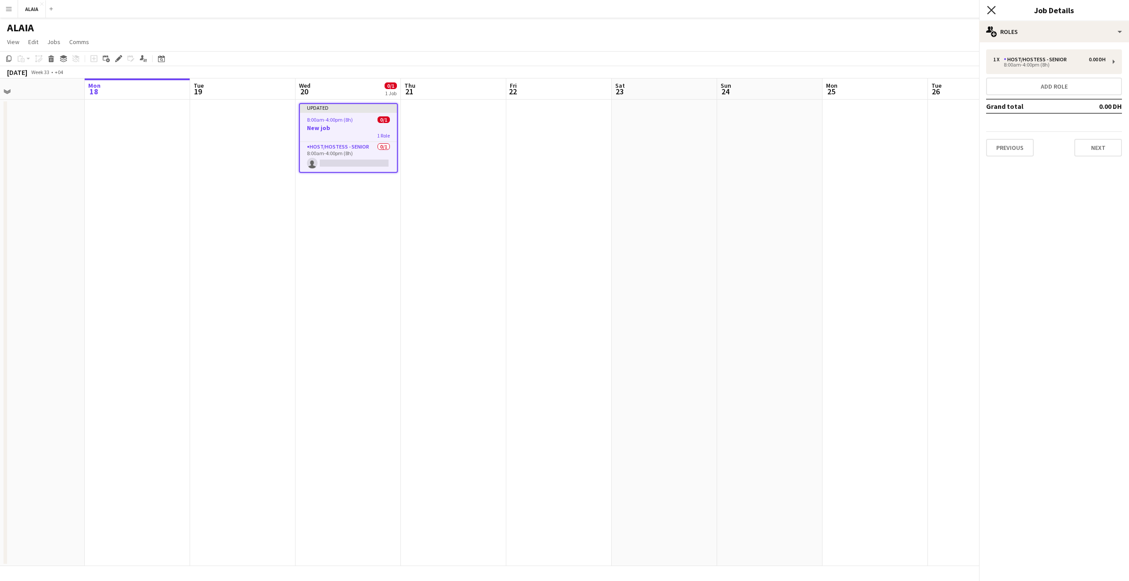
click at [989, 10] on icon "Close pop-in" at bounding box center [991, 10] width 8 height 8
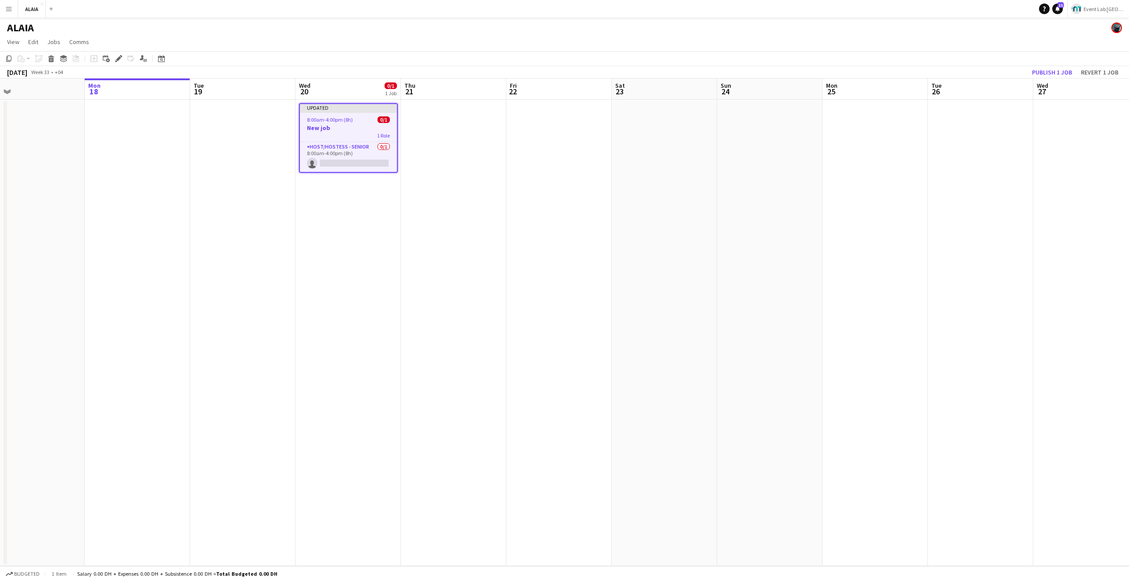
click at [973, 37] on app-page-menu "View Day view expanded Day view collapsed Month view Date picker Jump to today …" at bounding box center [564, 42] width 1129 height 17
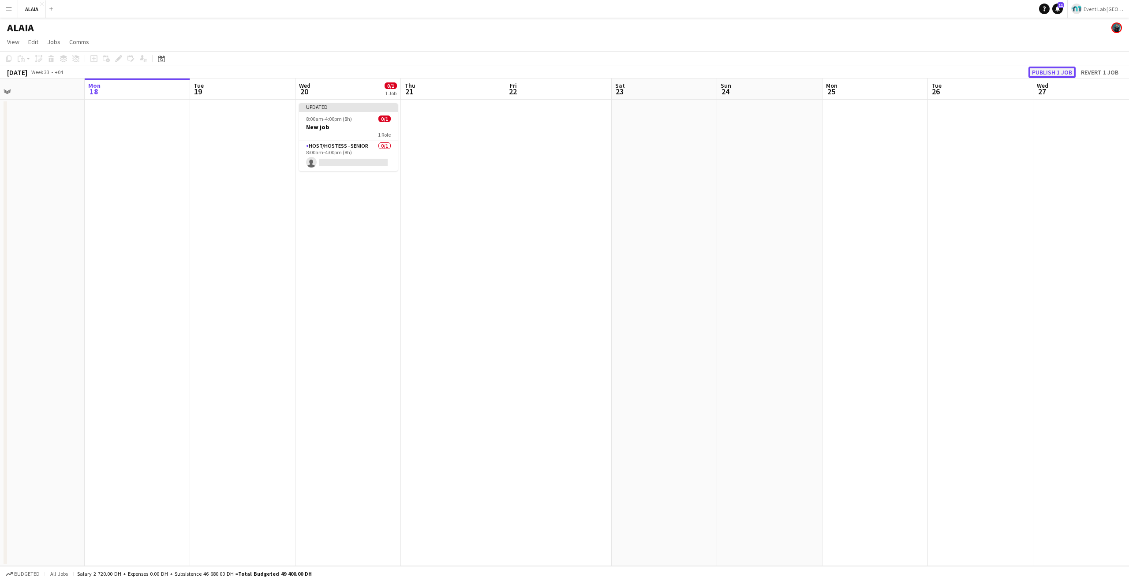
click at [1058, 75] on button "Publish 1 job" at bounding box center [1052, 72] width 47 height 11
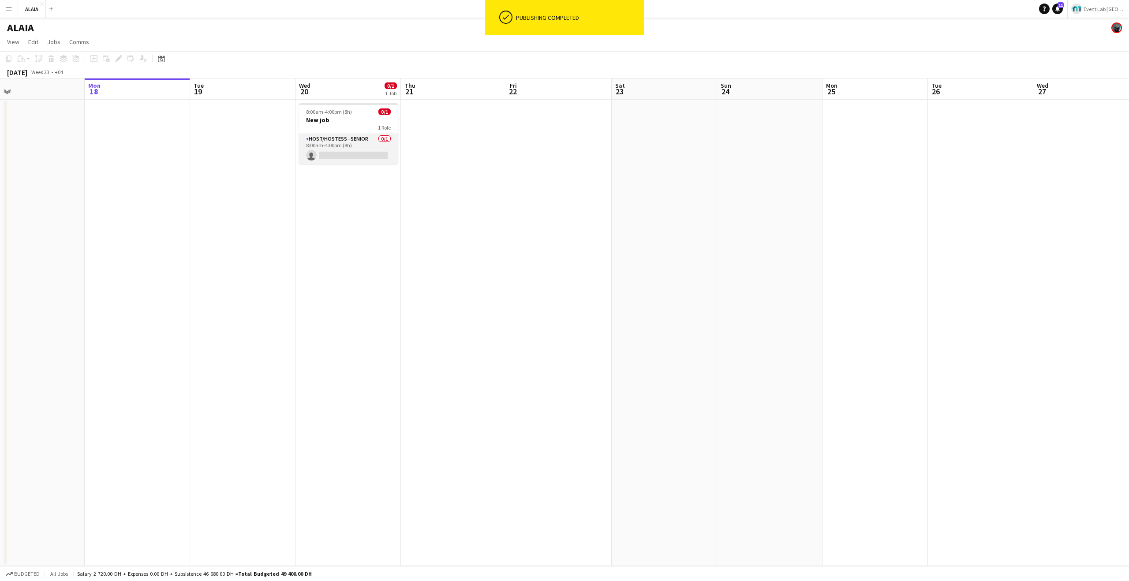
click at [369, 155] on app-card-role "Host/Hostess - Senior 0/1 8:00am-4:00pm (8h) single-neutral-actions" at bounding box center [348, 149] width 99 height 30
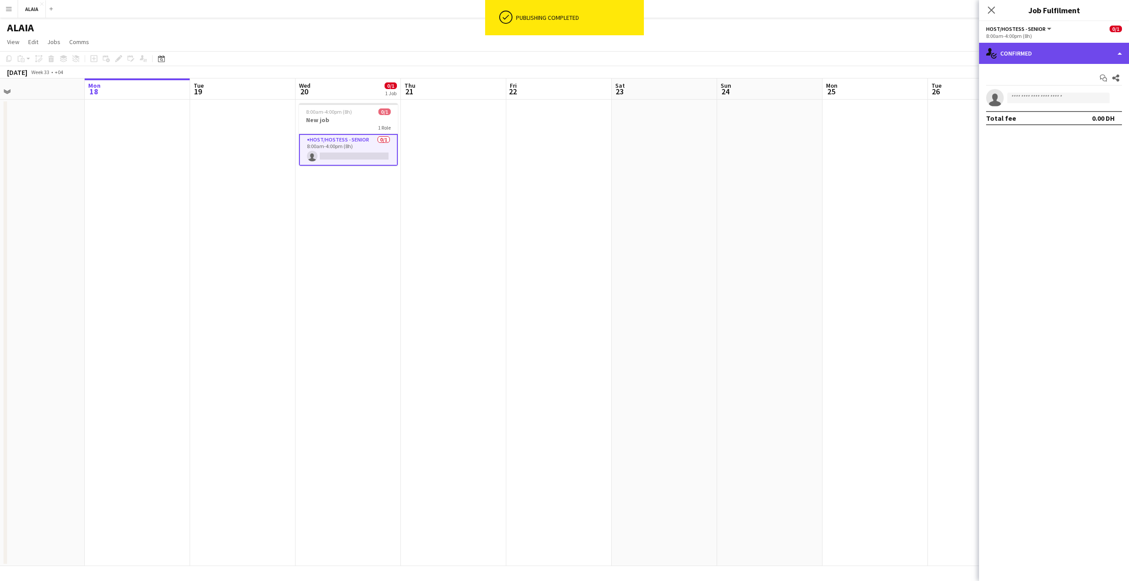
click at [1010, 45] on div "single-neutral-actions-check-2 Confirmed" at bounding box center [1054, 53] width 150 height 21
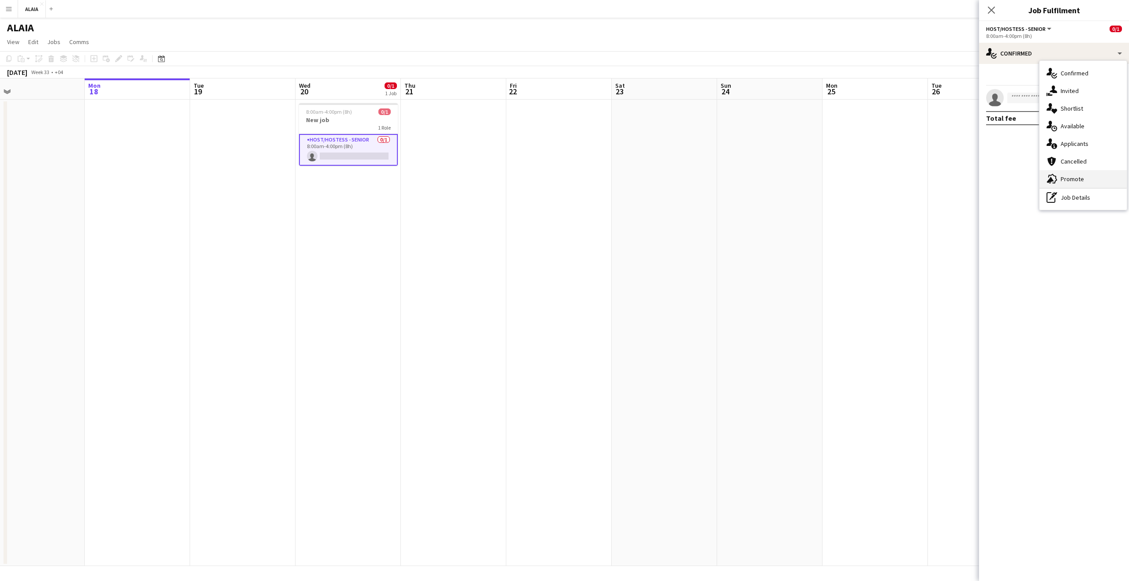
click at [1093, 178] on div "advertising-megaphone Promote" at bounding box center [1083, 179] width 87 height 18
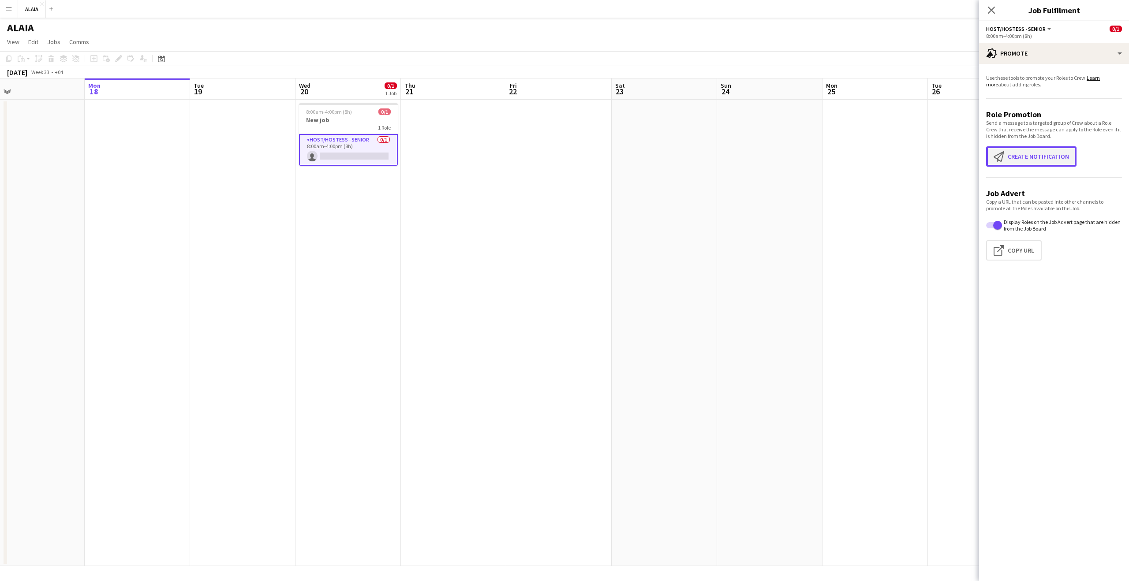
click at [1006, 164] on button "Create notification Create notification" at bounding box center [1031, 156] width 90 height 20
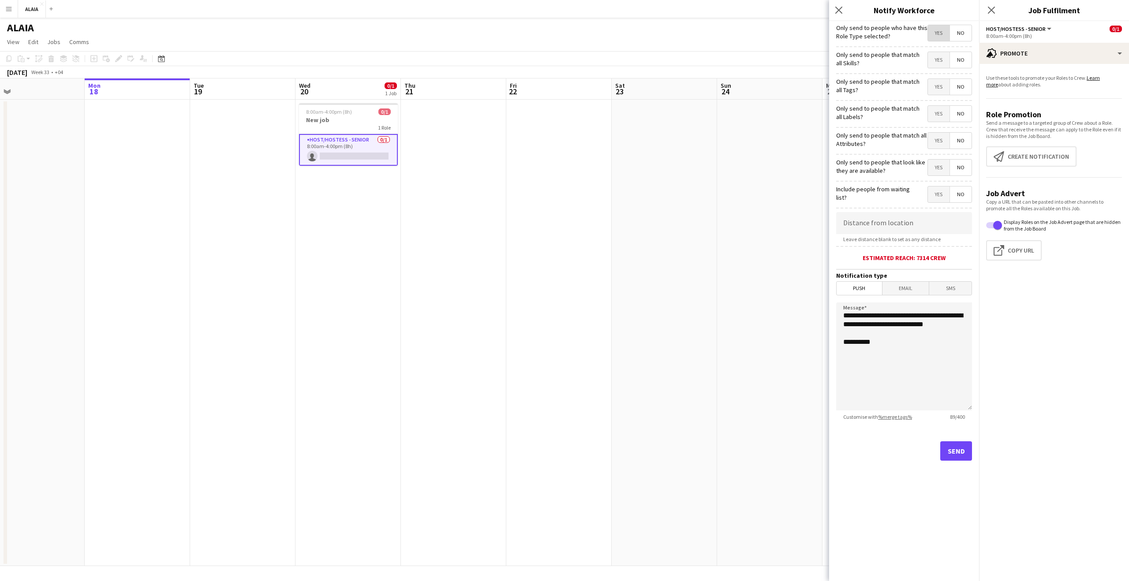
click at [937, 36] on span "Yes" at bounding box center [939, 33] width 22 height 16
click at [935, 59] on span "Yes" at bounding box center [939, 60] width 22 height 16
click at [940, 90] on span "Yes" at bounding box center [939, 87] width 22 height 16
click at [940, 112] on span "Yes" at bounding box center [939, 114] width 22 height 16
click at [937, 133] on span "Yes" at bounding box center [939, 141] width 22 height 16
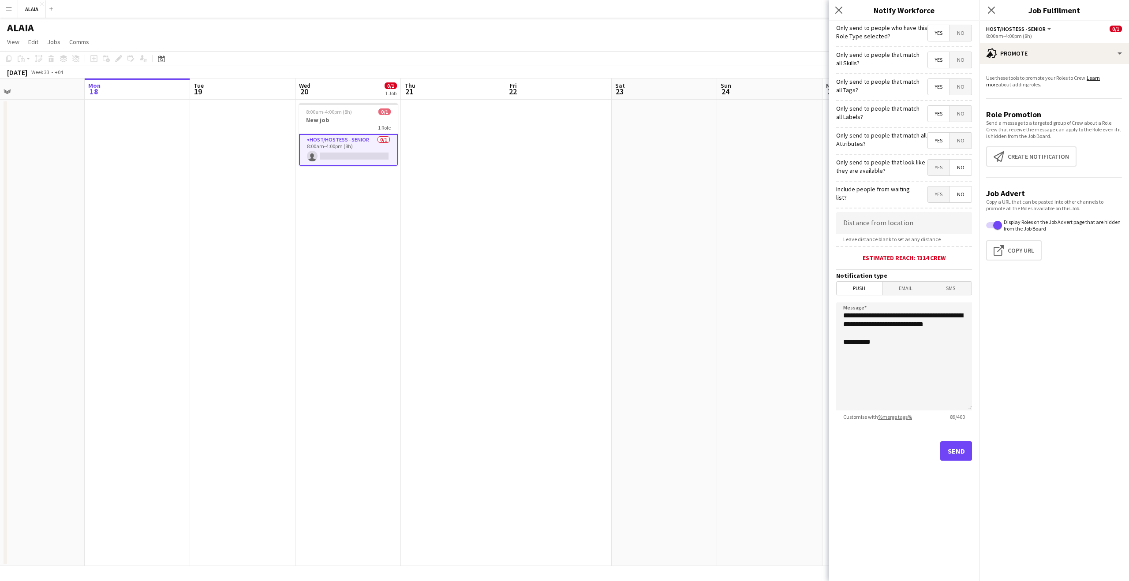
click at [939, 178] on form "**********" at bounding box center [904, 253] width 150 height 465
click at [940, 167] on span "Yes" at bounding box center [939, 168] width 22 height 16
click at [945, 192] on span "Yes" at bounding box center [939, 195] width 22 height 16
click at [923, 257] on div "Estimated reach: 42 crew" at bounding box center [904, 258] width 136 height 8
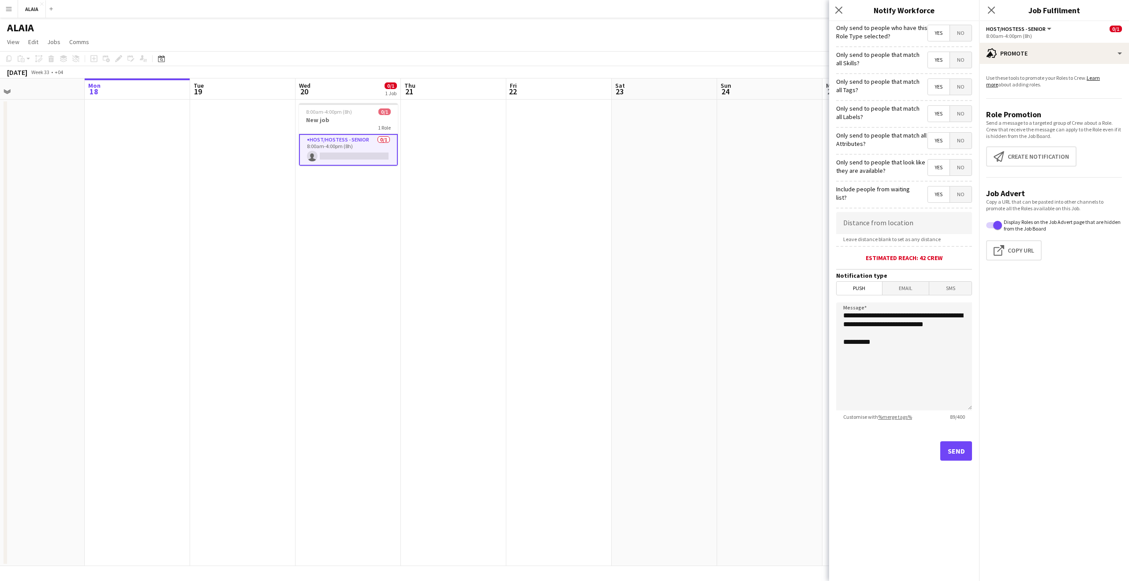
drag, startPoint x: 924, startPoint y: 259, endPoint x: 934, endPoint y: 260, distance: 10.2
click at [934, 259] on div "Estimated reach: 42 crew" at bounding box center [904, 258] width 136 height 8
click at [923, 259] on div "Estimated reach: 42 crew" at bounding box center [904, 258] width 136 height 8
drag, startPoint x: 840, startPoint y: 92, endPoint x: 844, endPoint y: 92, distance: 4.4
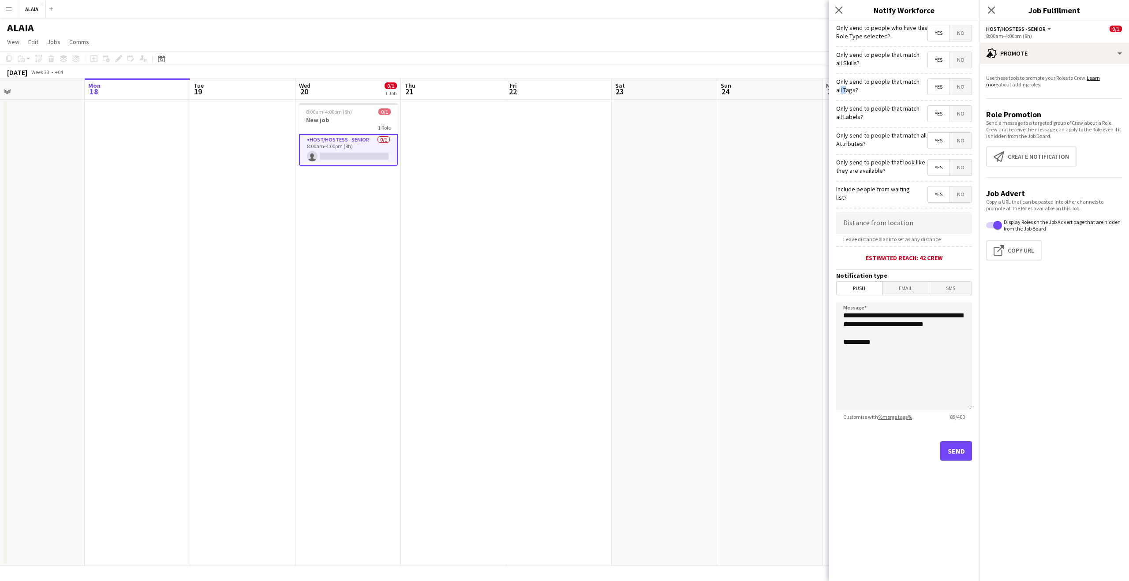
click at [844, 92] on label "Only send to people that match all Tags?" at bounding box center [880, 86] width 89 height 16
drag, startPoint x: 920, startPoint y: 54, endPoint x: 905, endPoint y: 69, distance: 21.8
click at [922, 54] on label "Only send to people that match all Skills?" at bounding box center [880, 59] width 89 height 16
drag, startPoint x: 850, startPoint y: 122, endPoint x: 854, endPoint y: 142, distance: 20.2
click at [854, 125] on form "**********" at bounding box center [904, 253] width 150 height 465
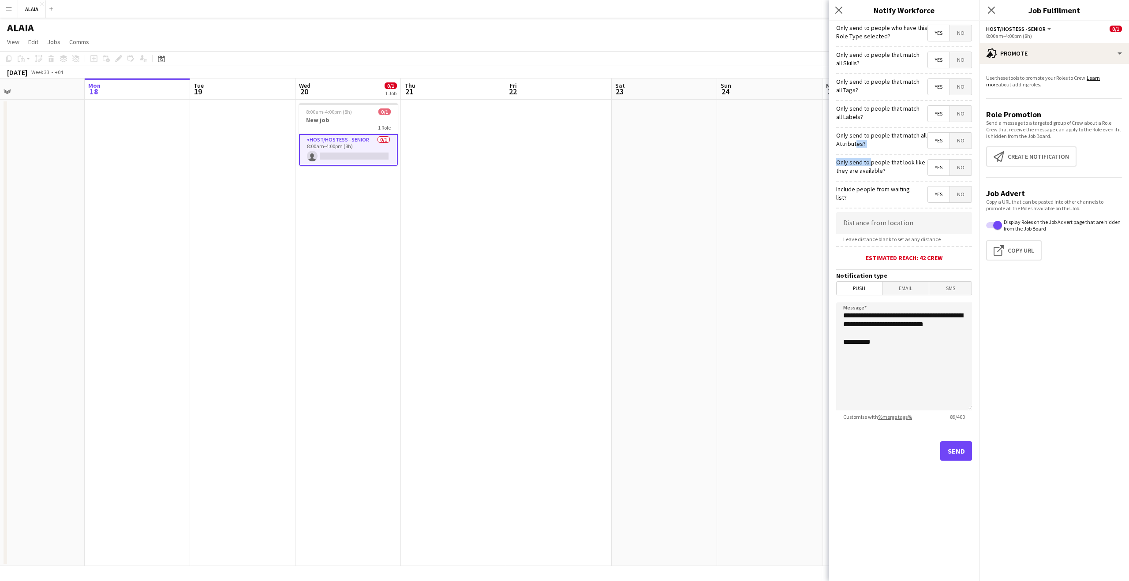
drag, startPoint x: 866, startPoint y: 160, endPoint x: 871, endPoint y: 181, distance: 22.3
click at [871, 163] on form "**********" at bounding box center [904, 253] width 150 height 465
drag, startPoint x: 871, startPoint y: 181, endPoint x: 884, endPoint y: 193, distance: 17.2
click at [874, 184] on form "**********" at bounding box center [904, 253] width 150 height 465
click at [887, 196] on label "Include people from waiting list?" at bounding box center [877, 193] width 82 height 16
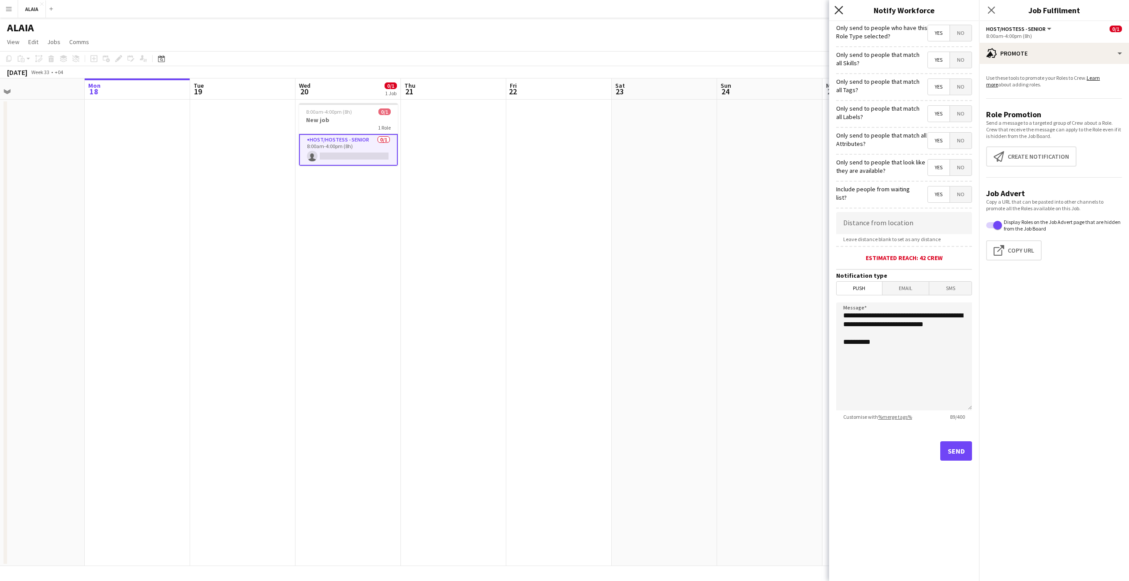
click at [842, 13] on icon at bounding box center [839, 10] width 8 height 8
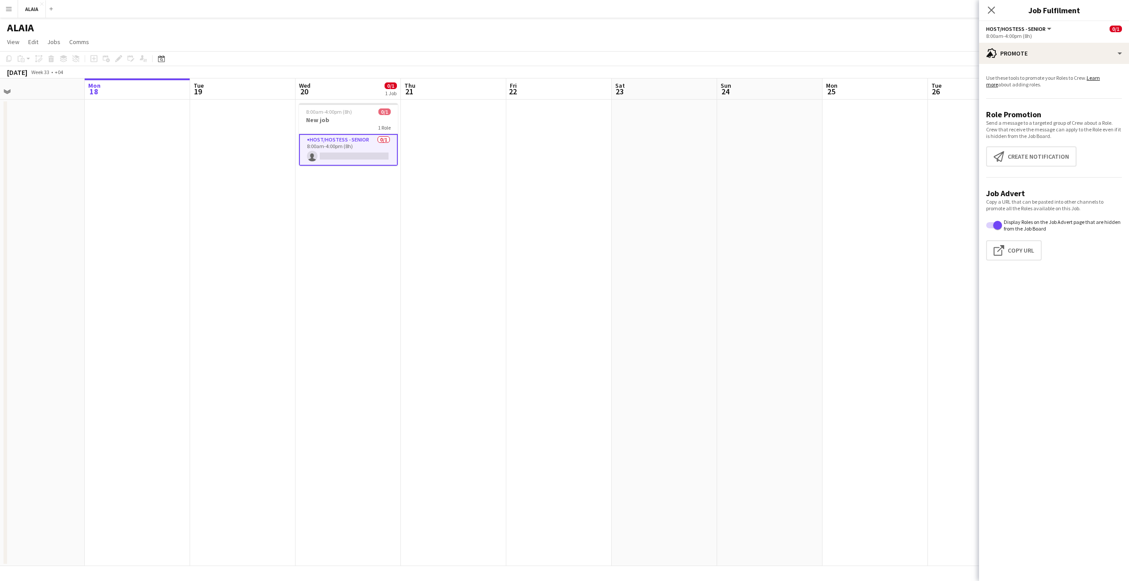
click at [989, 10] on icon "Close pop-in" at bounding box center [991, 10] width 7 height 7
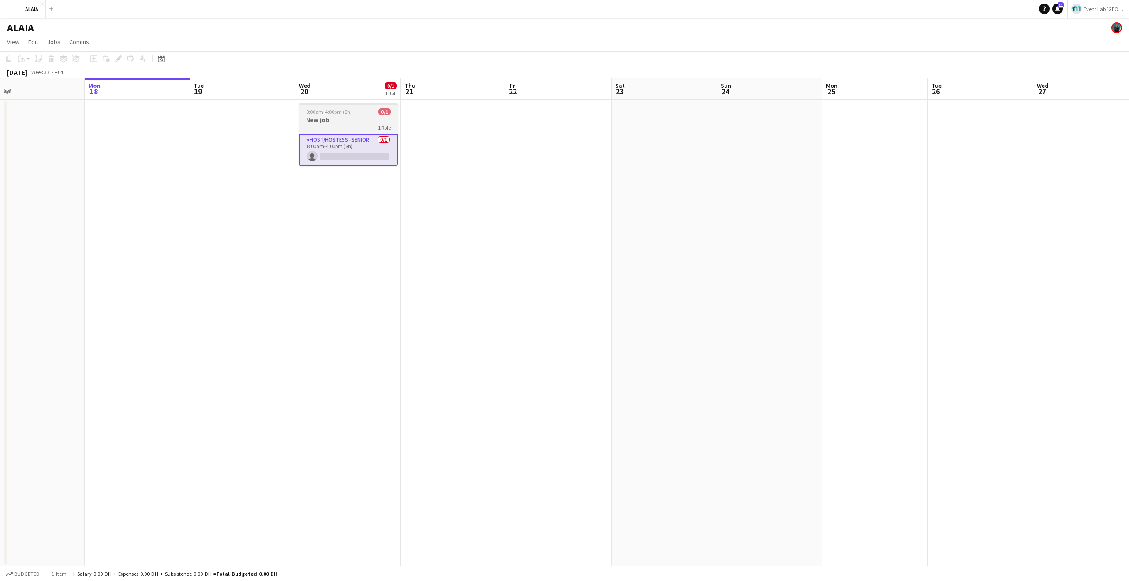
click at [371, 120] on h3 "New job" at bounding box center [348, 120] width 99 height 8
drag, startPoint x: 116, startPoint y: 55, endPoint x: 317, endPoint y: 34, distance: 202.2
click at [116, 55] on icon "Edit" at bounding box center [118, 58] width 7 height 7
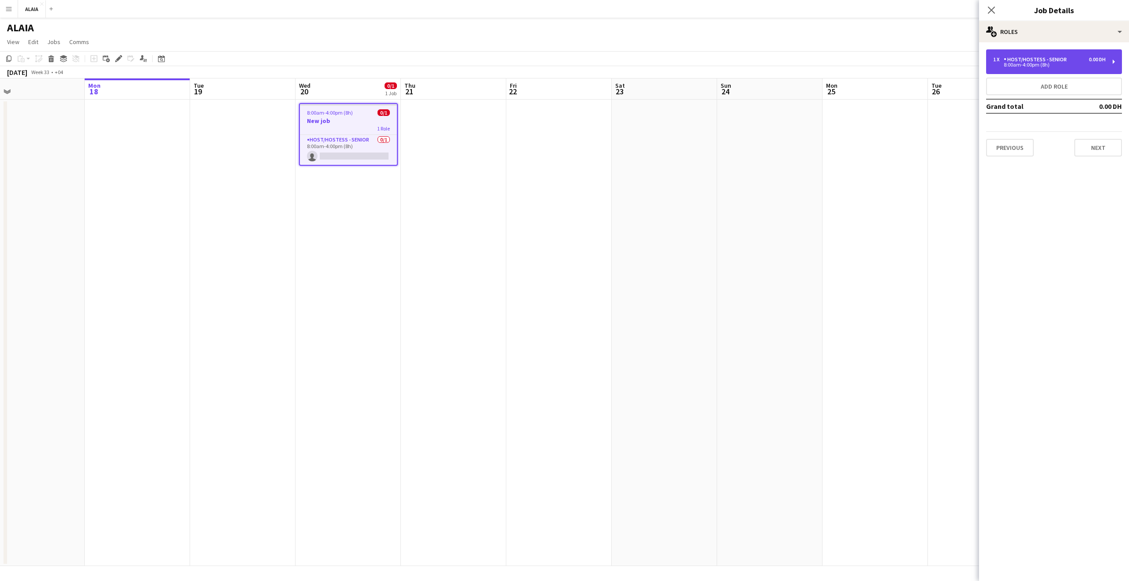
click at [1081, 59] on div "1 x Host/Hostess - Senior 0.00 DH" at bounding box center [1050, 59] width 113 height 6
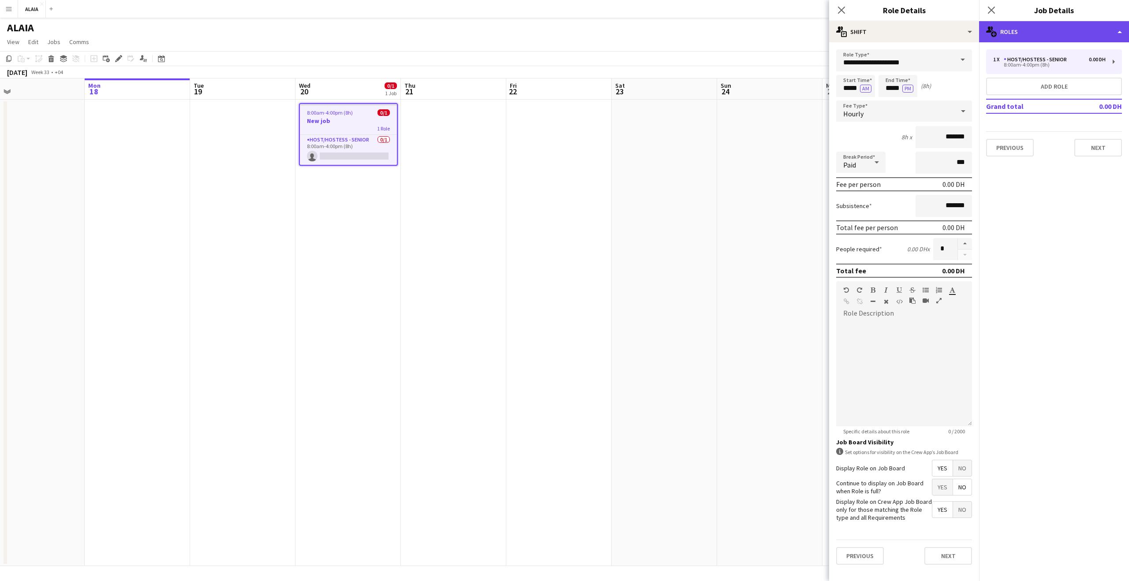
click at [1049, 30] on div "multiple-users-add Roles" at bounding box center [1054, 31] width 150 height 21
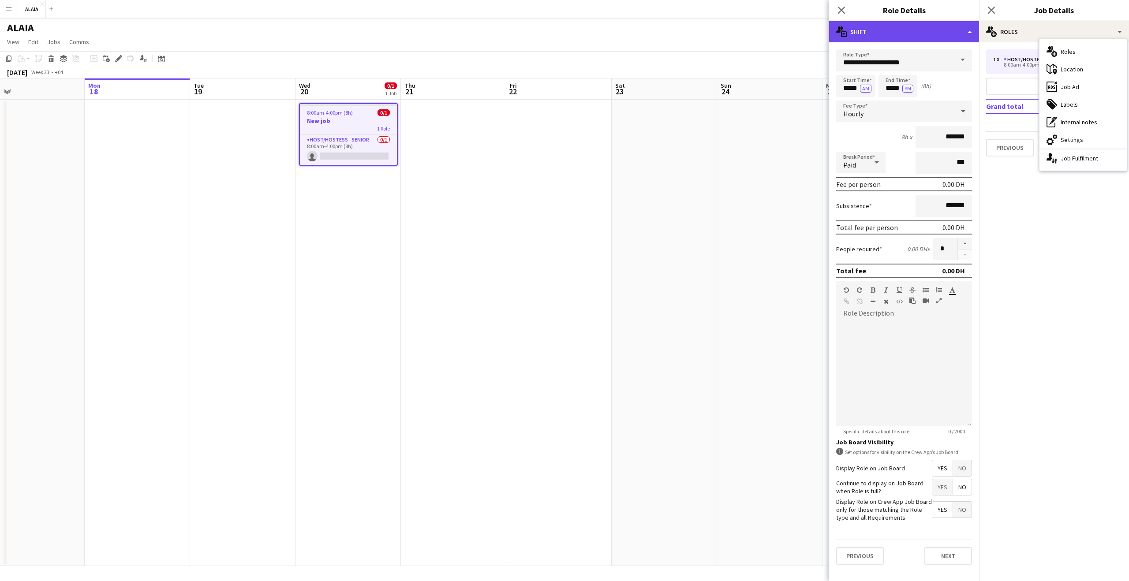
click at [922, 34] on div "multiple-actions-text Shift" at bounding box center [904, 31] width 150 height 21
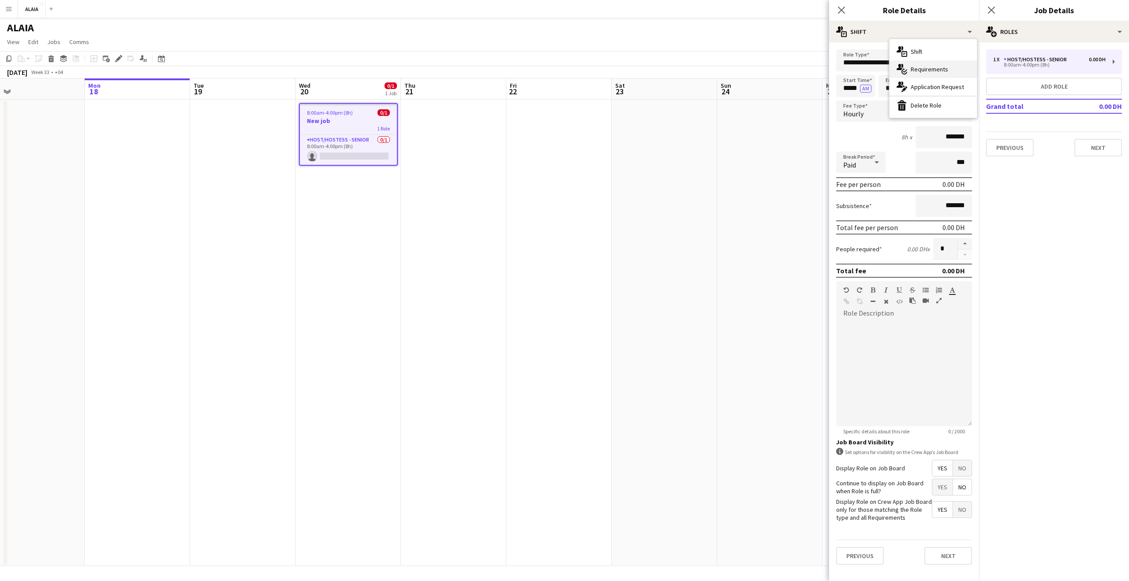
click at [922, 64] on div "multiple-actions-check-2 Requirements" at bounding box center [933, 69] width 87 height 18
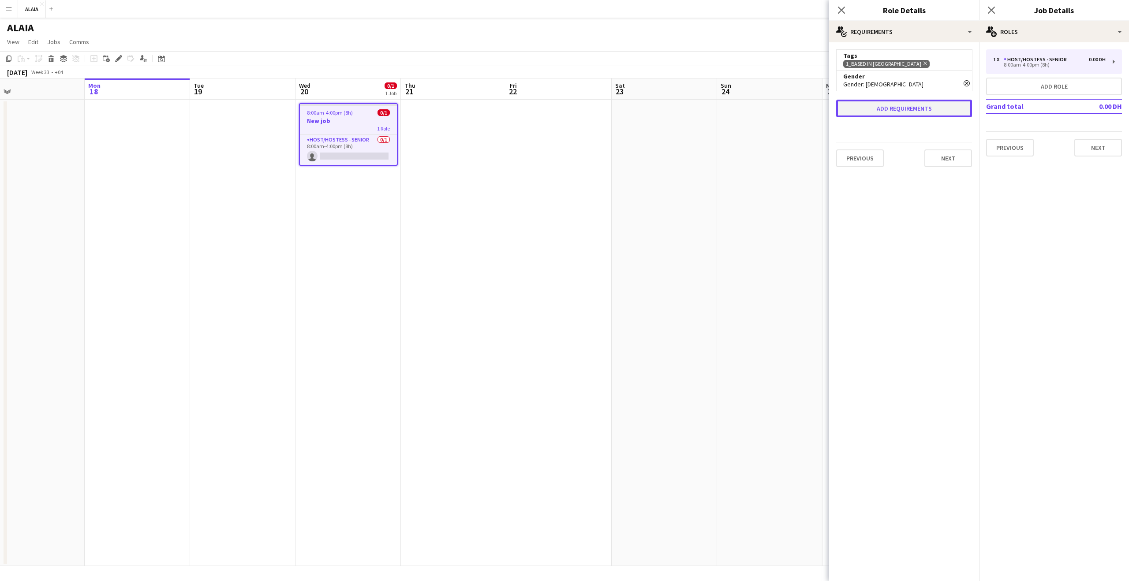
click at [891, 105] on button "Add requirements" at bounding box center [904, 109] width 136 height 18
click at [886, 114] on div "Please select" at bounding box center [896, 116] width 108 height 21
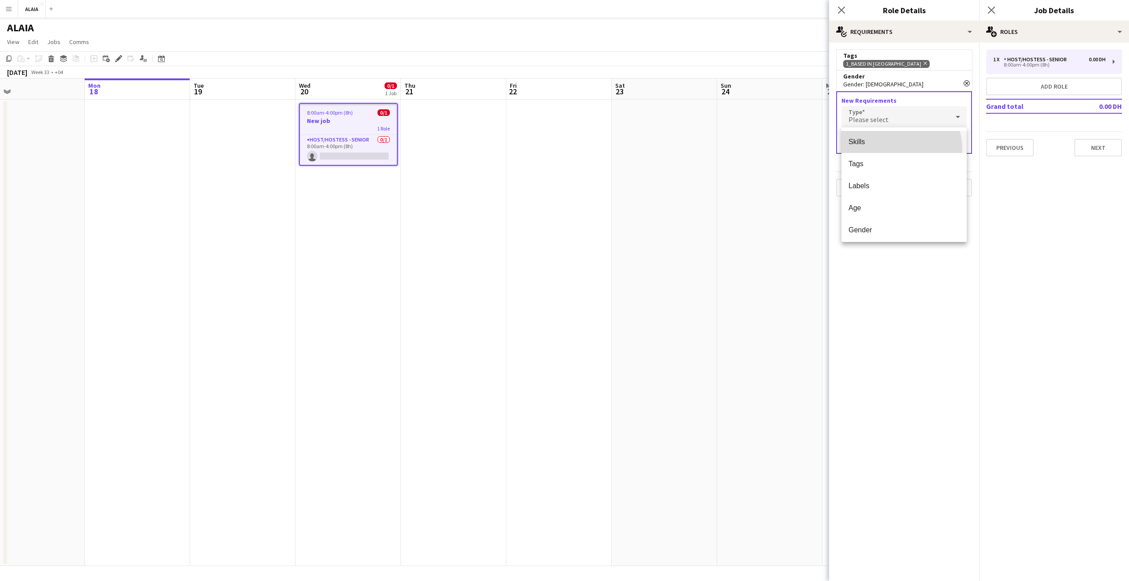
click at [896, 149] on mat-option "Skills" at bounding box center [904, 142] width 125 height 22
click at [875, 142] on input "text" at bounding box center [904, 143] width 125 height 22
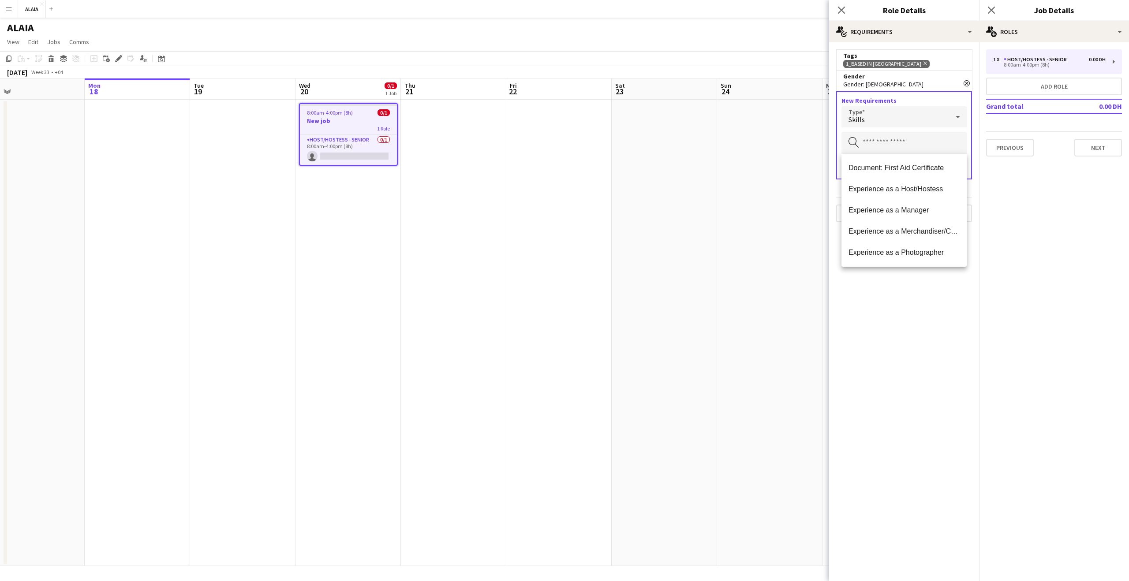
click at [935, 196] on mat-option "Experience as a Host/Hostess" at bounding box center [904, 189] width 125 height 21
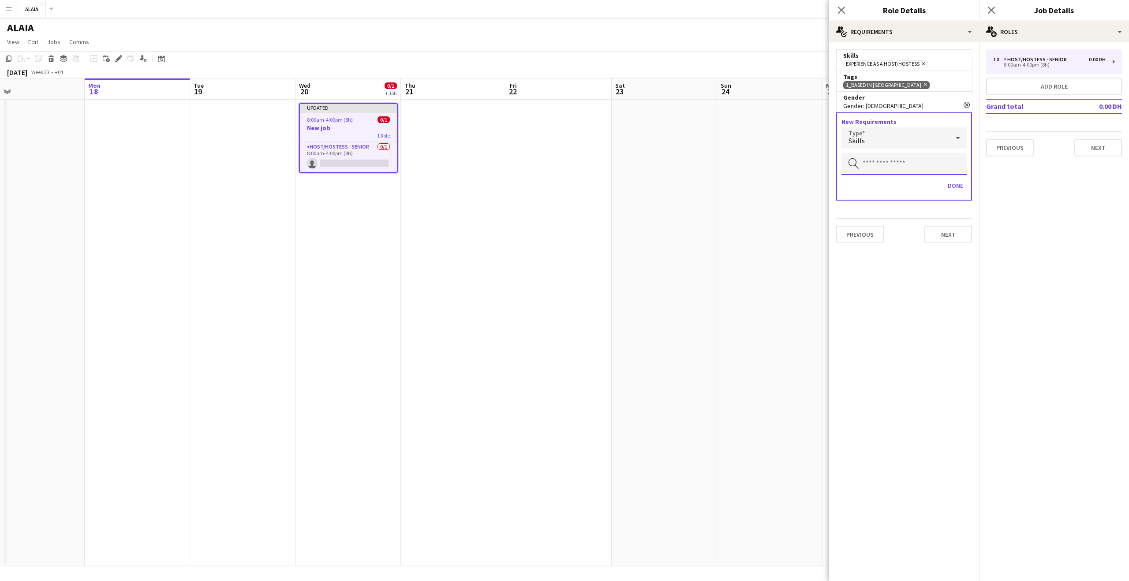
click at [901, 173] on input "text" at bounding box center [904, 164] width 125 height 22
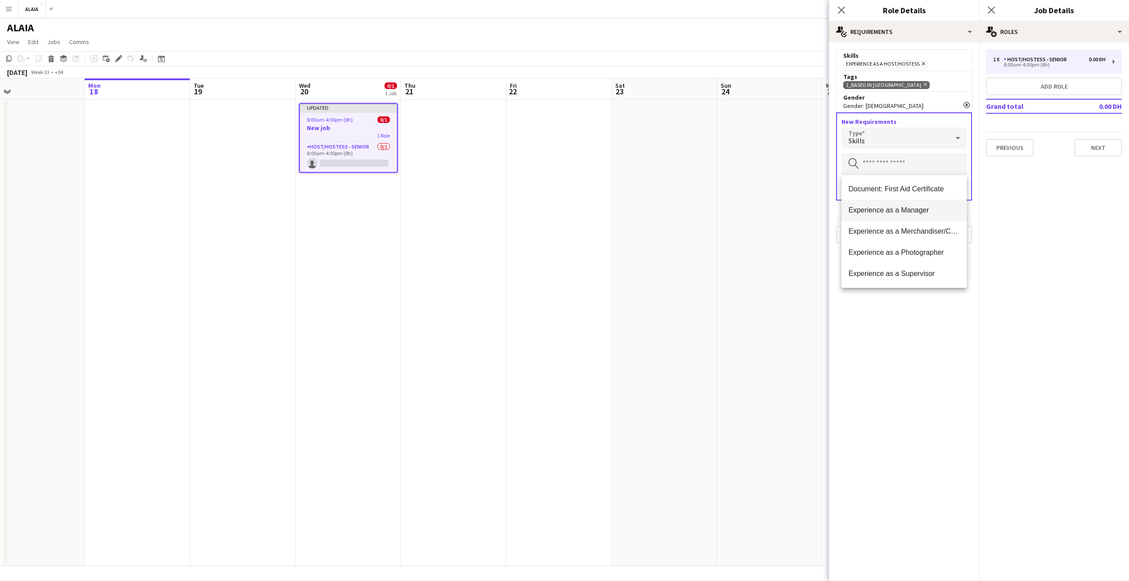
click at [931, 216] on mat-option "Experience as a Manager" at bounding box center [904, 210] width 125 height 21
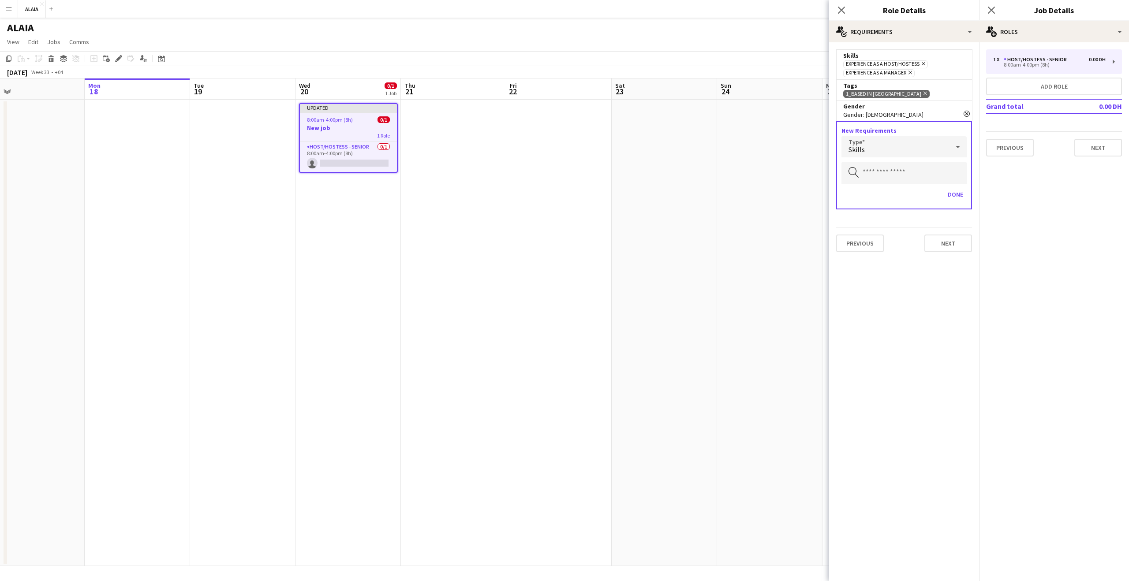
click at [931, 281] on mat-expansion-panel "medal-empty Requirements Skills Experience as a Host/Hostess Remove Experience …" at bounding box center [904, 311] width 150 height 539
click at [952, 195] on button "Done" at bounding box center [956, 195] width 23 height 14
click at [934, 143] on button "Add requirements" at bounding box center [904, 139] width 136 height 18
click at [907, 153] on div "Please select" at bounding box center [896, 146] width 108 height 21
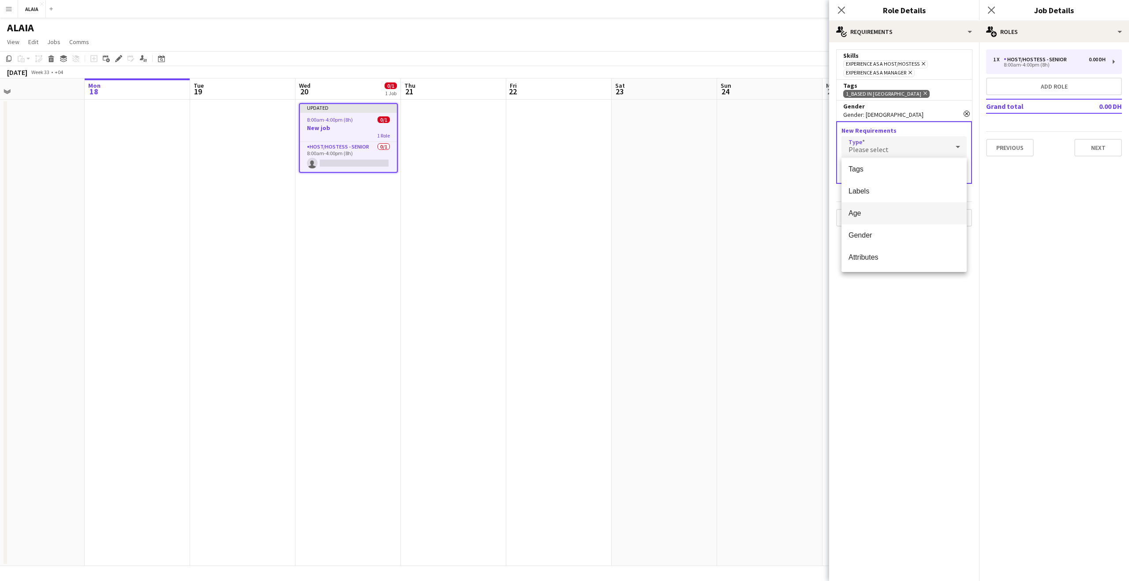
click at [870, 206] on mat-option "Age" at bounding box center [904, 214] width 125 height 22
click at [883, 170] on input "Minimum Age" at bounding box center [870, 173] width 56 height 22
click at [918, 300] on mat-expansion-panel "medal-empty Requirements Skills Experience as a Host/Hostess Remove Experience …" at bounding box center [904, 311] width 150 height 539
click at [877, 185] on div "New Requirements Type Age Minimum Age Done" at bounding box center [904, 165] width 136 height 88
click at [876, 176] on input "Minimum Age" at bounding box center [870, 173] width 56 height 22
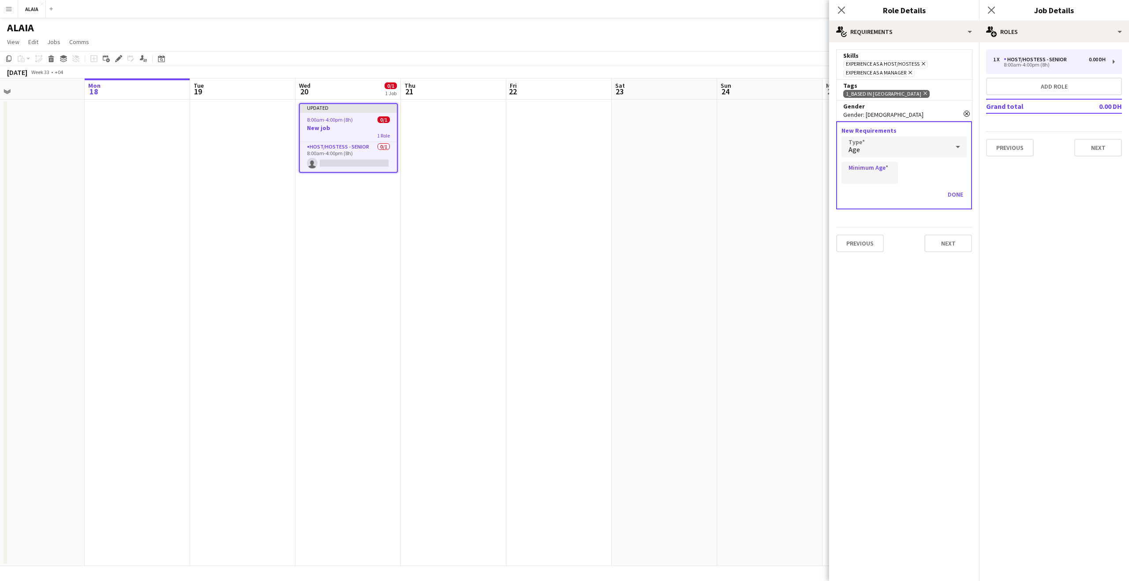
drag, startPoint x: 967, startPoint y: 109, endPoint x: 967, endPoint y: 114, distance: 5.3
click at [967, 112] on div "Gender Remove Gender: male" at bounding box center [904, 110] width 136 height 20
click at [967, 114] on icon "Remove" at bounding box center [967, 114] width 6 height 6
click at [840, 4] on app-icon "Close pop-in" at bounding box center [842, 10] width 13 height 13
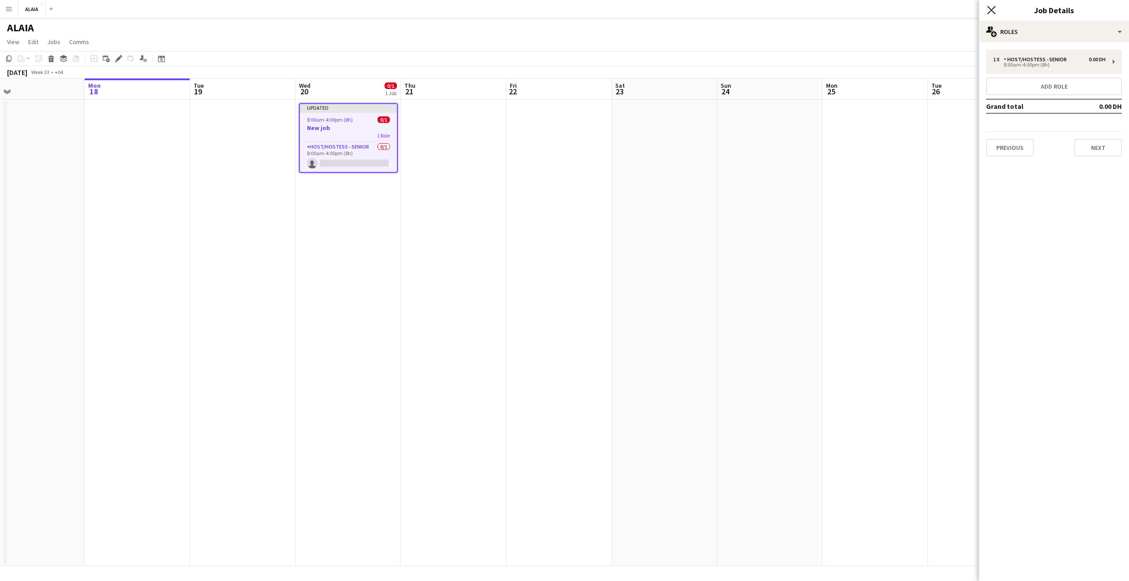
click at [987, 8] on icon "Close pop-in" at bounding box center [991, 10] width 8 height 8
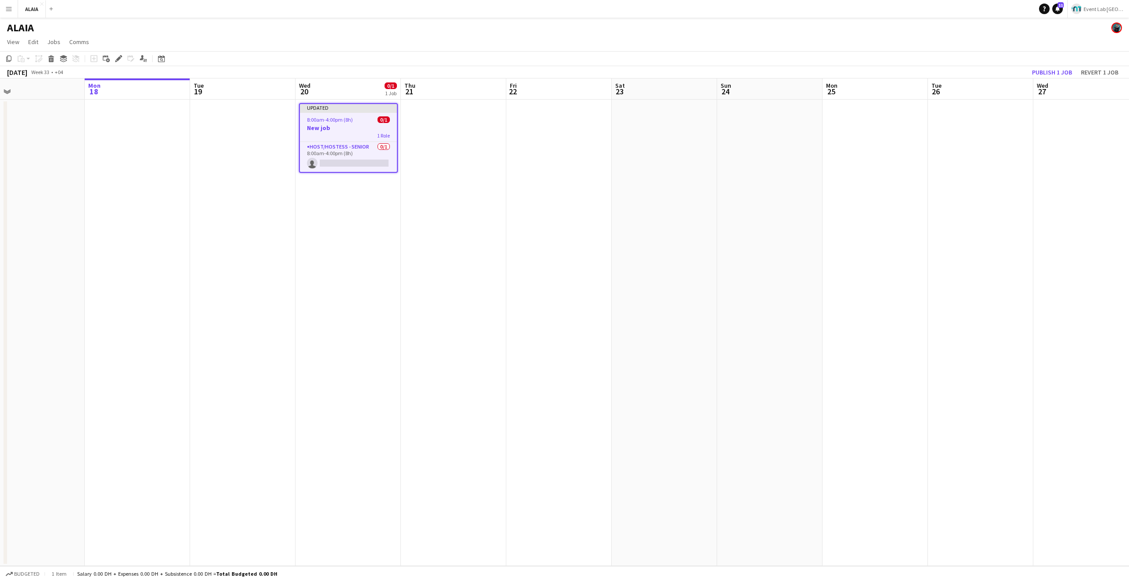
click at [365, 120] on div "8:00am-4:00pm (8h) 0/1" at bounding box center [348, 119] width 97 height 7
click at [340, 116] on span "8:00am-4:00pm (8h)" at bounding box center [329, 119] width 46 height 7
click at [117, 60] on icon at bounding box center [118, 58] width 5 height 5
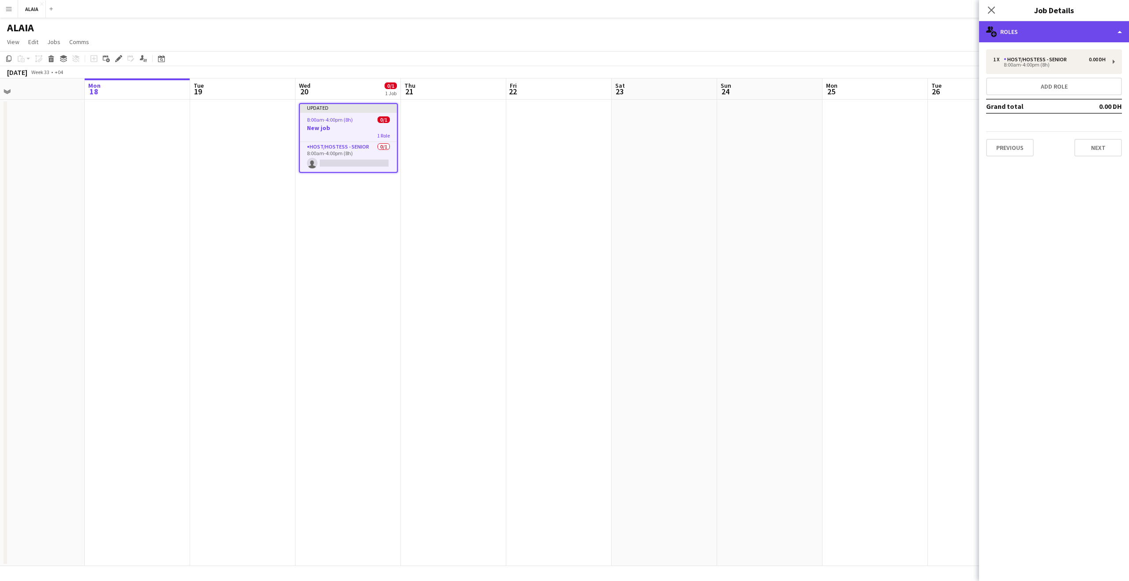
click at [1013, 21] on div "multiple-users-add Roles" at bounding box center [1054, 31] width 150 height 21
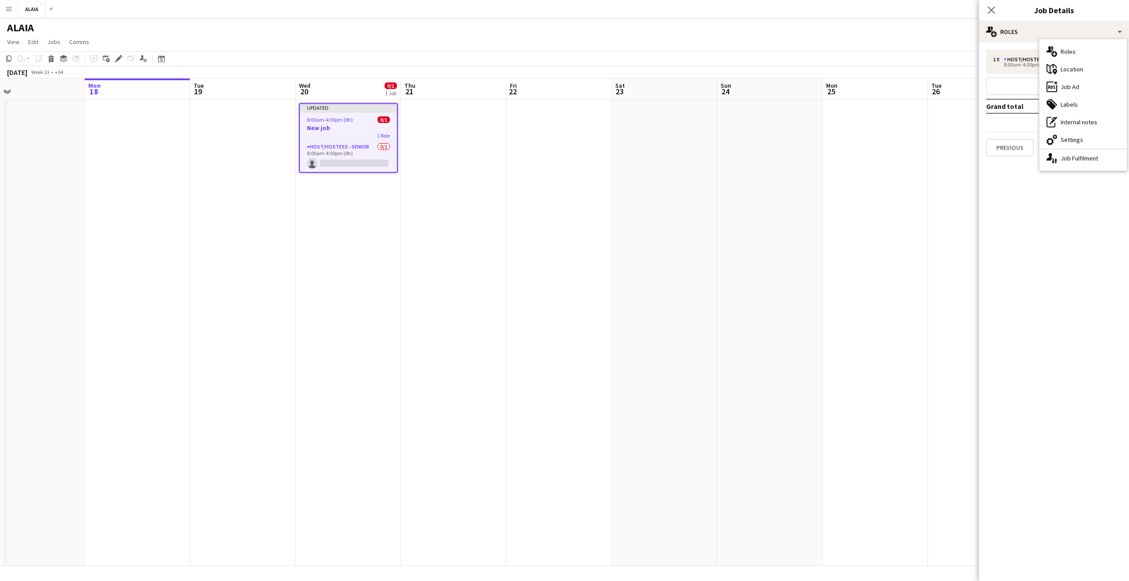
click at [953, 27] on div "ALAIA" at bounding box center [564, 26] width 1129 height 17
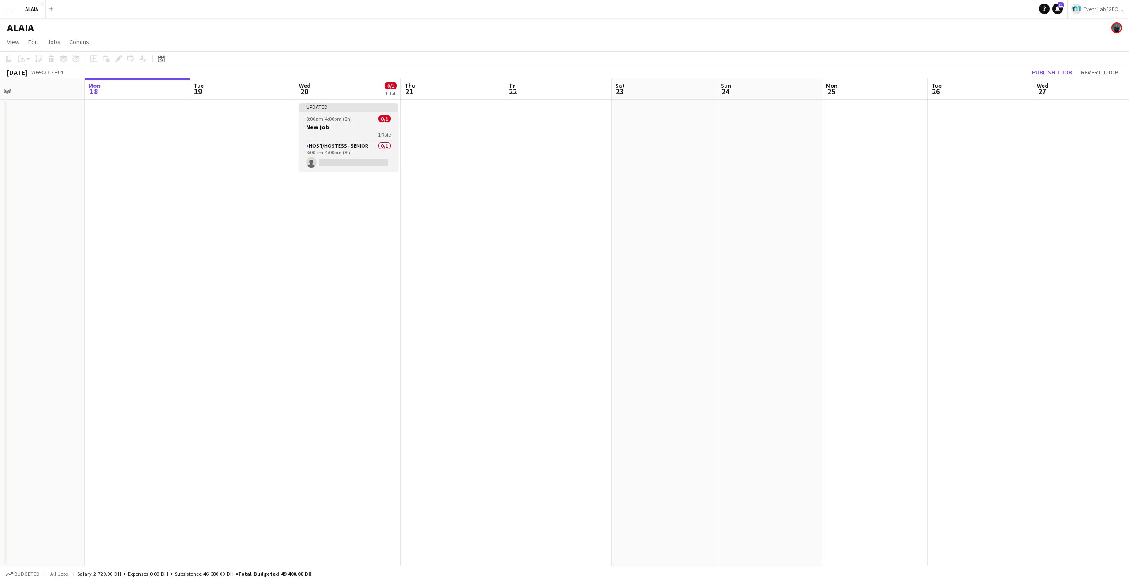
click at [374, 108] on div "Updated" at bounding box center [348, 106] width 99 height 7
click at [428, 56] on app-toolbar "Copy Paste Paste Command V Paste with crew Command Shift V Paste linked Job Del…" at bounding box center [564, 58] width 1129 height 15
click at [1035, 75] on button "Publish 1 job" at bounding box center [1052, 72] width 47 height 11
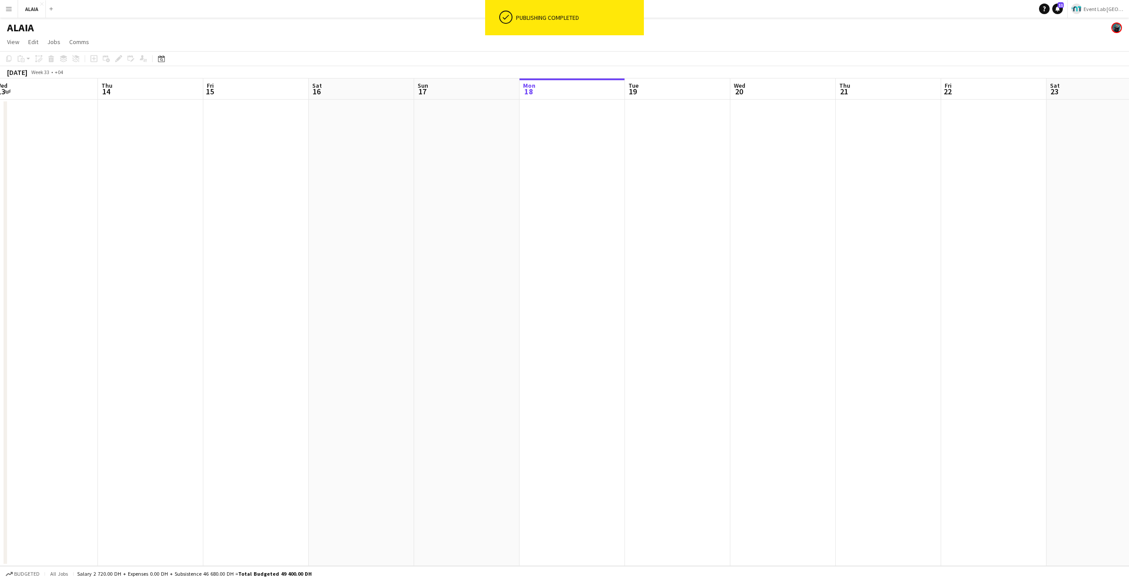
drag, startPoint x: 490, startPoint y: 204, endPoint x: 830, endPoint y: 219, distance: 340.5
click at [830, 219] on app-calendar-viewport "Mon 11 Tue 12 Wed 13 Thu 14 Fri 15 Sat 16 Sun 17 Mon 18 Tue 19 Wed 20 Thu 21 Fr…" at bounding box center [564, 323] width 1129 height 488
drag, startPoint x: 670, startPoint y: 202, endPoint x: 997, endPoint y: 176, distance: 328.4
click at [979, 176] on app-calendar-viewport "Sun 10 Mon 11 Tue 12 Wed 13 Thu 14 Fri 15 Sat 16 Sun 17 Mon 18 Tue 19 Wed 20 Th…" at bounding box center [564, 323] width 1129 height 488
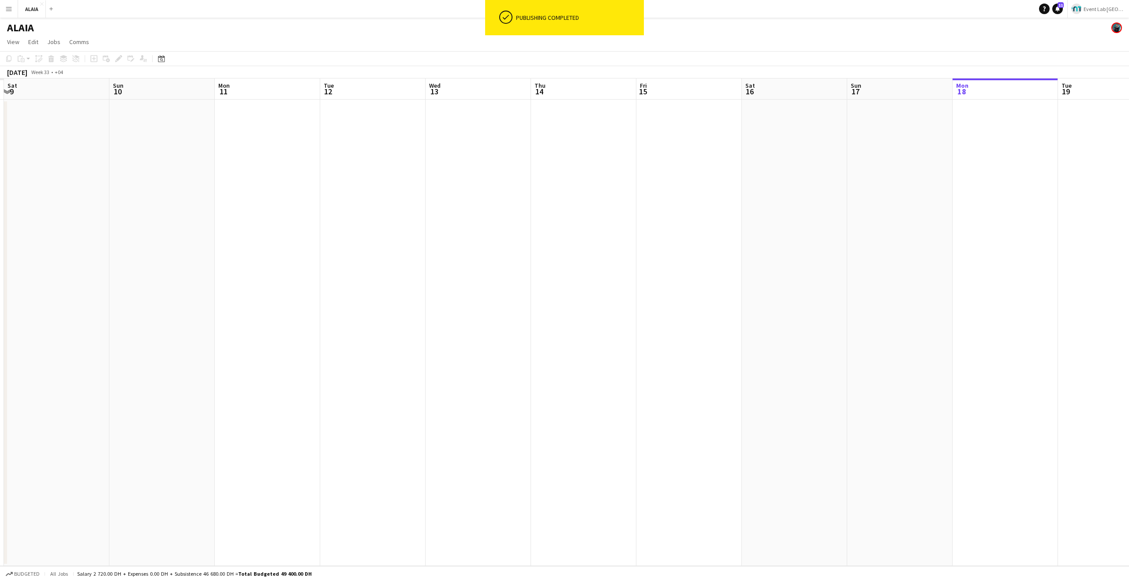
drag, startPoint x: 800, startPoint y: 141, endPoint x: 920, endPoint y: 139, distance: 120.0
click at [906, 143] on app-calendar-viewport "Thu 7 Fri 8 Sat 9 Sun 10 Mon 11 Tue 12 Wed 13 Thu 14 Fri 15 Sat 16 Sun 17 Mon 1…" at bounding box center [564, 323] width 1129 height 488
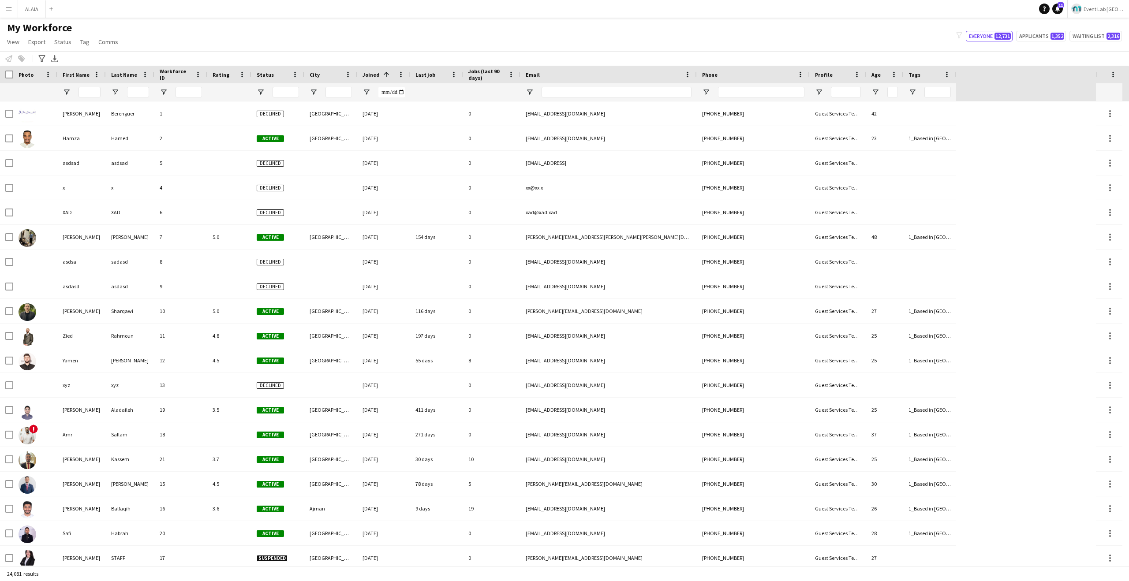
click at [94, 86] on div at bounding box center [90, 92] width 22 height 18
click at [98, 92] on input "First Name Filter Input" at bounding box center [90, 92] width 22 height 11
click at [139, 90] on input "Last Name Filter Input" at bounding box center [138, 92] width 22 height 11
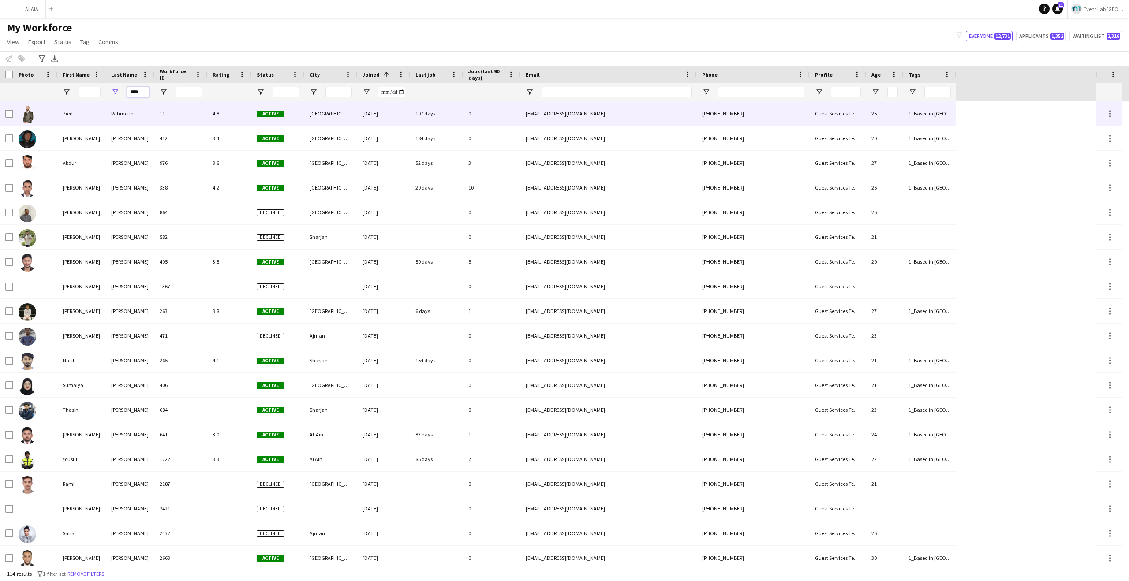
type input "****"
click at [156, 108] on div "11" at bounding box center [180, 113] width 53 height 24
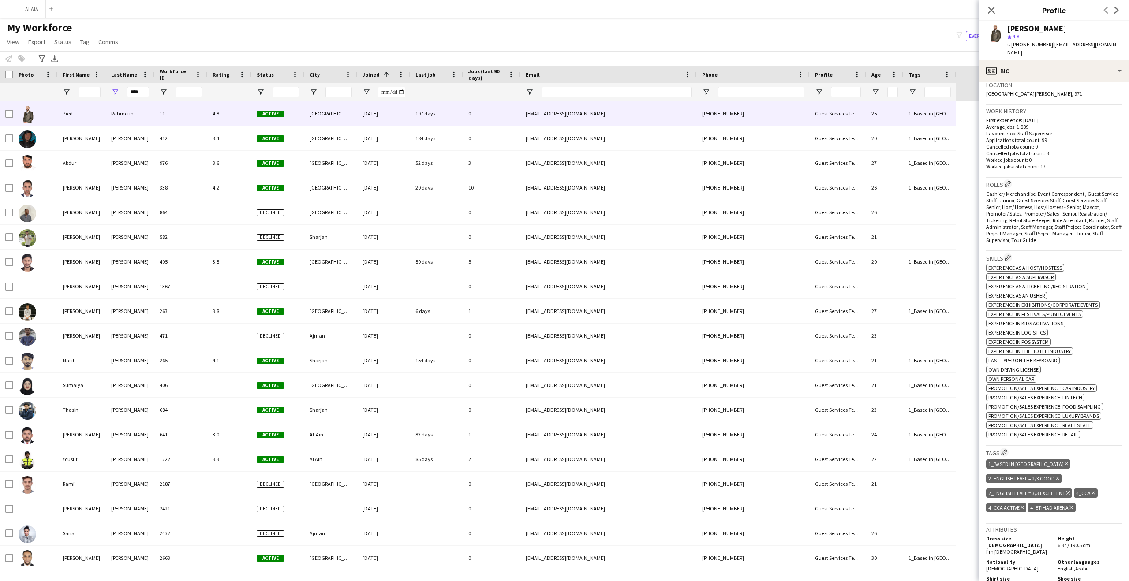
scroll to position [177, 0]
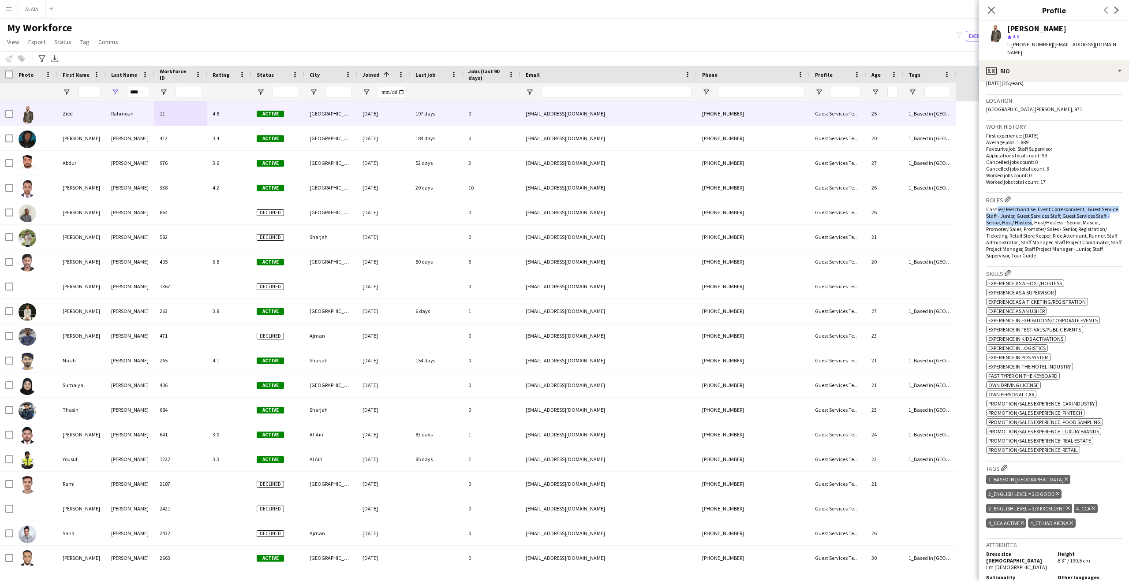
drag, startPoint x: 995, startPoint y: 203, endPoint x: 1045, endPoint y: 214, distance: 50.7
click at [1045, 215] on span "Cashier/ Merchandise, Event Correspondent , Guest Service Staff - Junior, Guest…" at bounding box center [1053, 232] width 135 height 53
click at [1011, 196] on app-icon "Edit crew company roles" at bounding box center [1008, 199] width 6 height 6
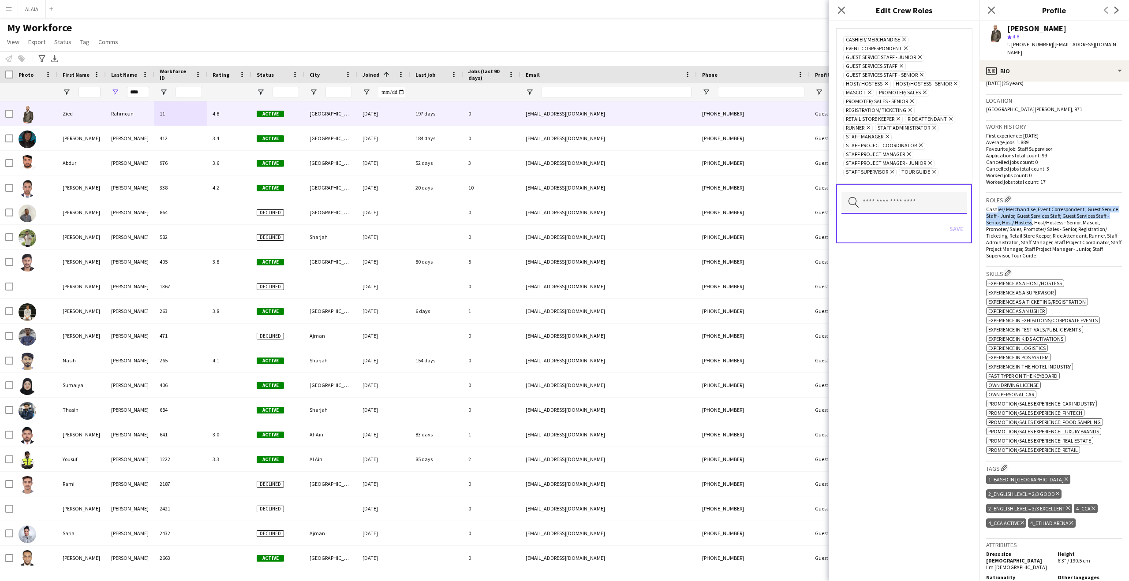
click at [889, 205] on input "text" at bounding box center [904, 203] width 125 height 22
click at [889, 222] on mat-option "Accreditation" at bounding box center [904, 228] width 125 height 21
click at [963, 229] on button "Save" at bounding box center [956, 229] width 21 height 14
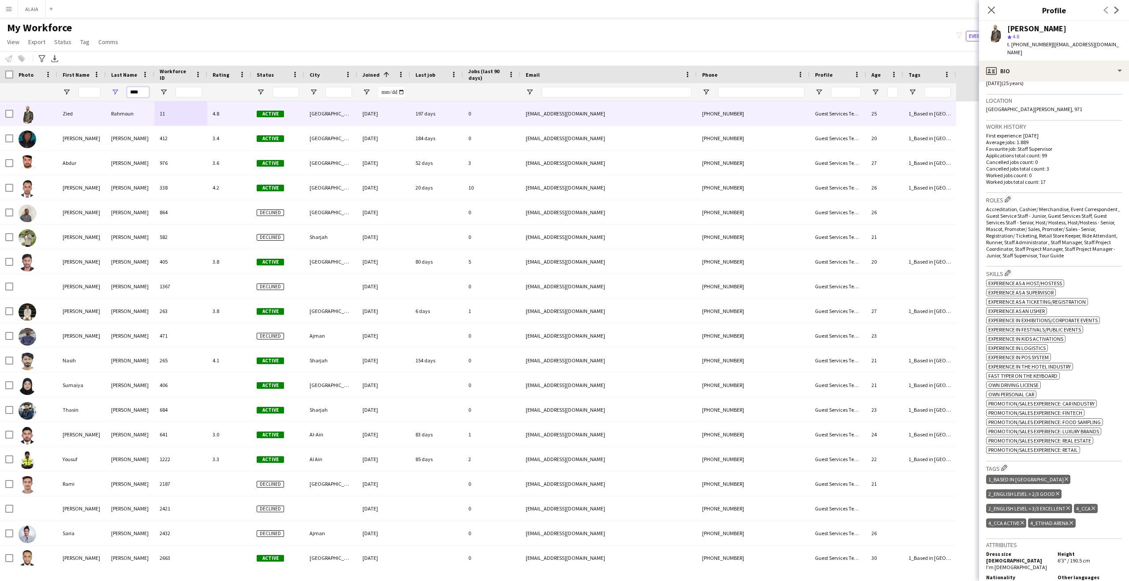
click at [139, 90] on input "****" at bounding box center [138, 92] width 22 height 11
click at [132, 96] on input "********" at bounding box center [138, 92] width 22 height 11
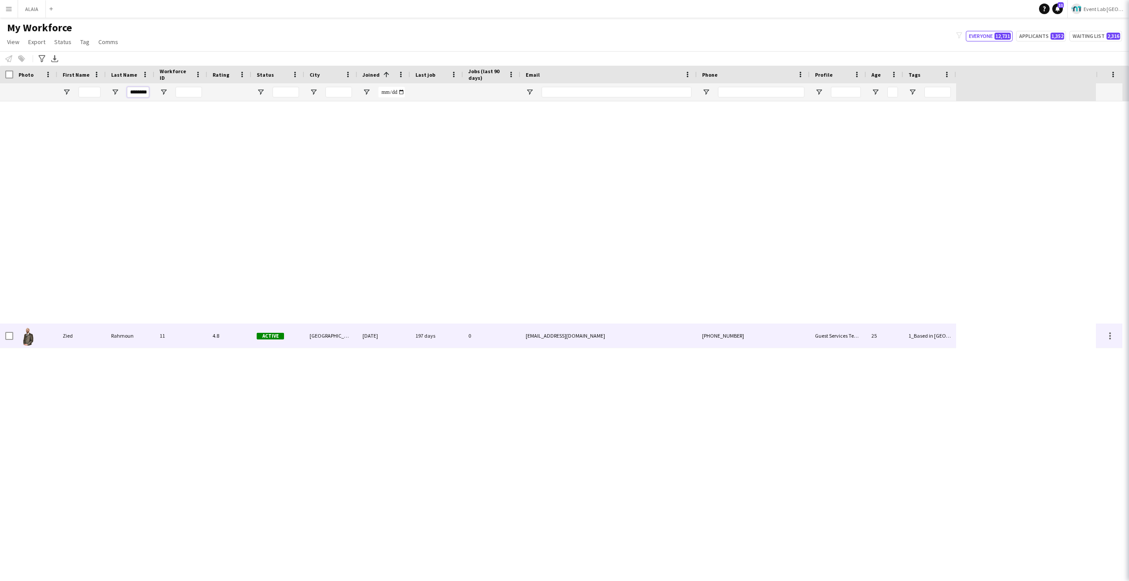
drag, startPoint x: 133, startPoint y: 96, endPoint x: 422, endPoint y: 8, distance: 302.6
click at [133, 96] on input "********" at bounding box center [138, 92] width 22 height 11
type input "********"
click at [205, 46] on div "My Workforce View Views Default view New view Update view Delete view Edit name…" at bounding box center [564, 36] width 1129 height 30
click at [139, 97] on input "********" at bounding box center [138, 92] width 22 height 11
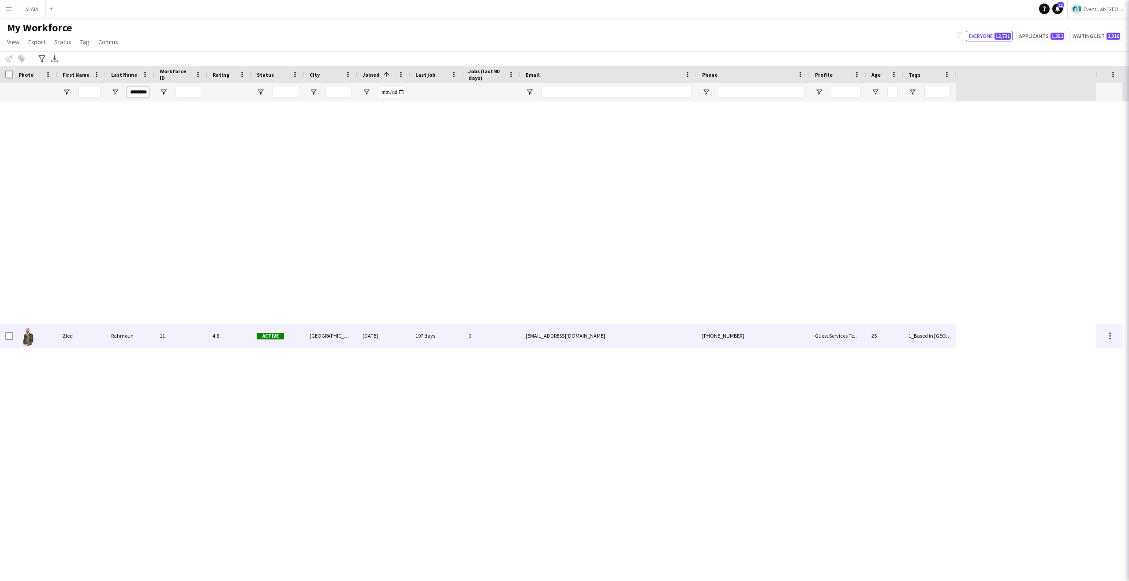
click at [202, 44] on div "My Workforce View Views Default view New view Update view Delete view Edit name…" at bounding box center [564, 36] width 1129 height 30
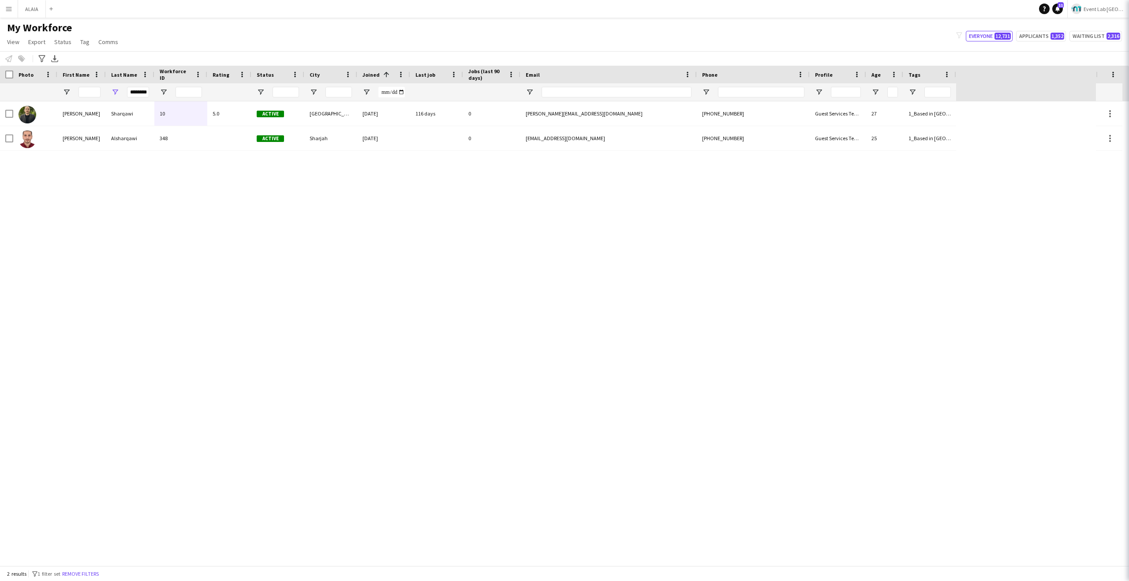
scroll to position [0, 0]
